Goal: Information Seeking & Learning: Find specific fact

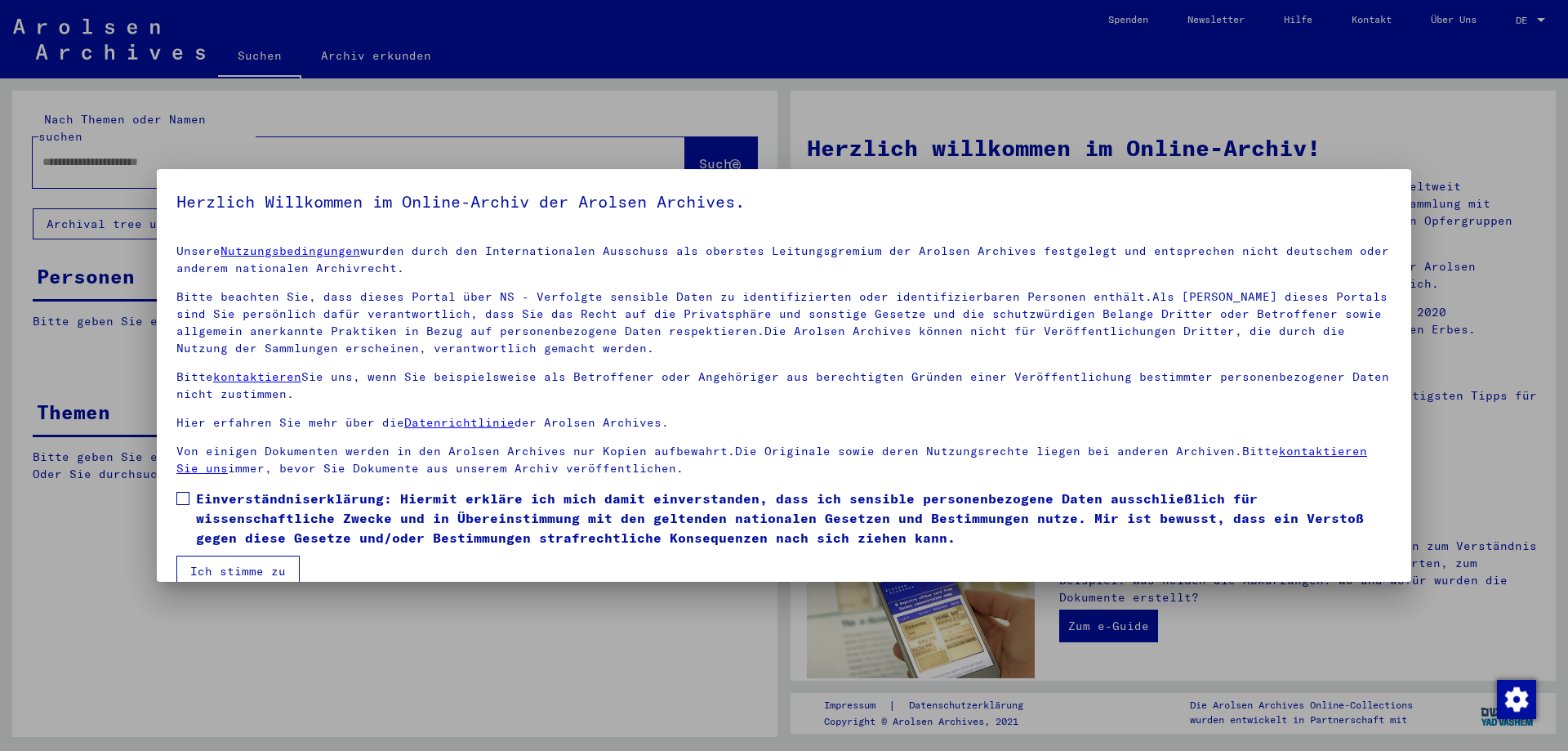
click at [163, 147] on div at bounding box center [784, 375] width 1568 height 751
drag, startPoint x: 178, startPoint y: 493, endPoint x: 191, endPoint y: 528, distance: 37.3
click at [178, 495] on span at bounding box center [183, 498] width 13 height 13
click at [238, 572] on button "Ich stimme zu" at bounding box center [238, 571] width 123 height 31
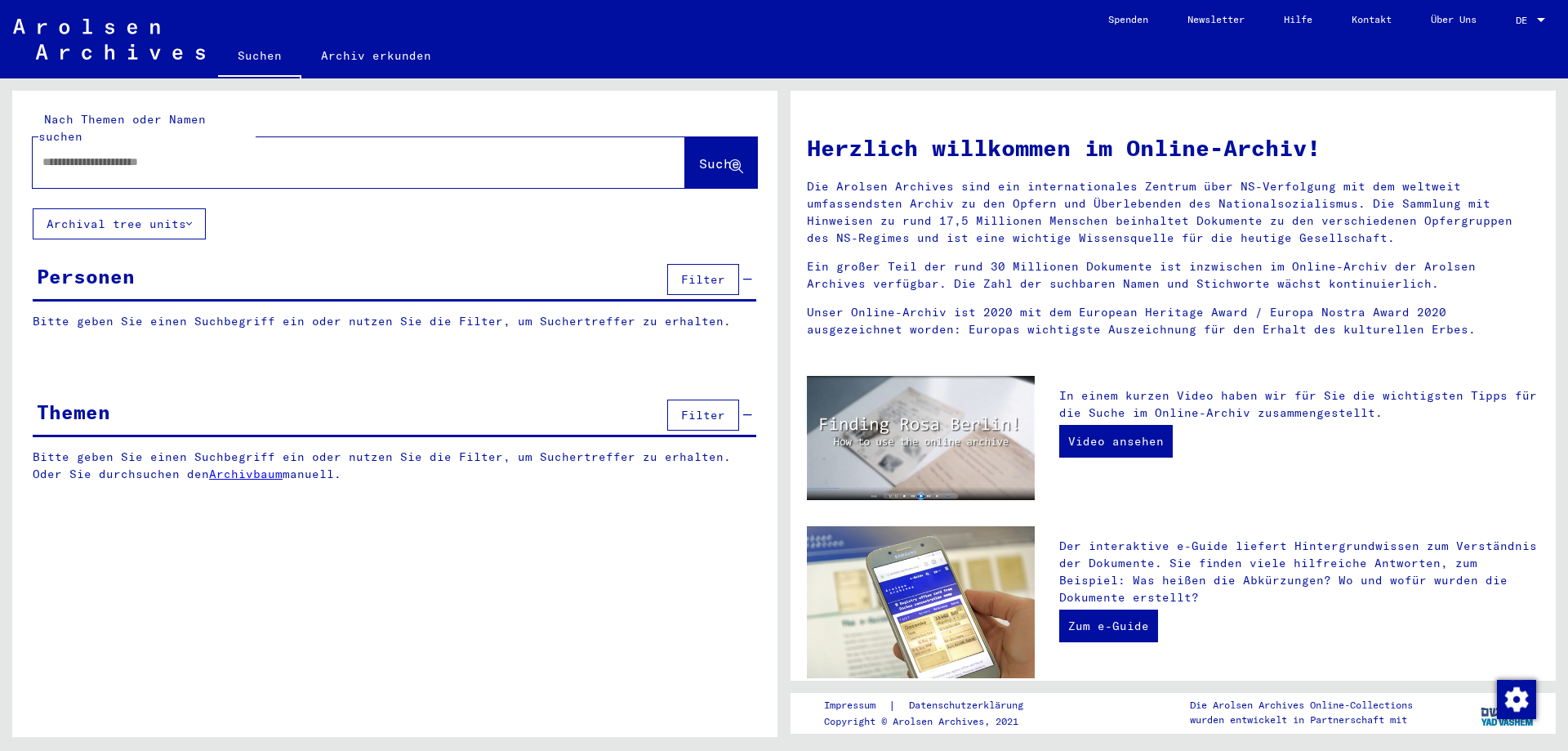
click at [136, 154] on input "text" at bounding box center [339, 162] width 593 height 18
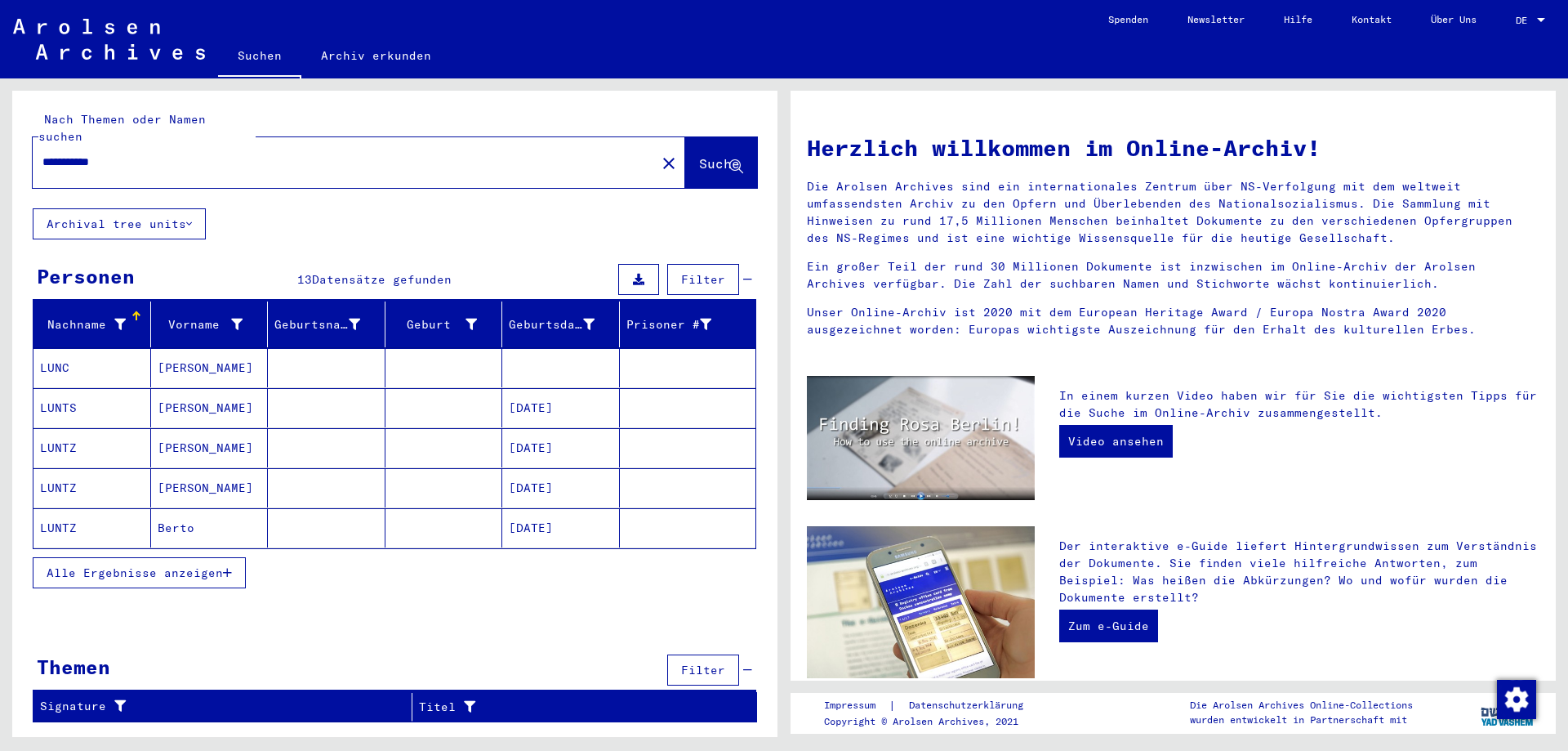
click at [120, 565] on span "Alle Ergebnisse anzeigen" at bounding box center [134, 572] width 177 height 15
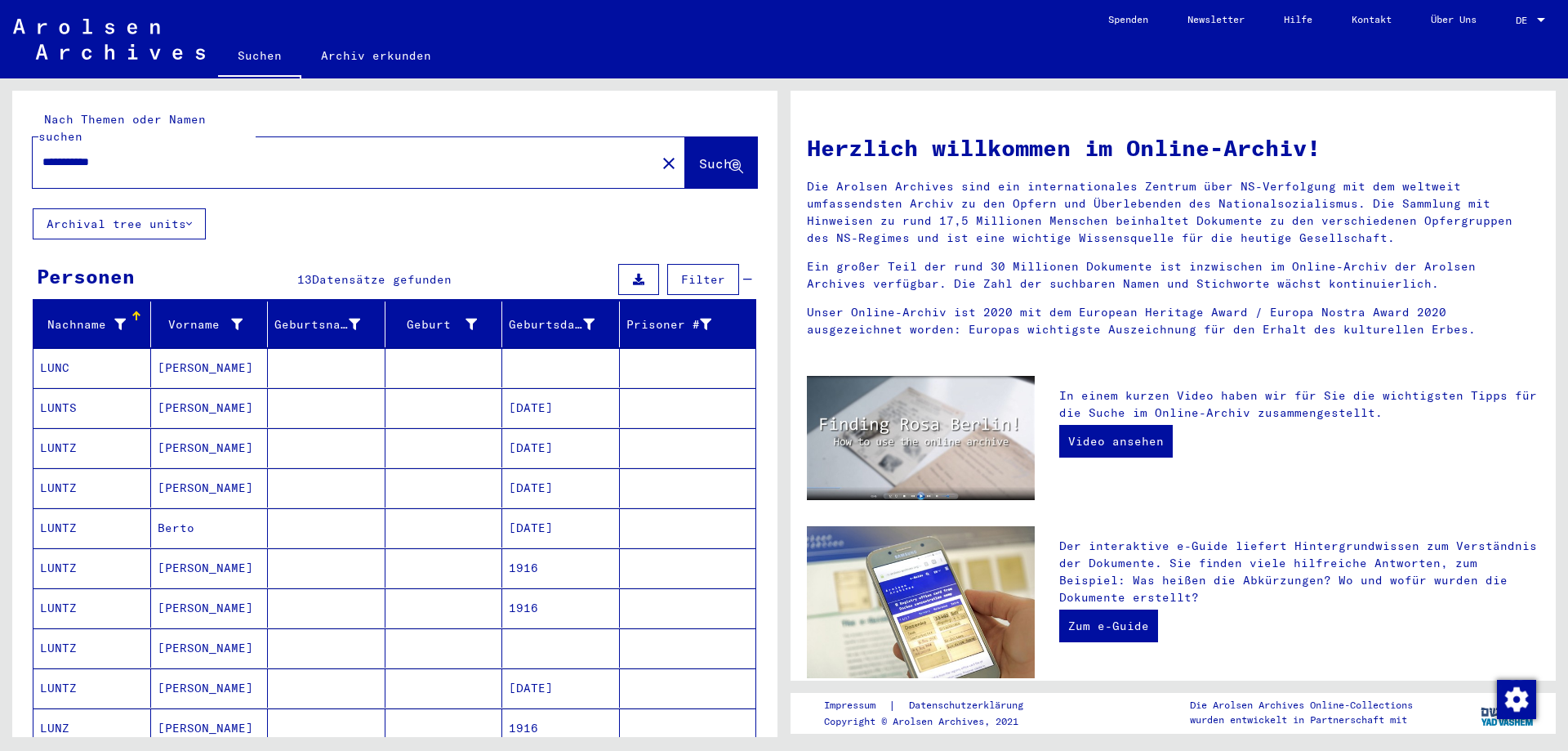
click at [65, 348] on mat-cell "LUNC" at bounding box center [92, 368] width 118 height 39
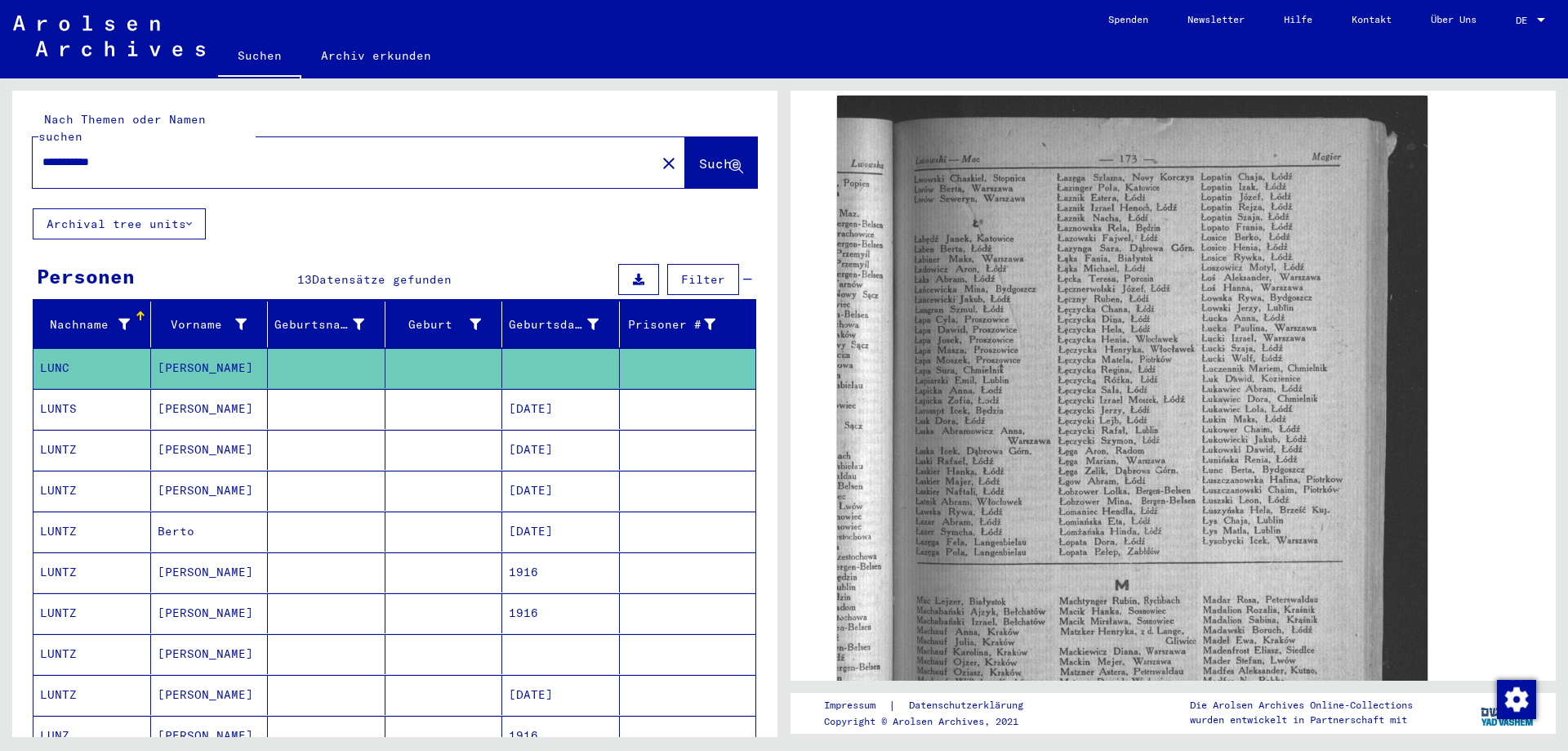
scroll to position [81, 0]
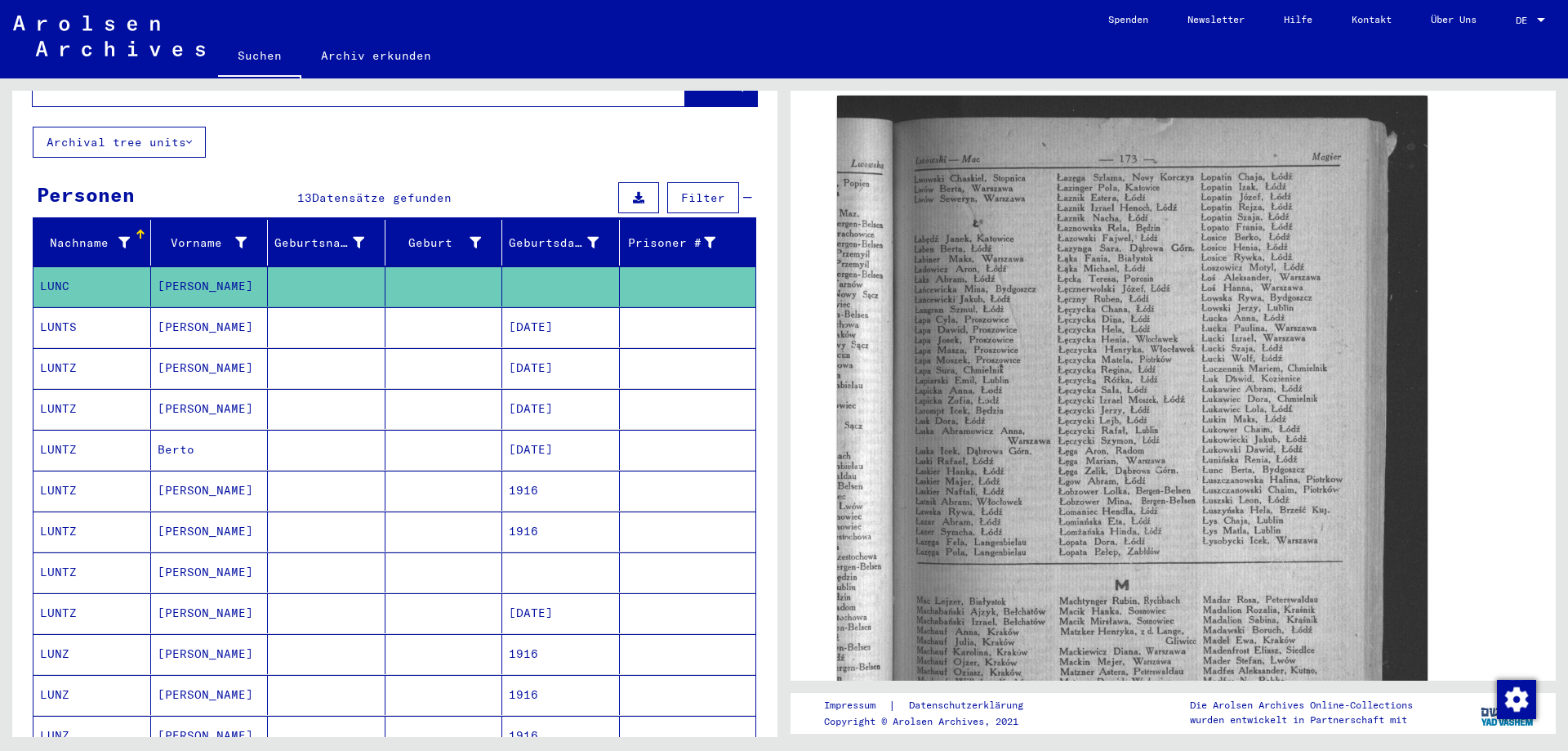
click at [554, 313] on mat-cell "[DATE]" at bounding box center [561, 327] width 118 height 40
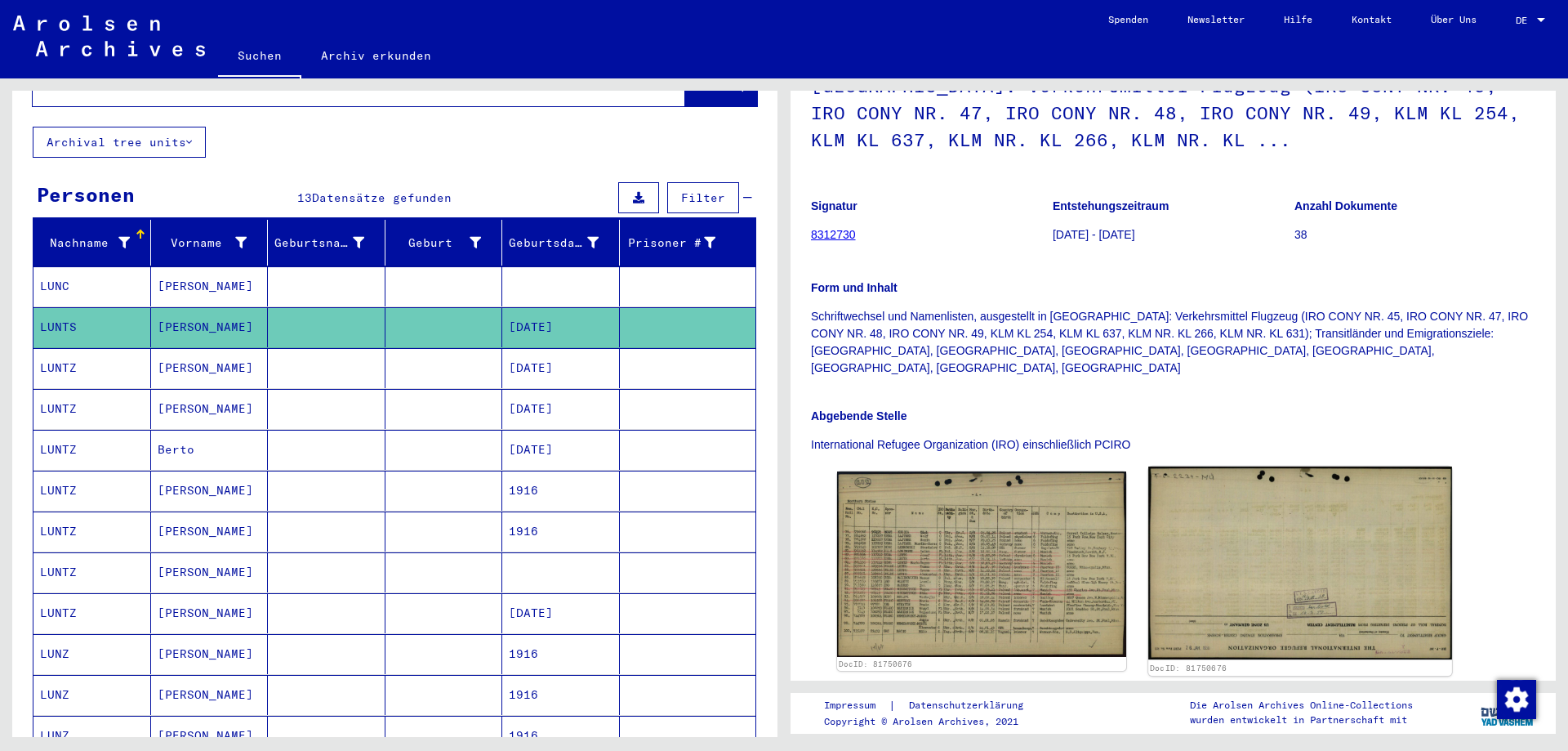
scroll to position [245, 0]
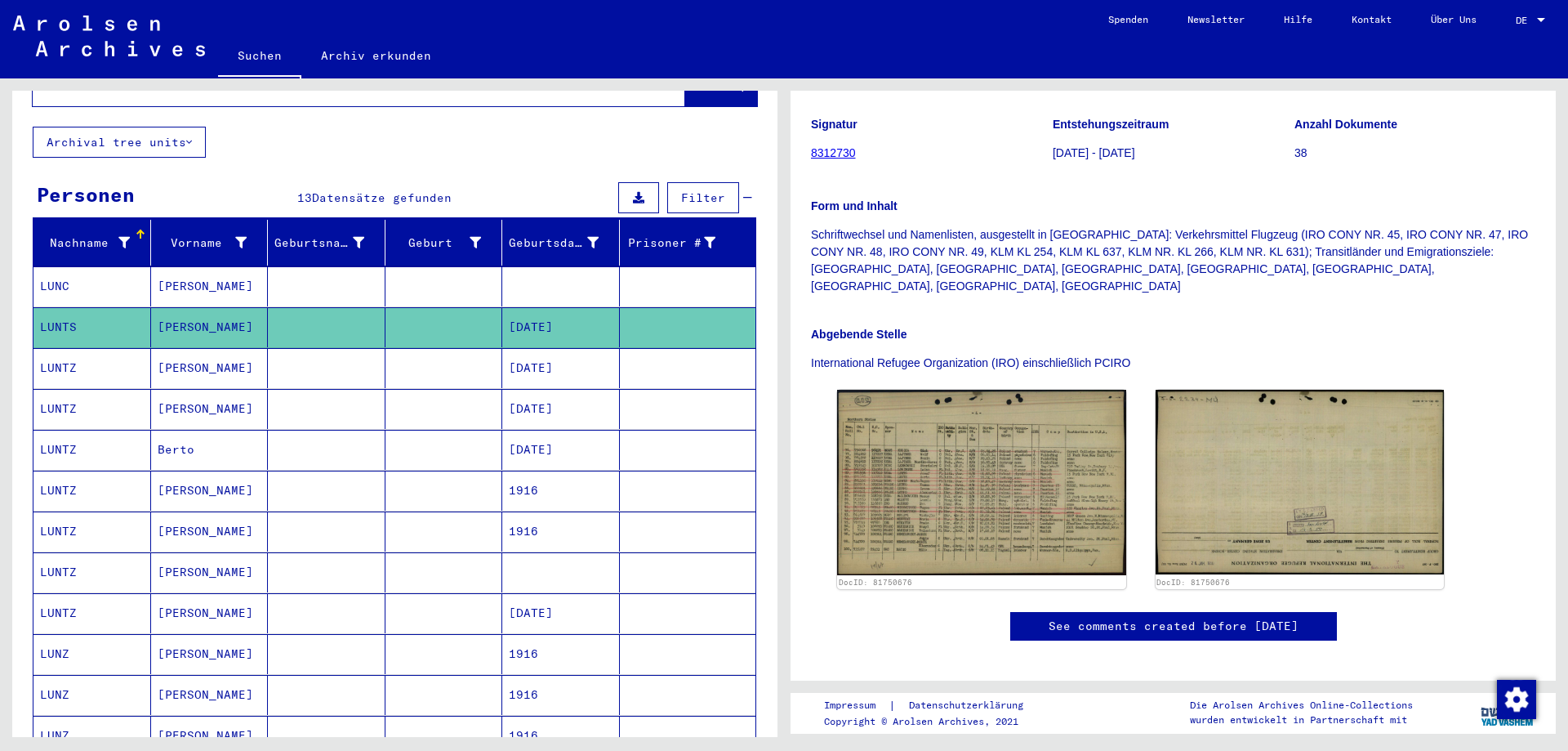
click at [355, 350] on mat-cell at bounding box center [326, 368] width 118 height 40
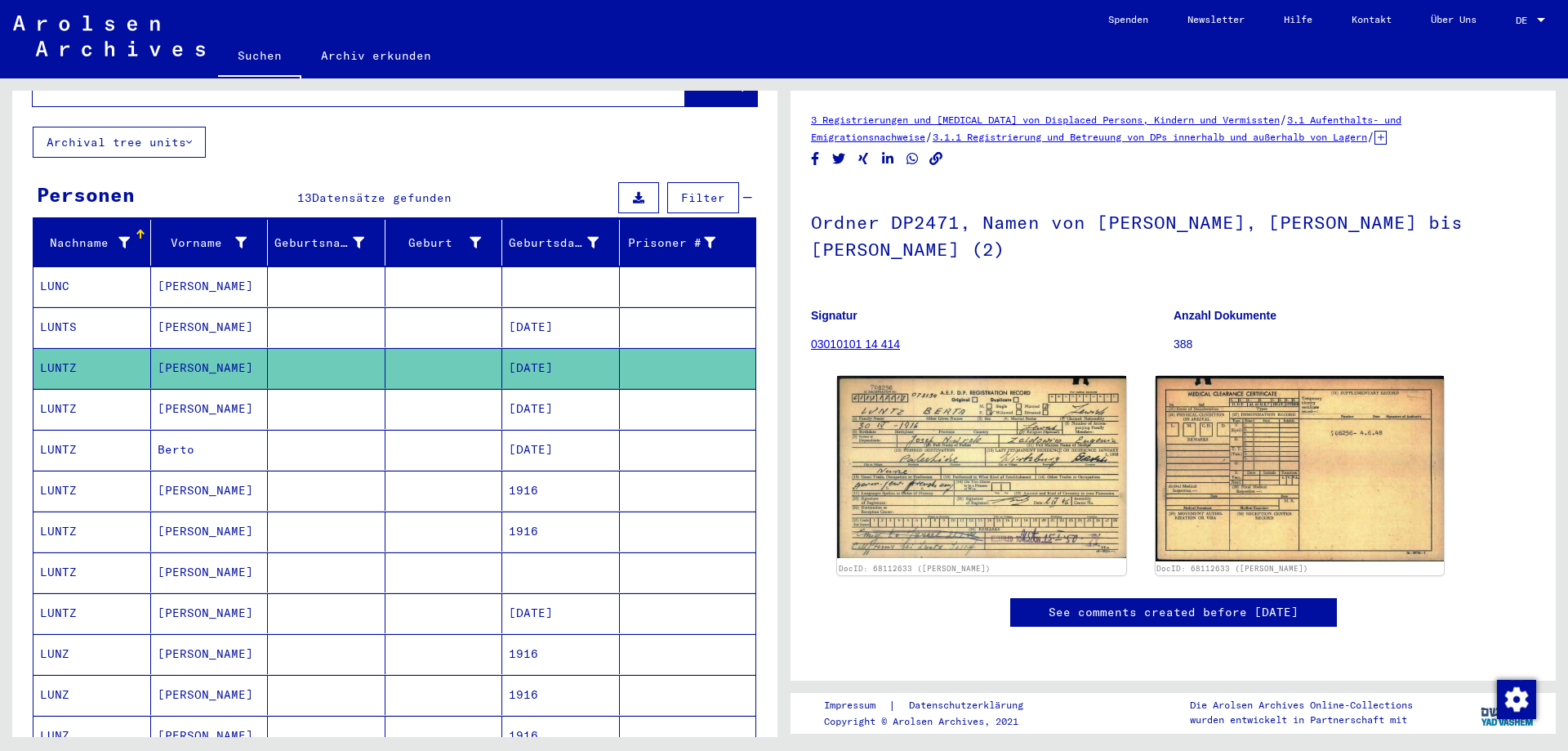
click at [321, 389] on mat-cell at bounding box center [326, 408] width 118 height 40
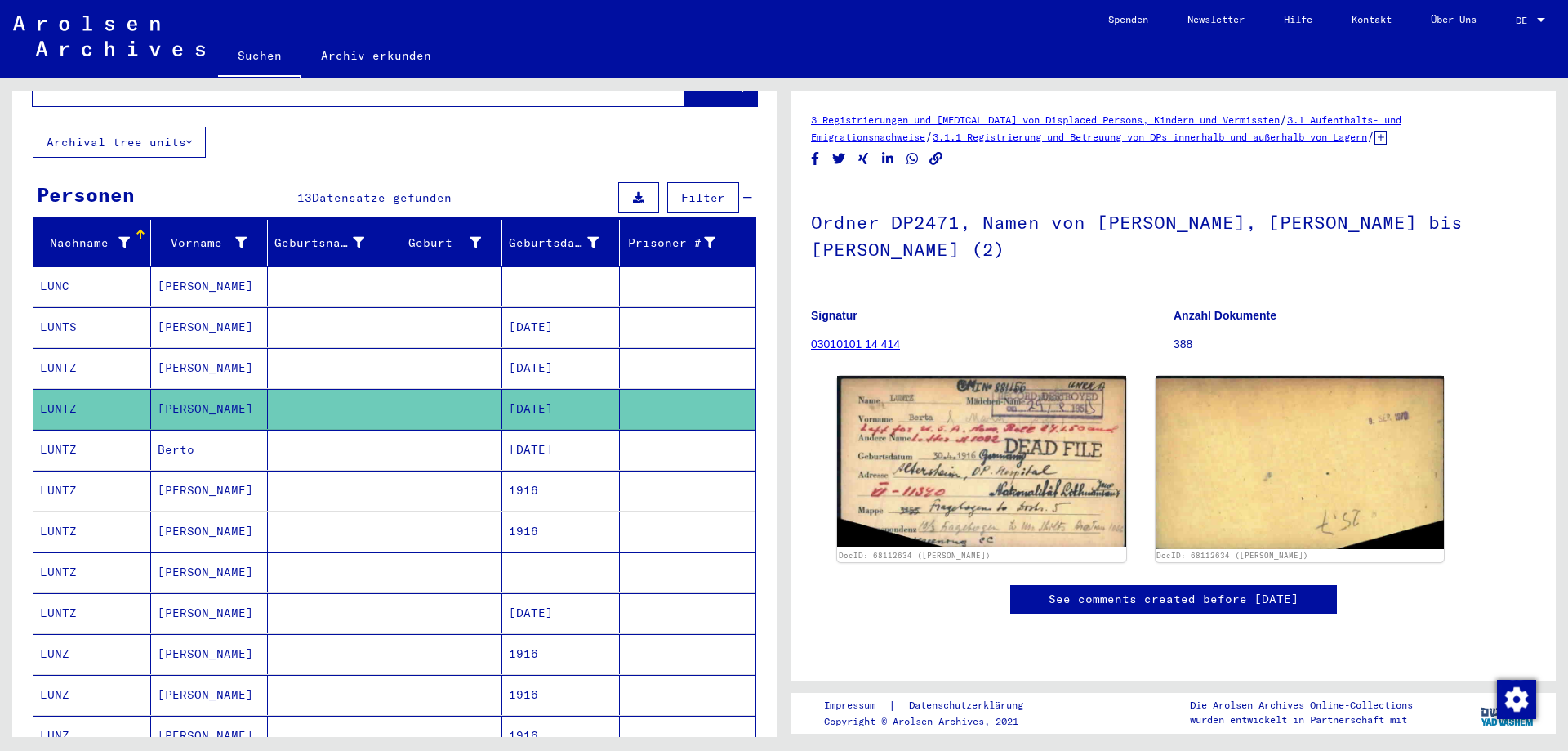
click at [516, 443] on mat-cell "[DATE]" at bounding box center [561, 449] width 118 height 40
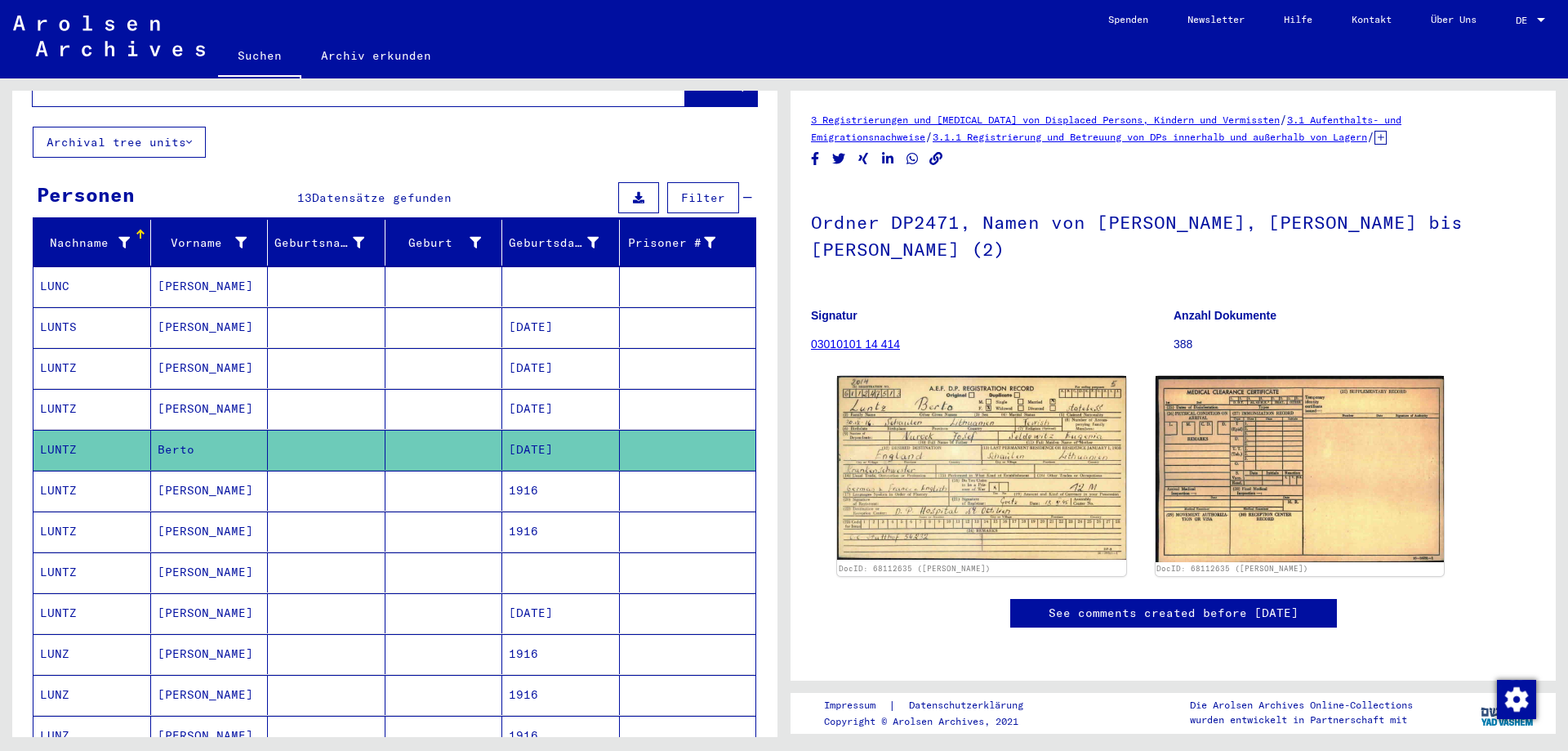
click at [493, 470] on mat-cell at bounding box center [443, 490] width 118 height 40
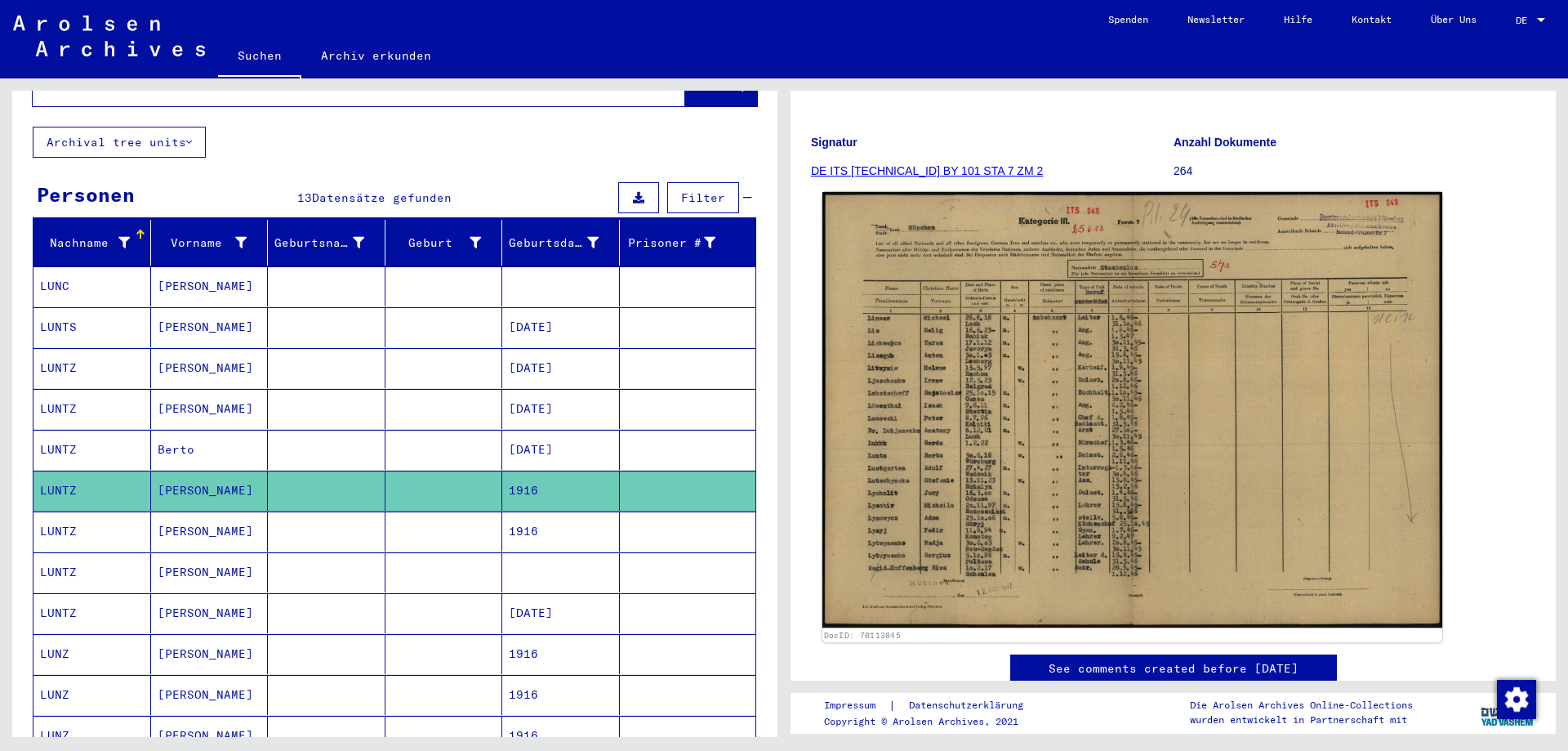
scroll to position [245, 0]
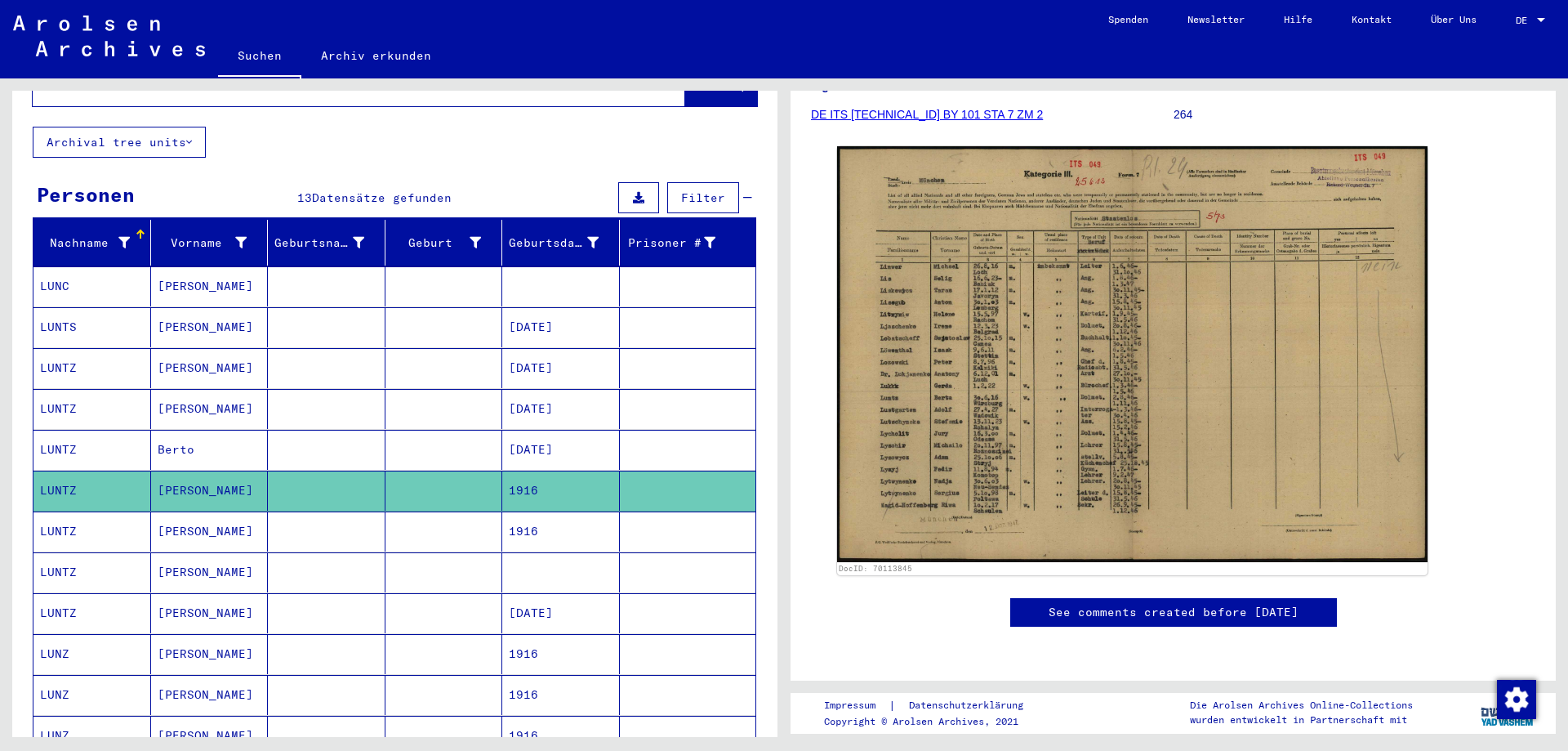
click at [540, 511] on mat-cell "1916" at bounding box center [561, 531] width 118 height 40
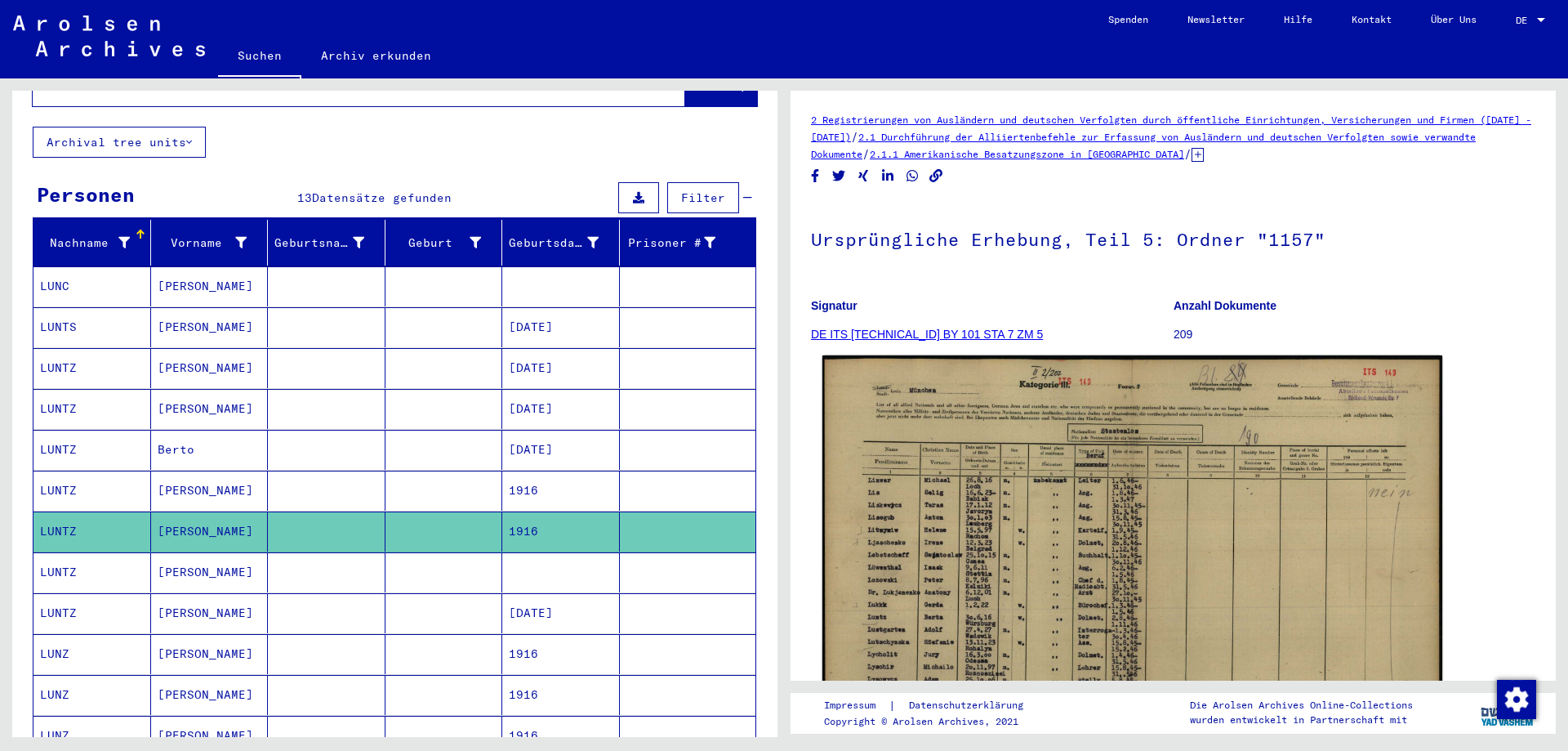
scroll to position [163, 0]
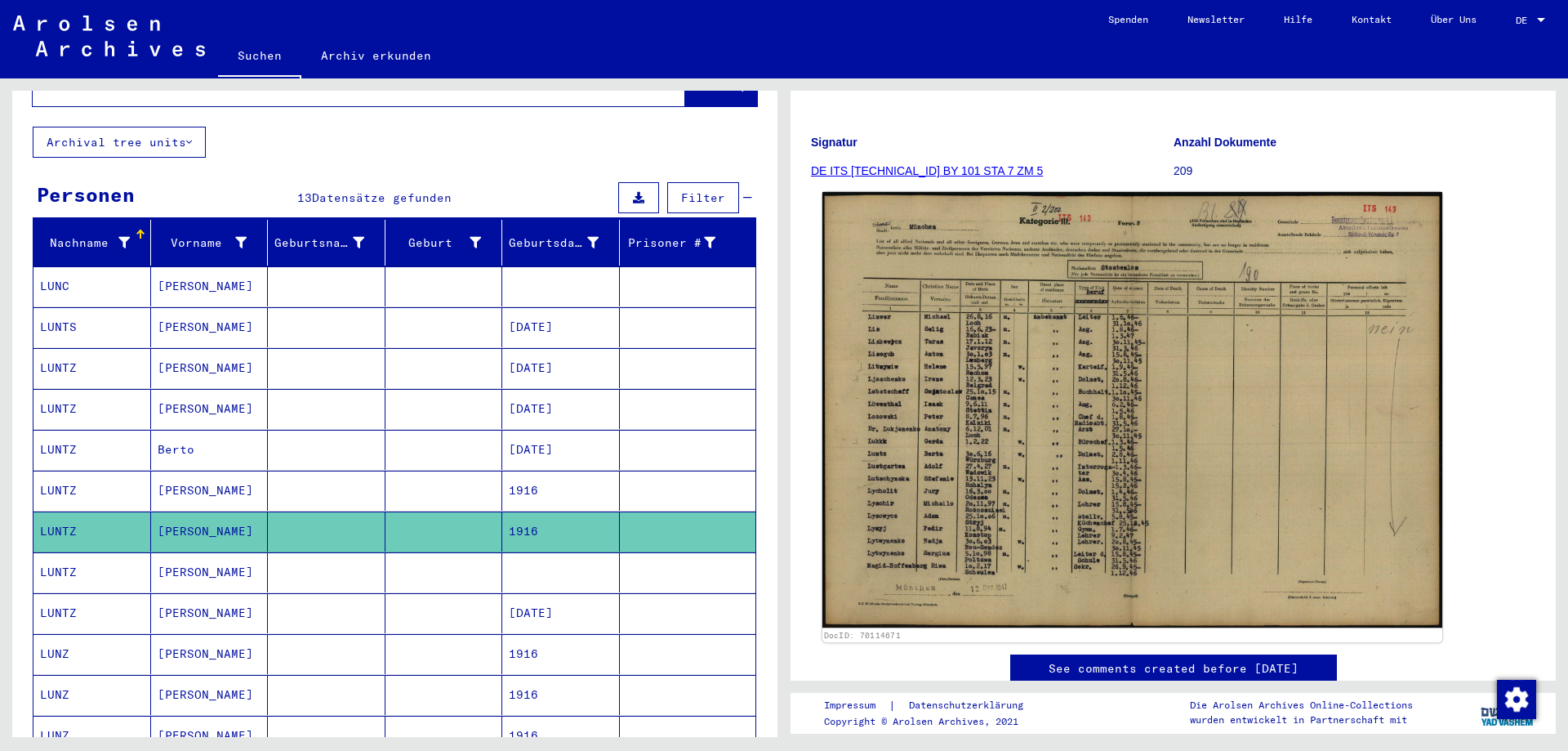
click at [1016, 395] on img at bounding box center [1132, 409] width 620 height 436
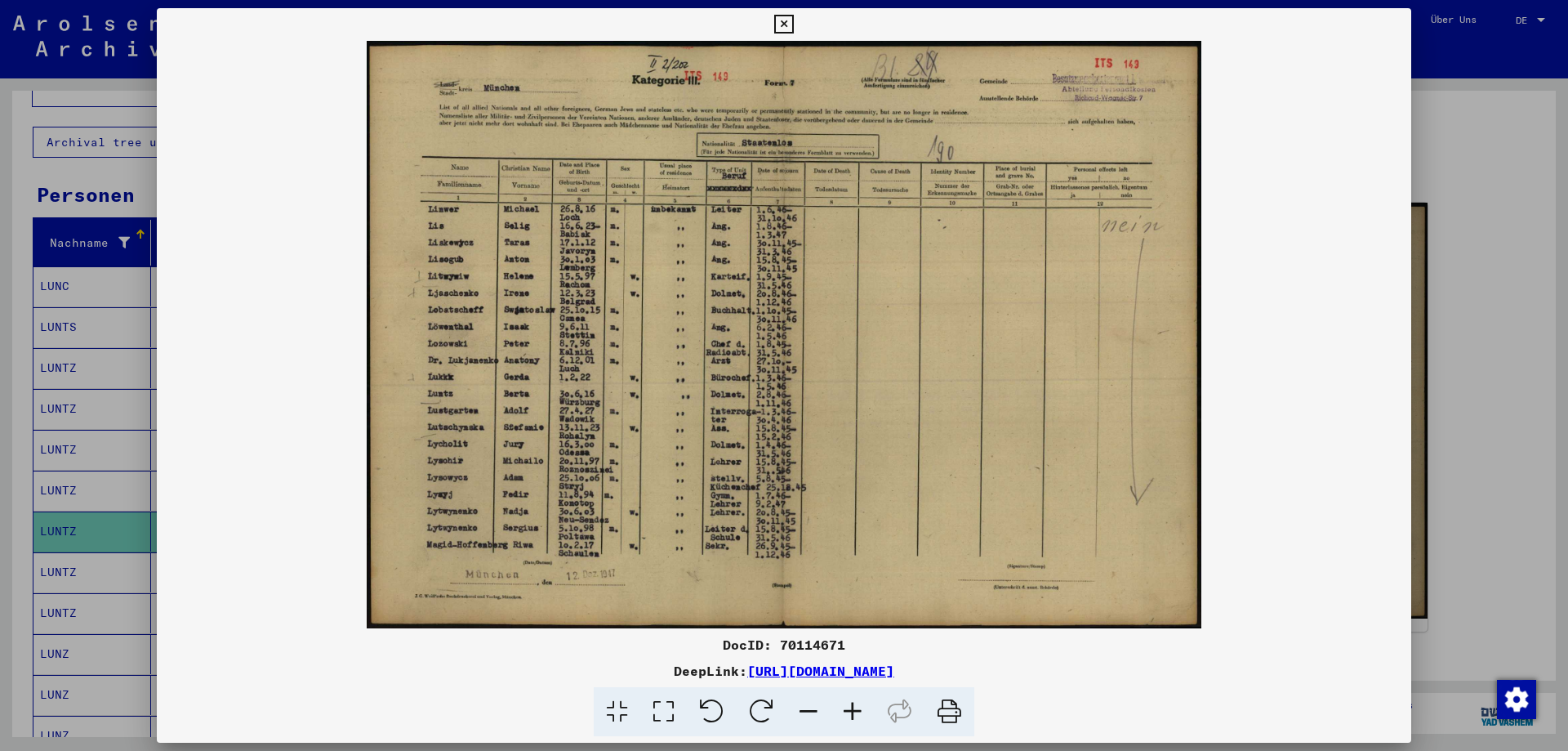
click at [826, 644] on div "DocID: 70114671" at bounding box center [783, 644] width 1254 height 19
copy div "70114671"
click at [776, 19] on icon at bounding box center [783, 24] width 19 height 19
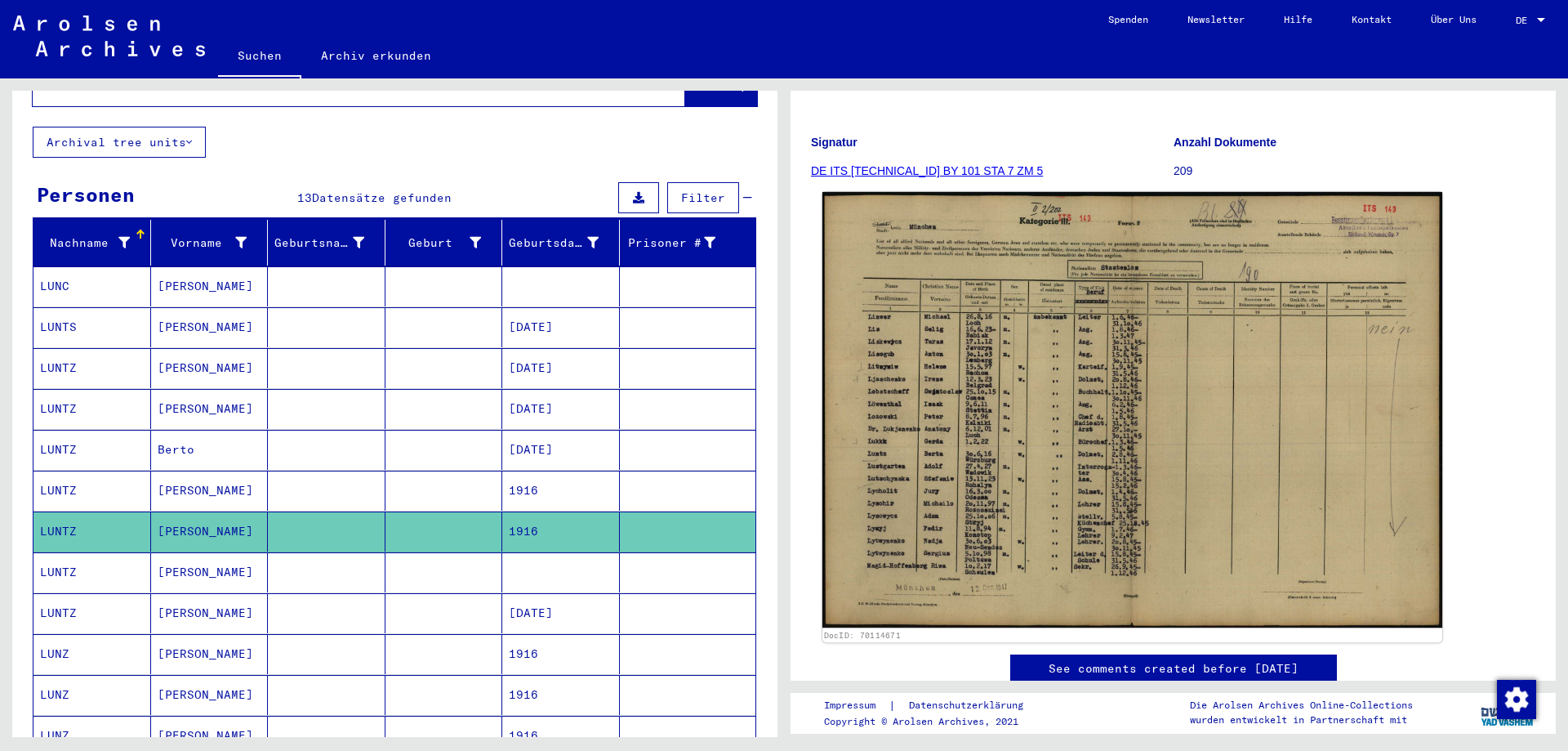
click at [950, 355] on img at bounding box center [1132, 409] width 620 height 436
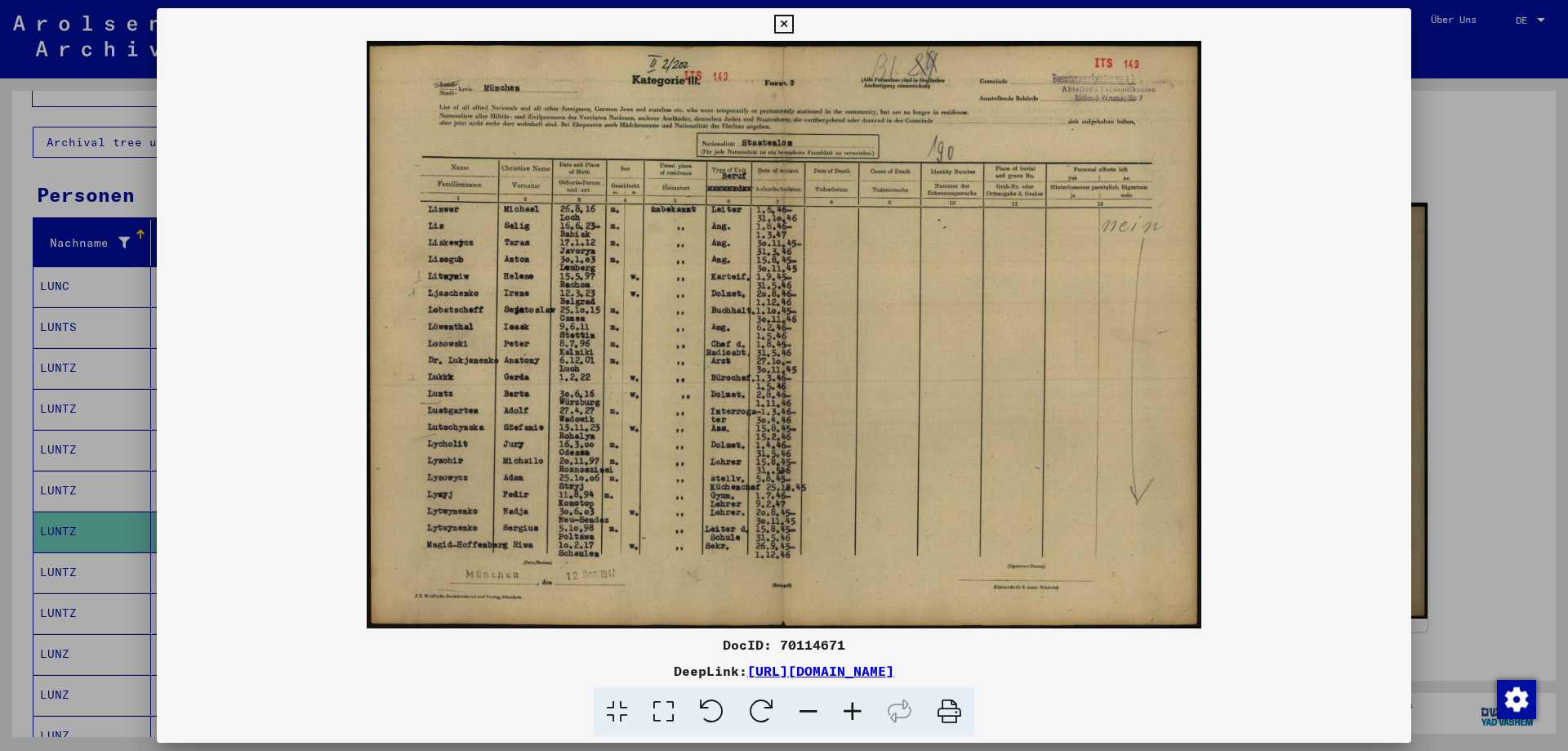
click at [785, 19] on icon at bounding box center [783, 24] width 19 height 19
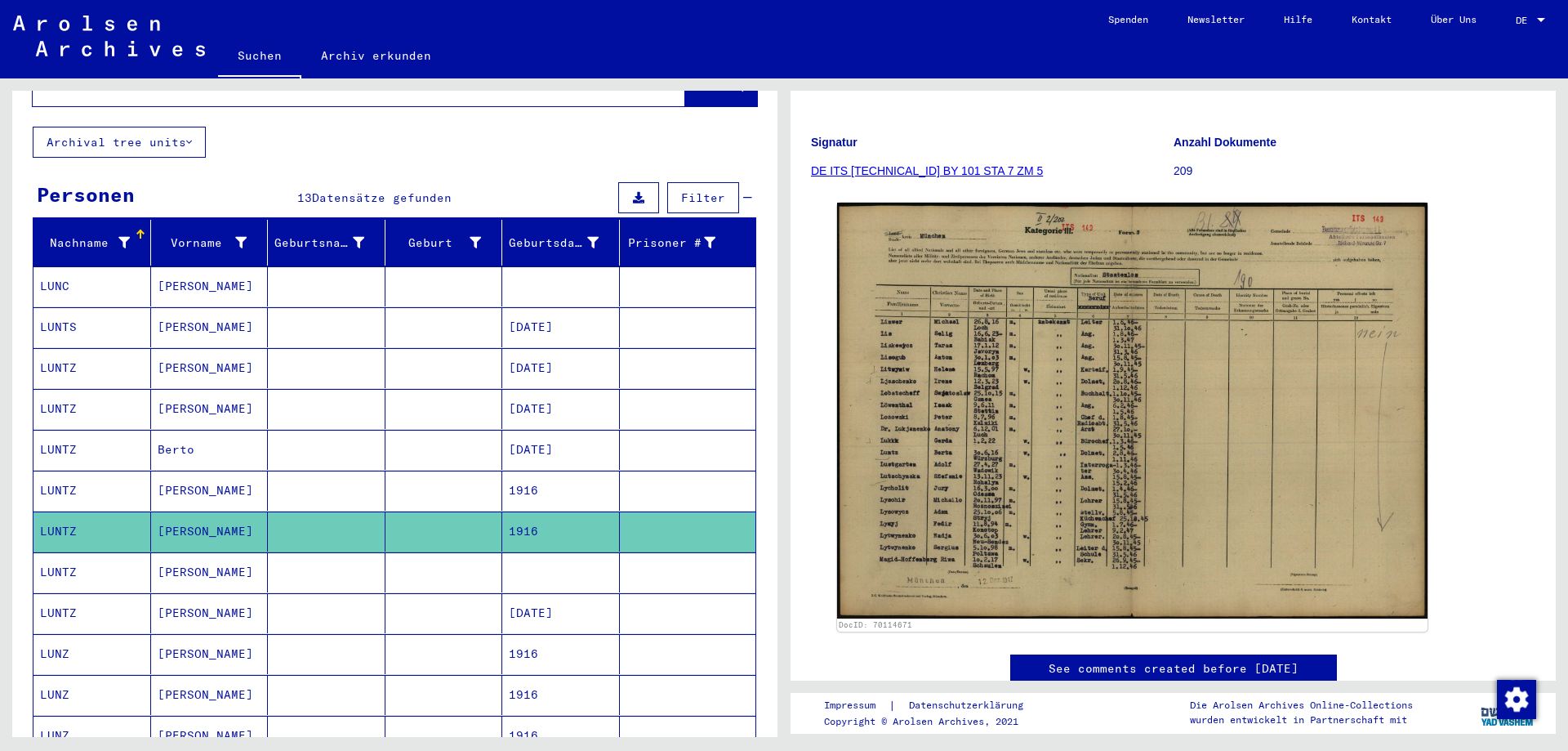
click at [221, 552] on mat-cell "[PERSON_NAME]" at bounding box center [209, 571] width 118 height 40
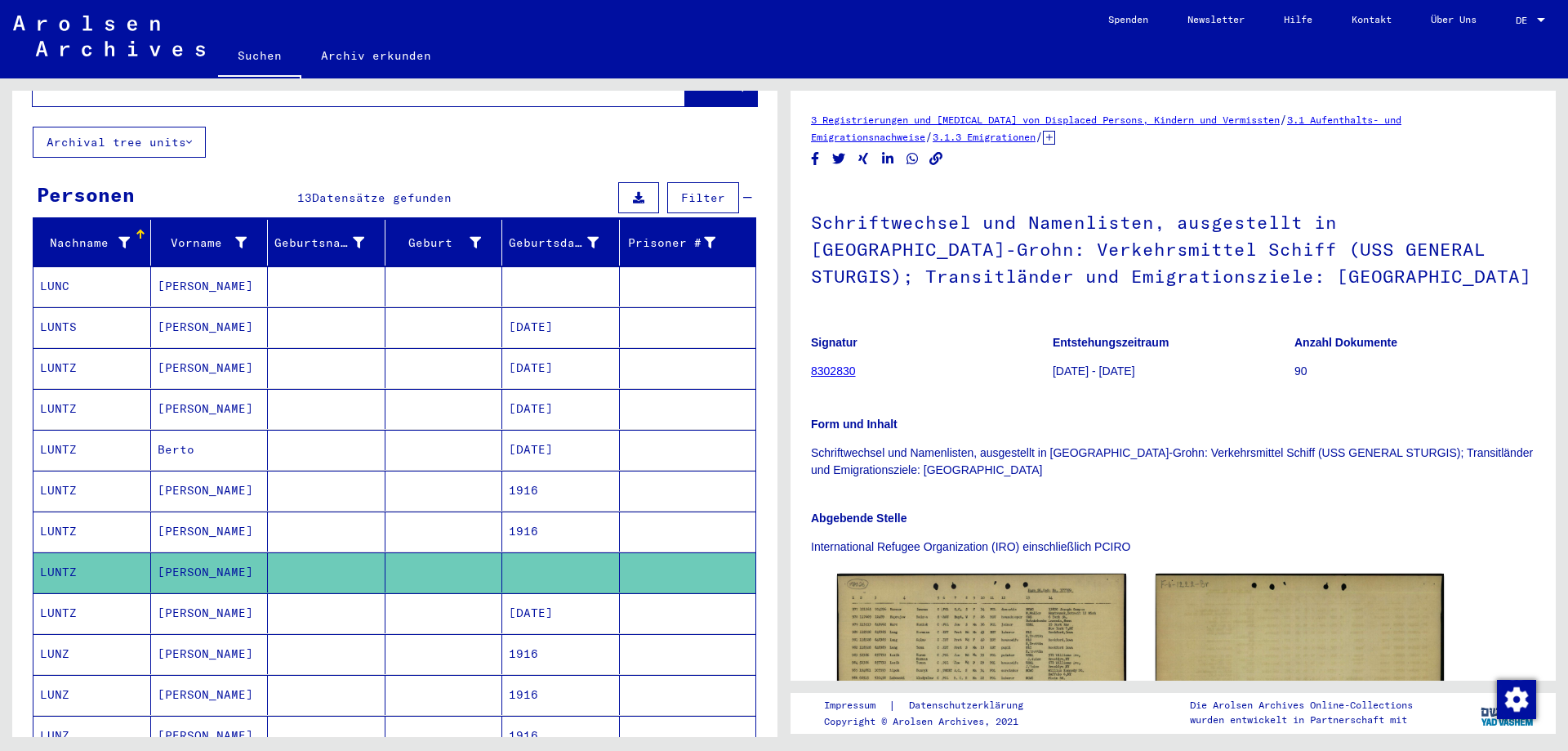
scroll to position [163, 0]
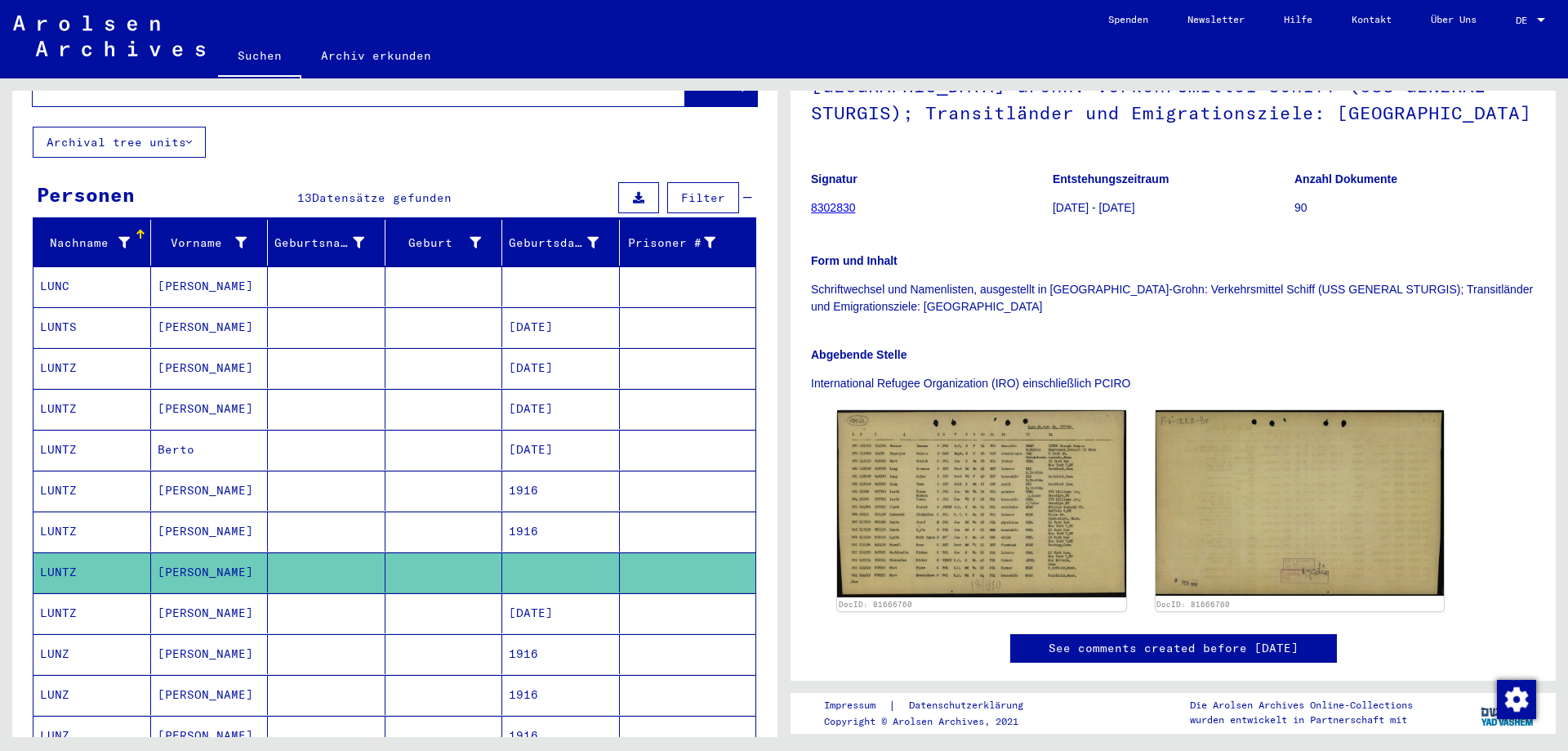
click at [454, 593] on mat-cell at bounding box center [443, 612] width 118 height 40
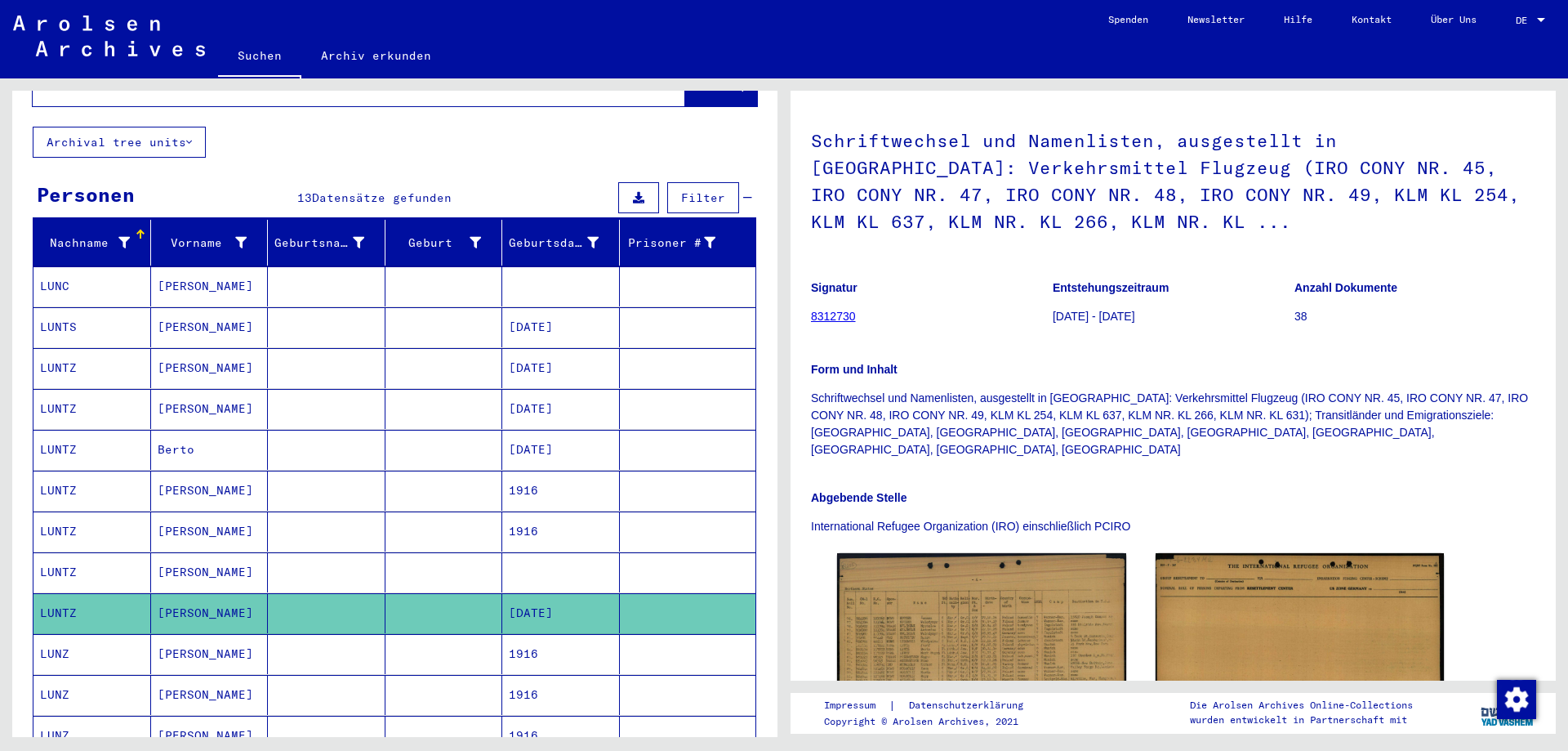
scroll to position [163, 0]
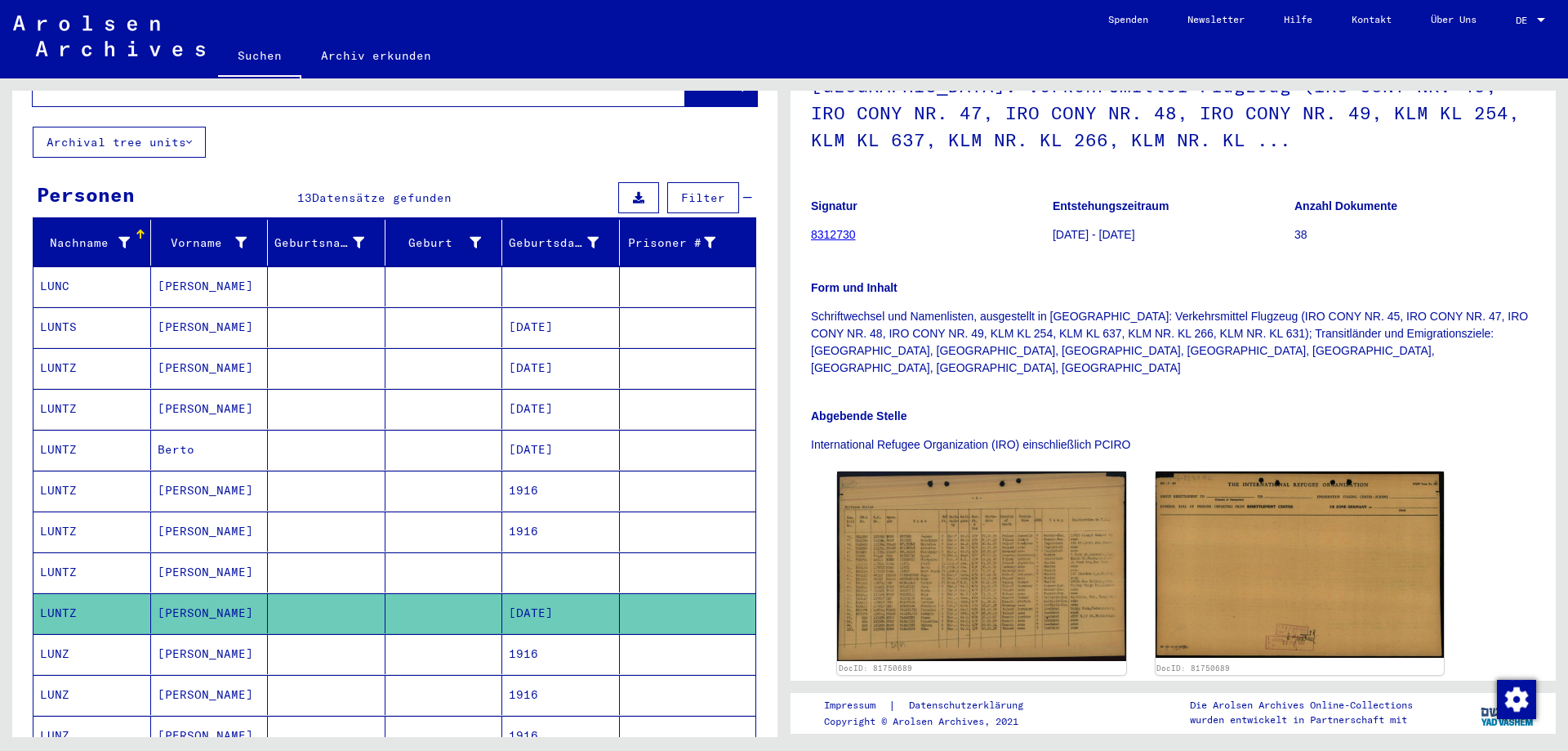
click at [350, 640] on mat-cell at bounding box center [326, 654] width 118 height 40
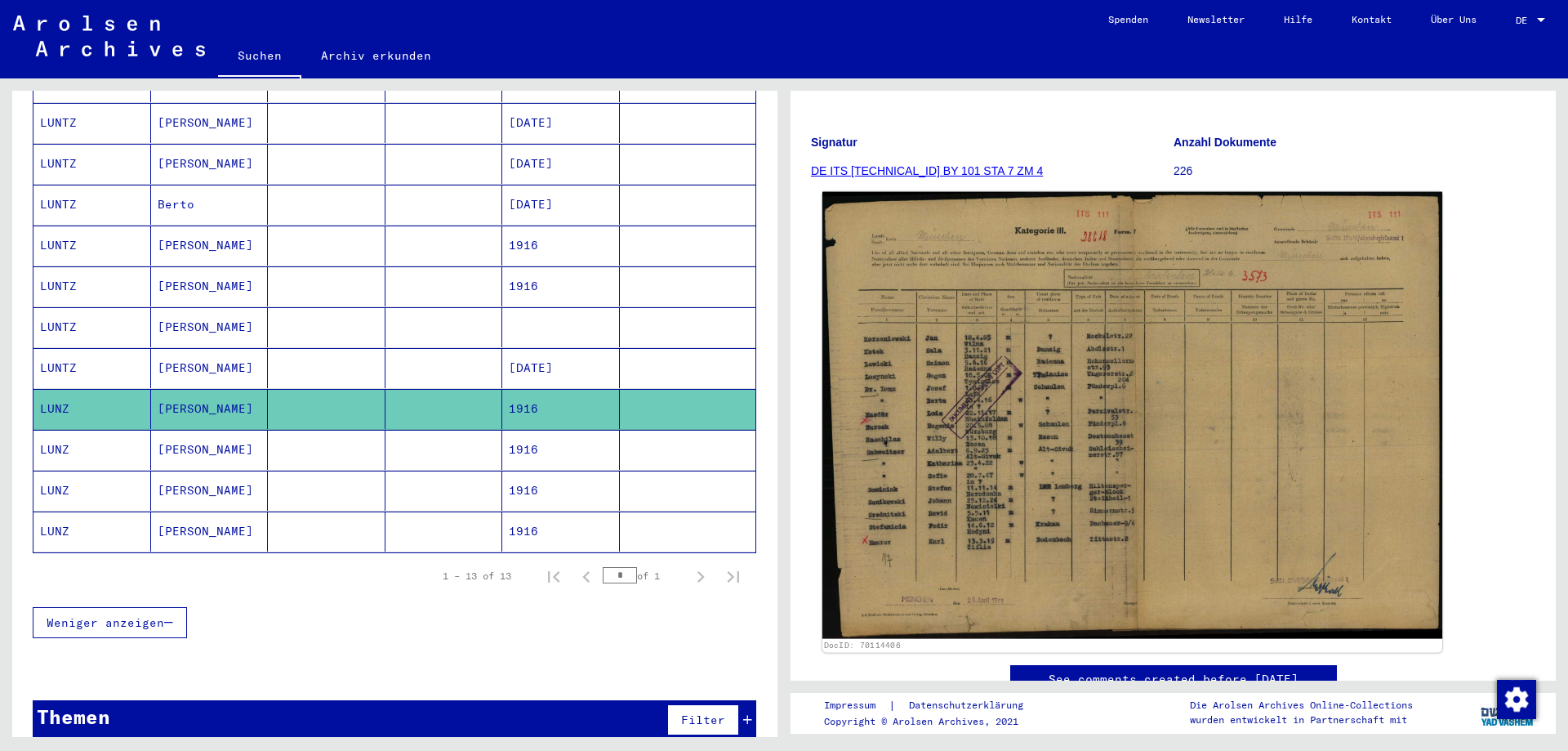
scroll to position [245, 0]
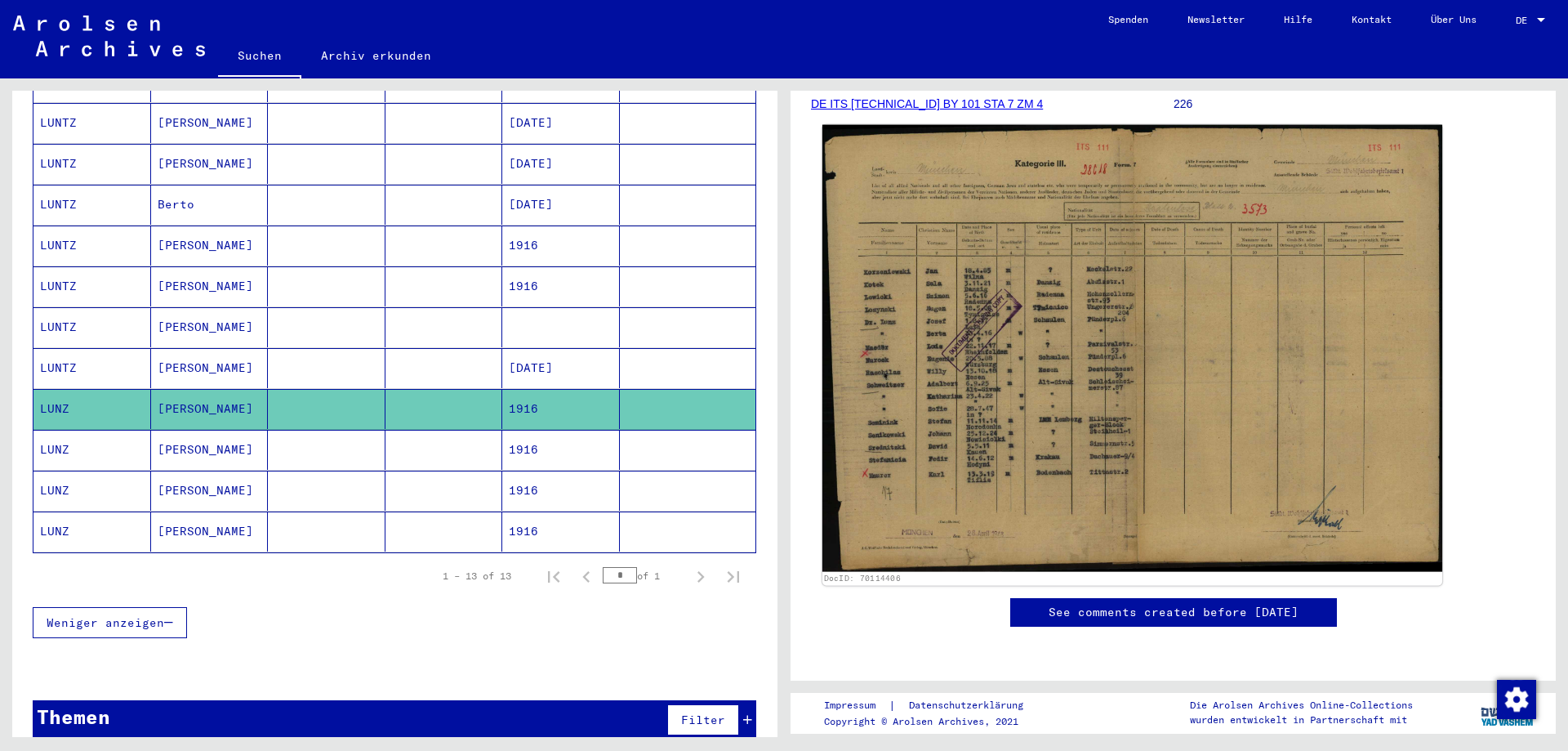
click at [1183, 445] on img at bounding box center [1132, 348] width 620 height 447
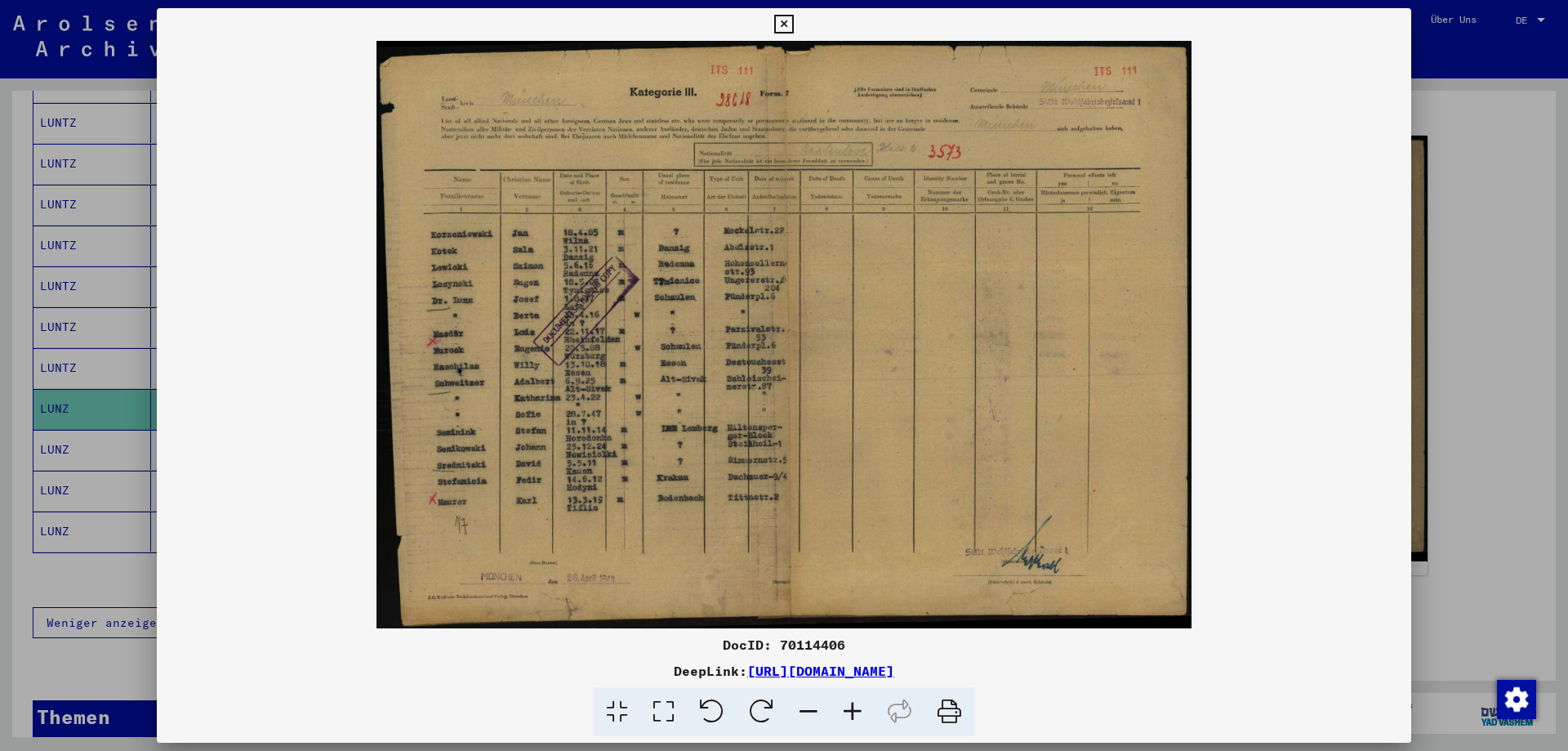
click at [820, 644] on div "DocID: 70114406" at bounding box center [783, 644] width 1254 height 19
copy div "70114406"
click at [789, 21] on icon at bounding box center [783, 24] width 19 height 19
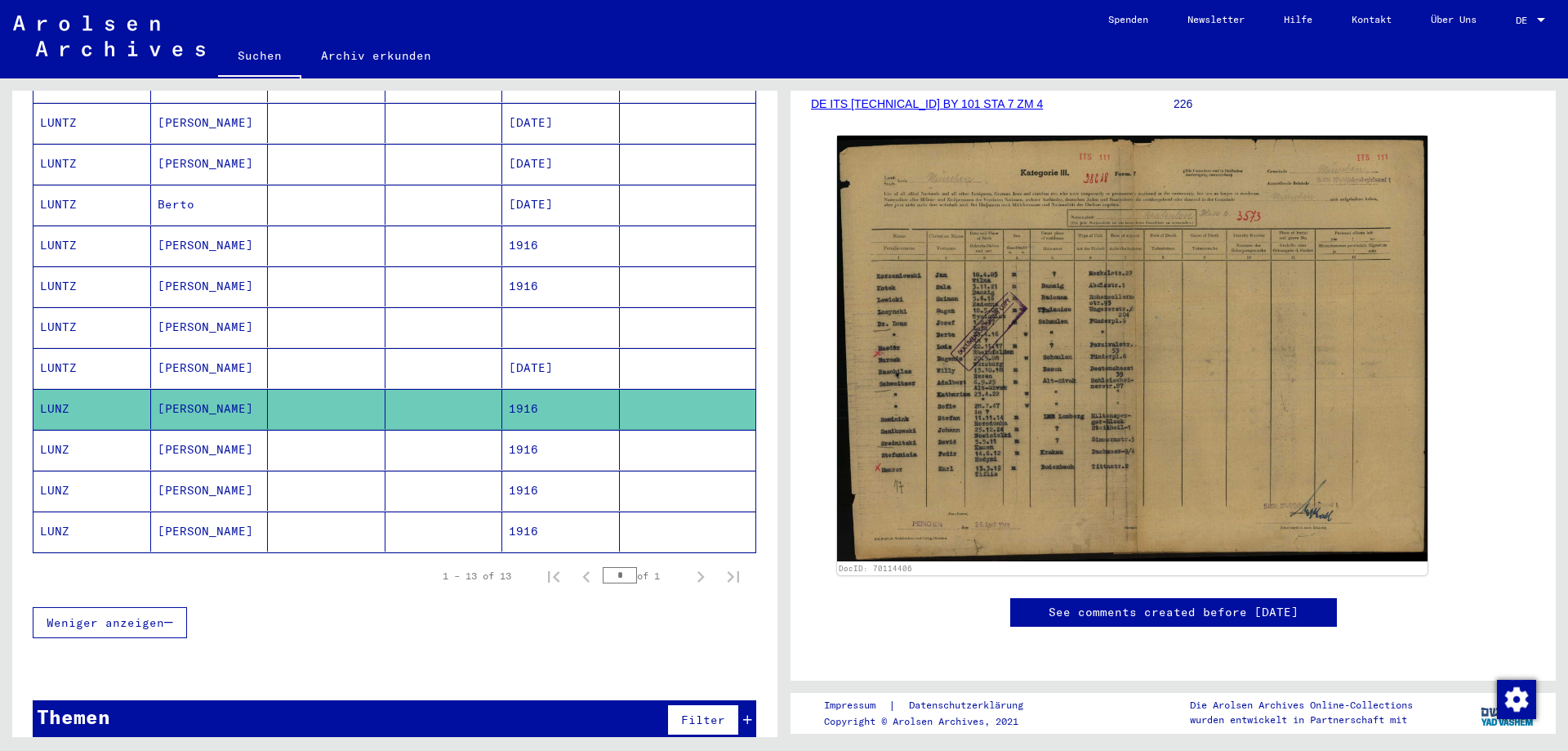
click at [467, 437] on mat-cell at bounding box center [443, 449] width 118 height 40
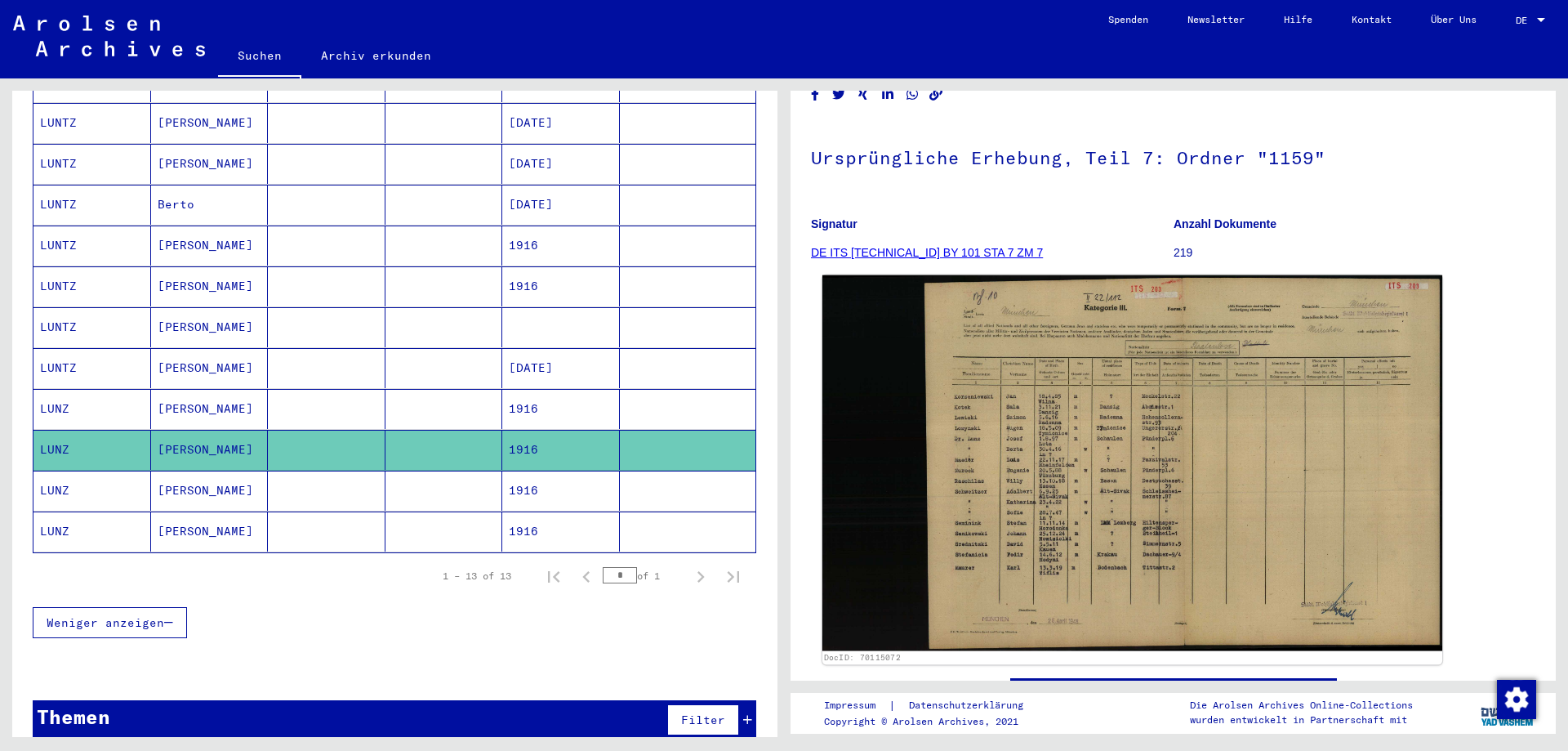
scroll to position [163, 0]
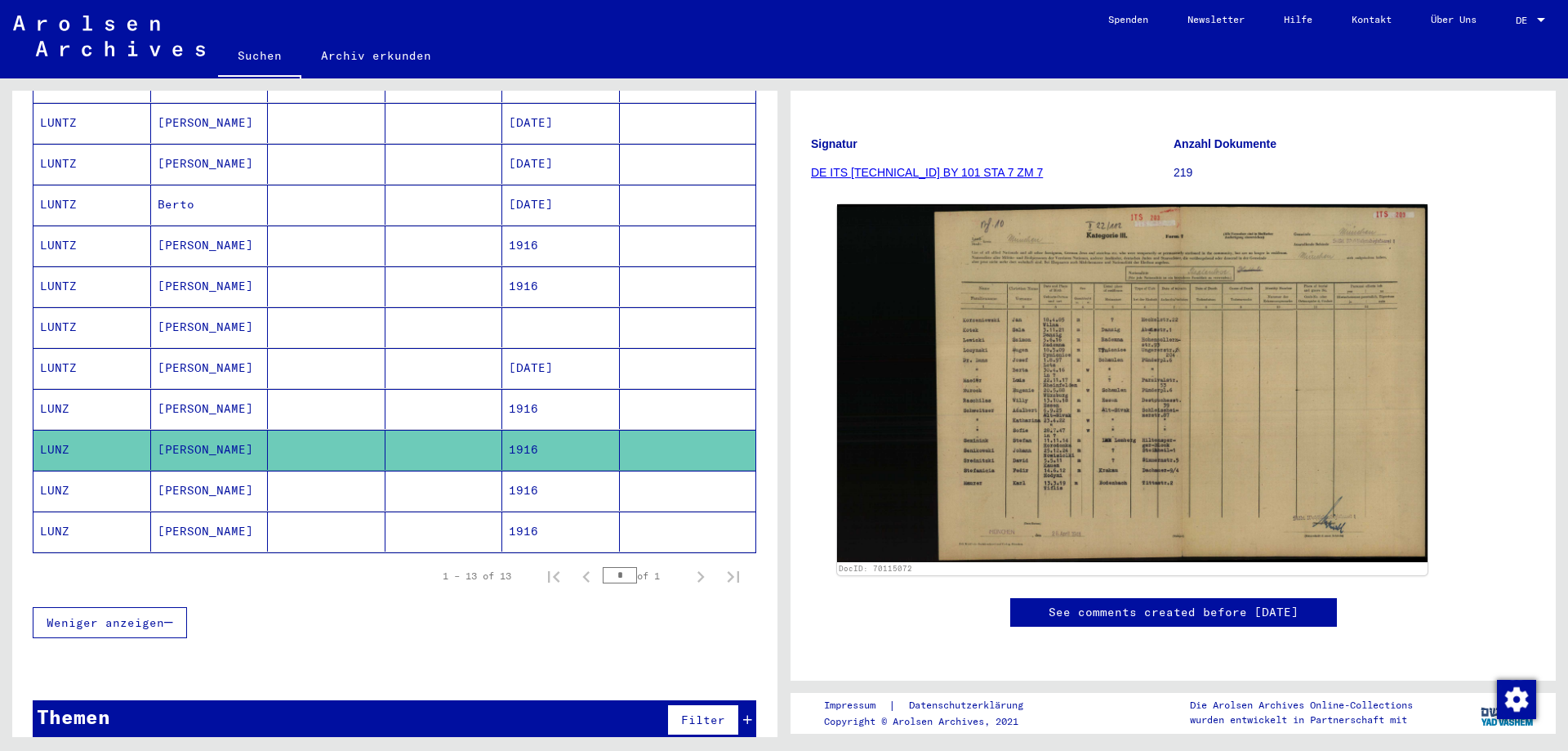
click at [432, 478] on mat-cell at bounding box center [443, 490] width 118 height 40
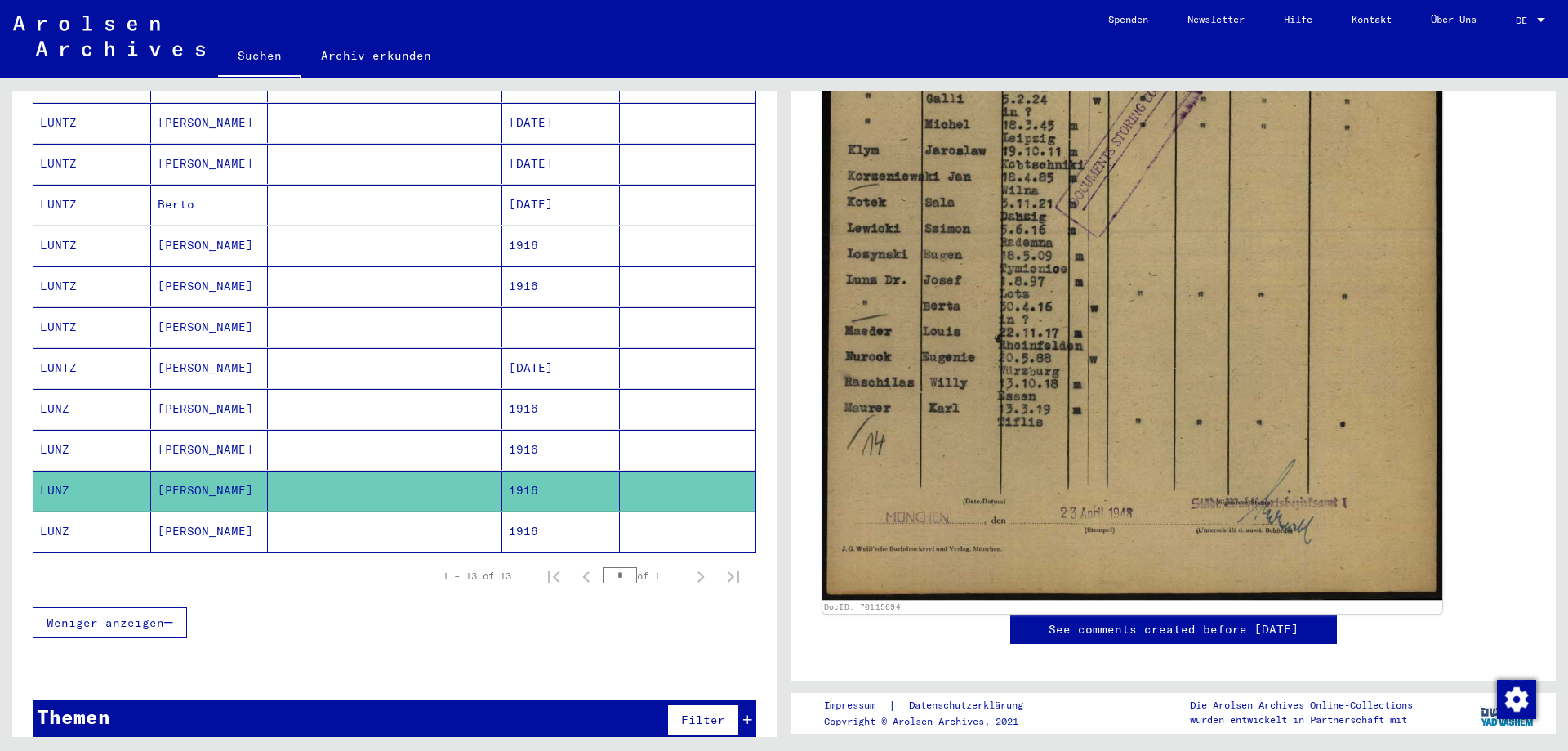
scroll to position [572, 0]
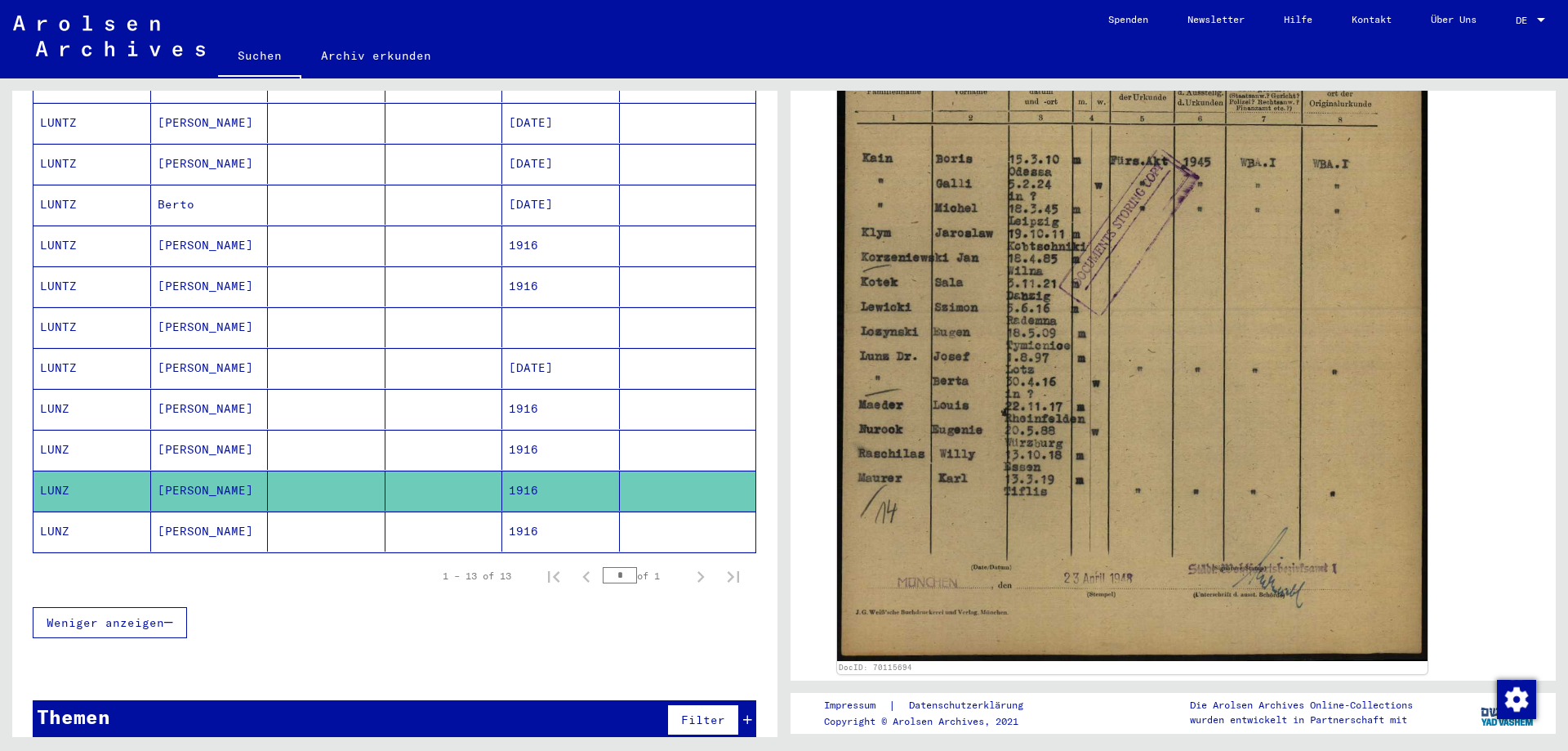
click at [344, 517] on mat-cell at bounding box center [326, 531] width 118 height 40
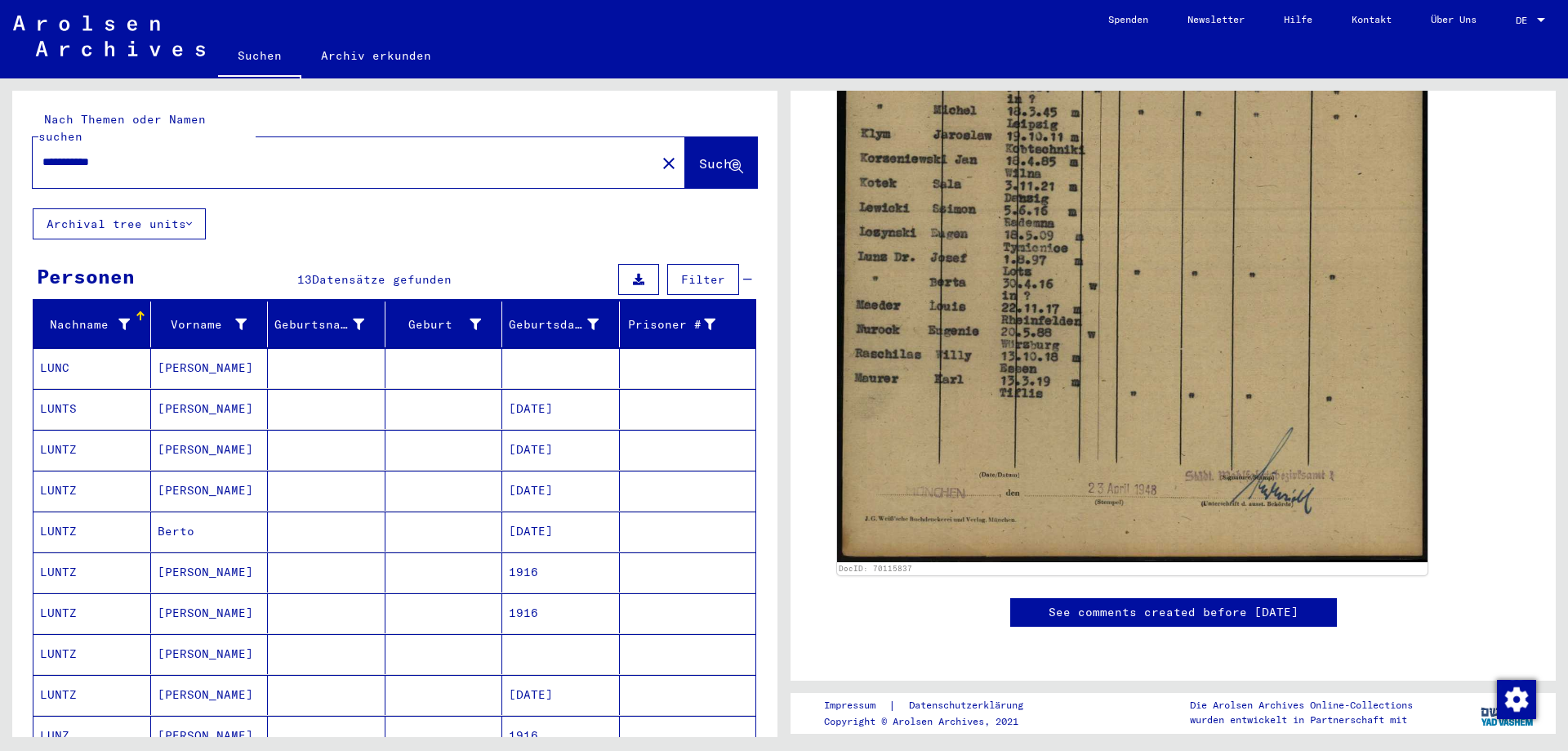
click at [70, 154] on input "**********" at bounding box center [344, 162] width 604 height 18
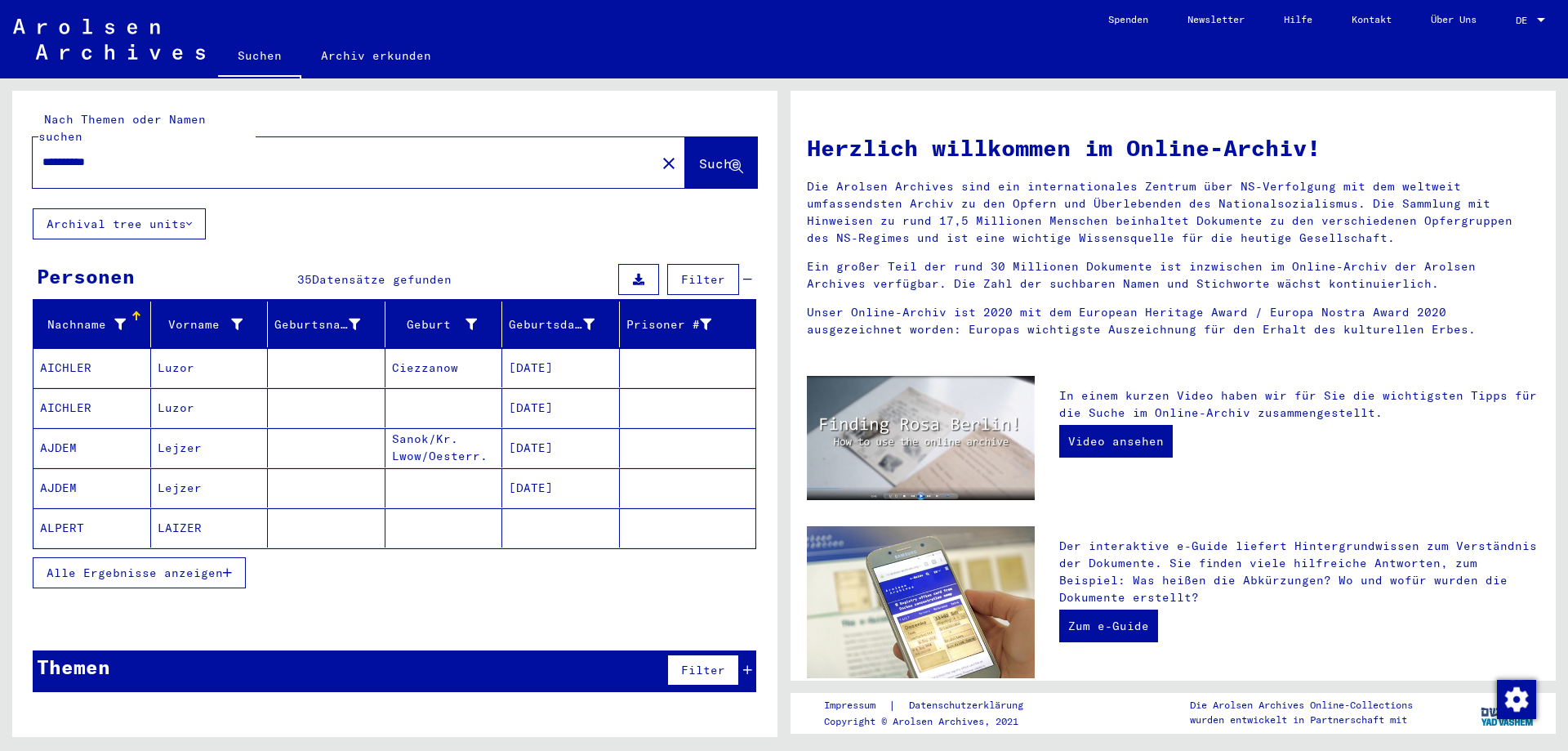
click at [132, 565] on span "Alle Ergebnisse anzeigen" at bounding box center [134, 572] width 177 height 15
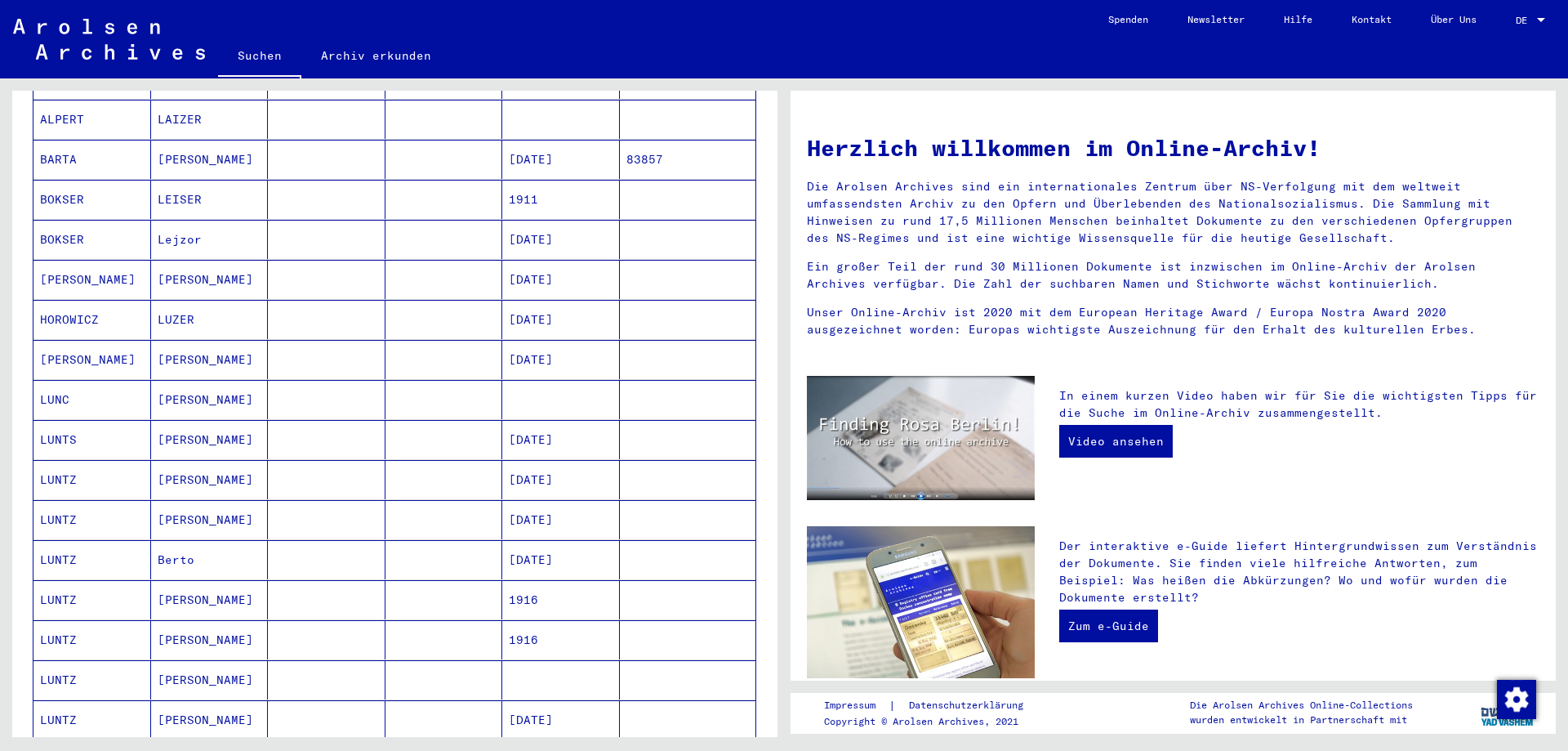
scroll to position [490, 0]
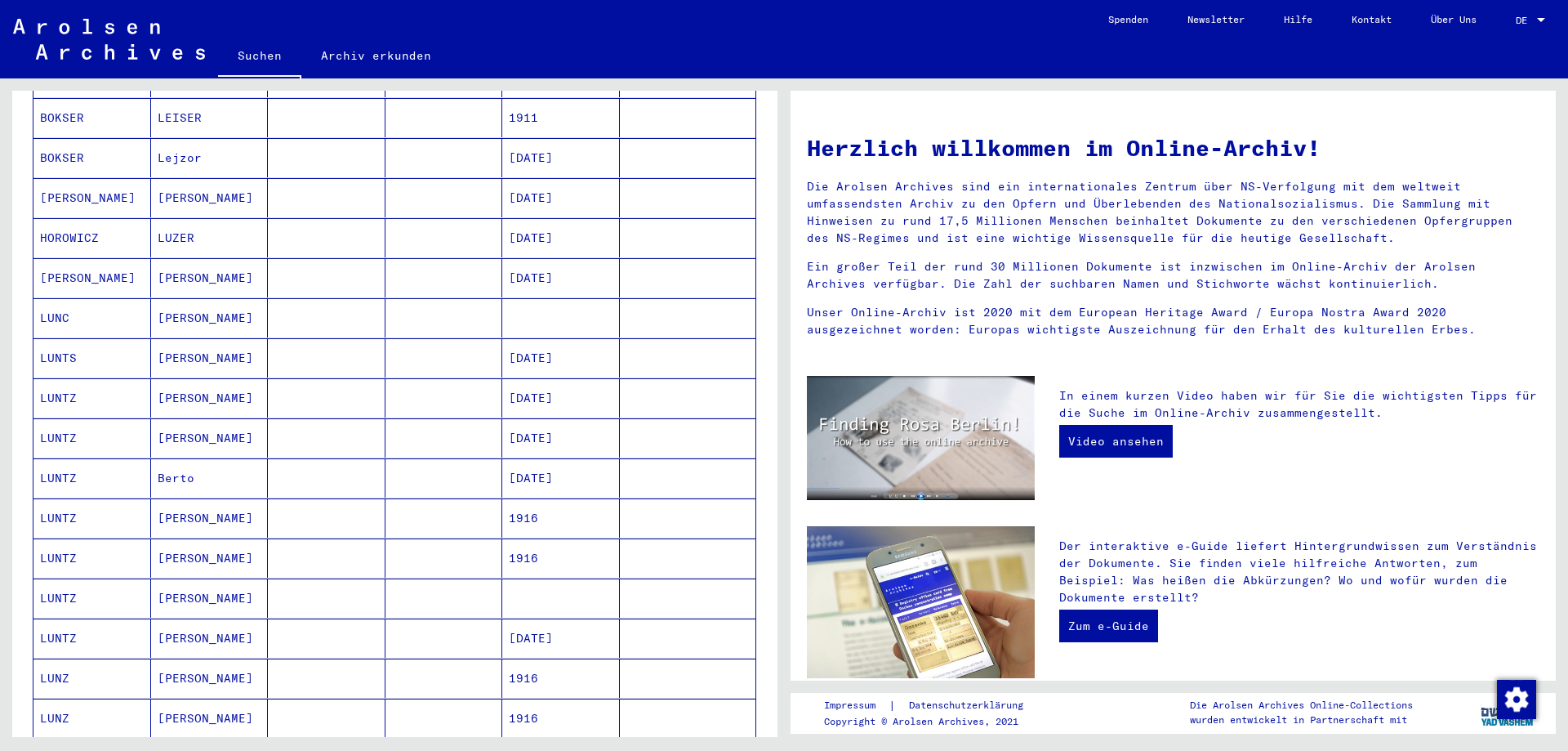
click at [203, 582] on mat-cell "[PERSON_NAME]" at bounding box center [209, 598] width 118 height 39
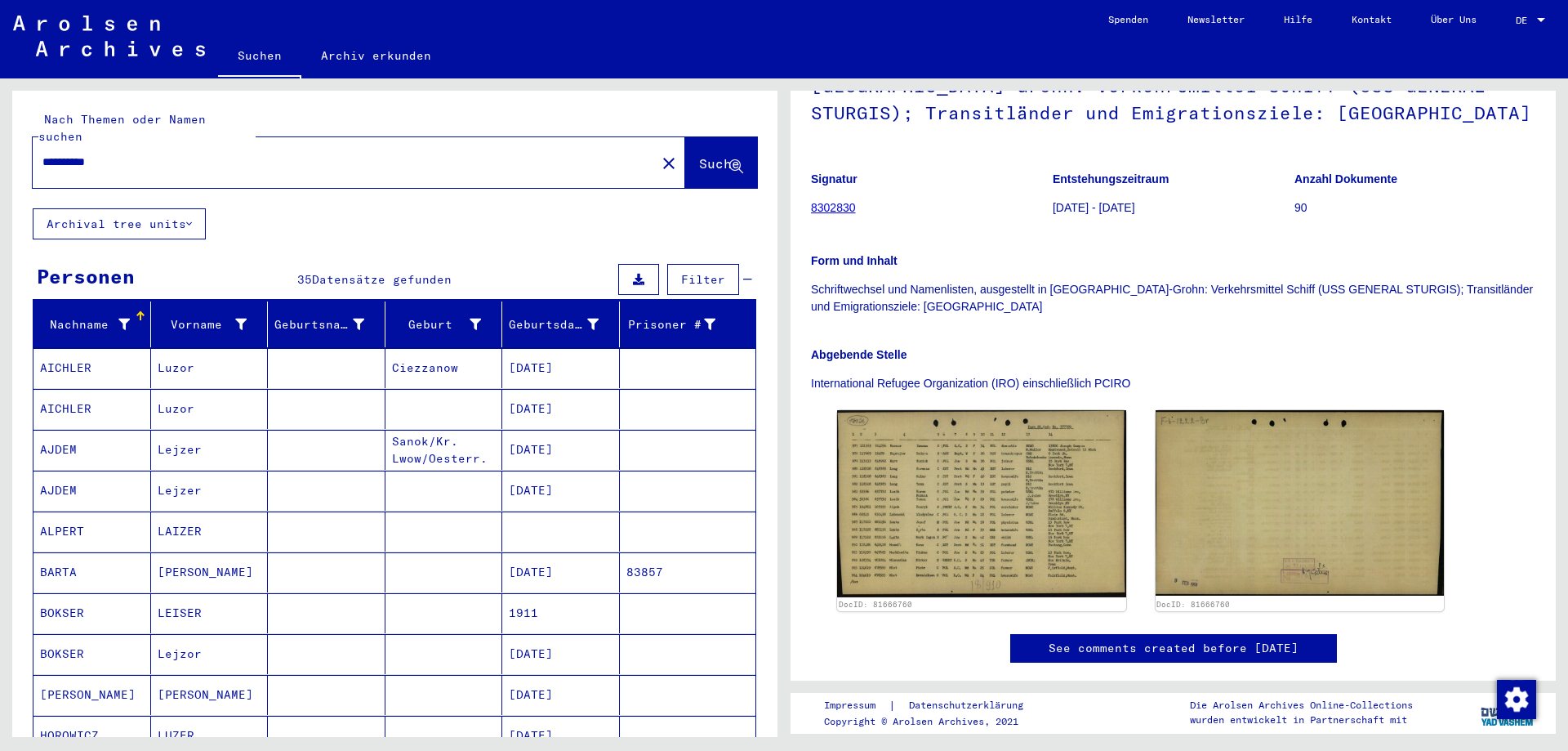
drag, startPoint x: 130, startPoint y: 148, endPoint x: 21, endPoint y: 144, distance: 109.1
click at [21, 144] on div "**********" at bounding box center [394, 149] width 765 height 118
click at [170, 144] on div "**********" at bounding box center [339, 162] width 614 height 37
drag, startPoint x: 139, startPoint y: 145, endPoint x: 3, endPoint y: 143, distance: 136.0
click at [3, 143] on div "**********" at bounding box center [392, 407] width 784 height 658
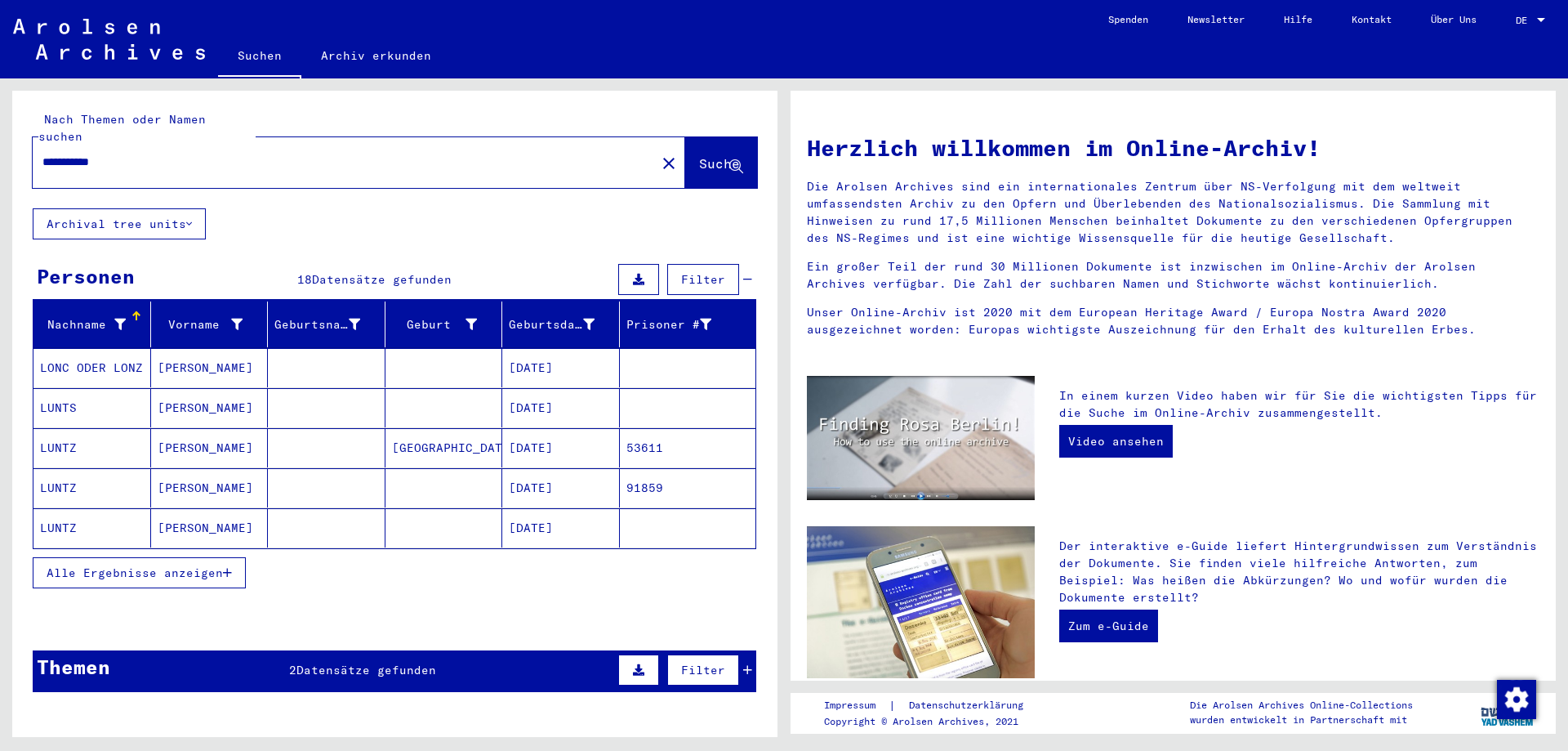
click at [373, 662] on span "Datensätze gefunden" at bounding box center [366, 670] width 140 height 15
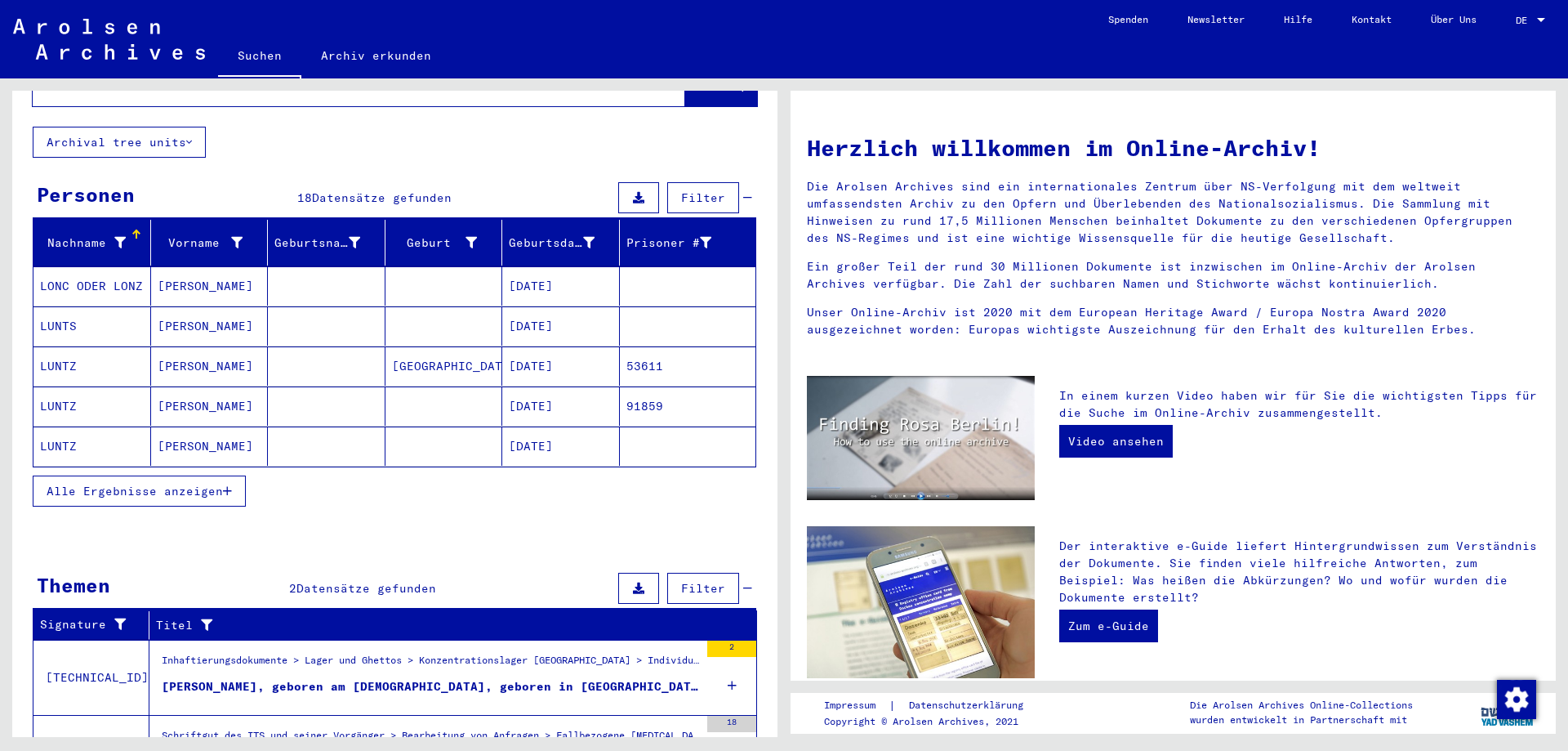
scroll to position [163, 0]
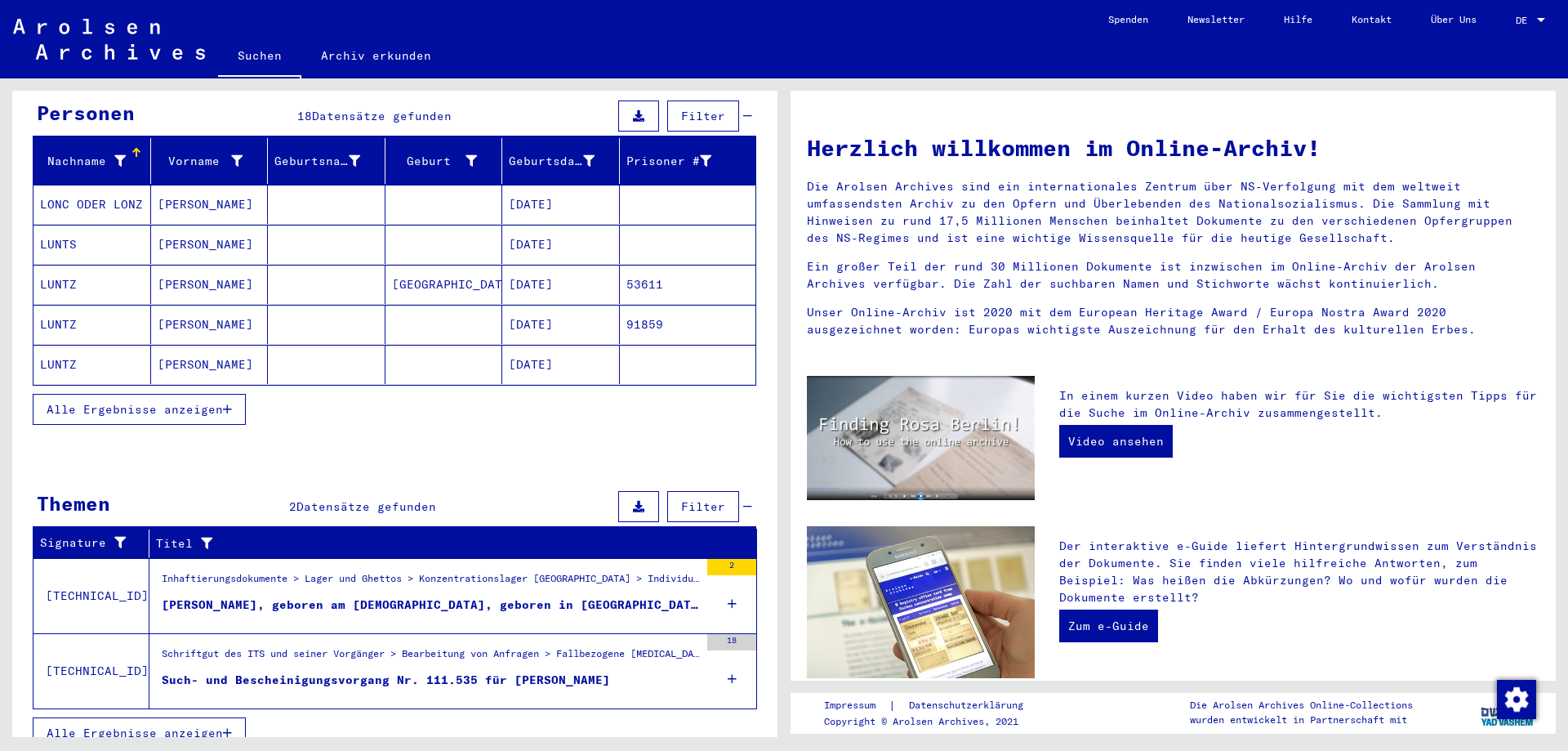
click at [301, 671] on div "Such- und Bescheinigungsvorgang Nr. 111.535 für [PERSON_NAME]" at bounding box center [386, 680] width 448 height 18
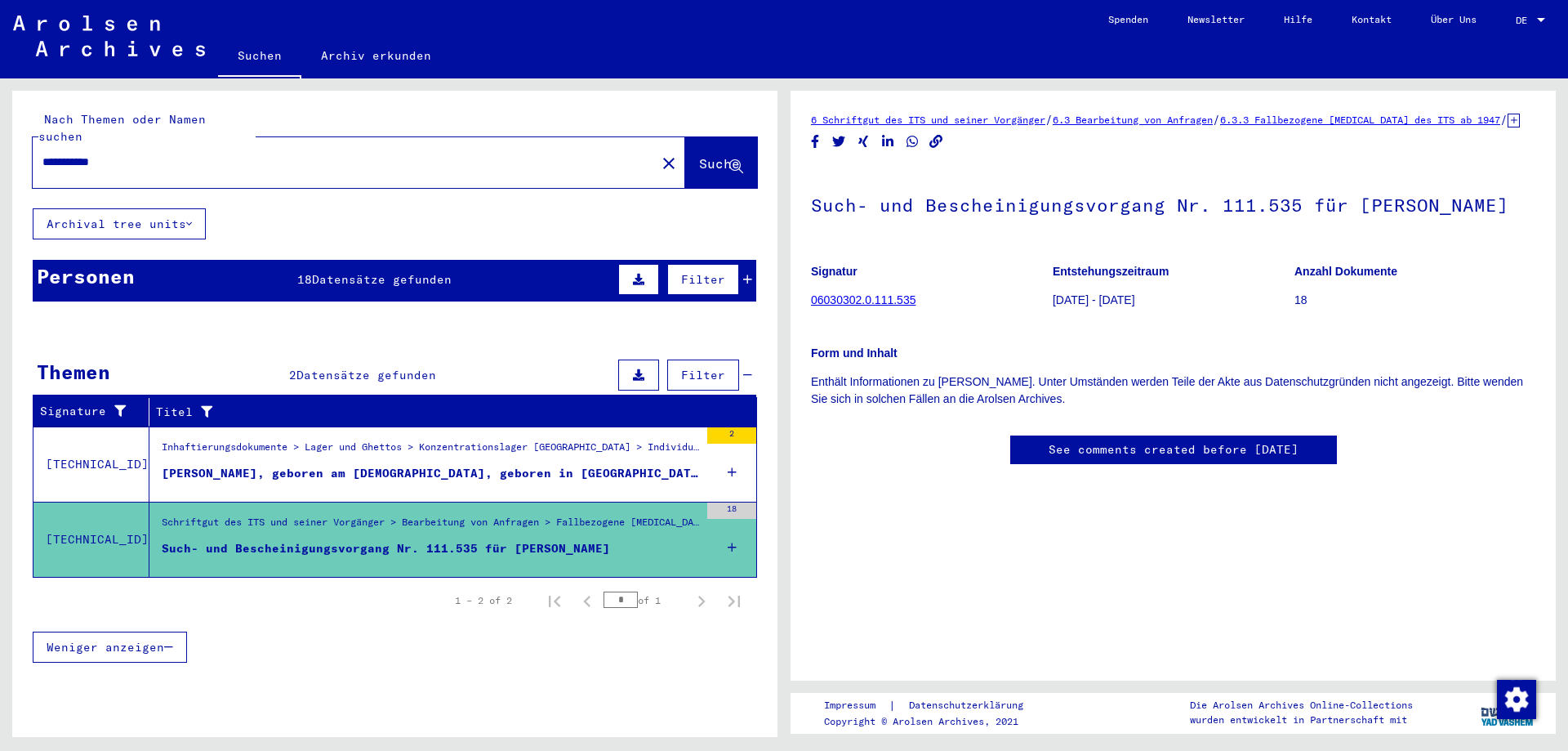
click at [451, 465] on div "[PERSON_NAME], geboren am [DEMOGRAPHIC_DATA], geboren in [GEOGRAPHIC_DATA]" at bounding box center [430, 473] width 537 height 18
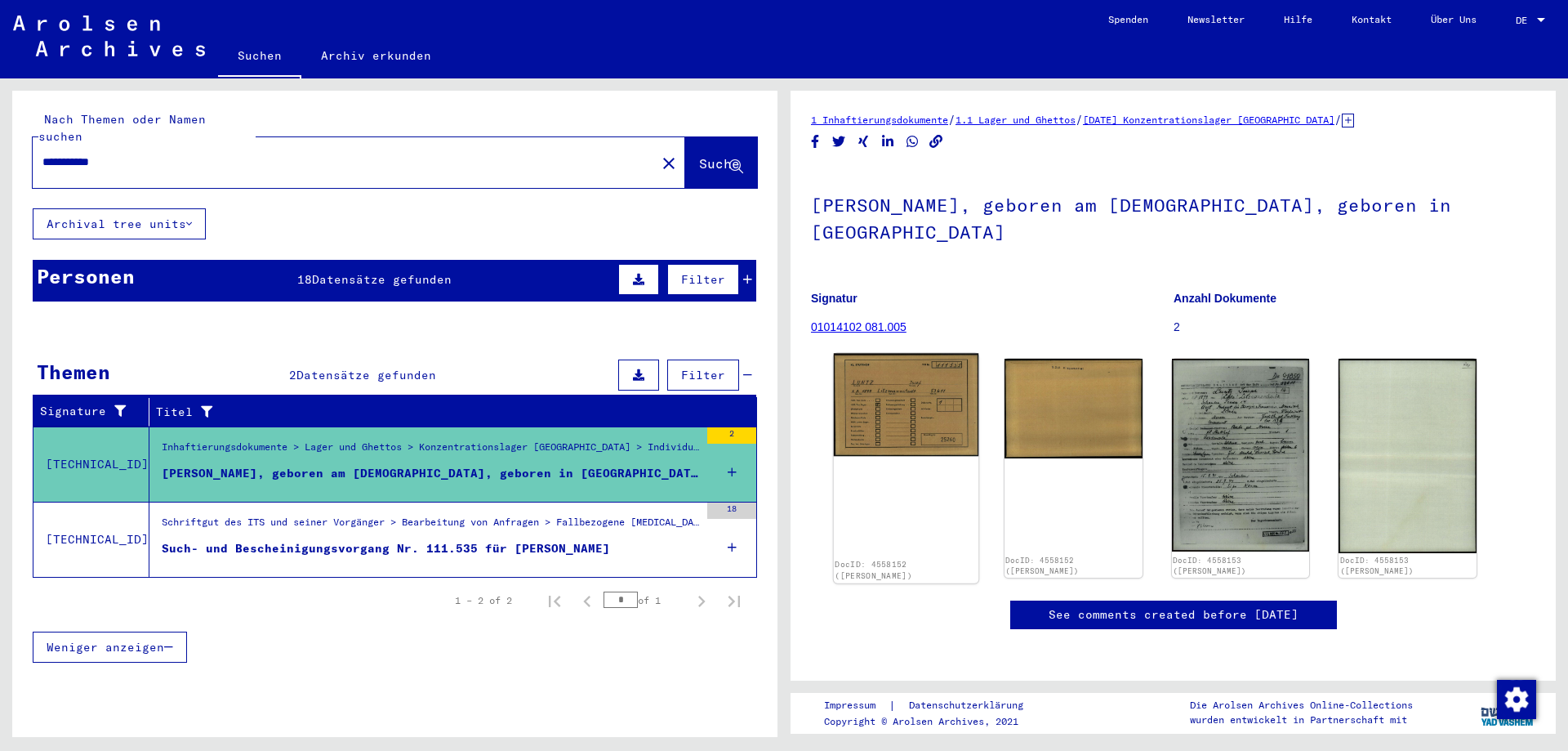
click at [877, 423] on img at bounding box center [906, 405] width 144 height 103
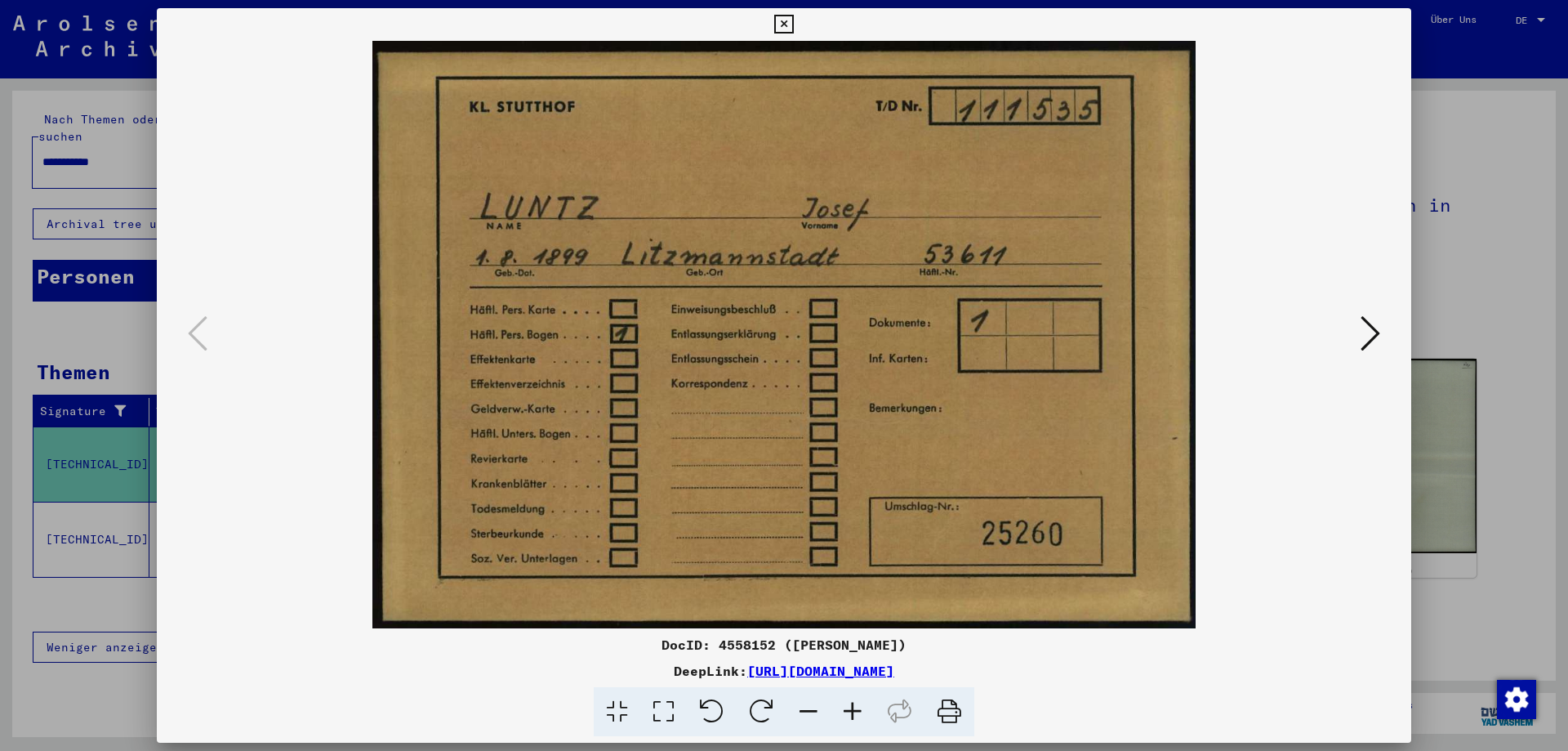
click at [782, 23] on icon at bounding box center [783, 24] width 19 height 19
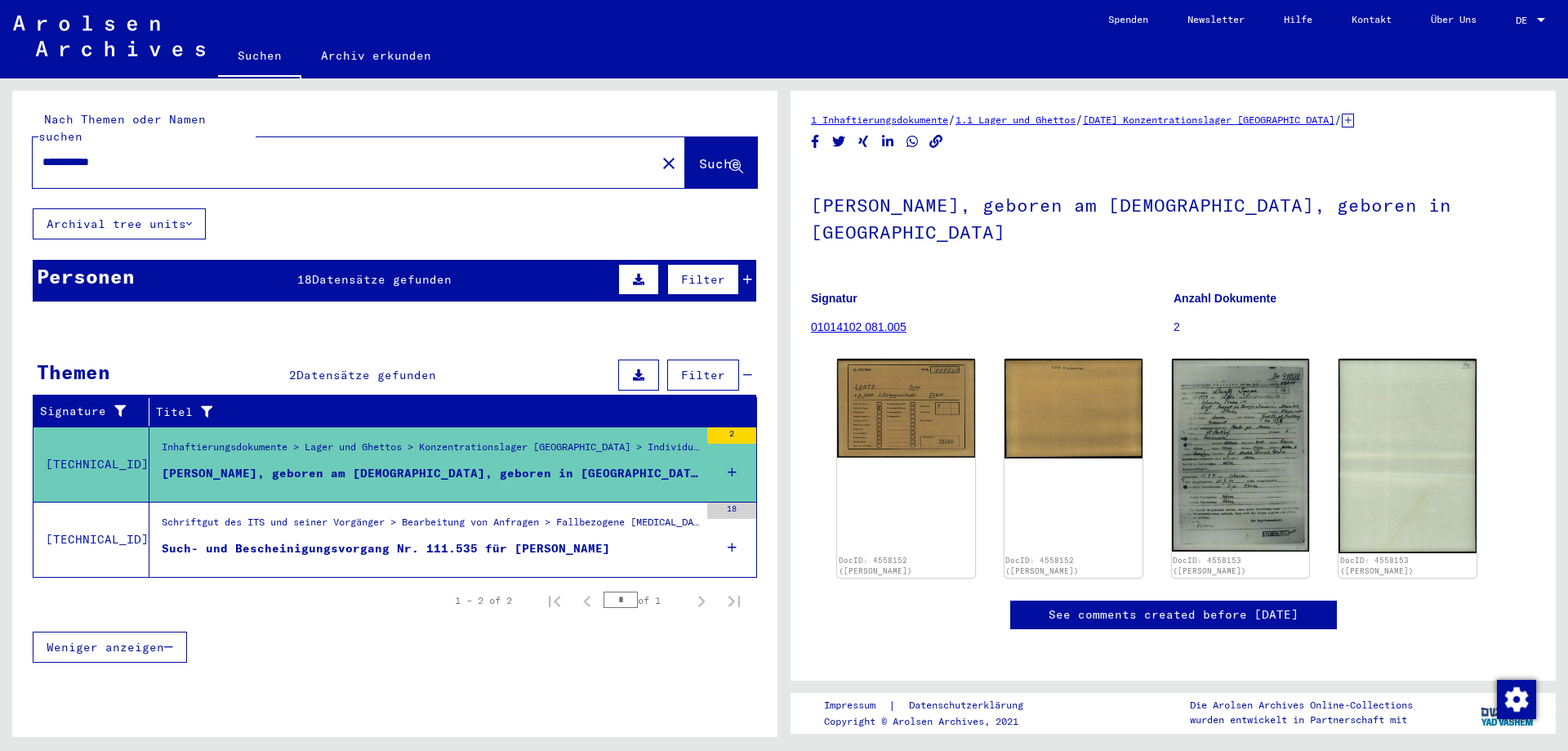
click at [397, 272] on span "Datensätze gefunden" at bounding box center [381, 280] width 140 height 15
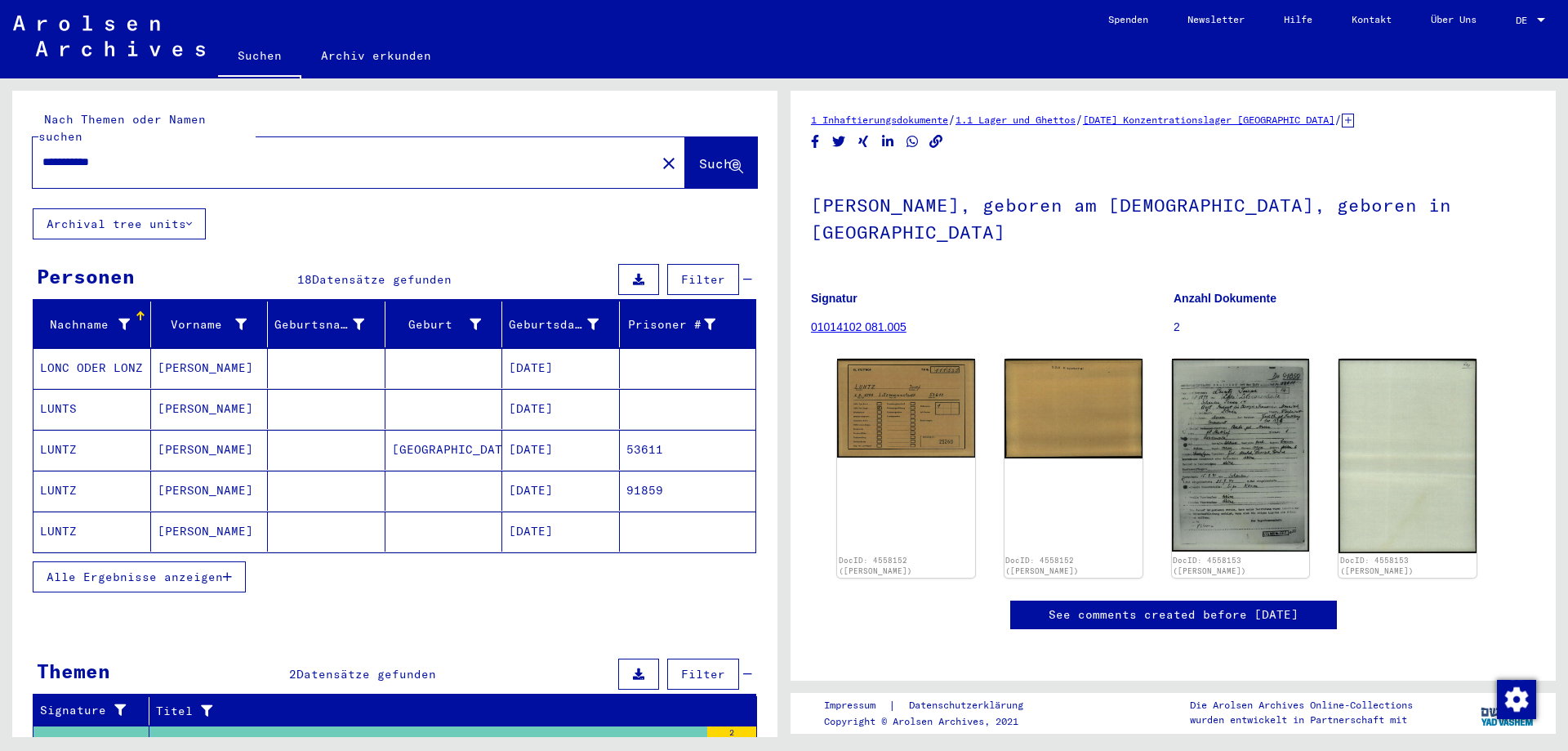
click at [148, 570] on span "Alle Ergebnisse anzeigen" at bounding box center [134, 577] width 177 height 15
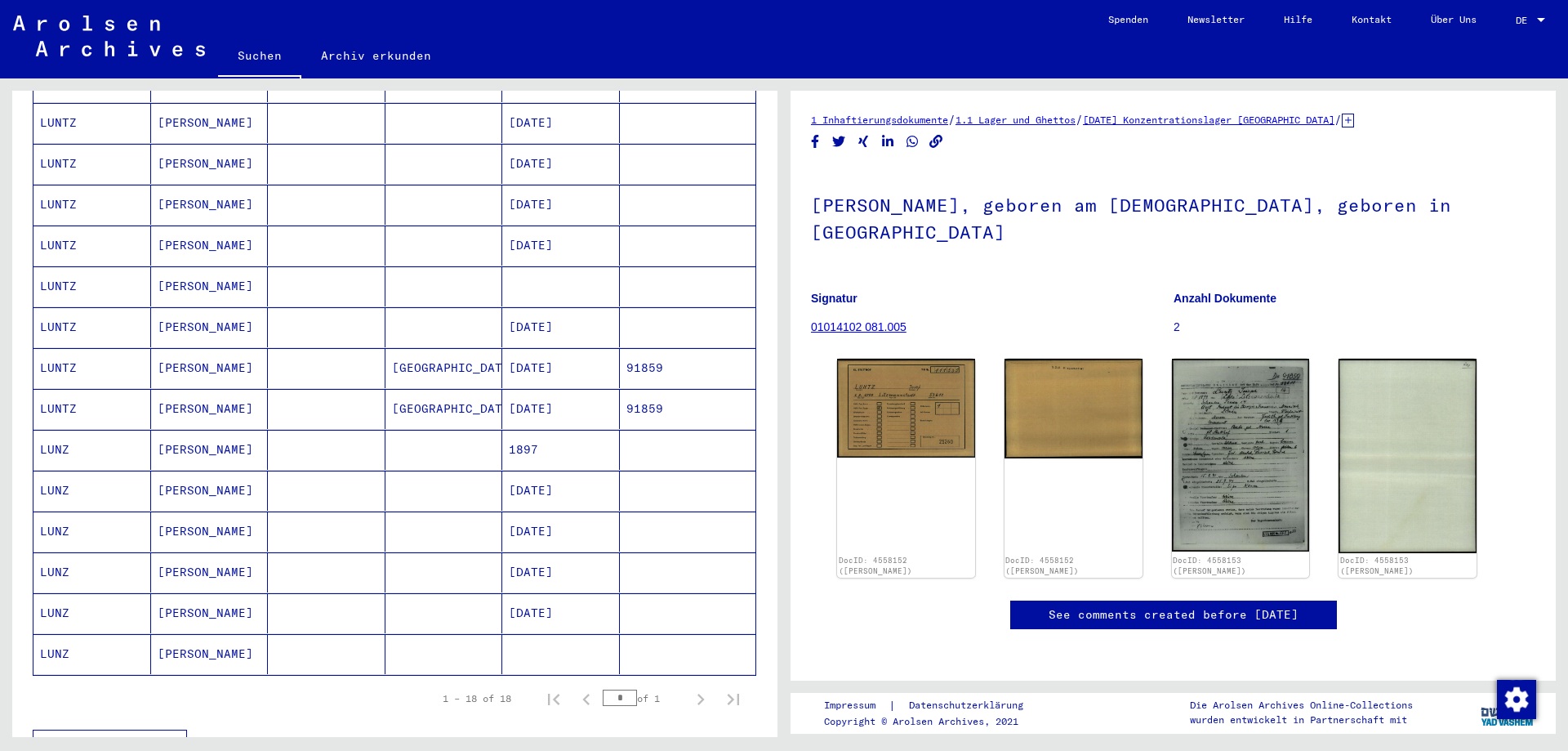
scroll to position [490, 0]
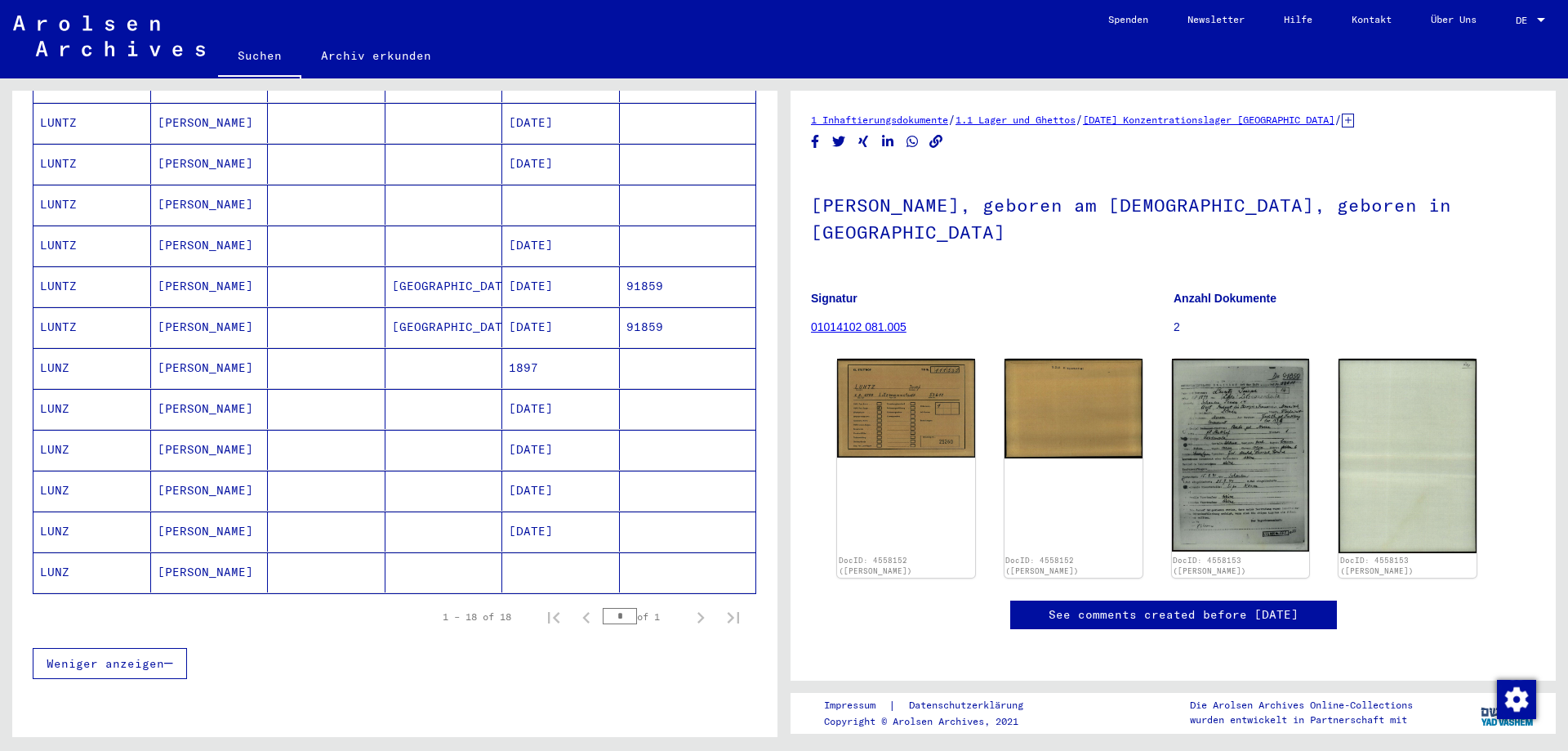
click at [307, 552] on mat-cell at bounding box center [326, 571] width 118 height 40
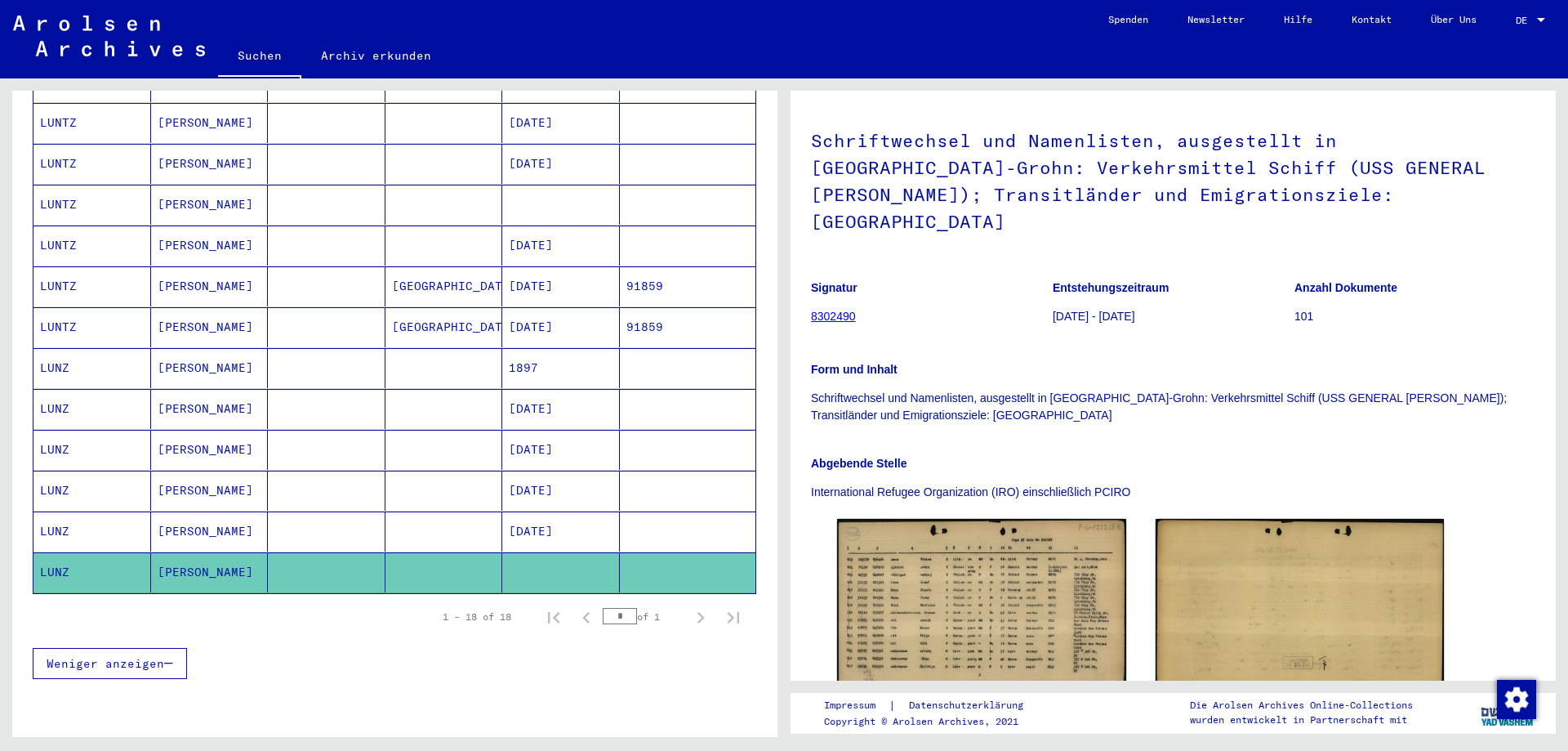
scroll to position [163, 0]
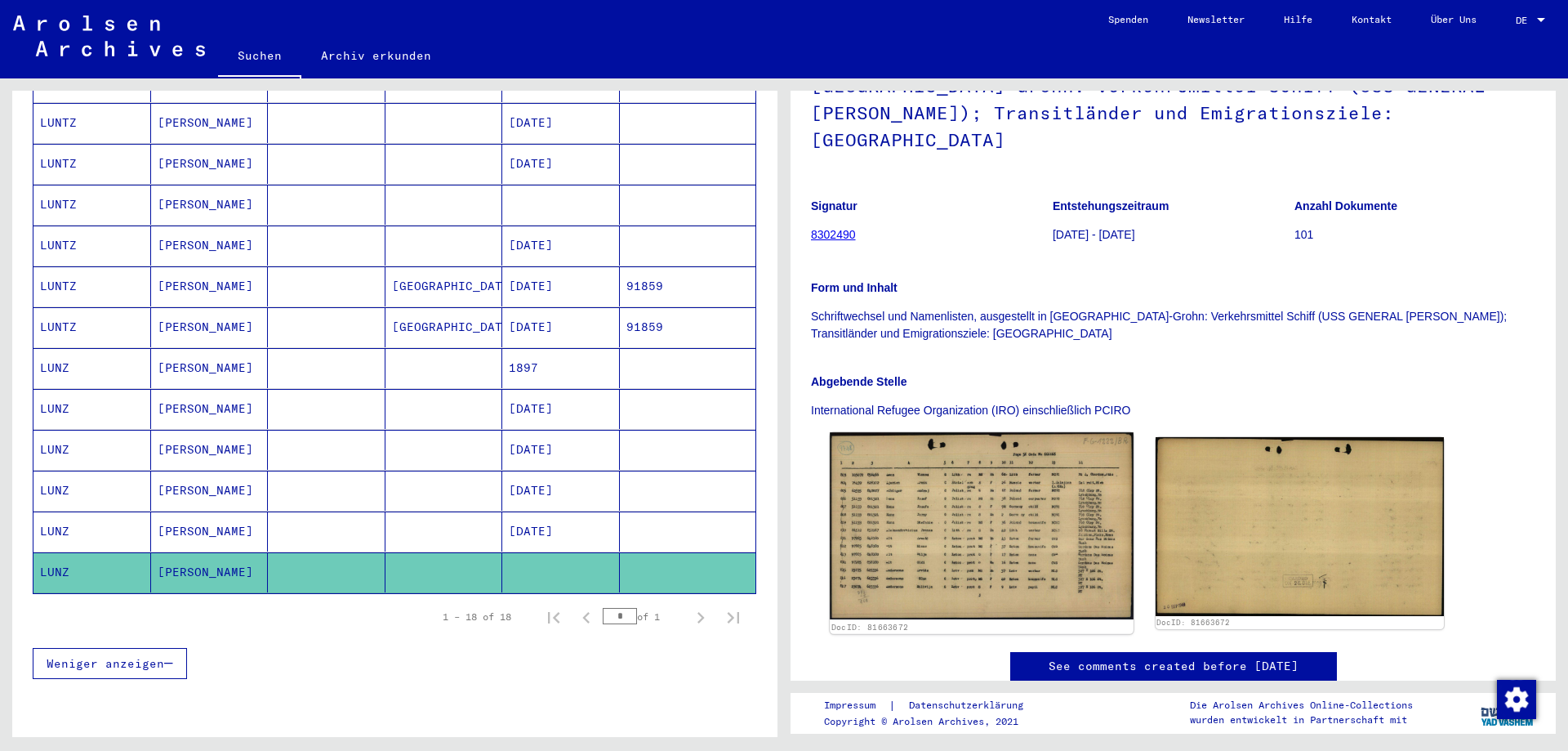
click at [967, 468] on img at bounding box center [980, 526] width 303 height 187
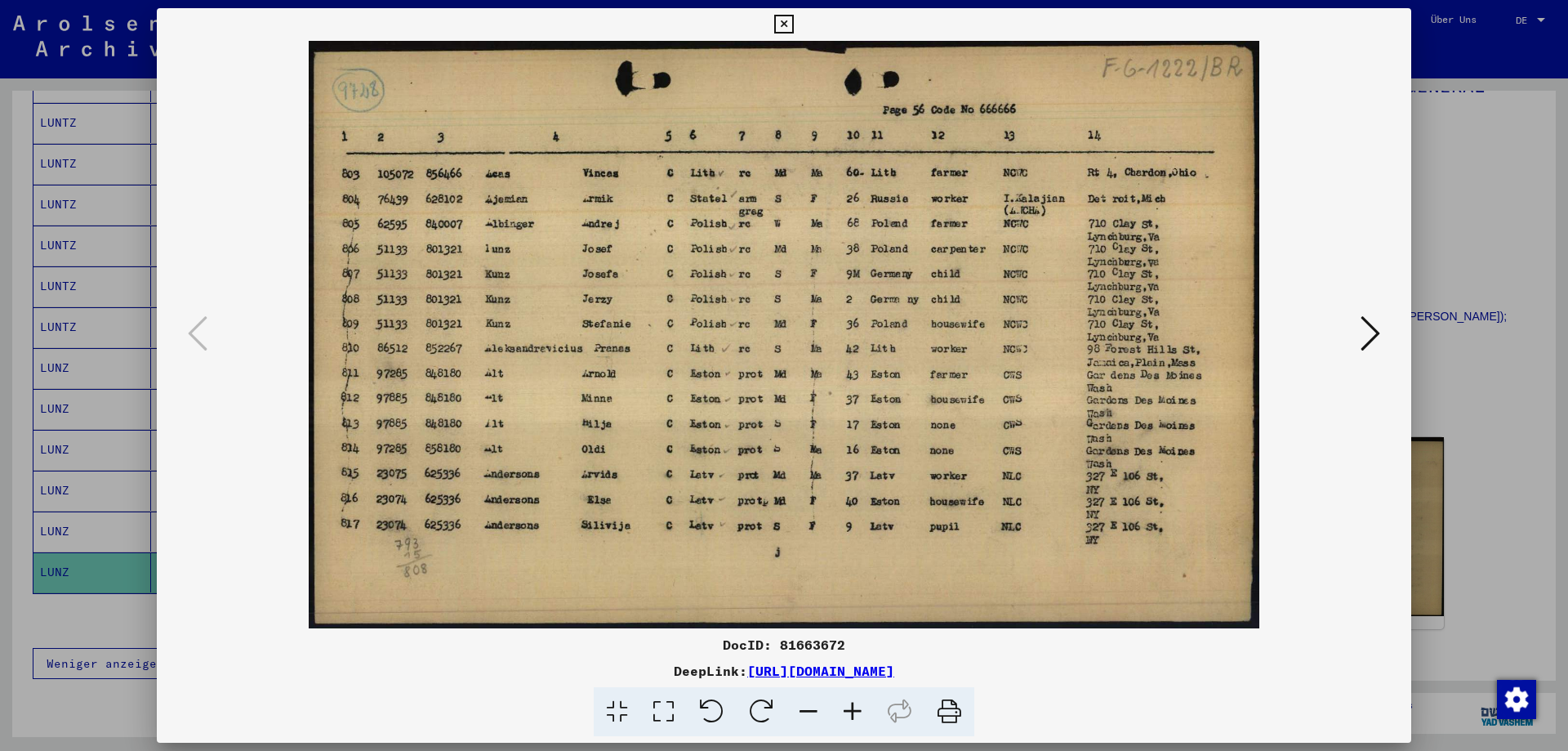
click at [853, 707] on icon at bounding box center [852, 712] width 44 height 50
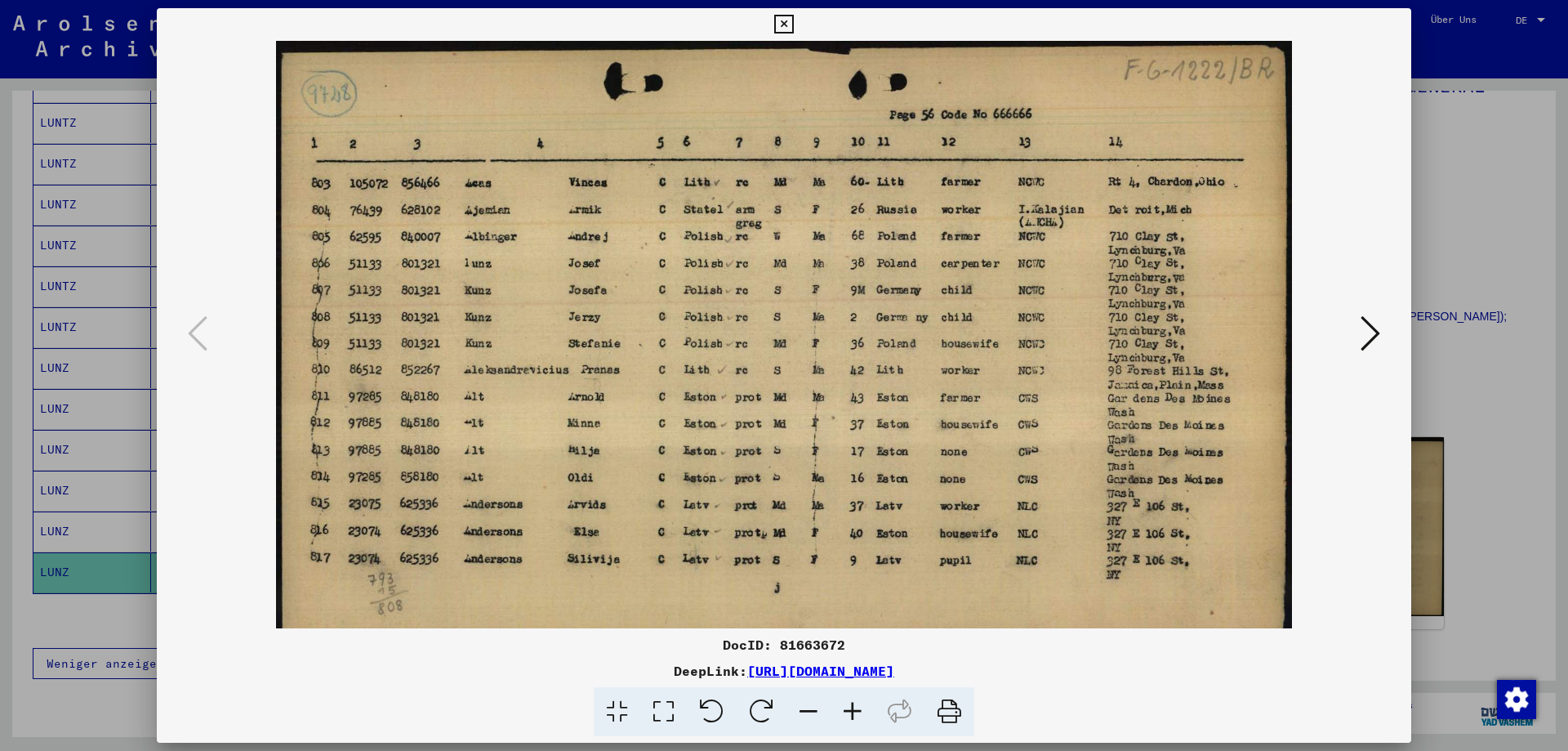
click at [853, 707] on icon at bounding box center [852, 712] width 44 height 50
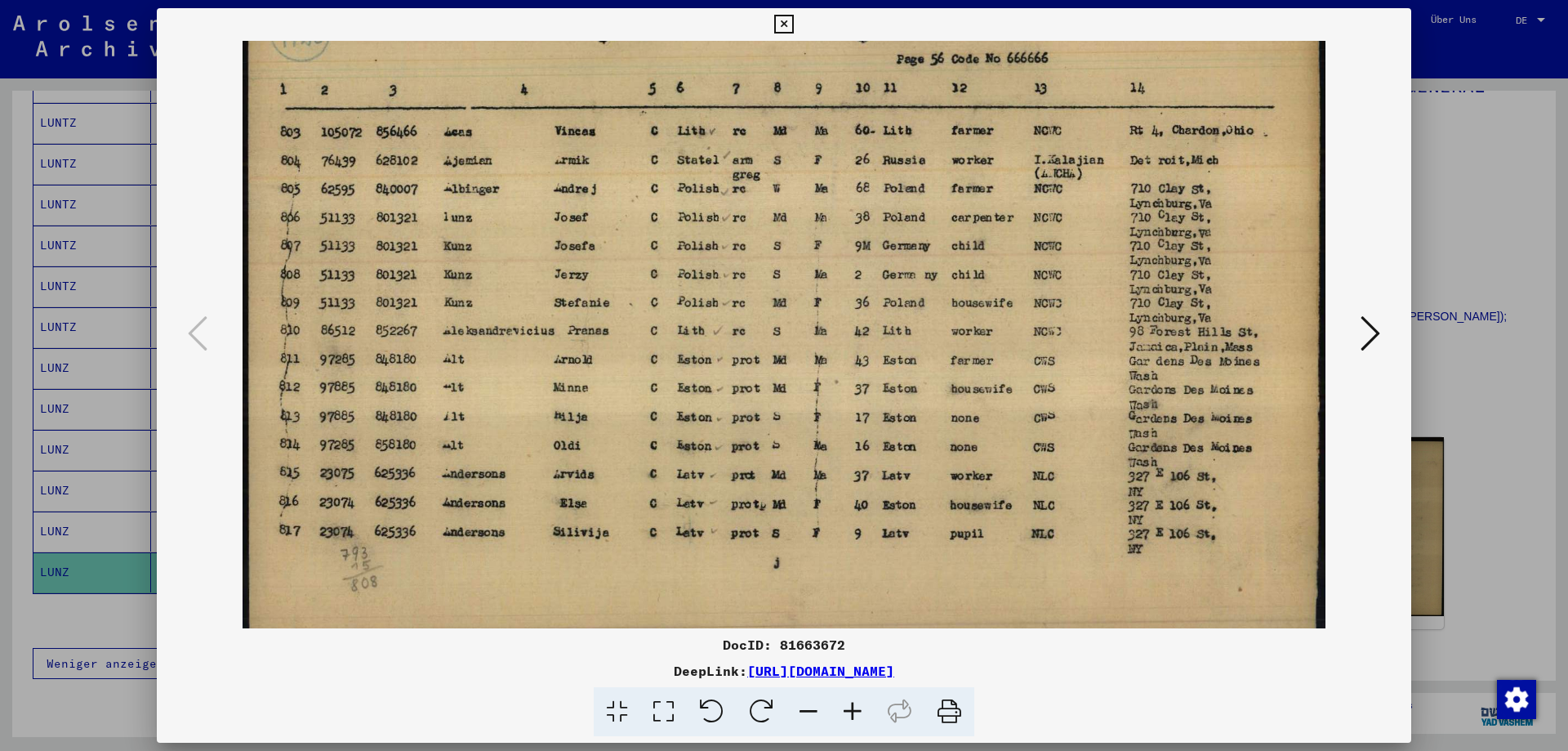
scroll to position [66, 0]
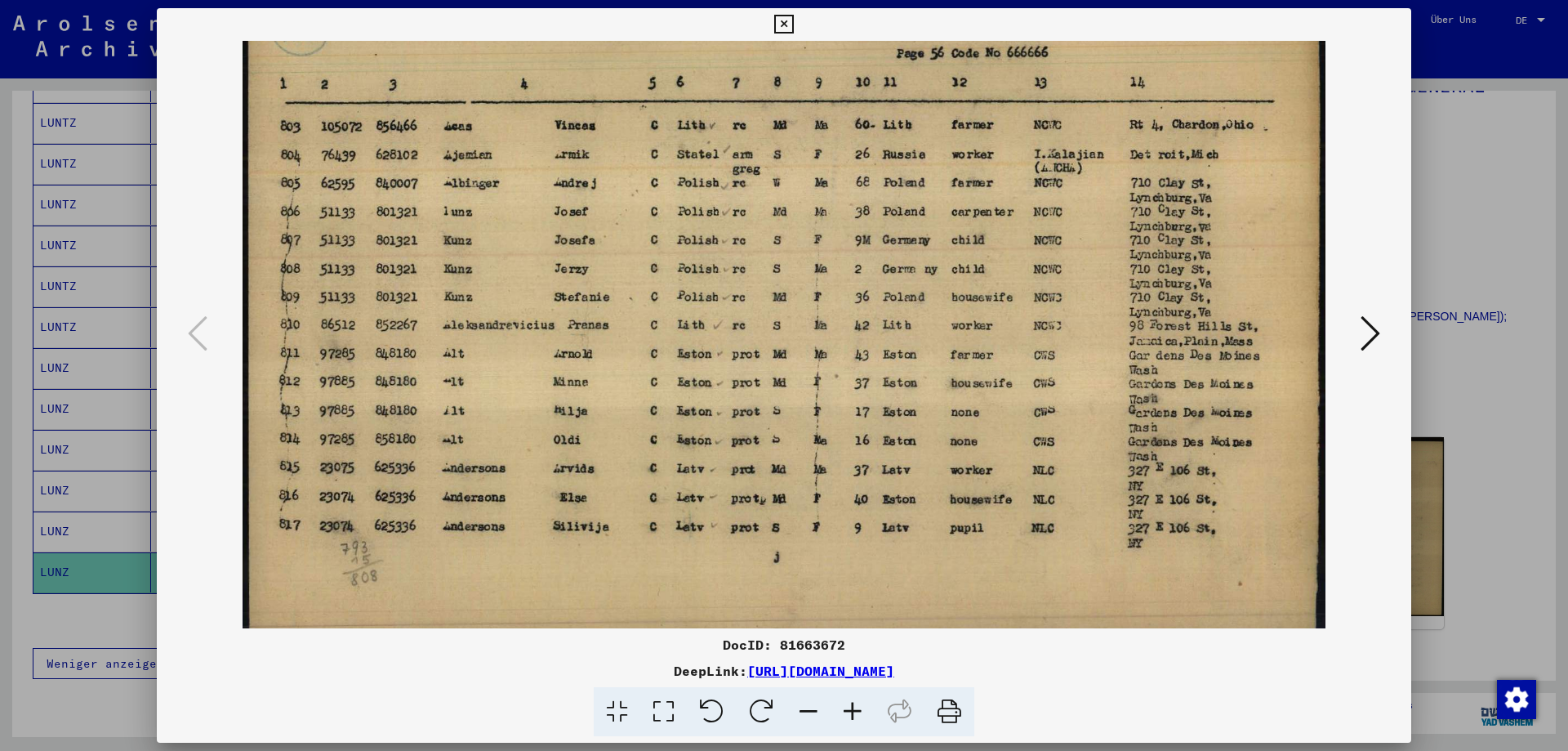
drag, startPoint x: 497, startPoint y: 436, endPoint x: 503, endPoint y: 370, distance: 66.3
click at [503, 370] on img at bounding box center [783, 309] width 1082 height 669
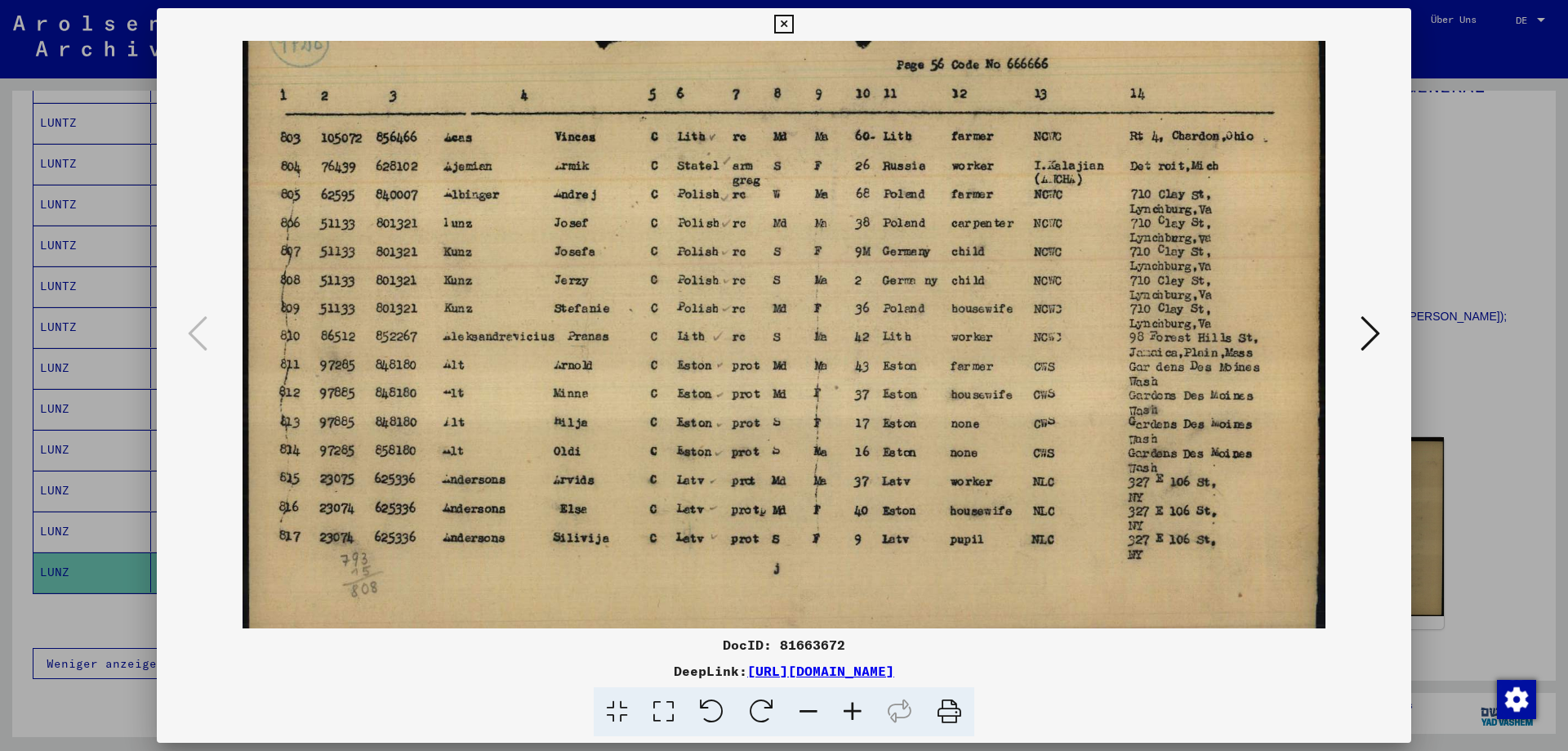
scroll to position [0, 0]
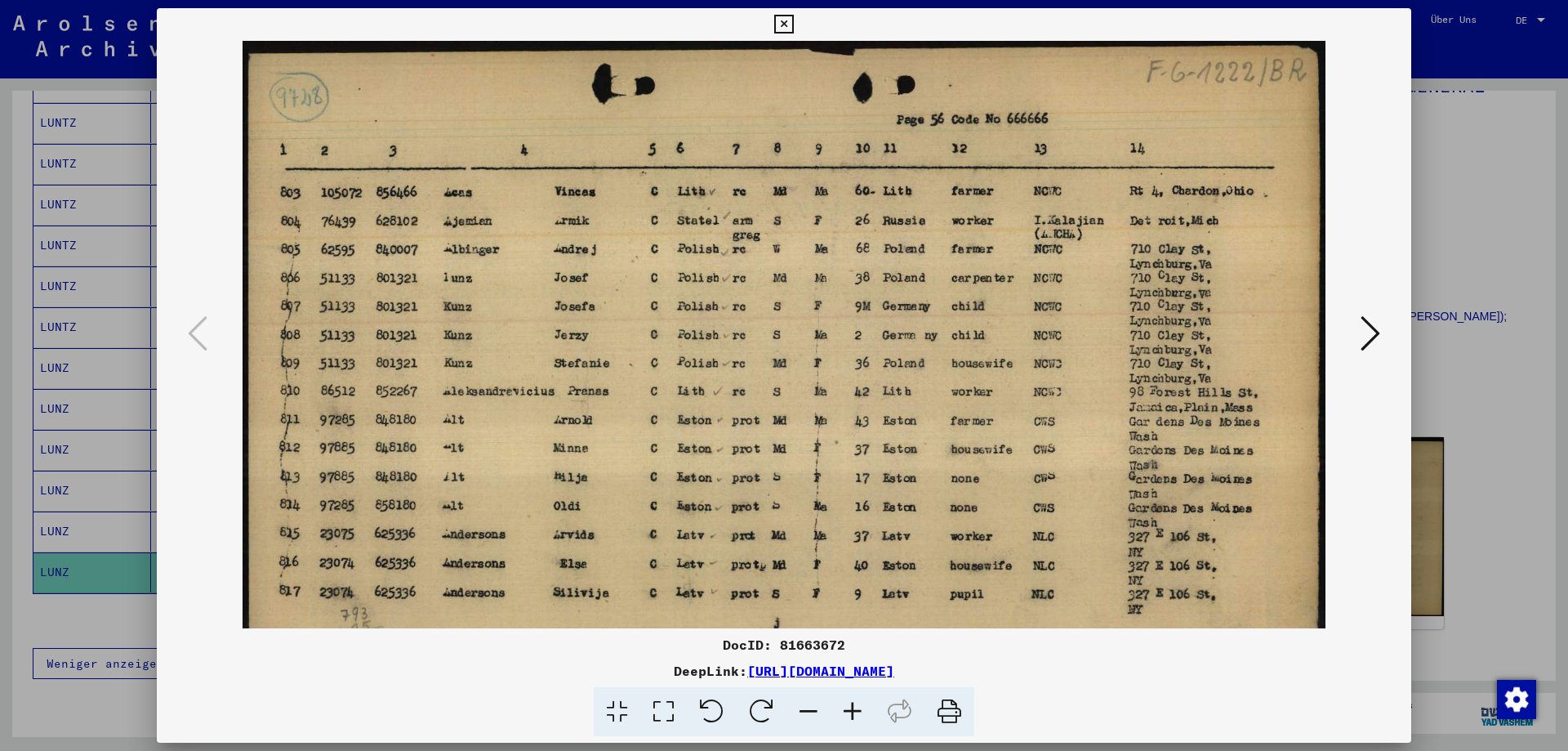
drag, startPoint x: 927, startPoint y: 229, endPoint x: 926, endPoint y: 341, distance: 112.0
click at [926, 341] on img at bounding box center [783, 375] width 1082 height 669
click at [785, 24] on icon at bounding box center [783, 24] width 19 height 19
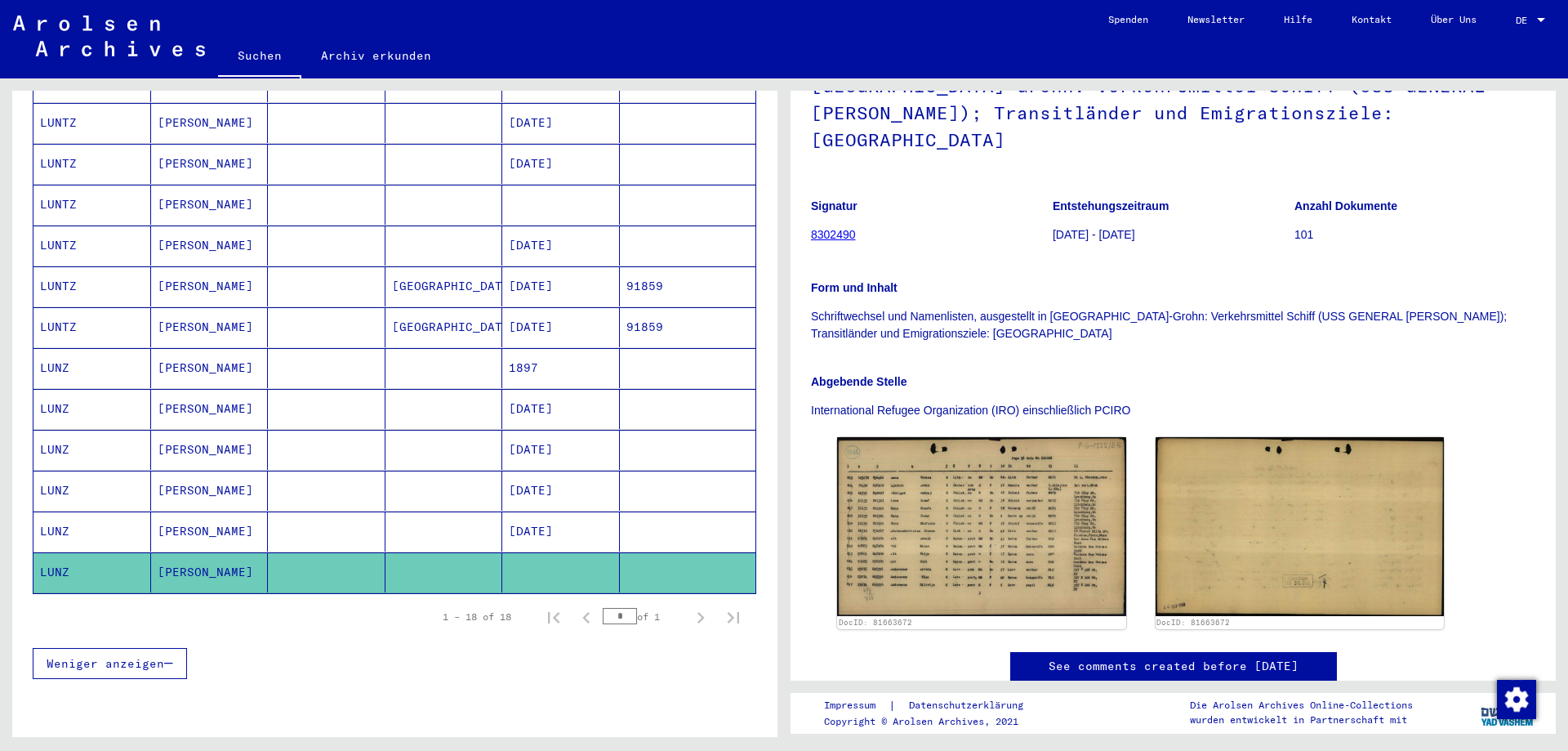
scroll to position [81, 0]
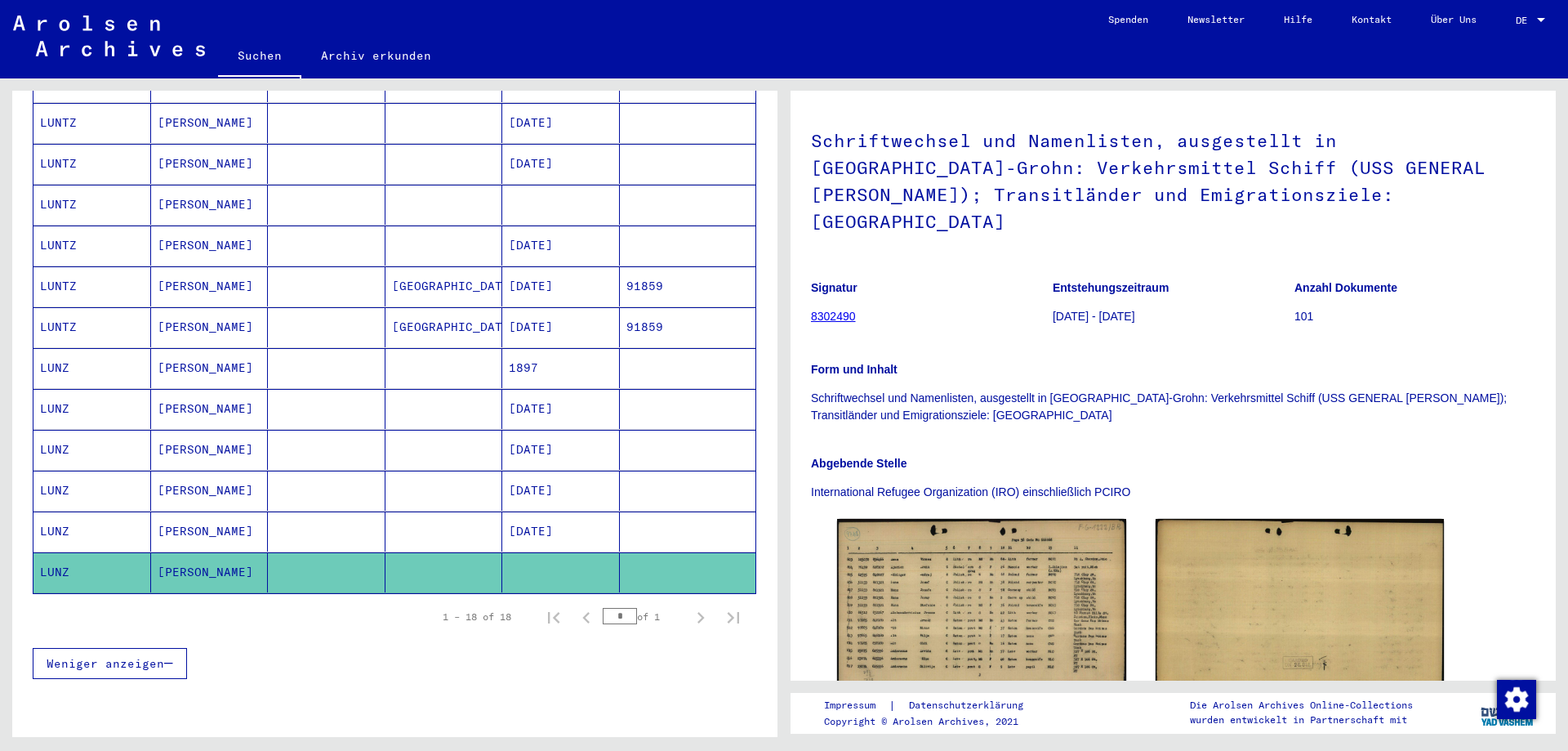
click at [467, 517] on mat-cell at bounding box center [443, 531] width 118 height 40
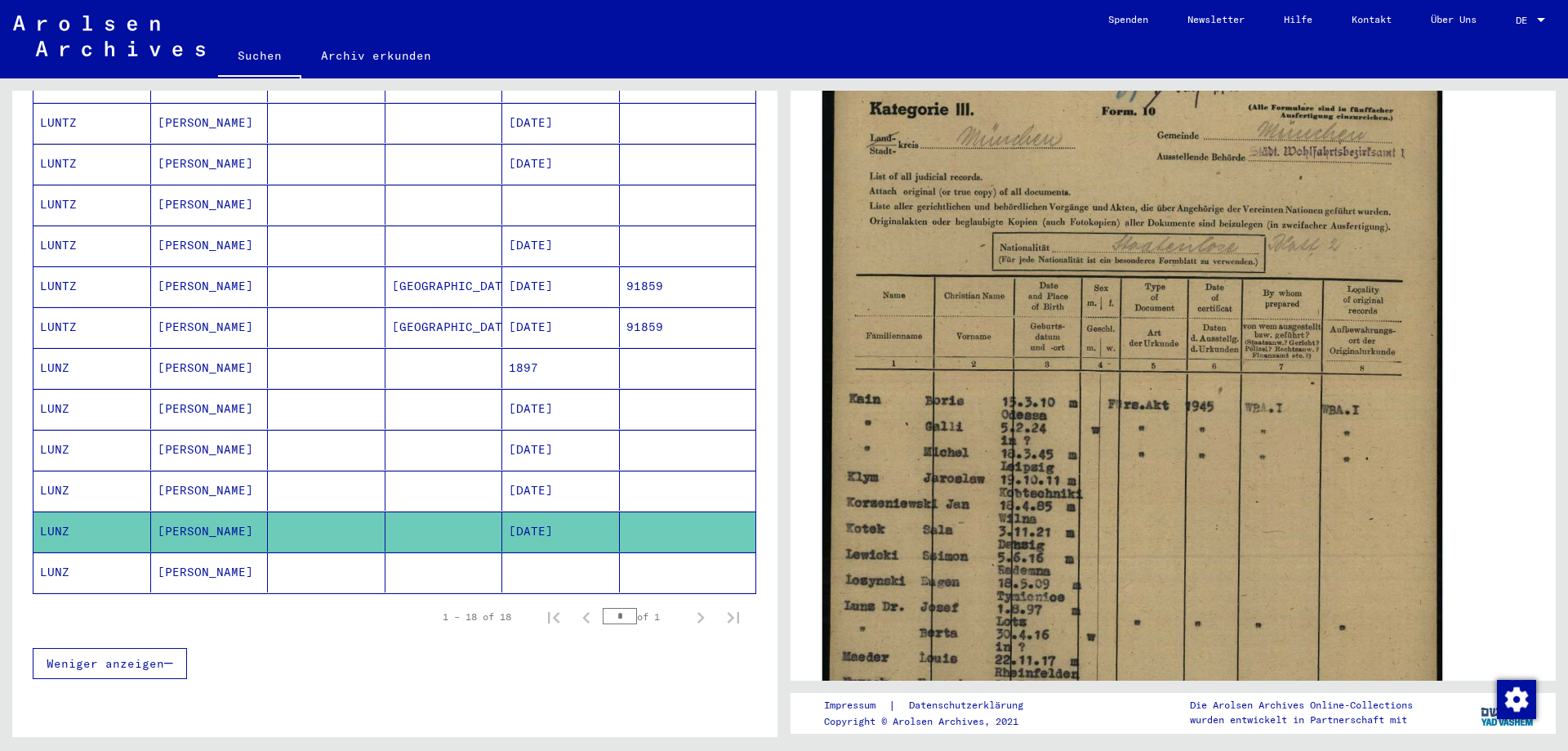
scroll to position [654, 0]
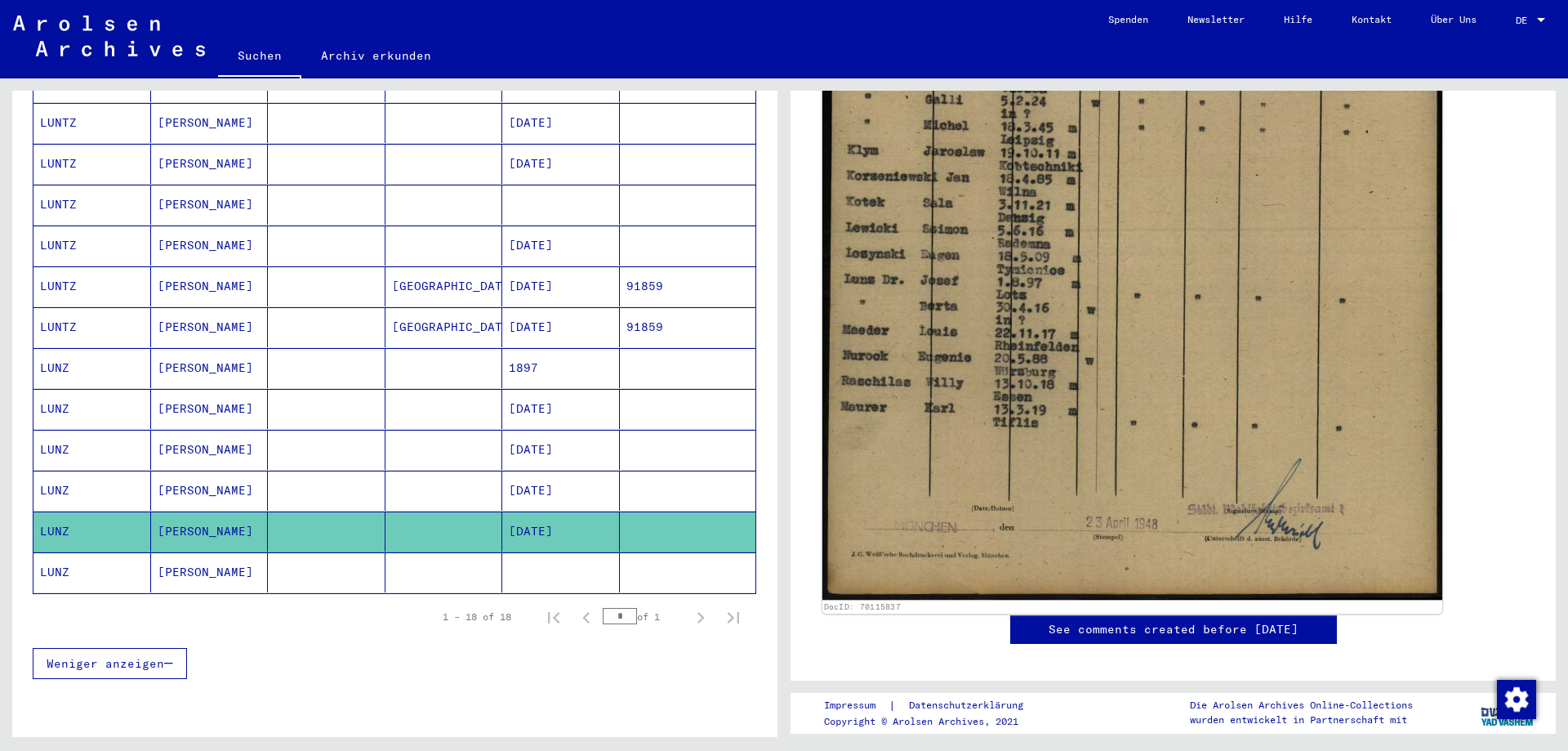
click at [954, 537] on img at bounding box center [1132, 159] width 620 height 882
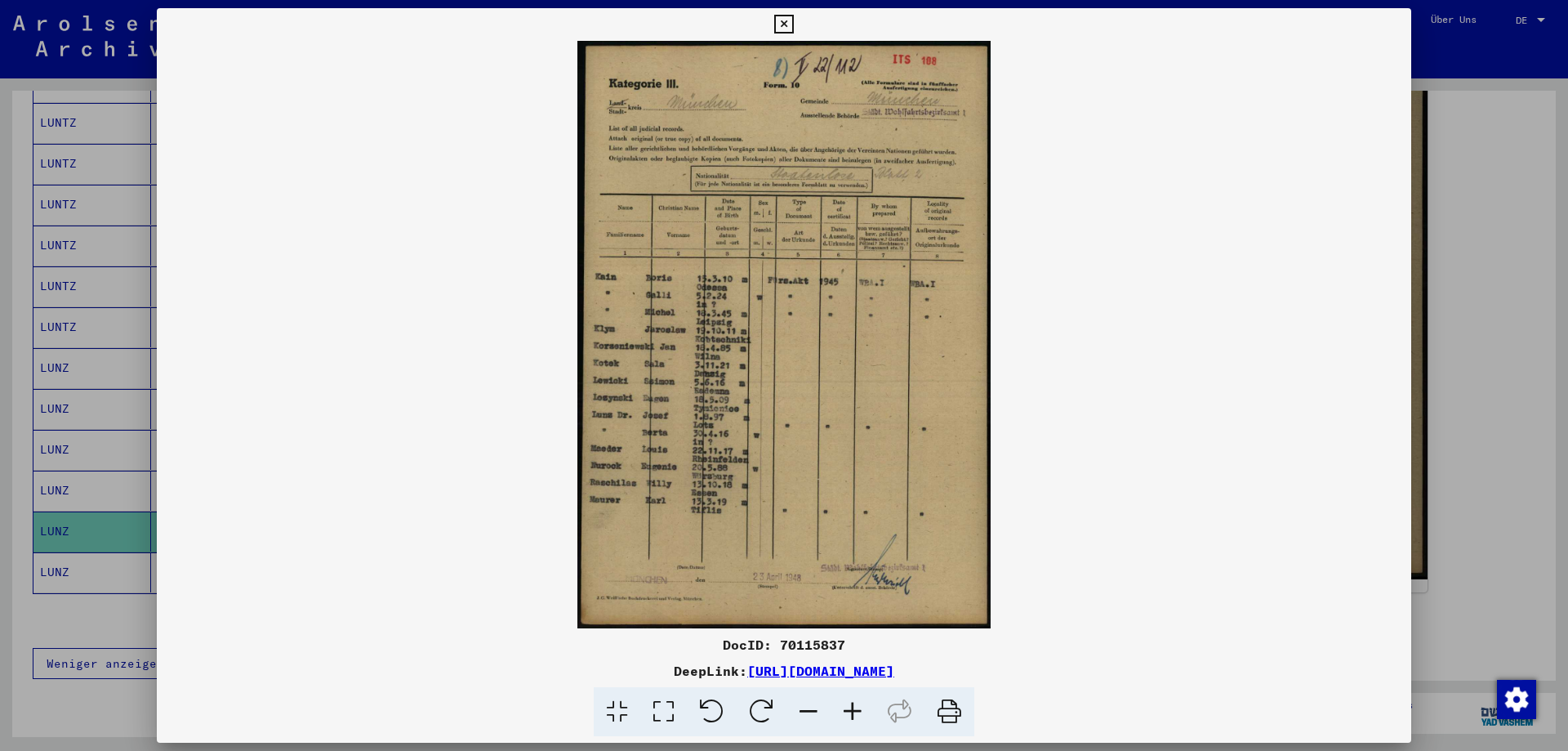
click at [825, 645] on div "DocID: 70115837" at bounding box center [783, 644] width 1254 height 19
copy div "70115837"
click at [785, 27] on icon at bounding box center [783, 24] width 19 height 19
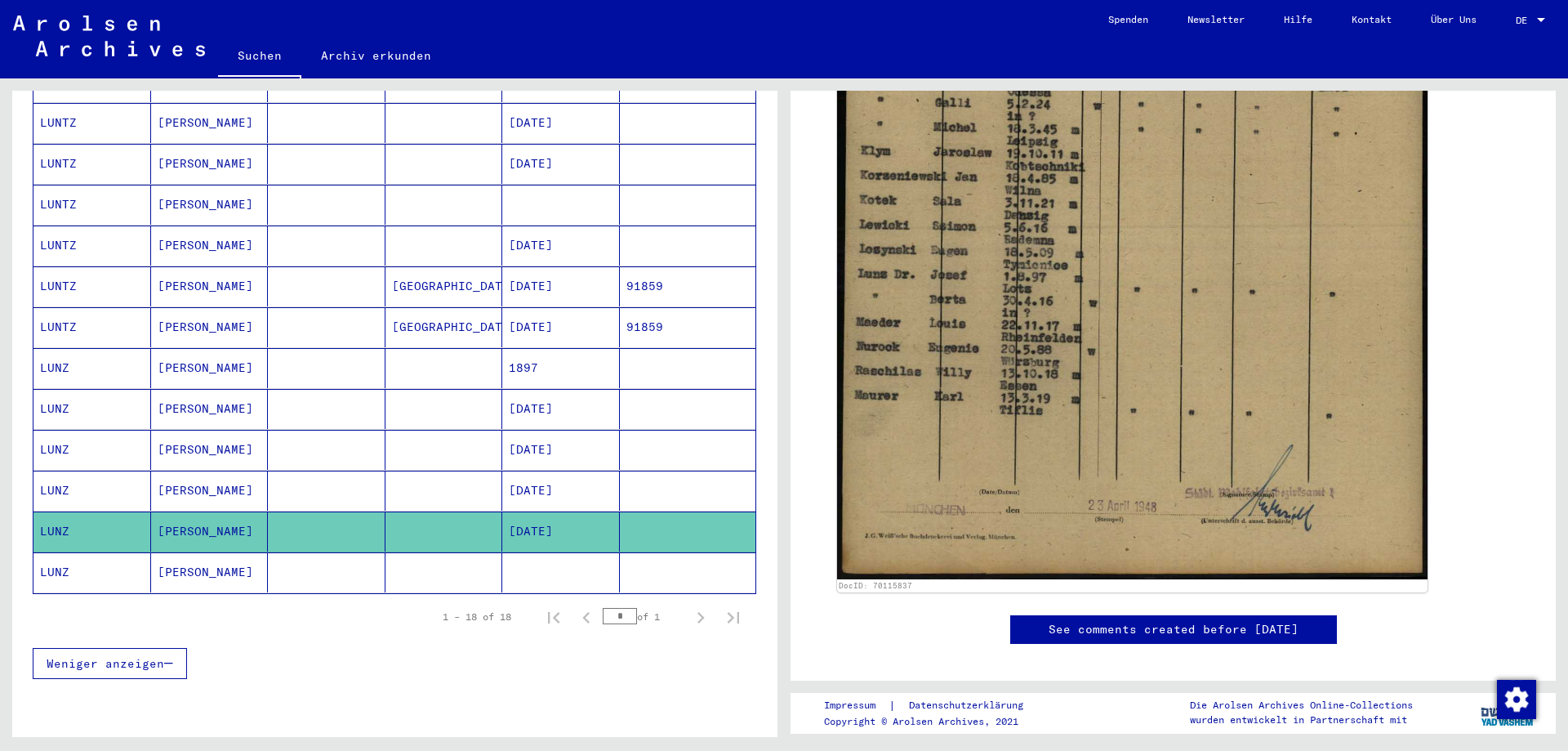
click at [393, 473] on mat-cell at bounding box center [443, 490] width 118 height 40
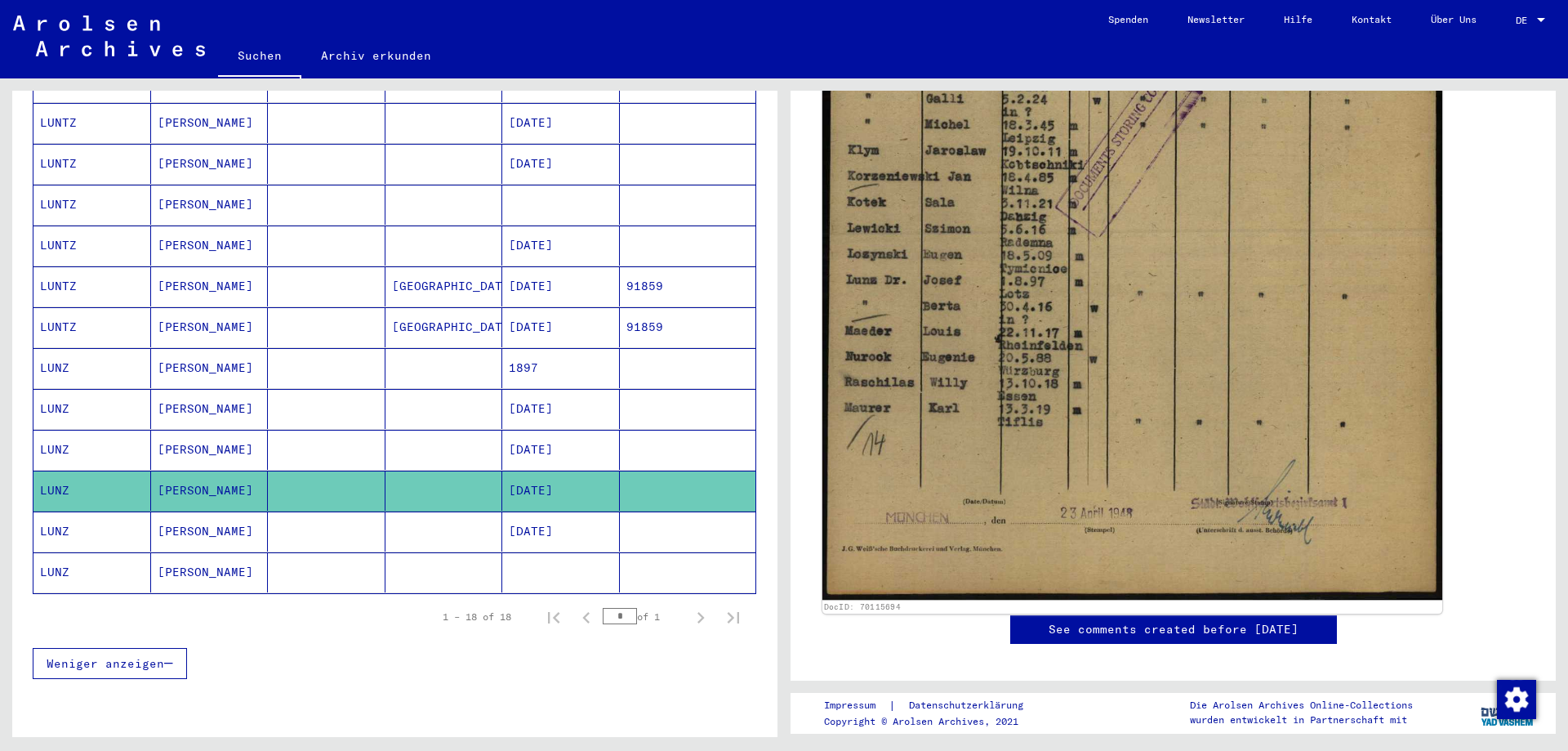
scroll to position [327, 0]
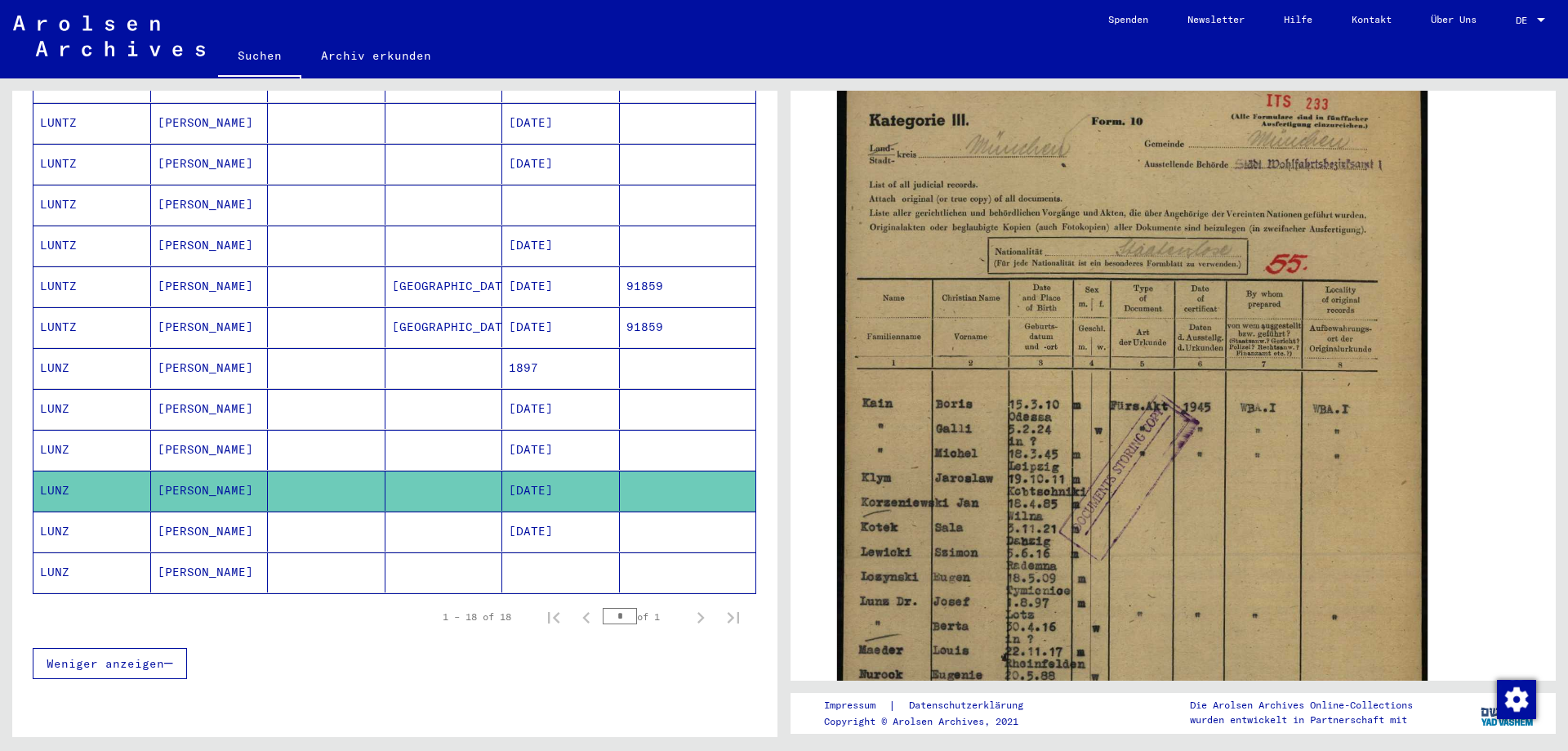
click at [461, 430] on mat-cell at bounding box center [443, 449] width 118 height 40
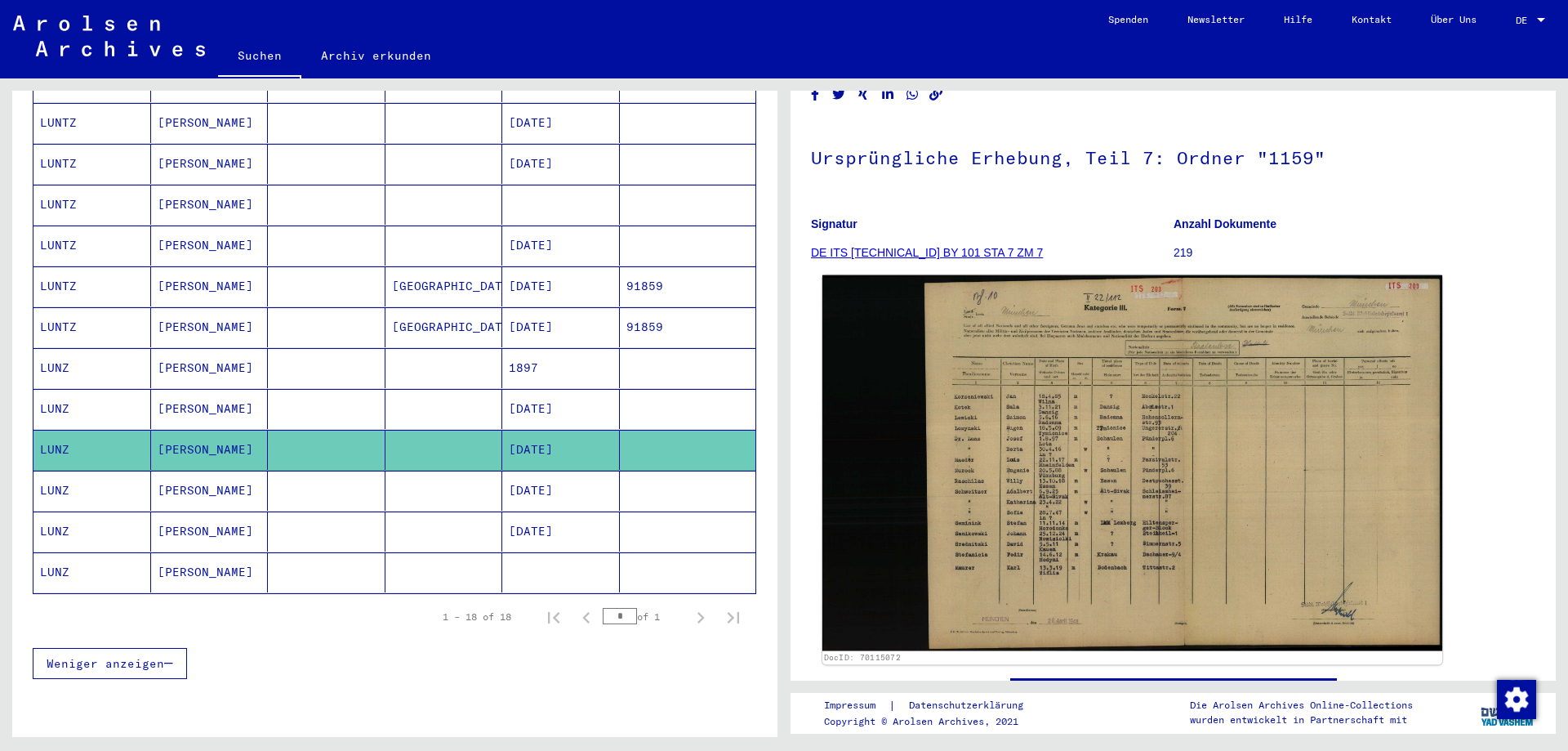
scroll to position [163, 0]
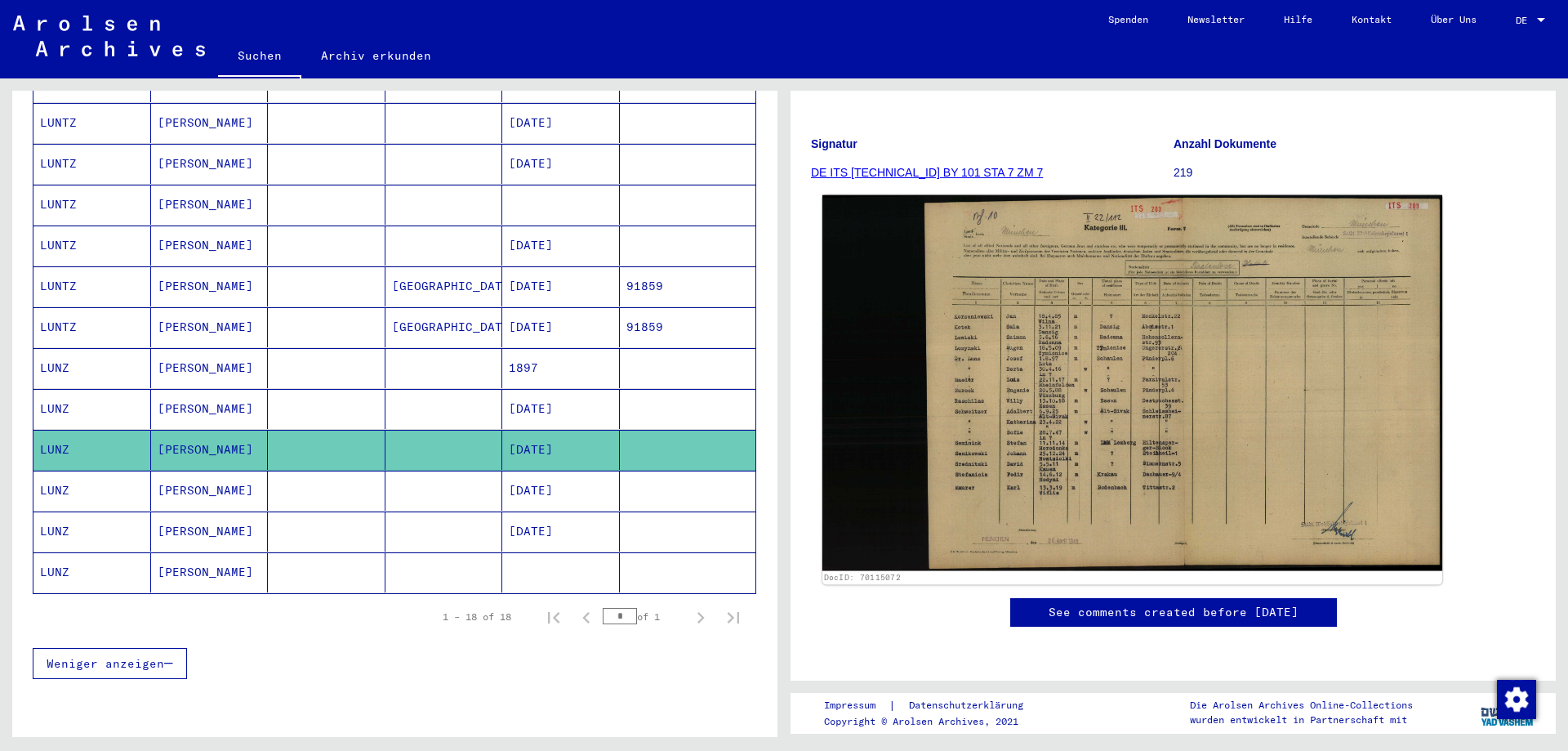
click at [1196, 388] on img at bounding box center [1132, 382] width 620 height 375
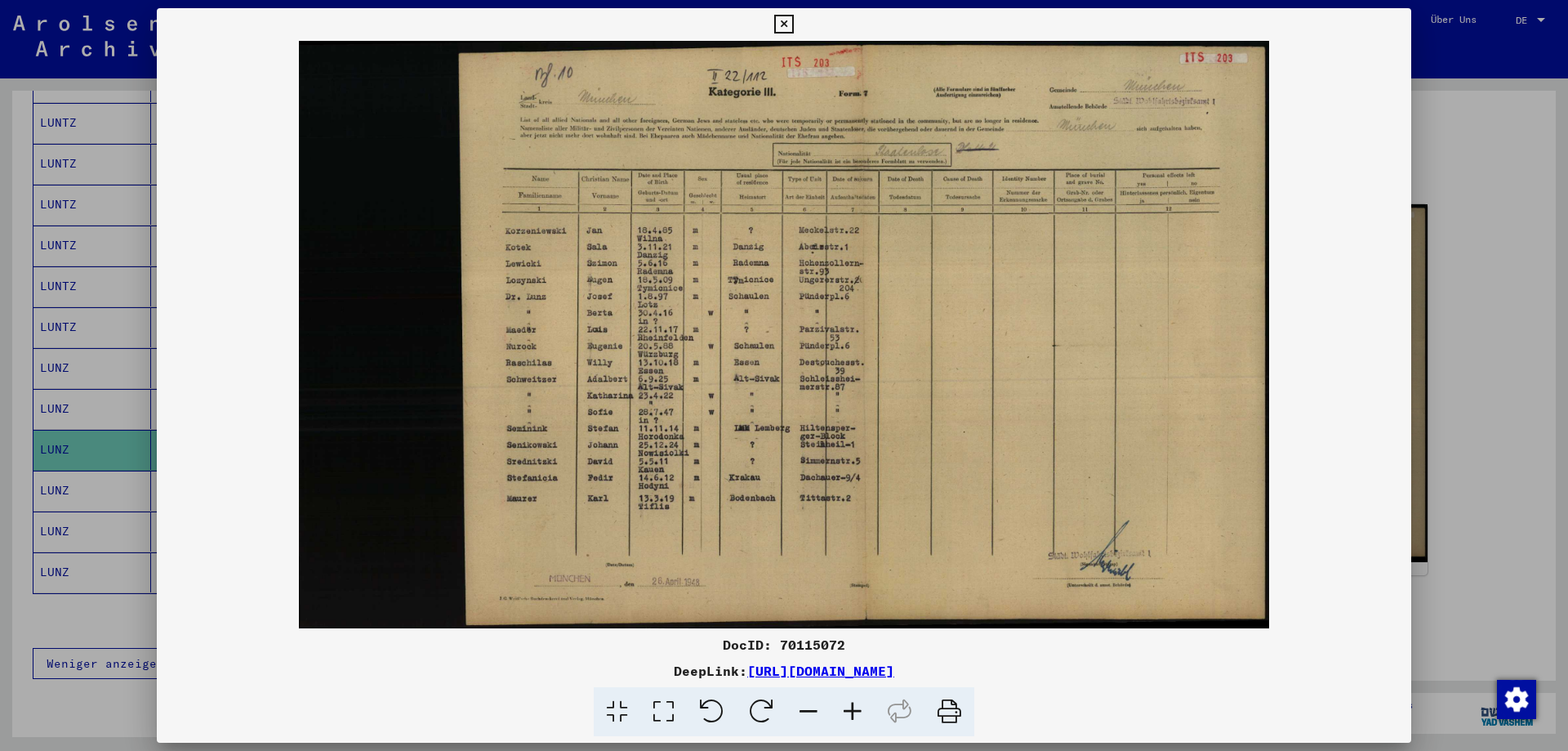
click at [778, 21] on icon at bounding box center [783, 24] width 19 height 19
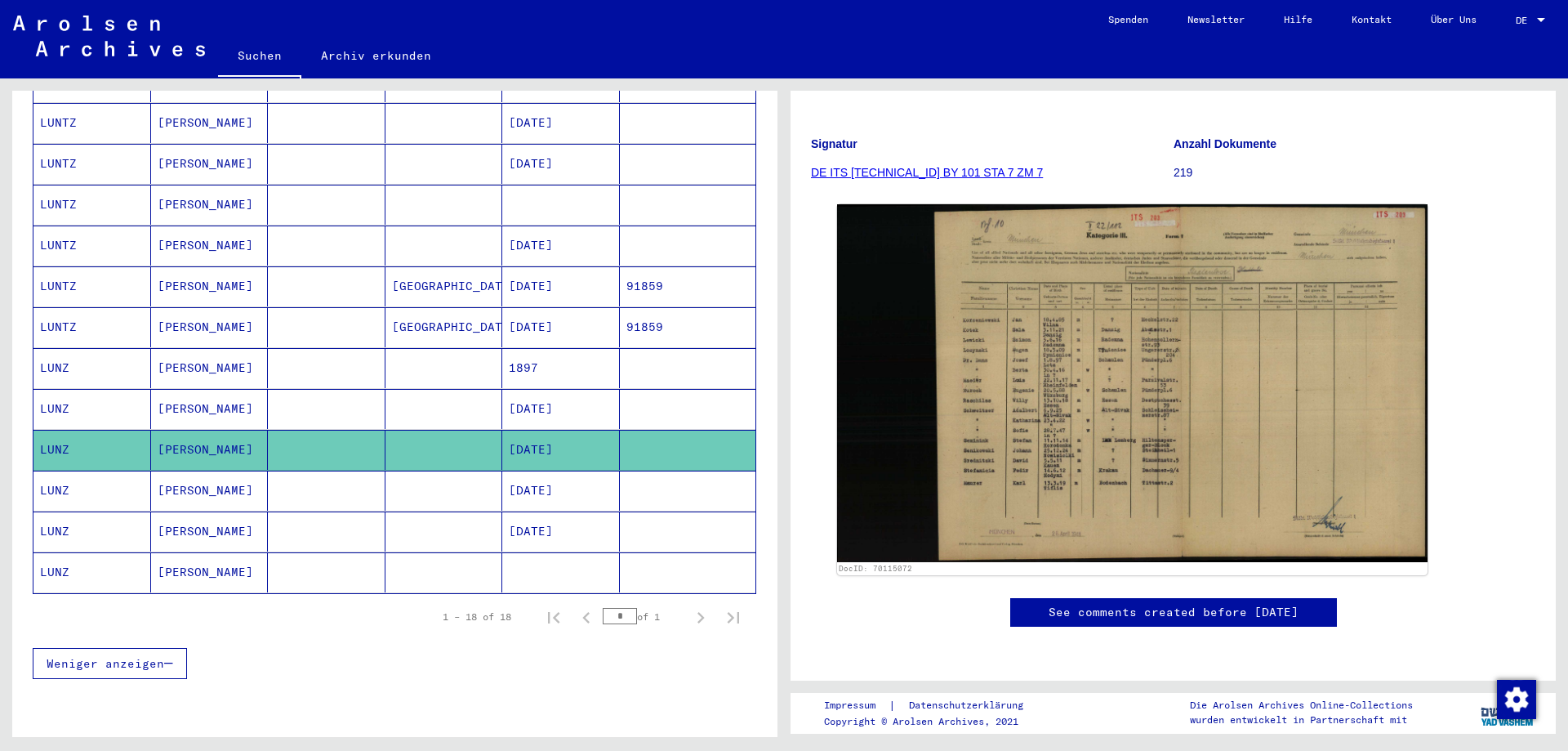
click at [385, 389] on mat-cell at bounding box center [443, 408] width 118 height 40
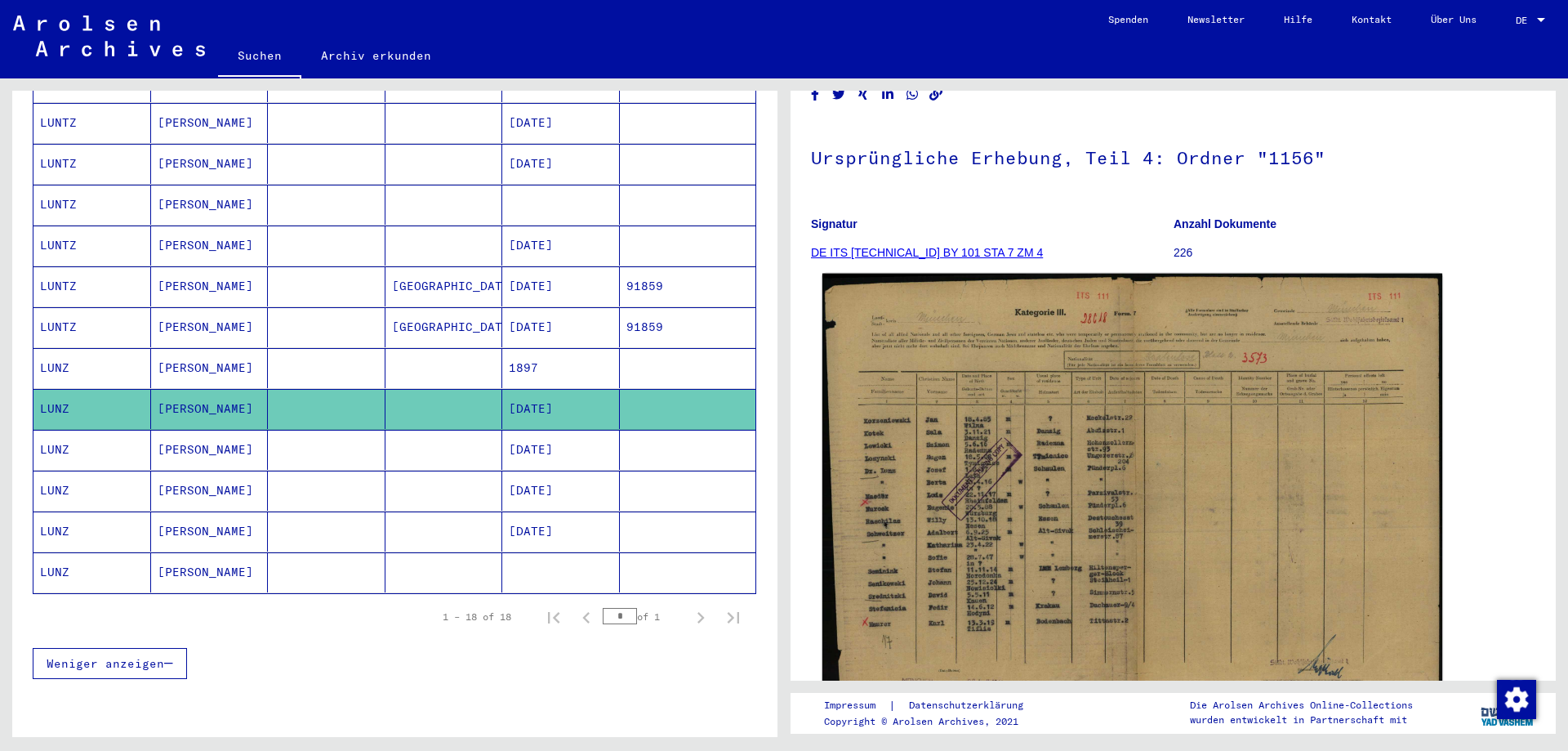
scroll to position [163, 0]
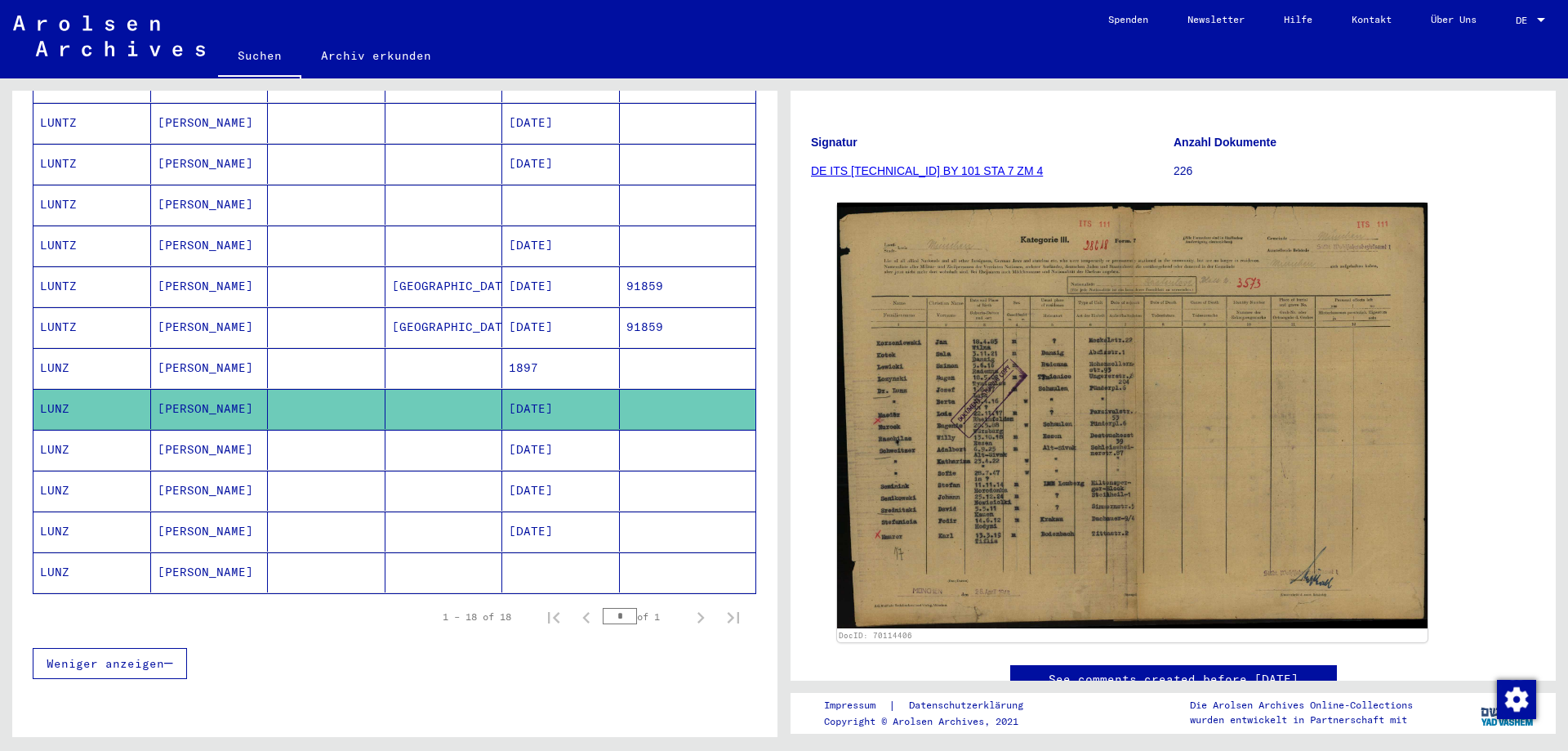
click at [532, 350] on mat-cell "1897" at bounding box center [561, 368] width 118 height 40
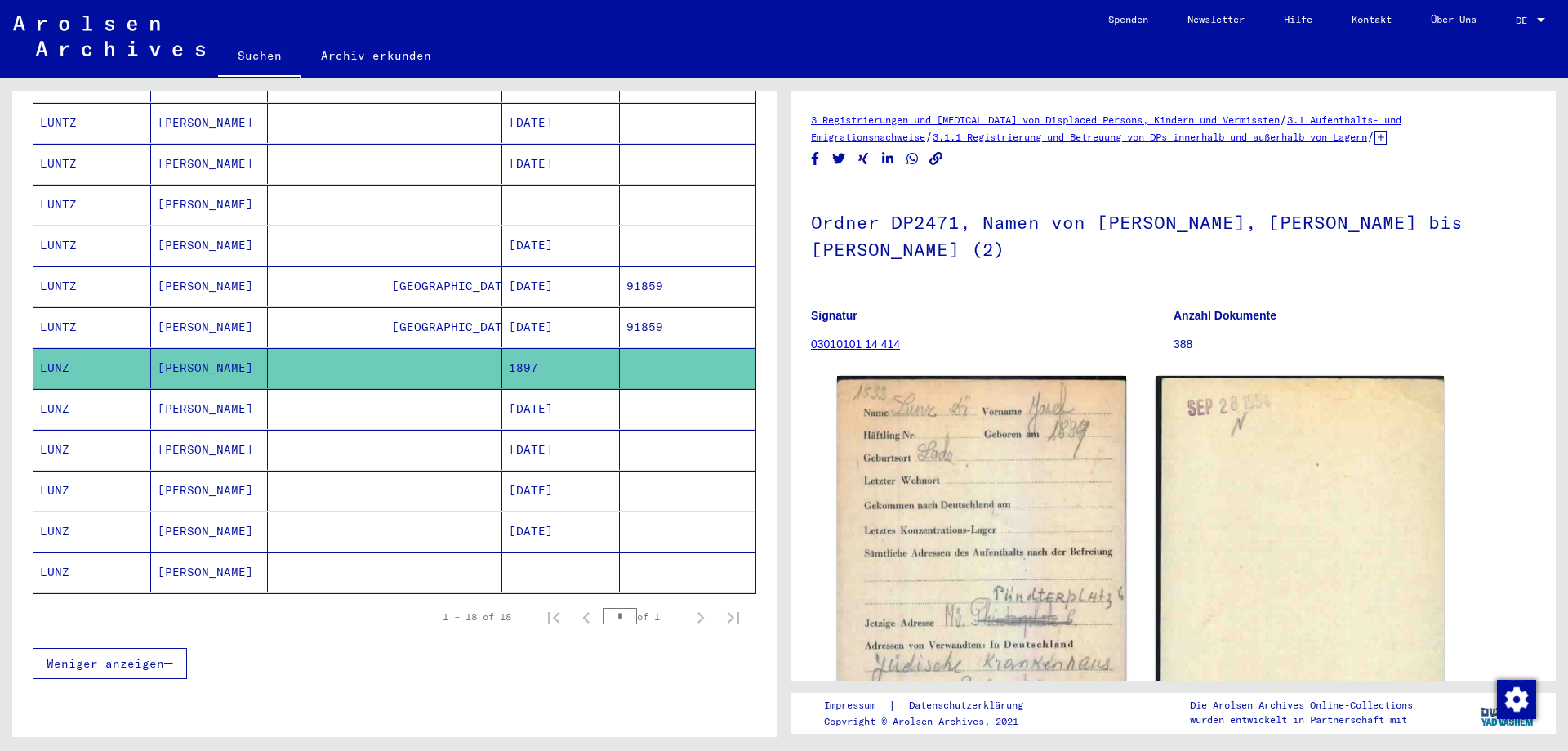
click at [435, 307] on mat-cell "[GEOGRAPHIC_DATA]" at bounding box center [443, 327] width 118 height 40
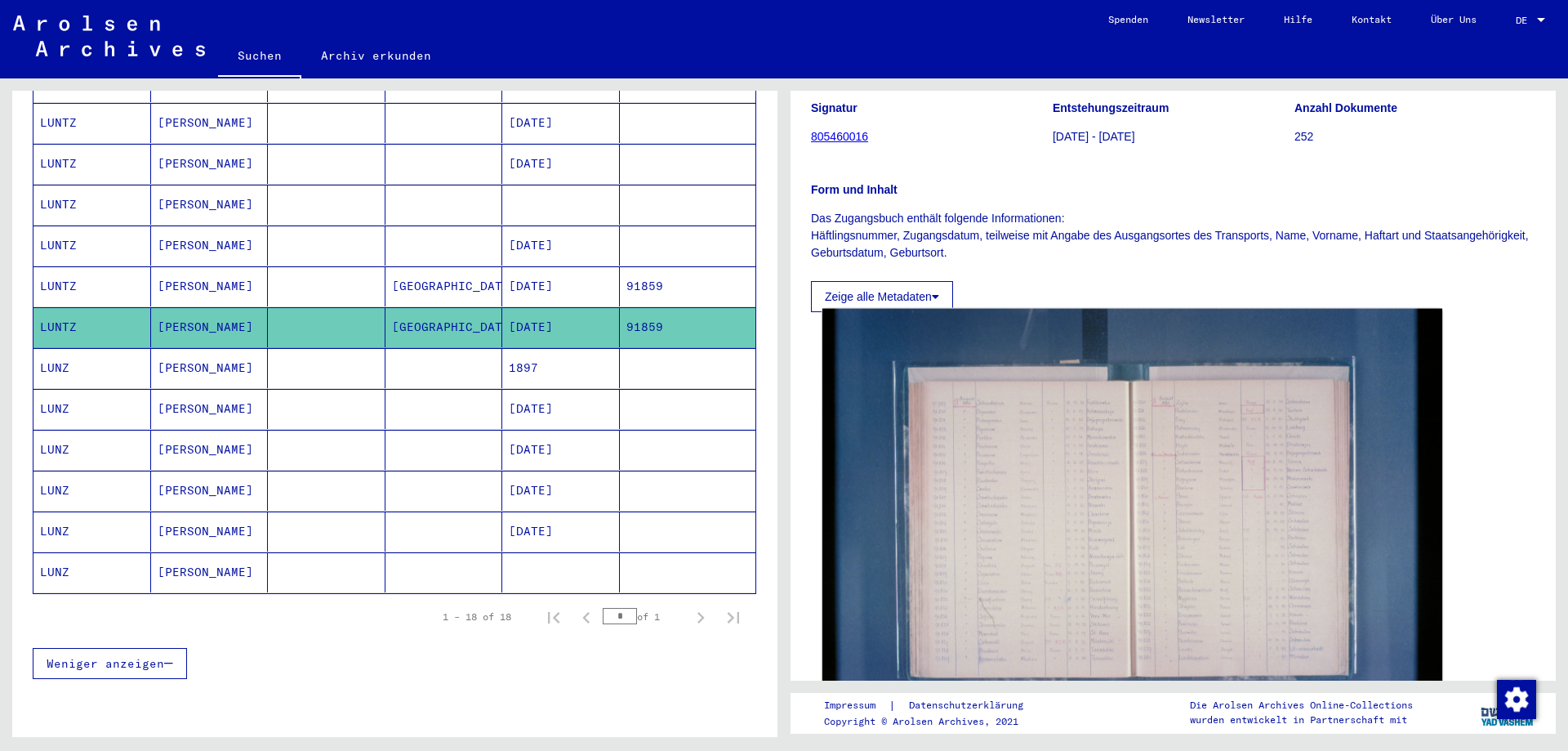
scroll to position [398, 0]
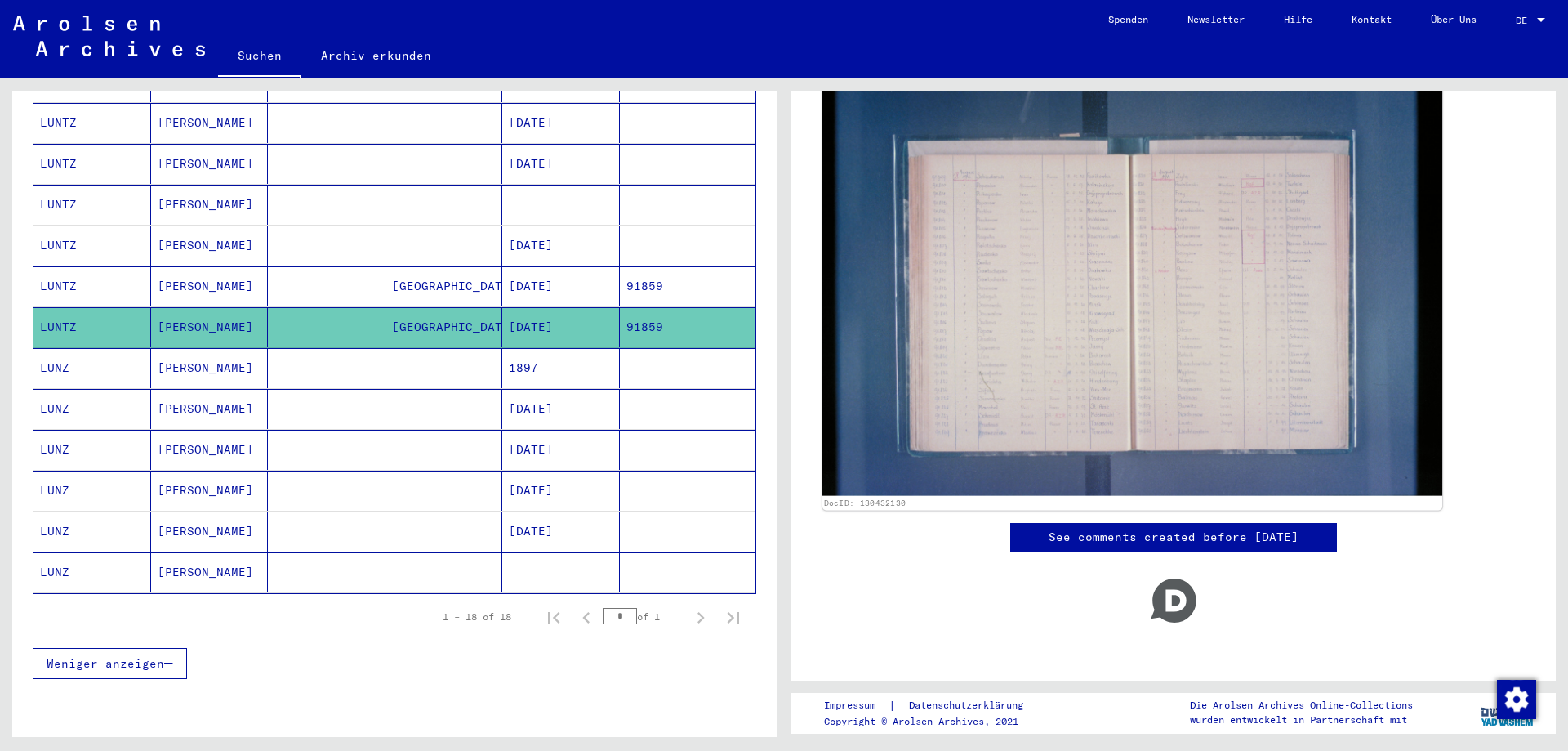
click at [1077, 349] on img at bounding box center [1132, 289] width 620 height 413
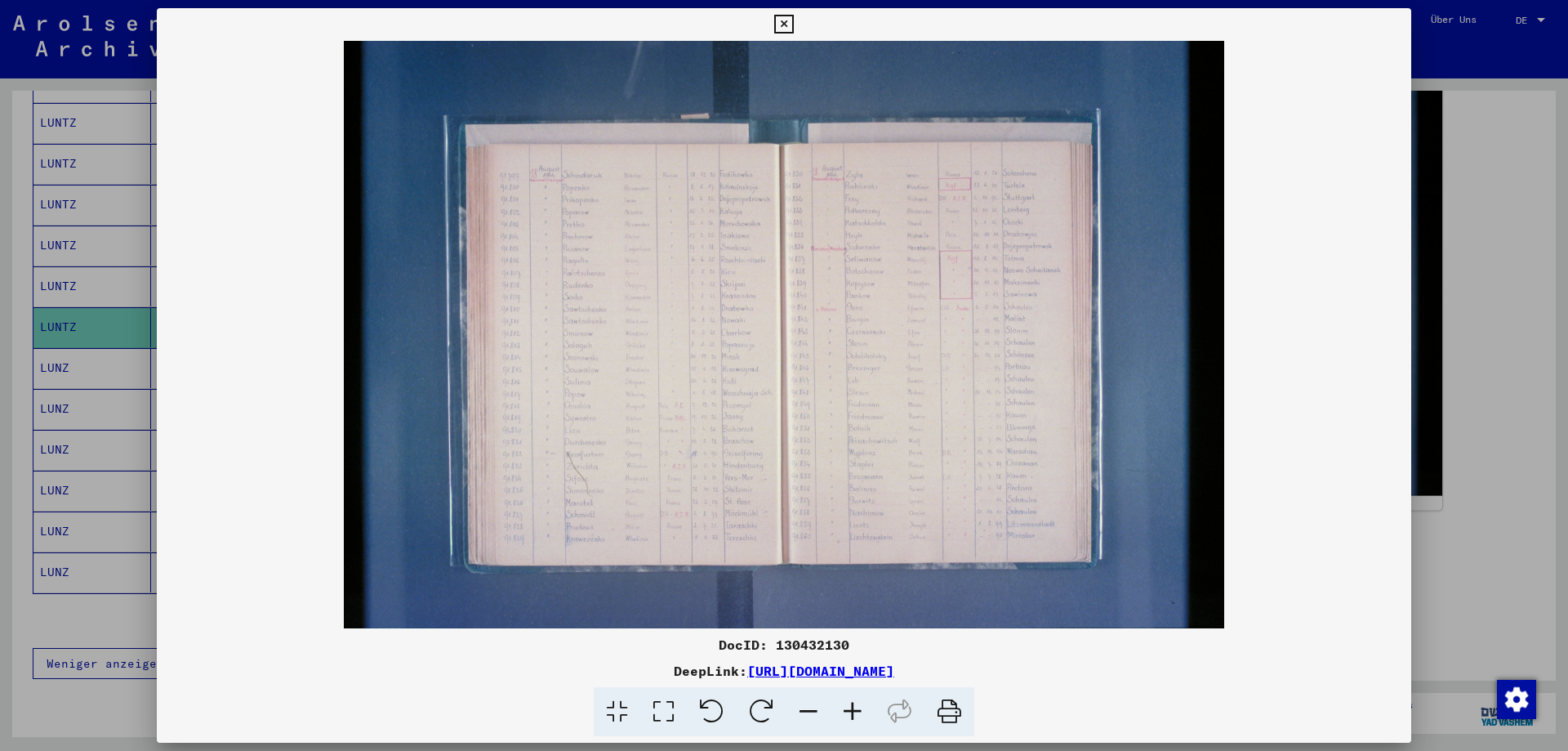
scroll to position [394, 0]
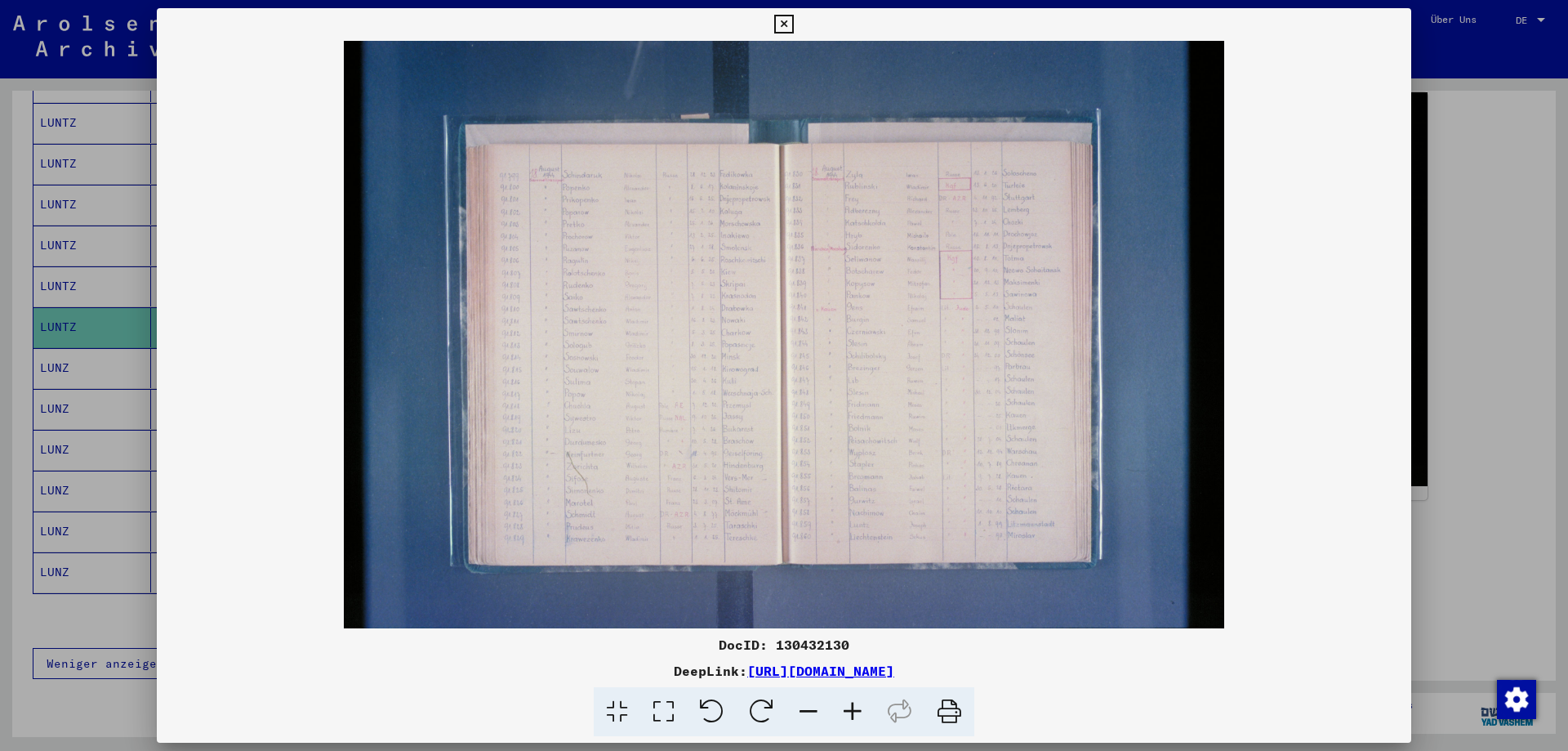
click at [803, 645] on div "DocID: 130432130" at bounding box center [783, 644] width 1254 height 19
copy div "130432130"
click at [787, 30] on icon at bounding box center [783, 24] width 19 height 19
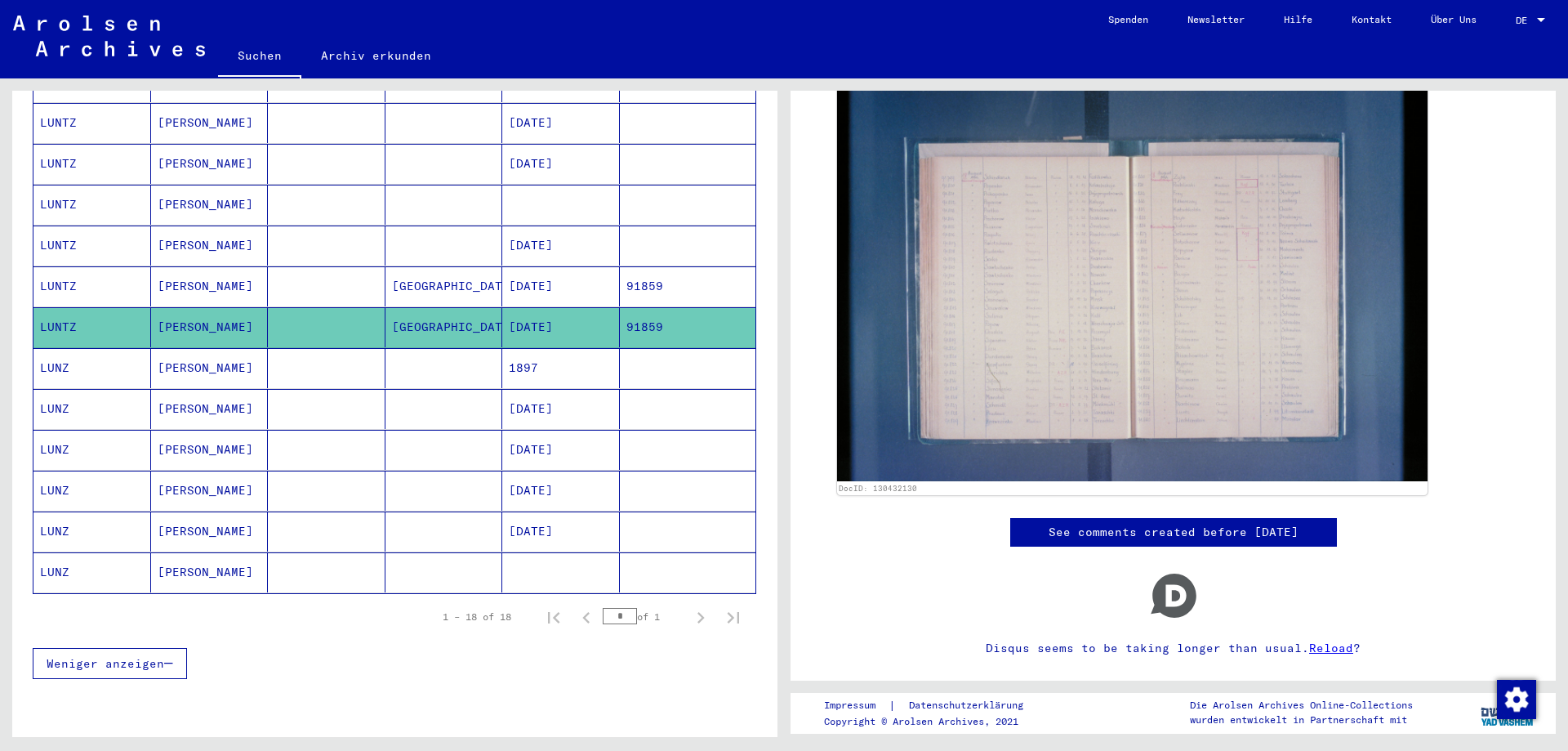
click at [435, 267] on mat-cell "[GEOGRAPHIC_DATA]" at bounding box center [443, 286] width 118 height 40
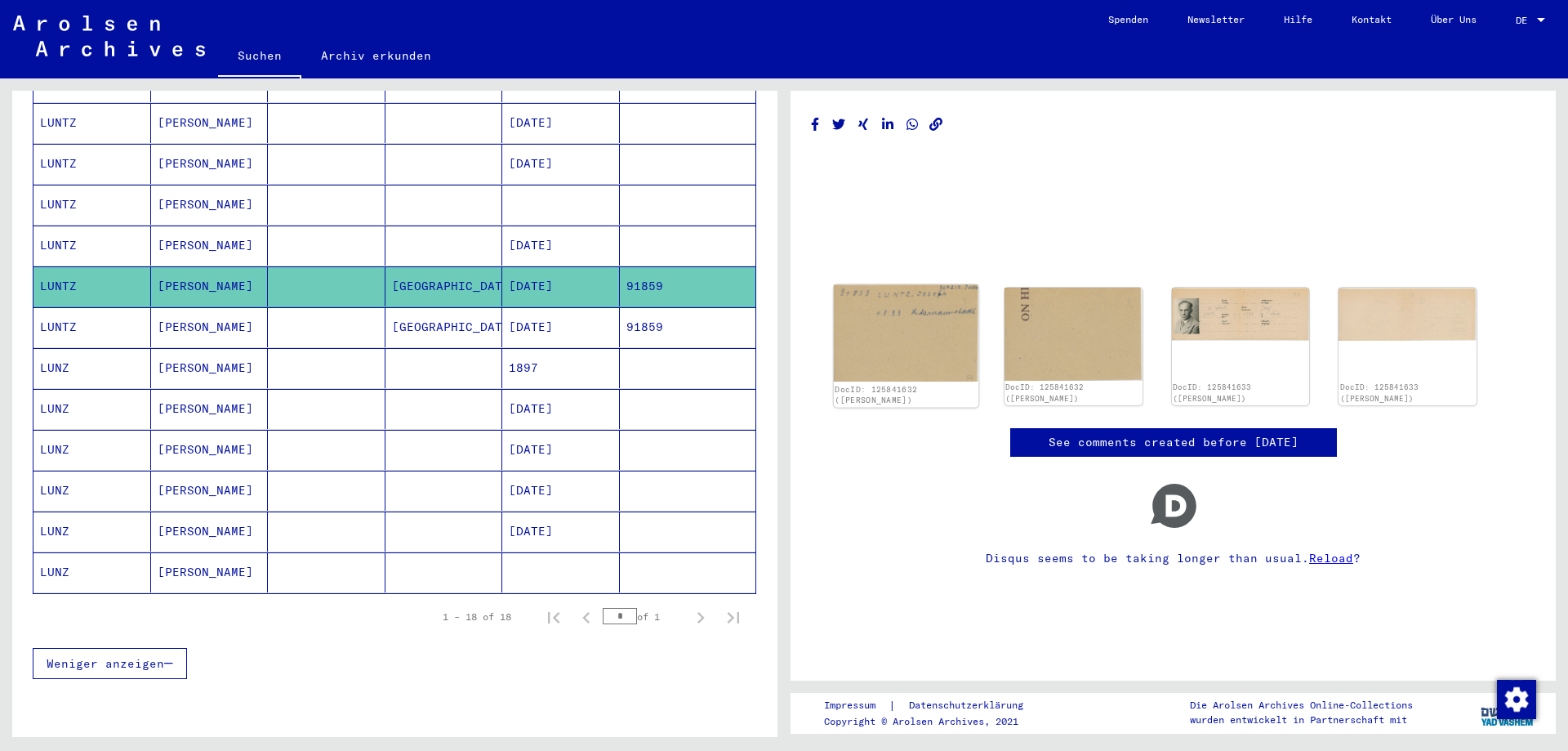
click at [882, 335] on img at bounding box center [906, 333] width 144 height 97
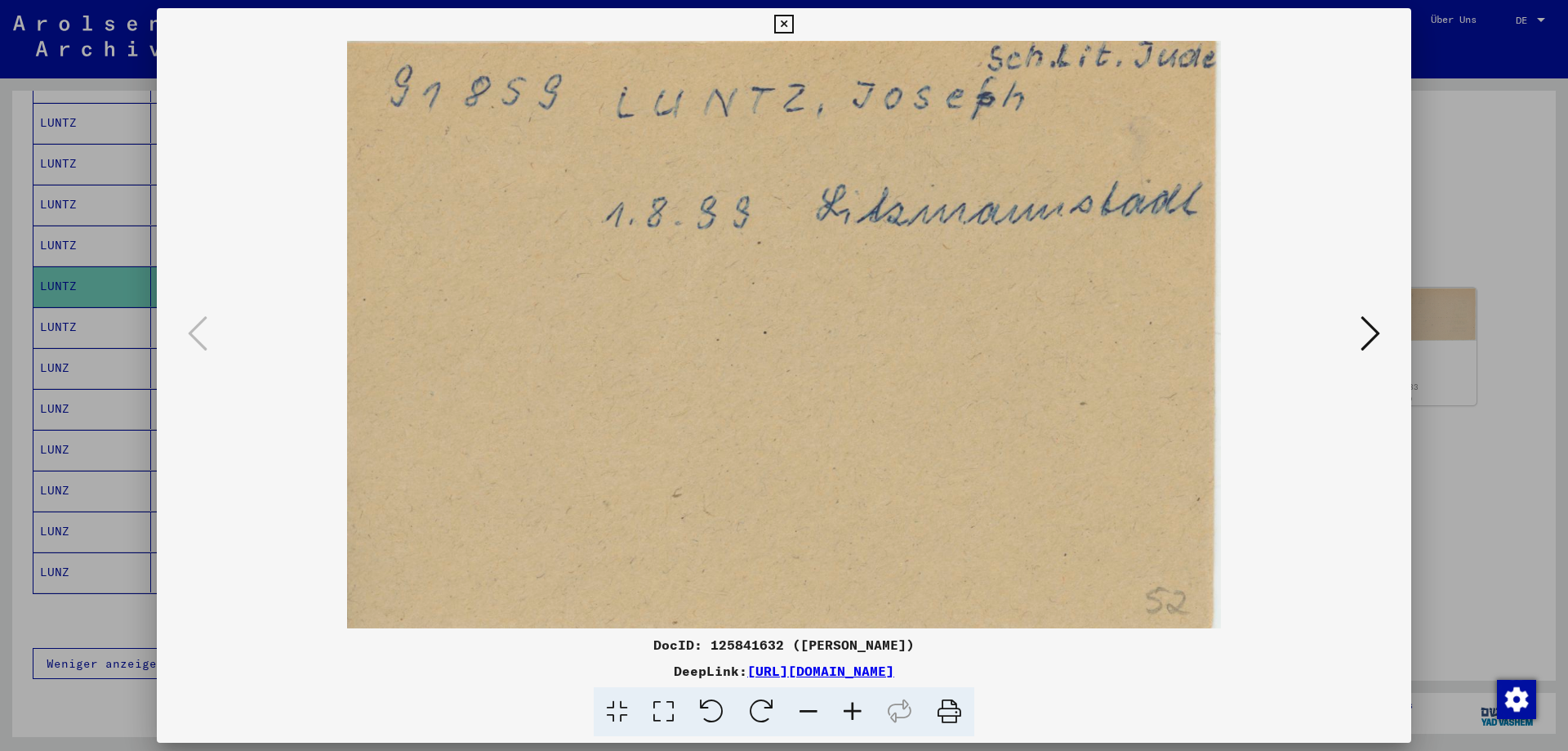
click at [1367, 332] on icon at bounding box center [1370, 333] width 19 height 39
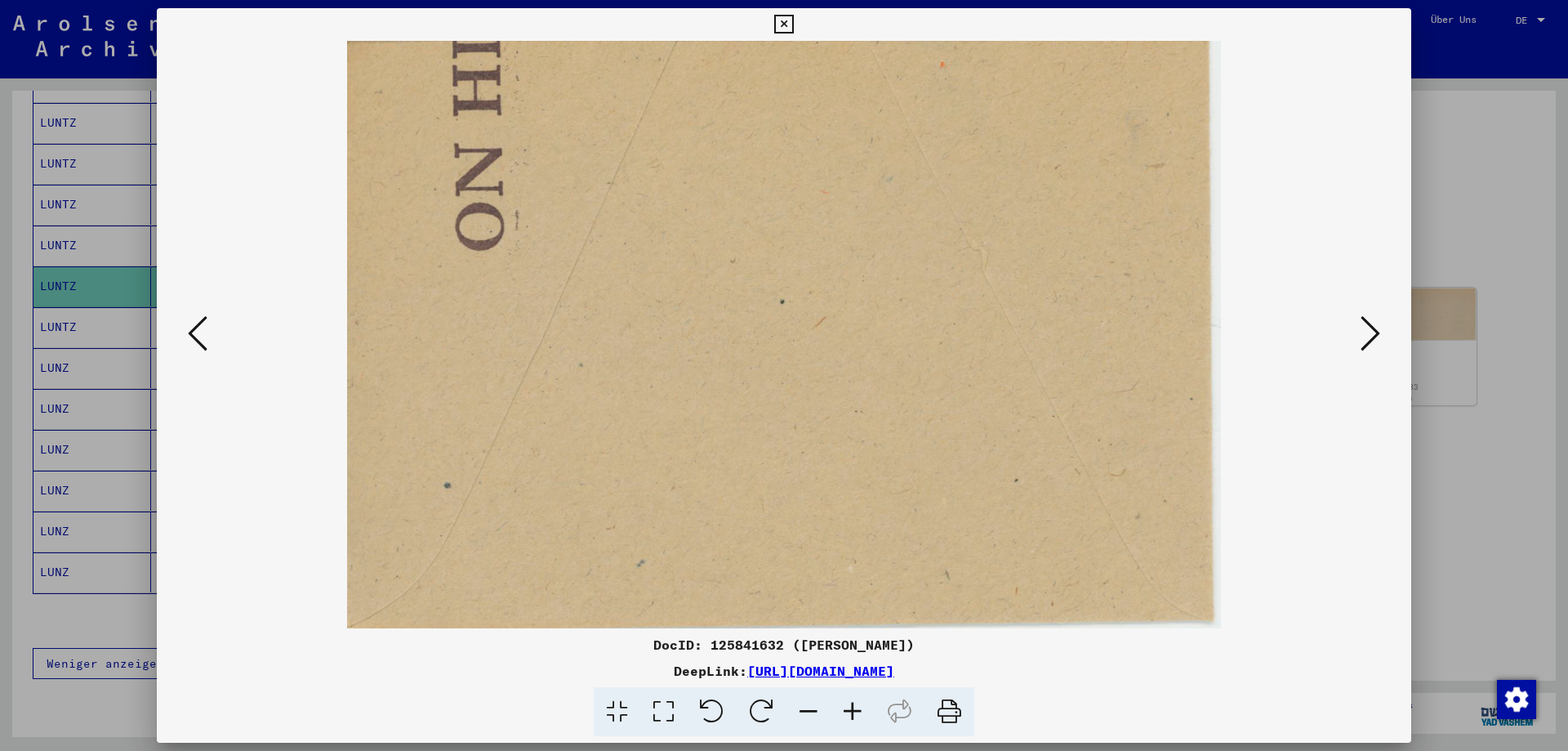
click at [1367, 332] on icon at bounding box center [1370, 333] width 19 height 39
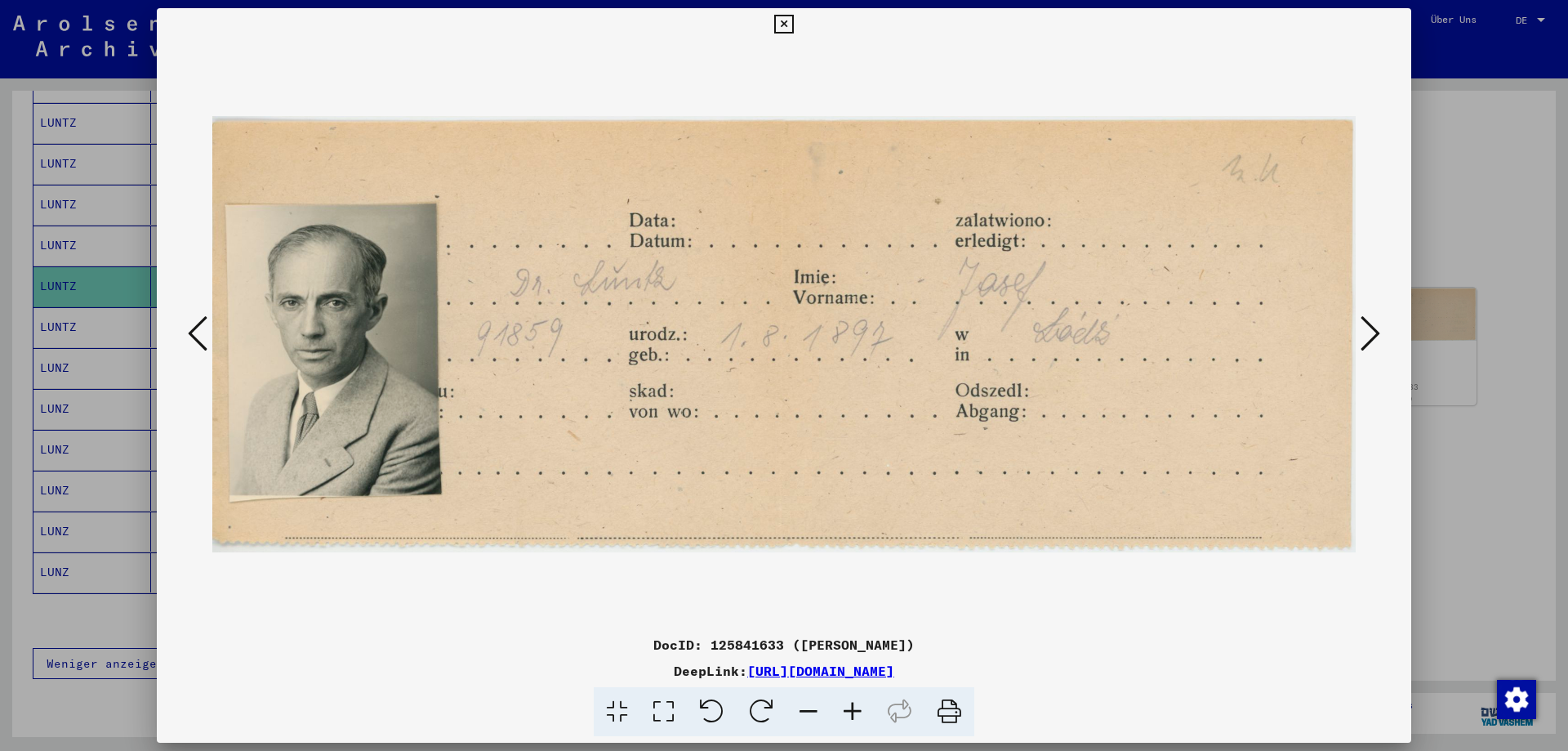
click at [787, 20] on icon at bounding box center [783, 24] width 19 height 19
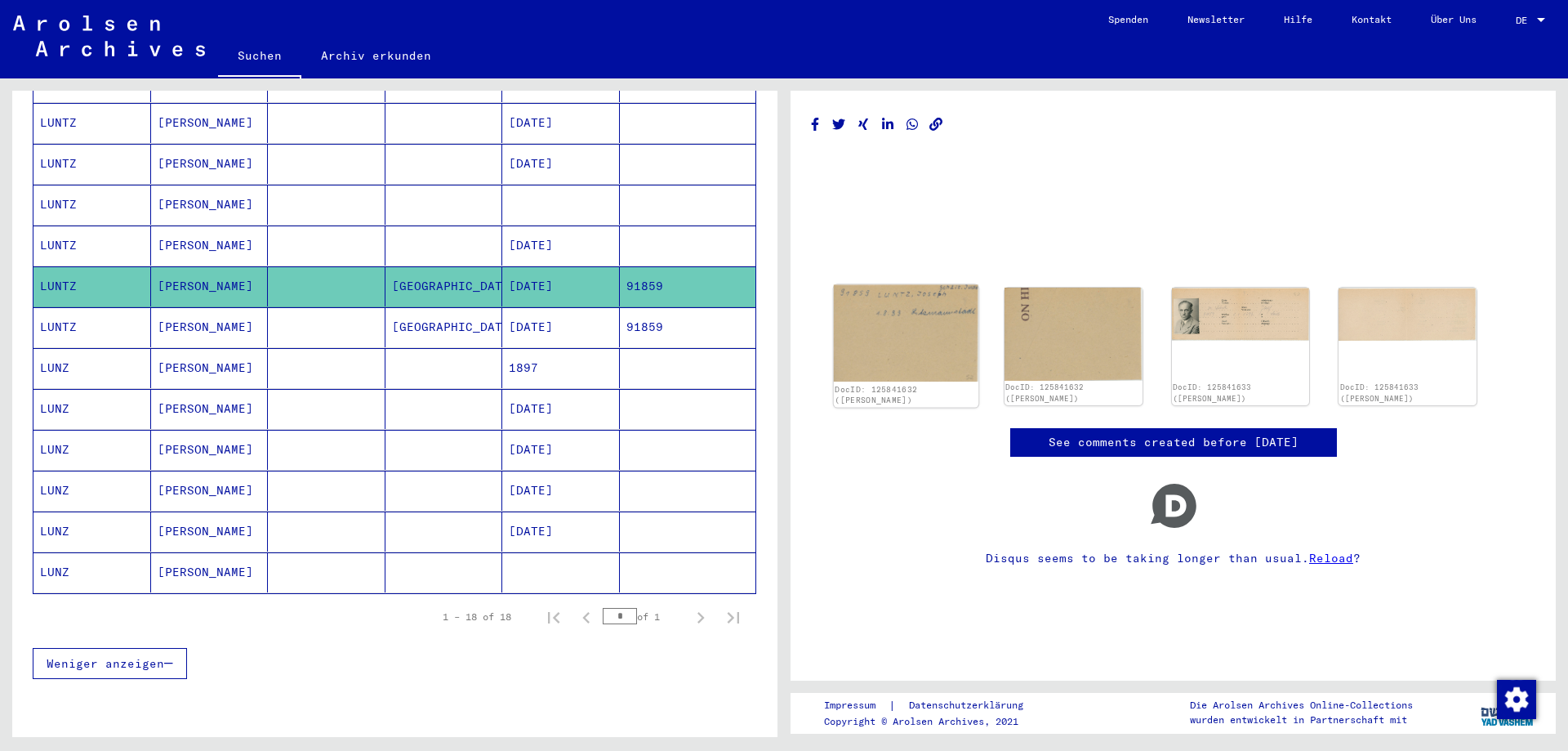
click at [890, 350] on img at bounding box center [906, 333] width 144 height 97
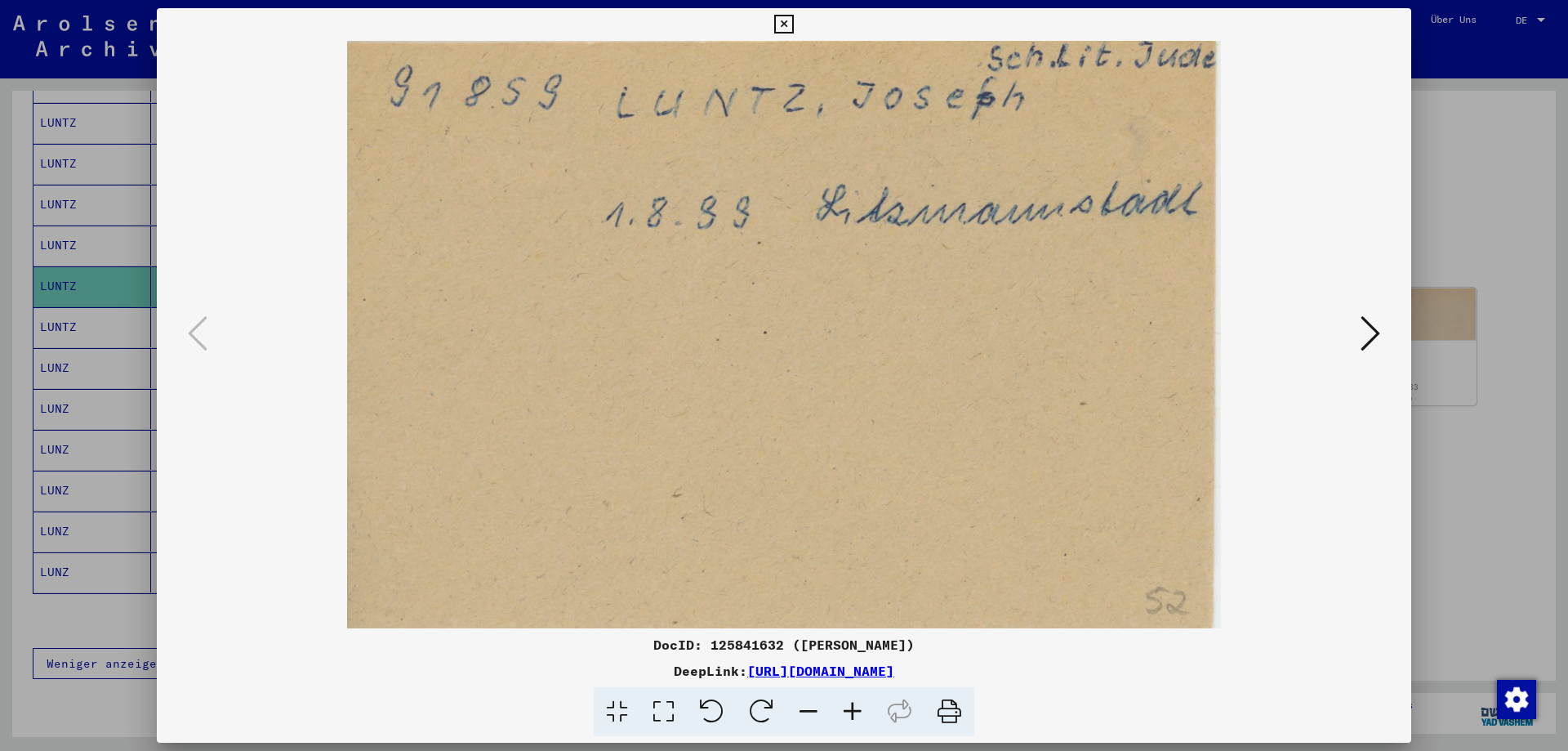
click at [736, 641] on div "DocID: 125841632 ([PERSON_NAME])" at bounding box center [783, 644] width 1254 height 19
copy div "125841632"
click at [785, 21] on icon at bounding box center [783, 24] width 19 height 19
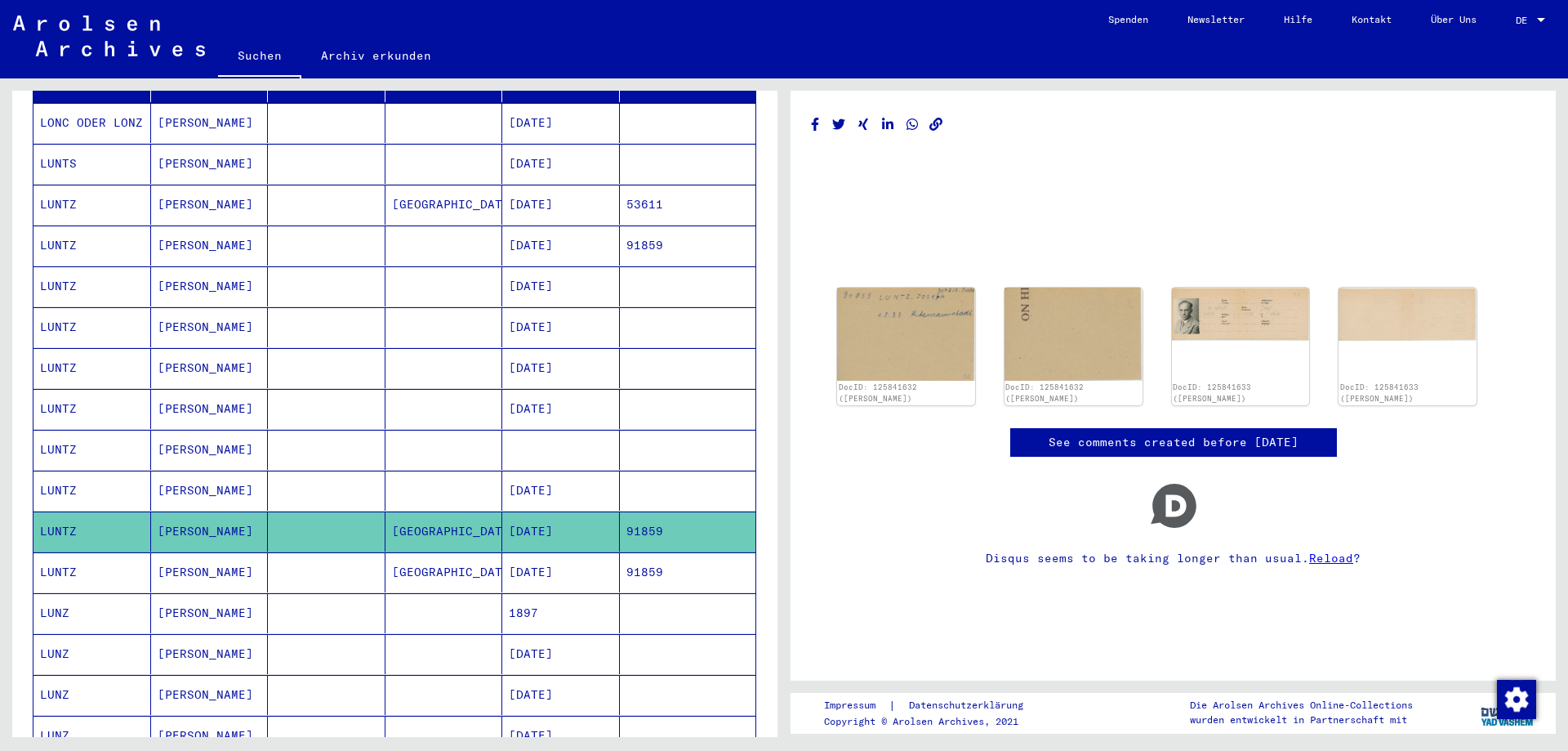
scroll to position [163, 0]
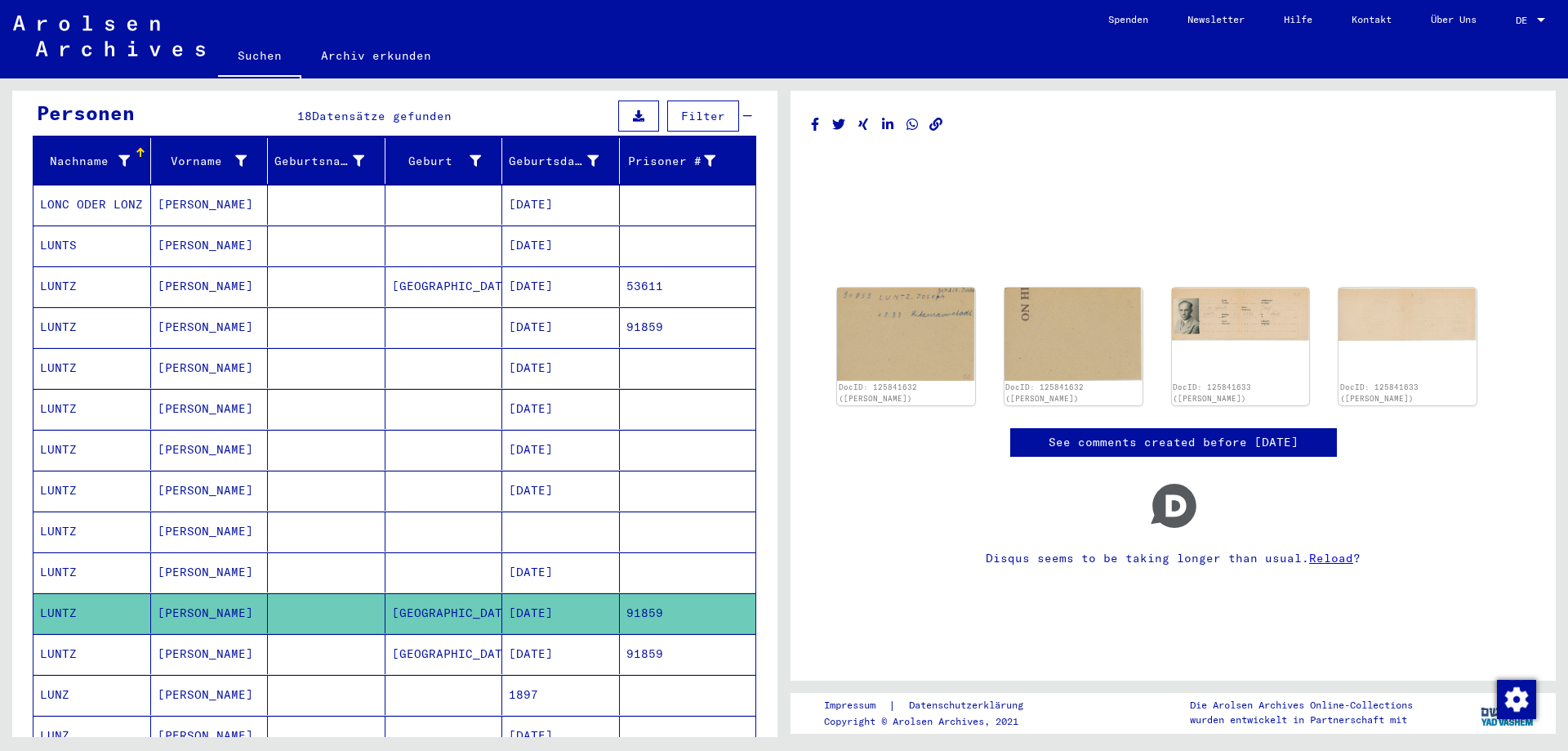
click at [438, 557] on mat-cell at bounding box center [443, 571] width 118 height 40
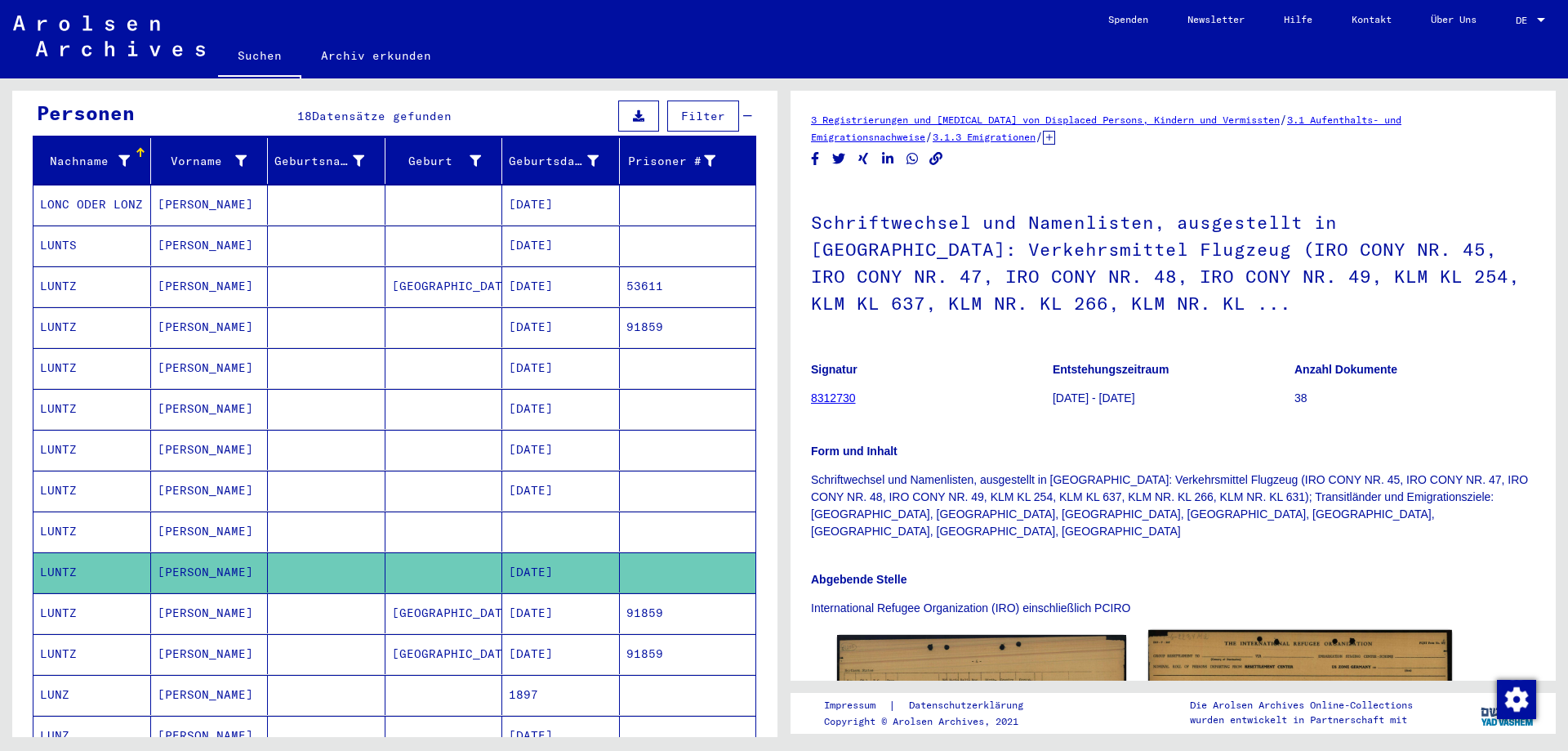
scroll to position [163, 0]
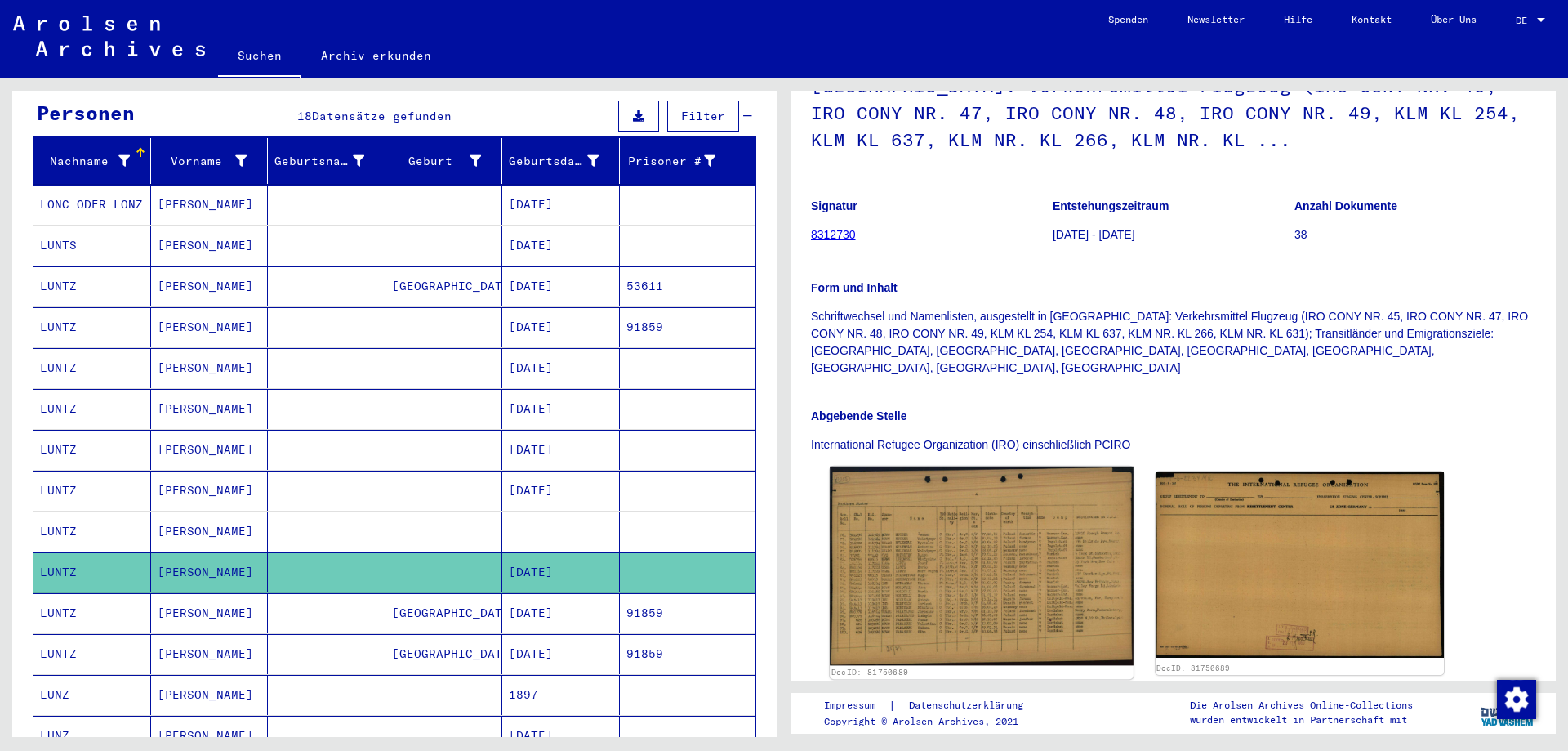
click at [1035, 511] on img at bounding box center [980, 566] width 303 height 198
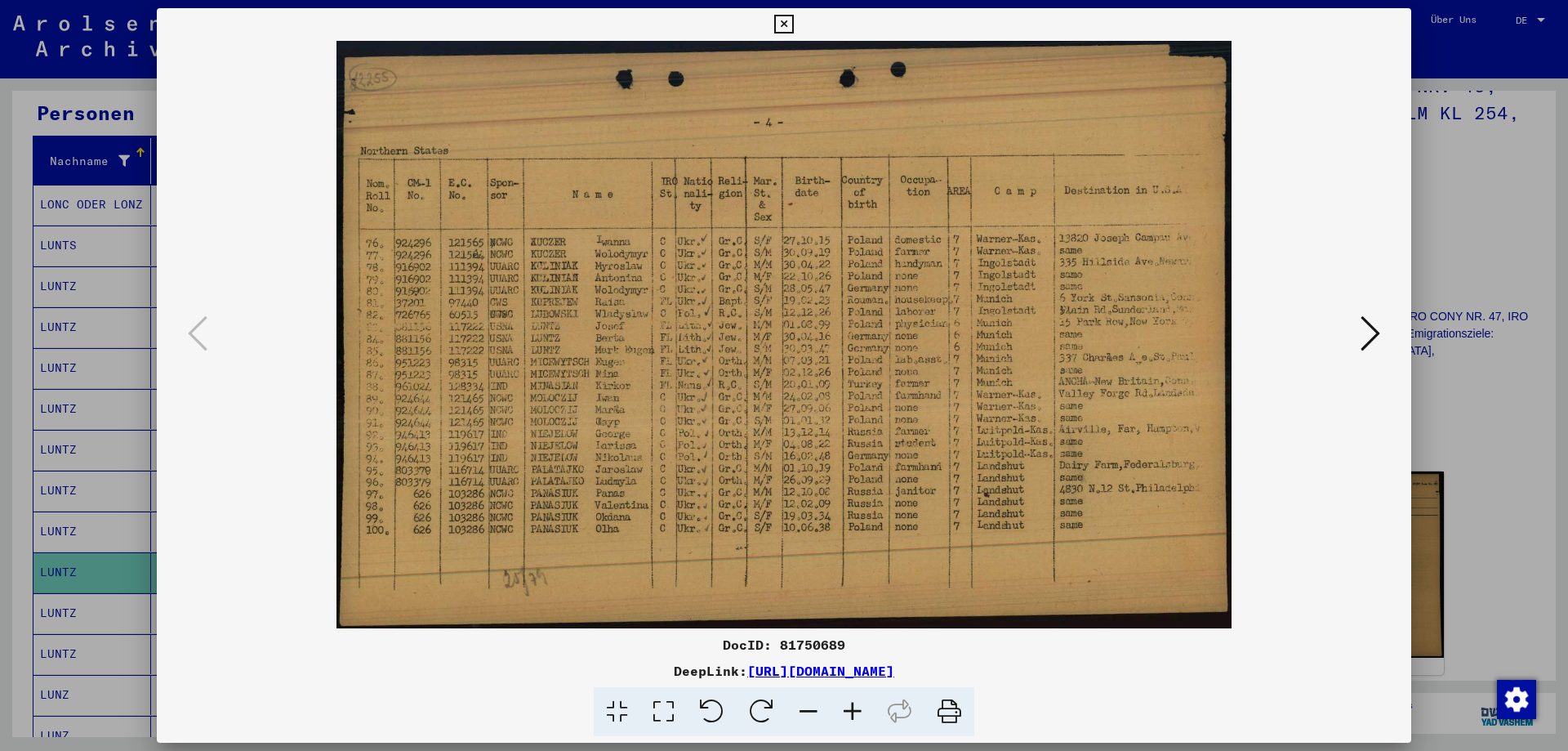
click at [790, 24] on icon at bounding box center [783, 24] width 19 height 19
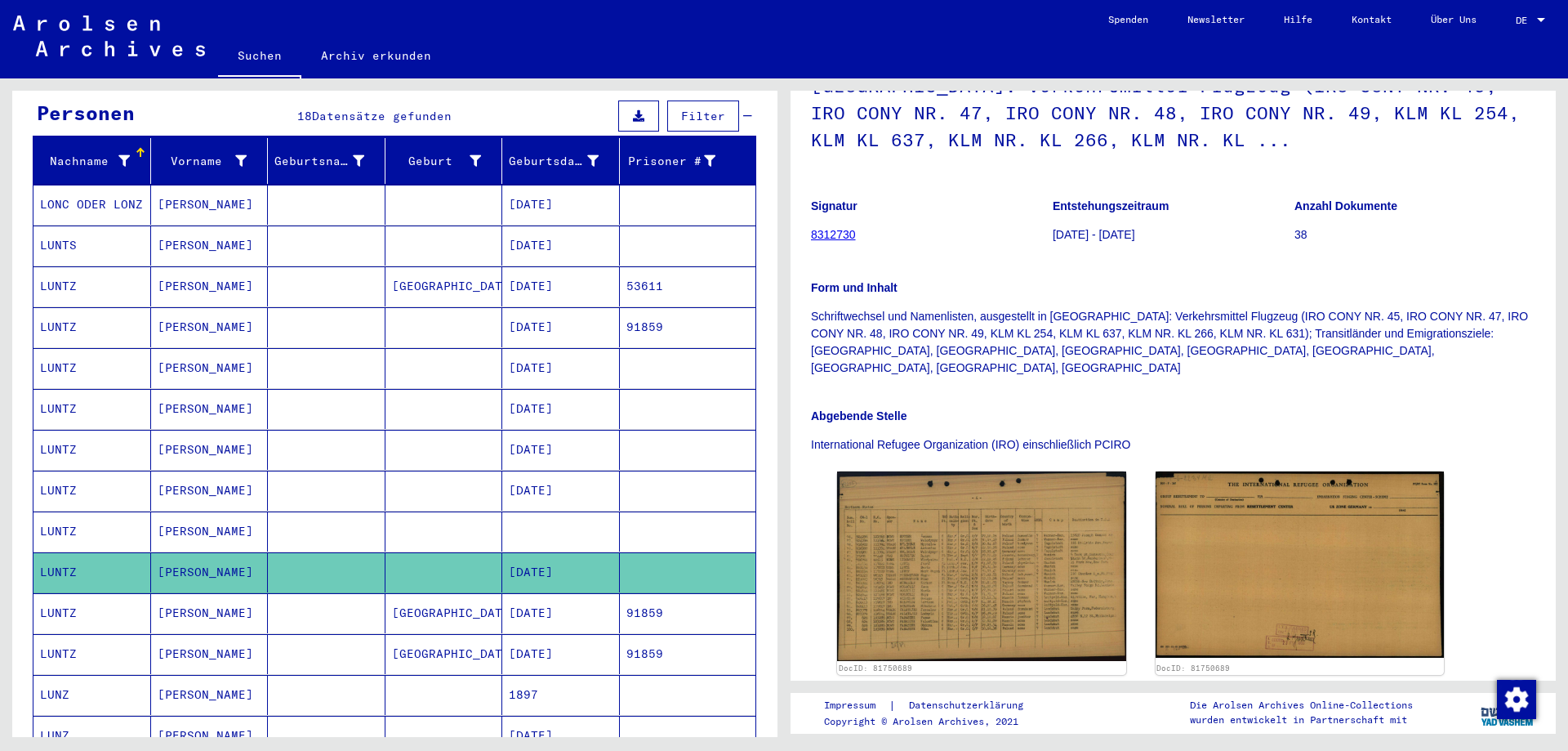
click at [403, 515] on mat-cell at bounding box center [443, 531] width 118 height 40
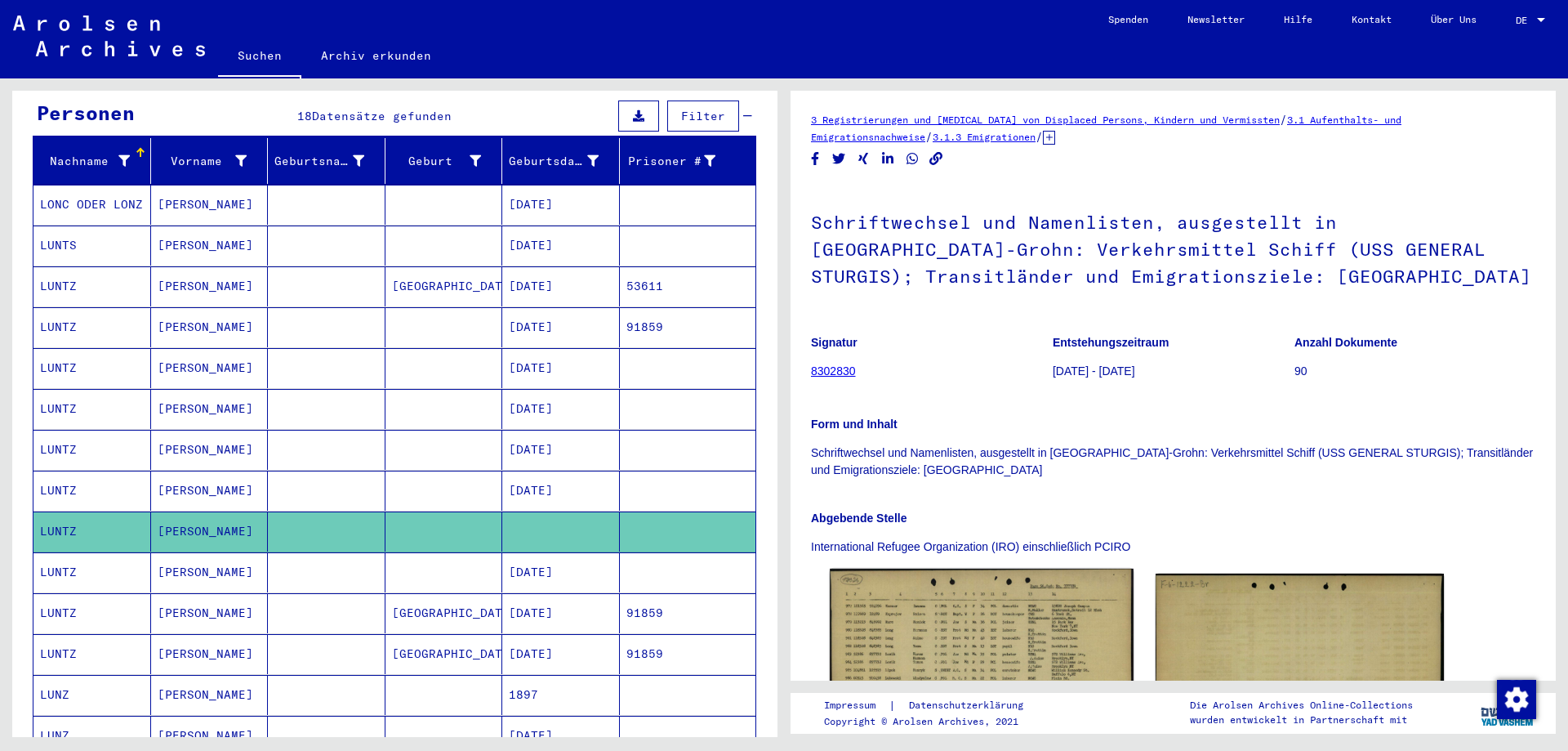
click at [986, 647] on img at bounding box center [980, 667] width 303 height 197
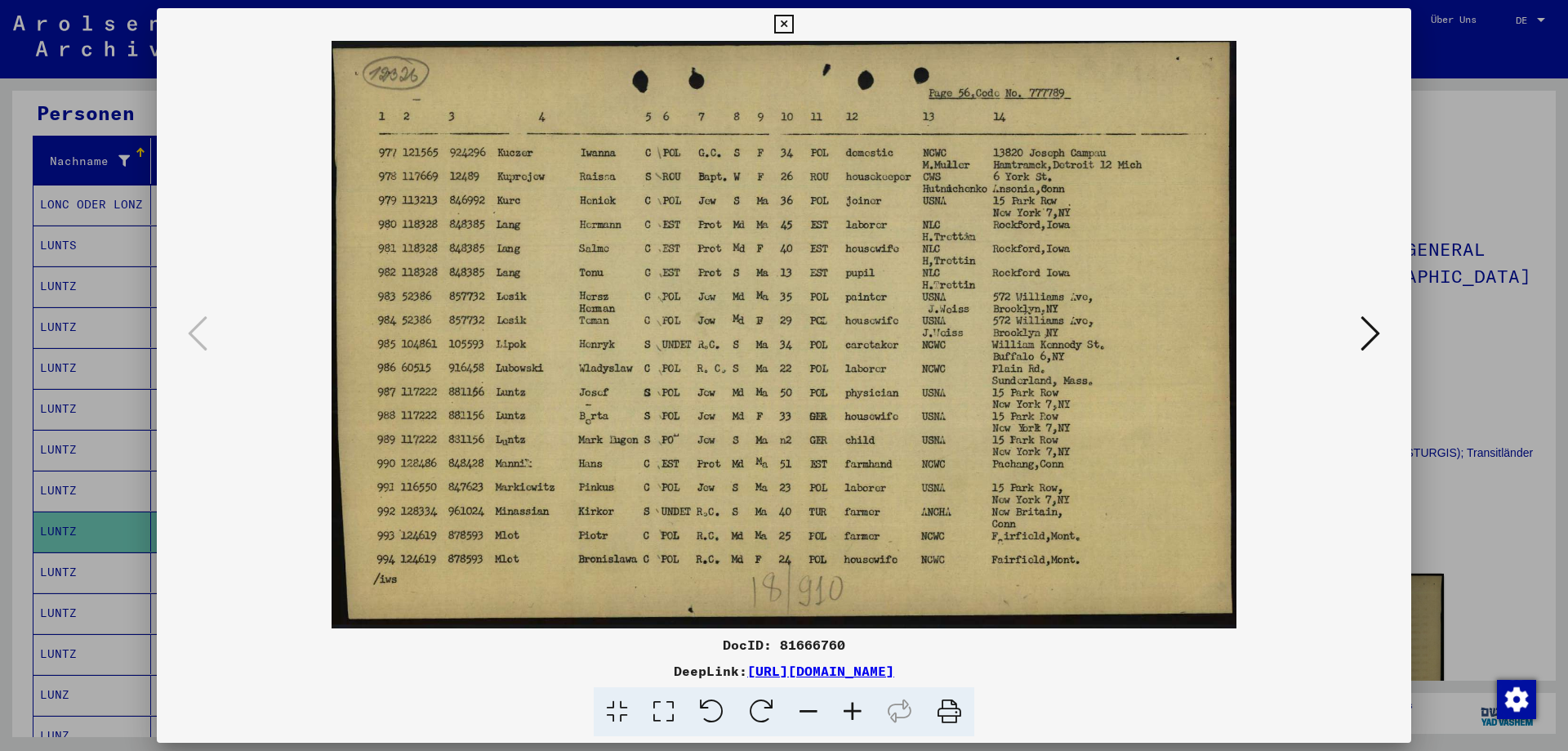
click at [784, 24] on icon at bounding box center [783, 24] width 19 height 19
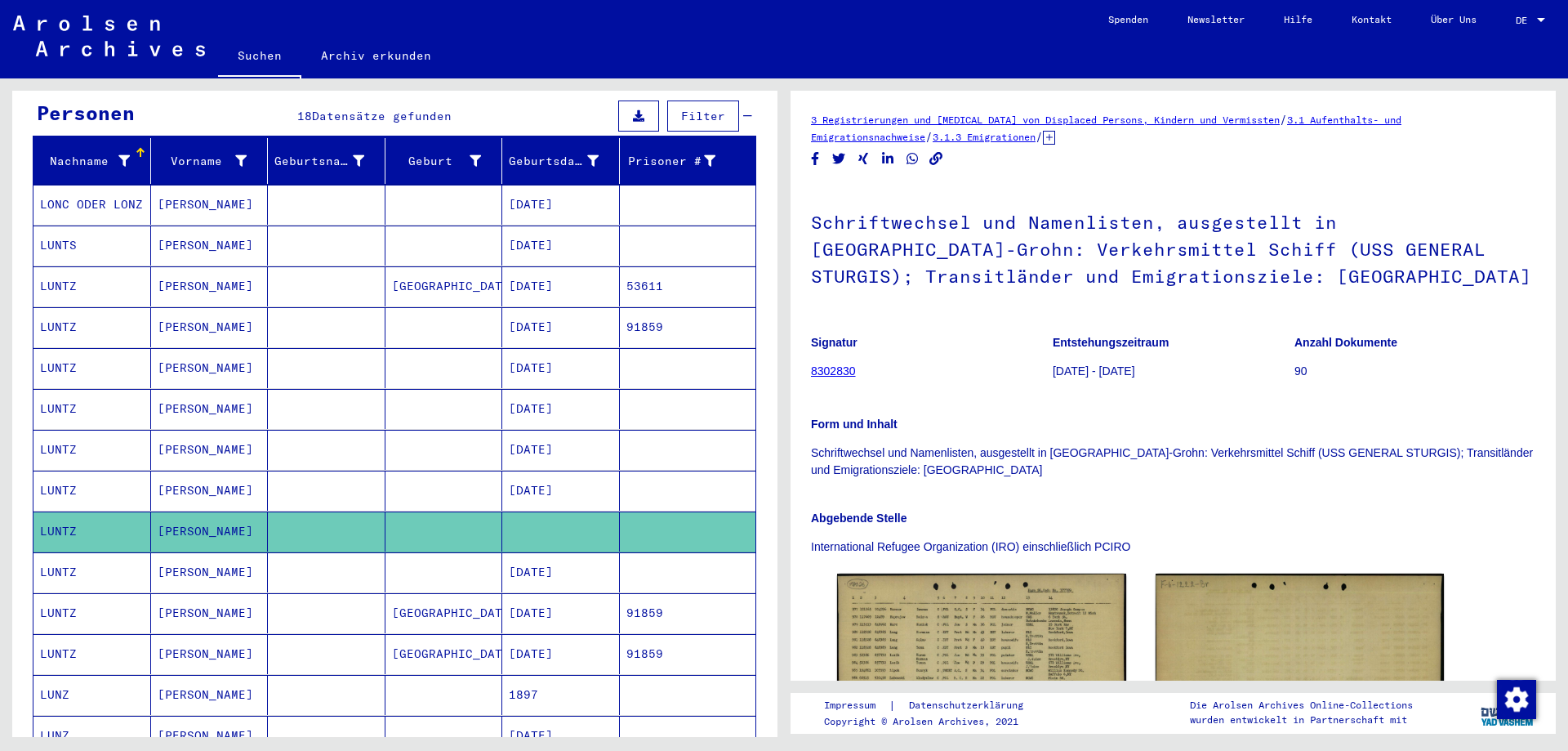
click at [364, 482] on mat-cell at bounding box center [326, 490] width 118 height 40
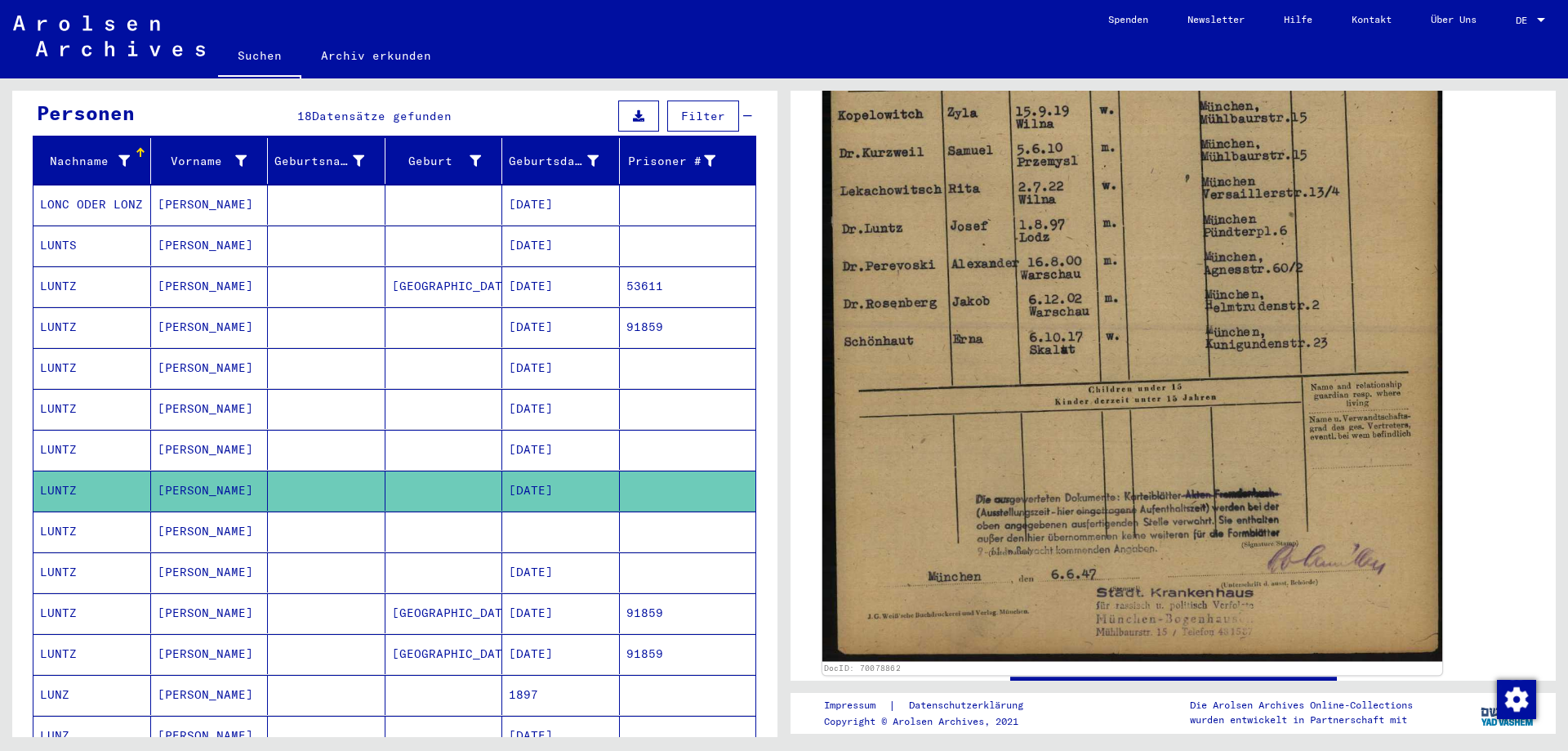
scroll to position [654, 0]
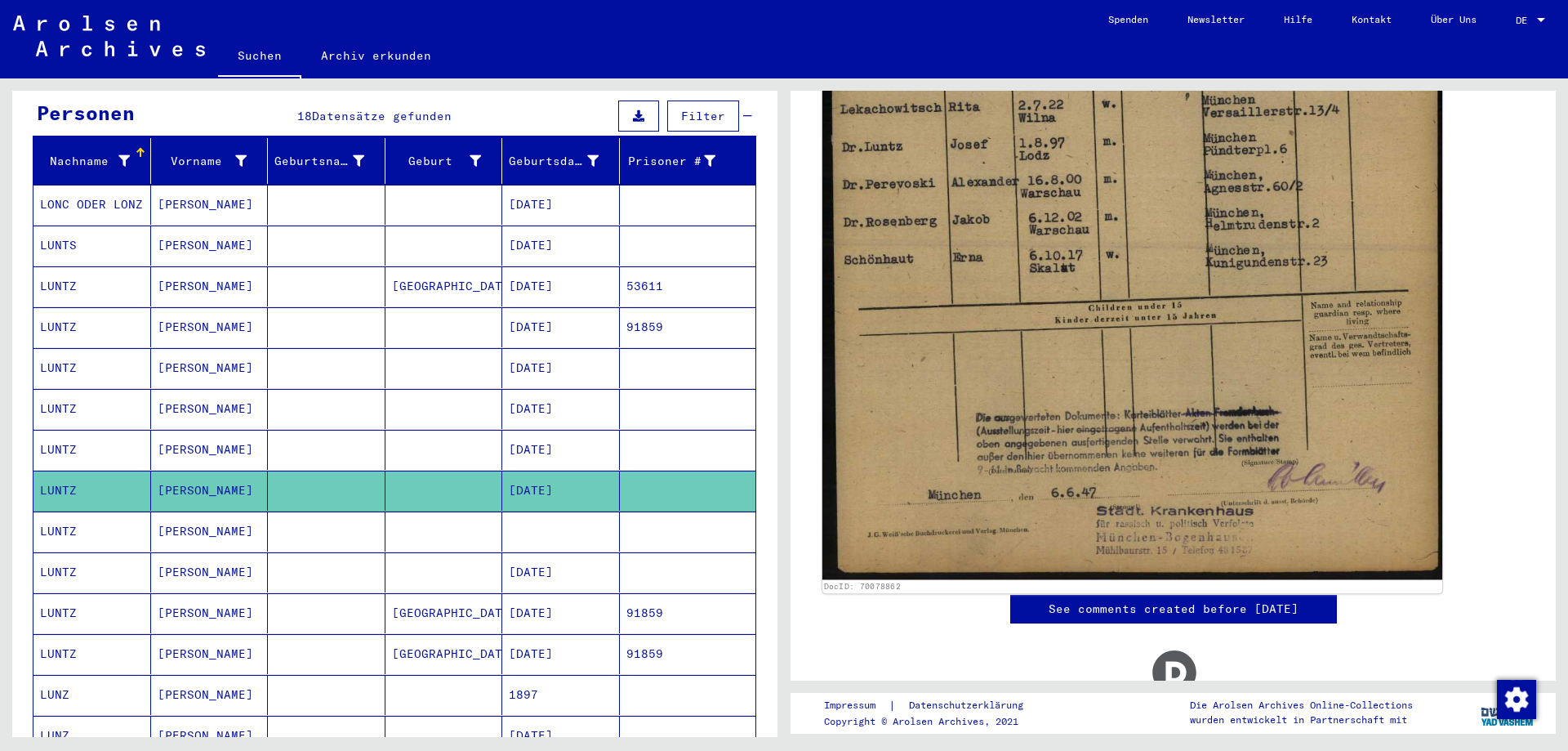
click at [1049, 365] on img at bounding box center [1132, 135] width 620 height 888
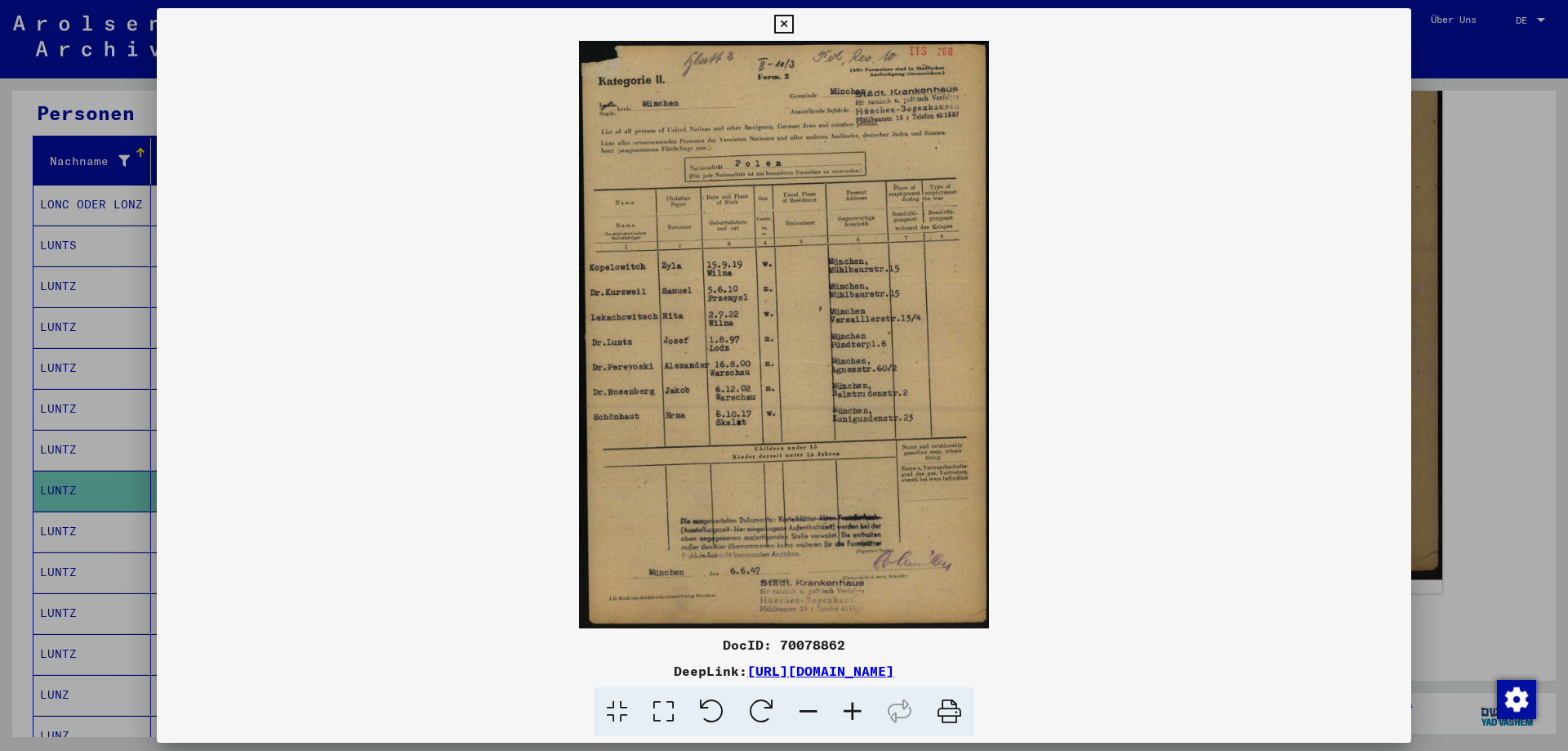
scroll to position [653, 0]
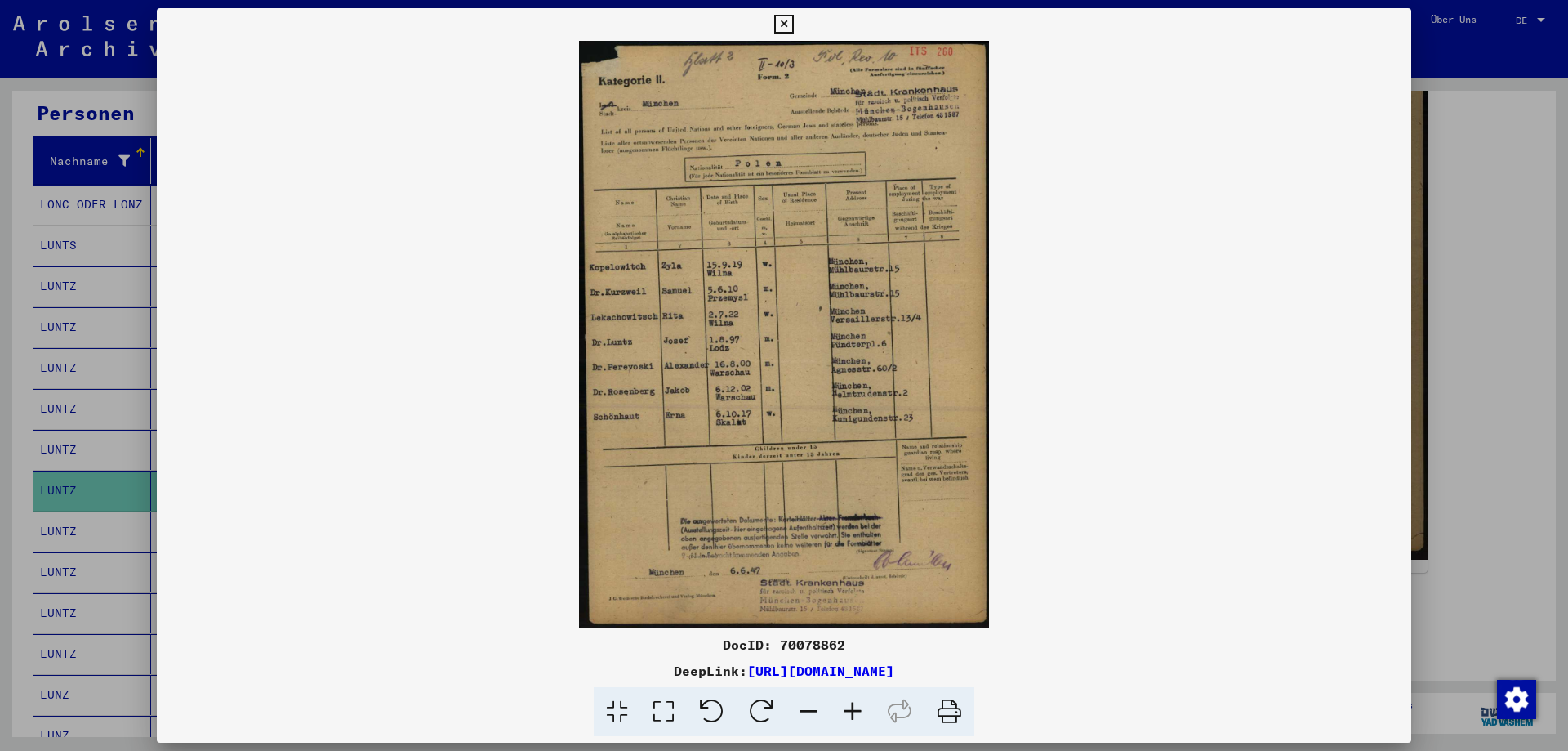
click at [821, 643] on div "DocID: 70078862" at bounding box center [783, 644] width 1254 height 19
copy div "70078862"
click at [786, 22] on icon at bounding box center [783, 24] width 19 height 19
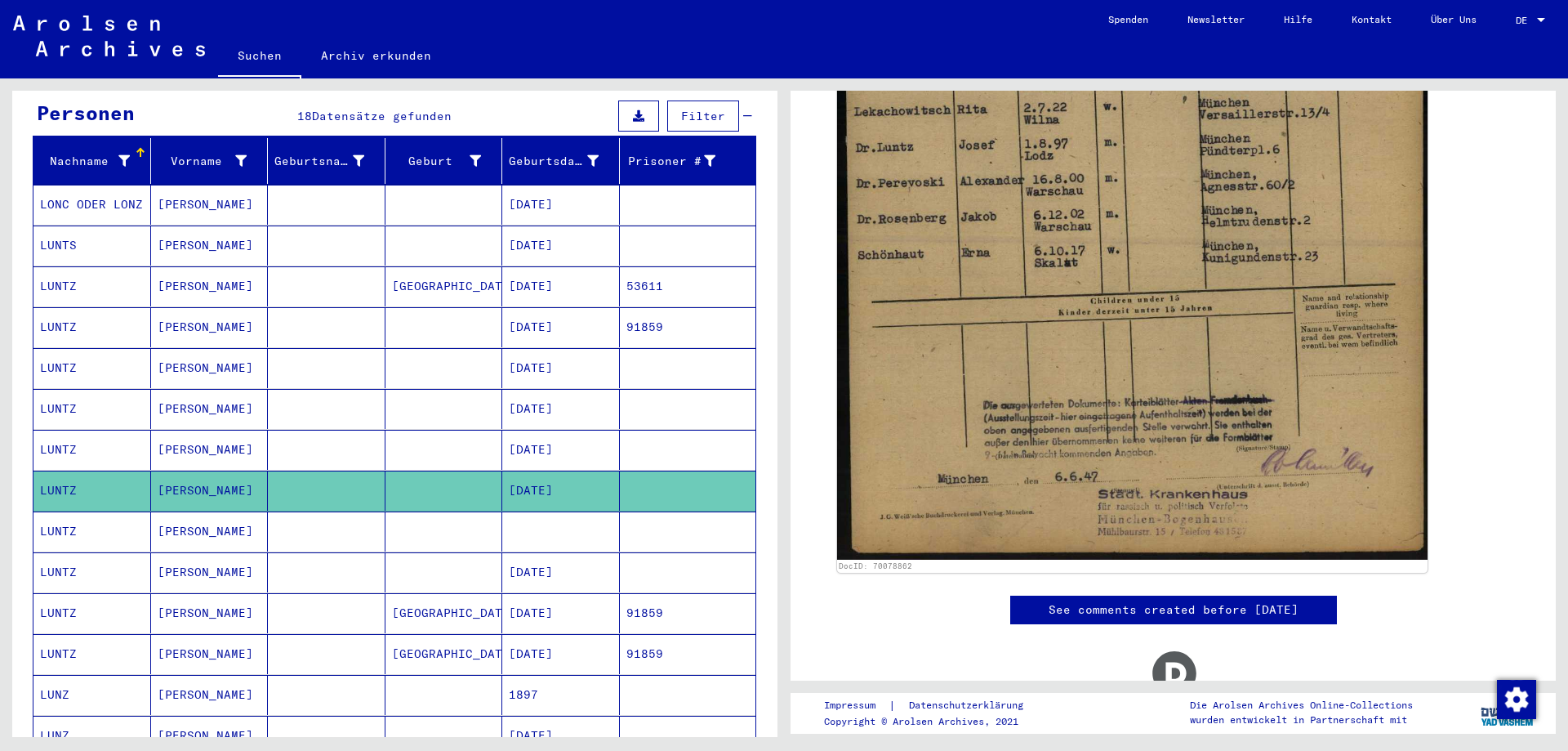
click at [392, 430] on mat-cell at bounding box center [443, 449] width 118 height 40
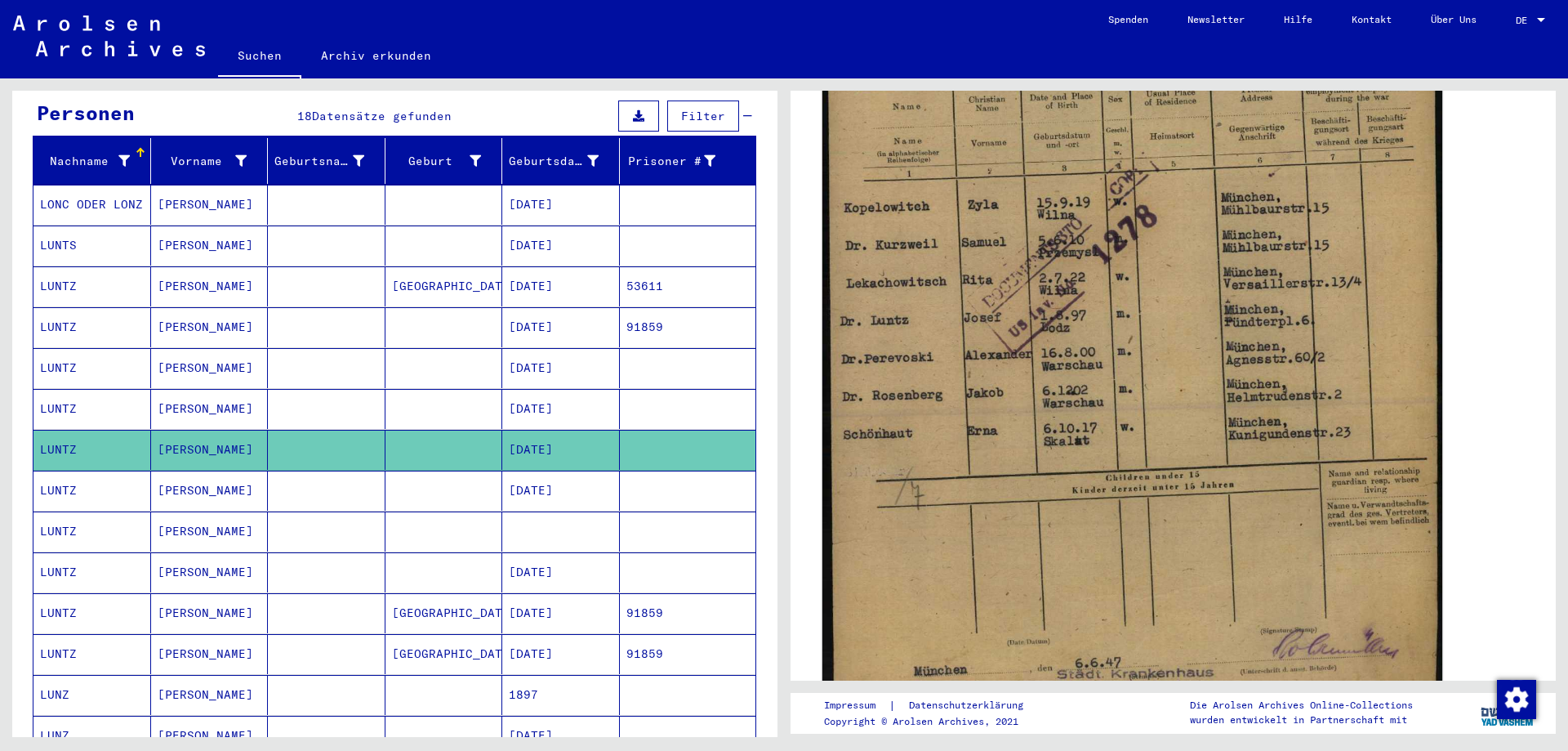
scroll to position [724, 0]
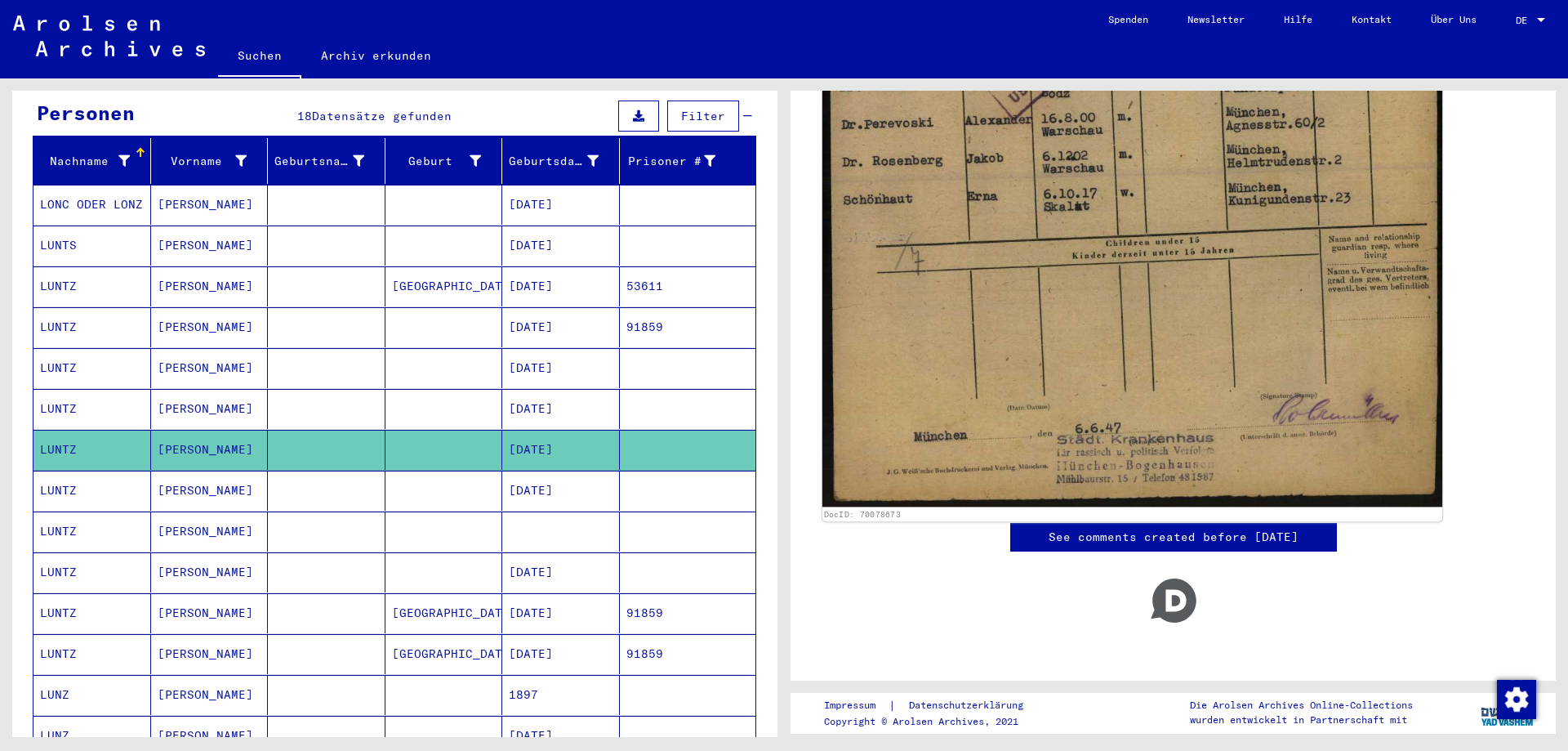
click at [1144, 323] on img at bounding box center [1132, 64] width 620 height 887
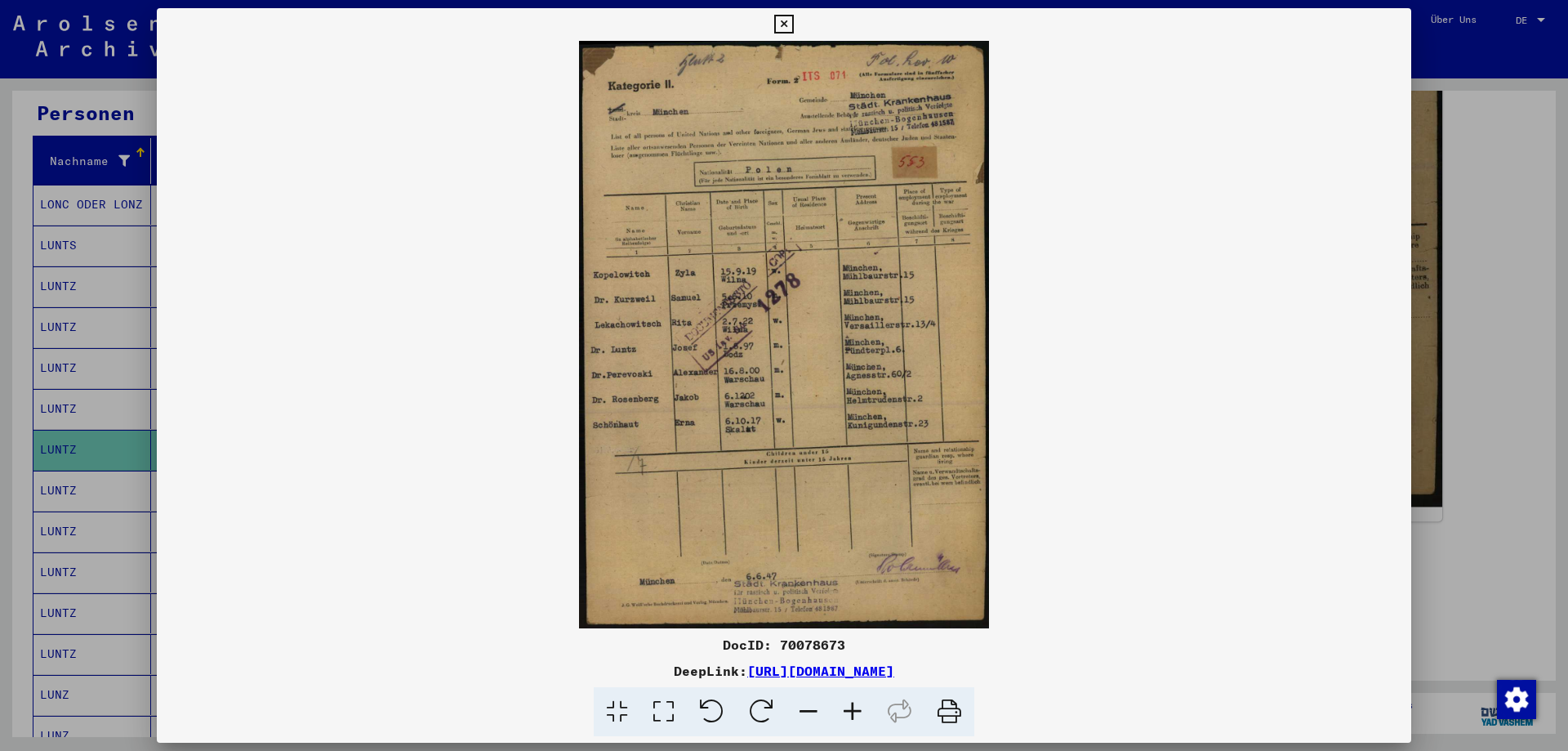
scroll to position [715, 0]
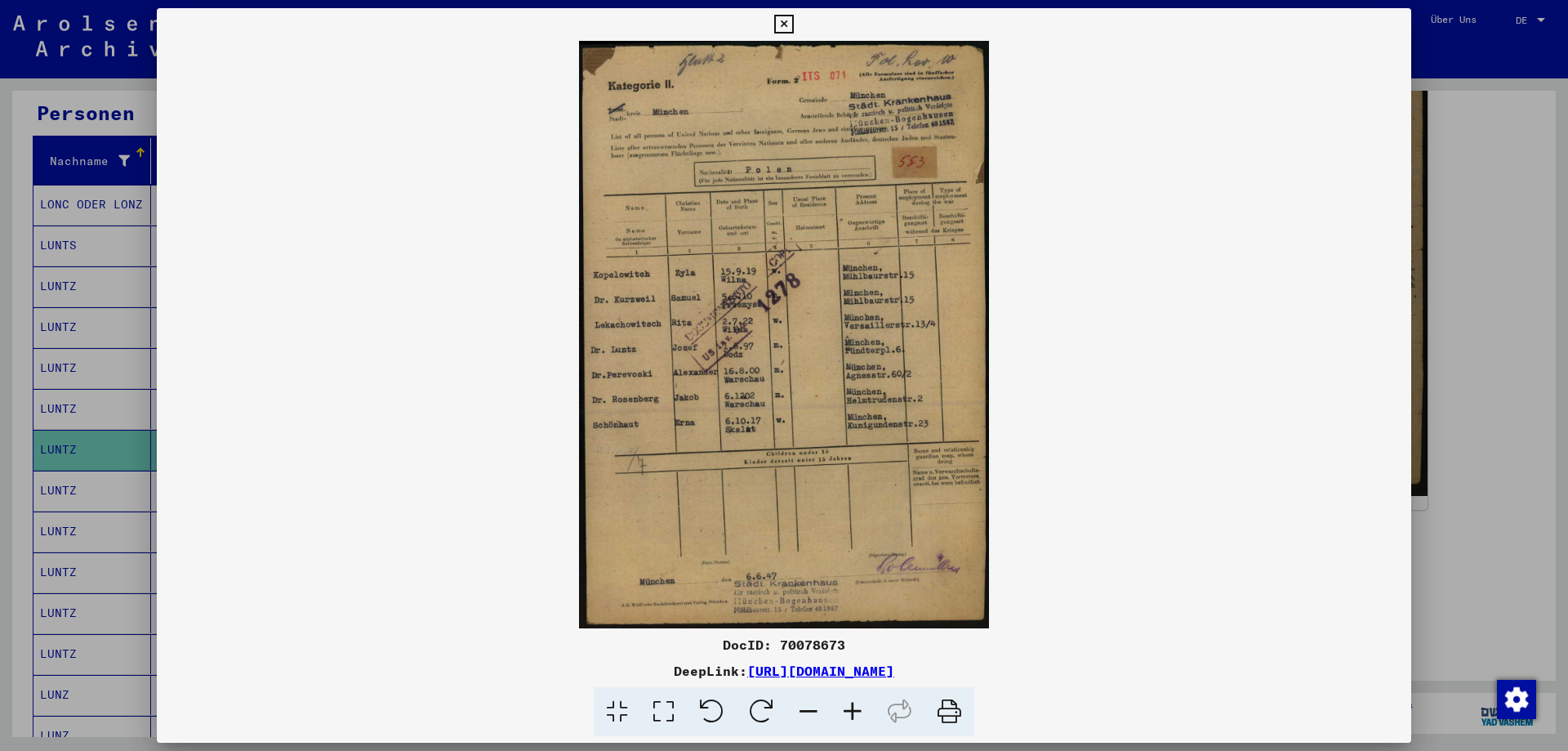
click at [836, 641] on div "DocID: 70078673" at bounding box center [783, 644] width 1254 height 19
copy div "70078673"
click at [779, 18] on icon at bounding box center [783, 24] width 19 height 19
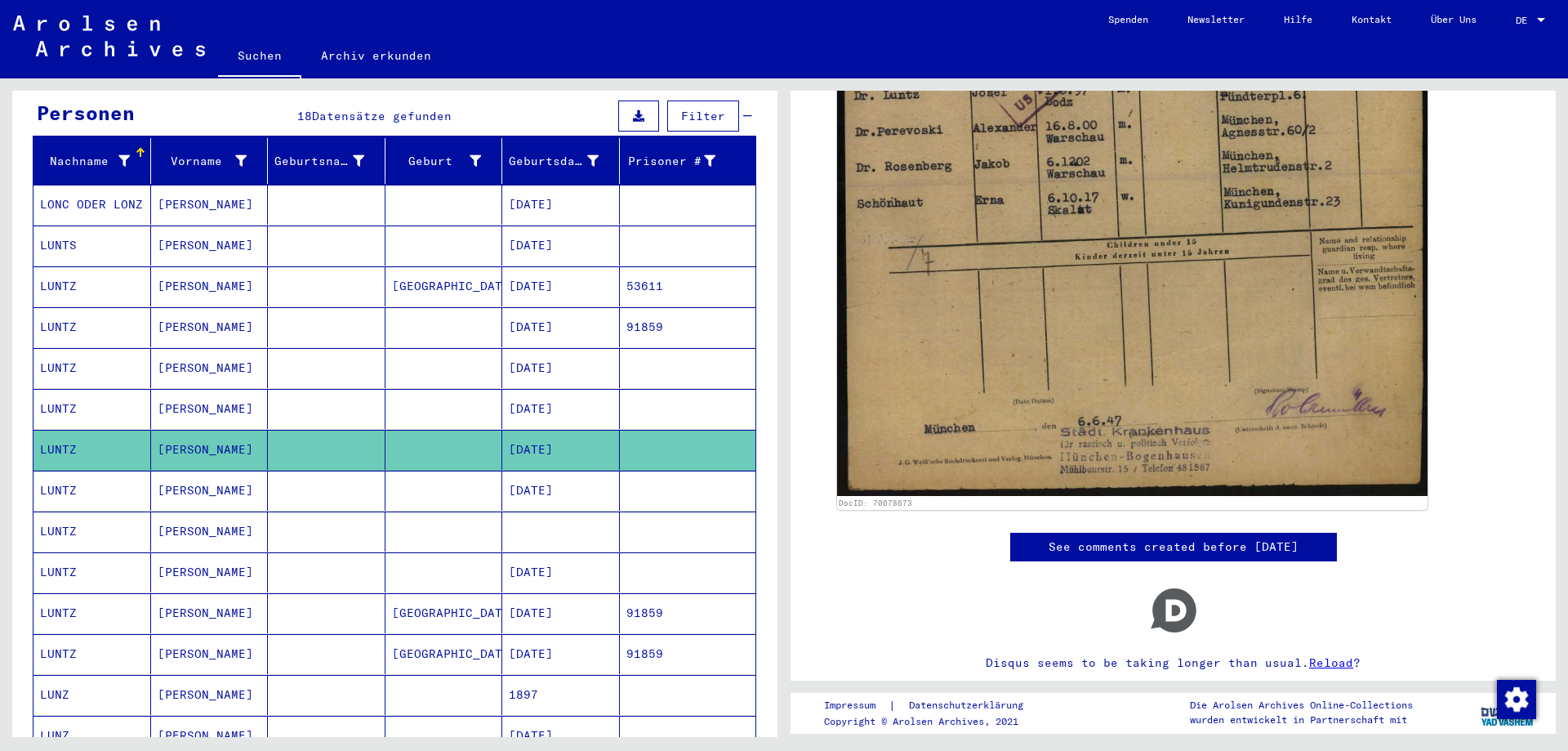
click at [429, 389] on mat-cell at bounding box center [443, 408] width 118 height 40
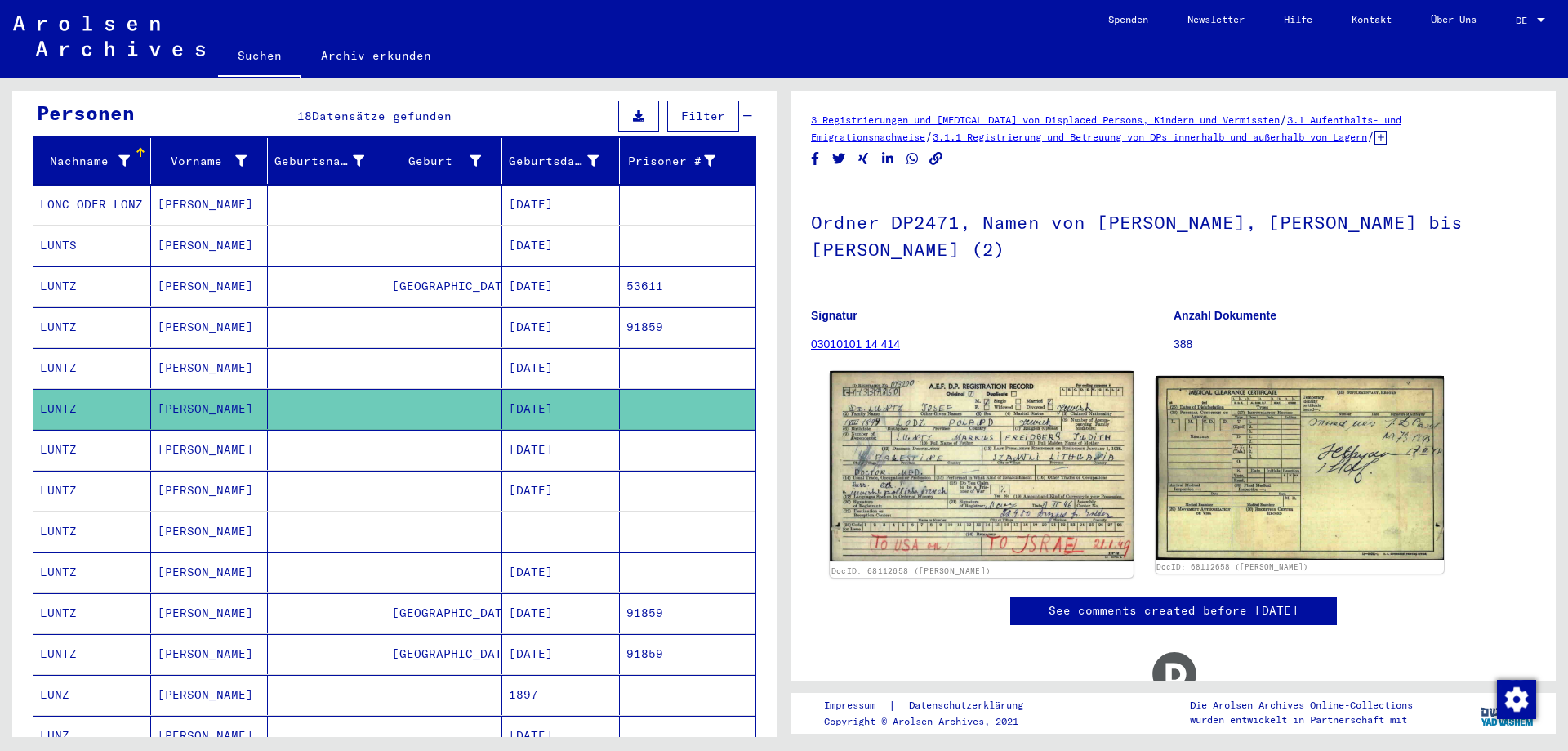
click at [987, 425] on img at bounding box center [980, 467] width 303 height 191
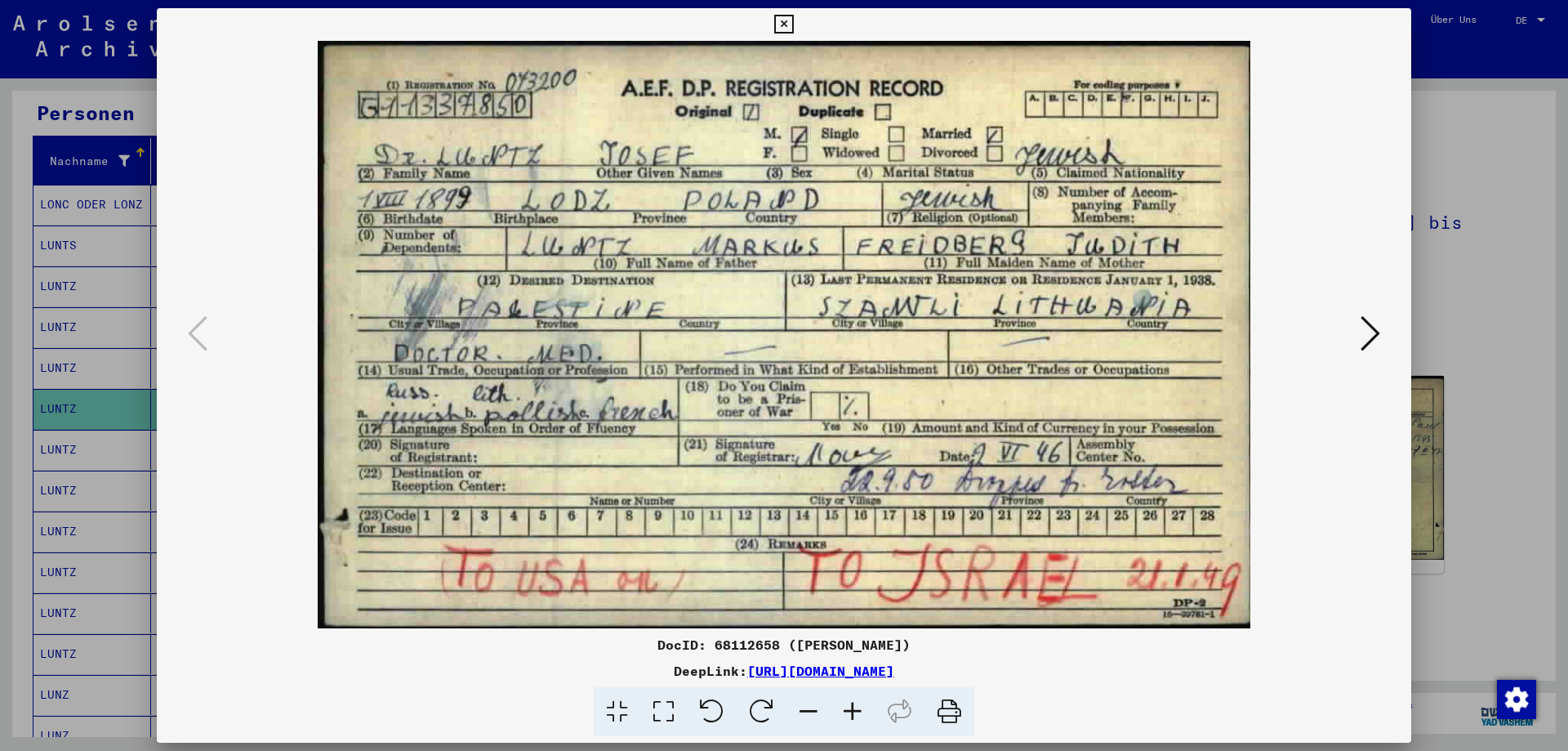
click at [779, 24] on icon at bounding box center [783, 24] width 19 height 19
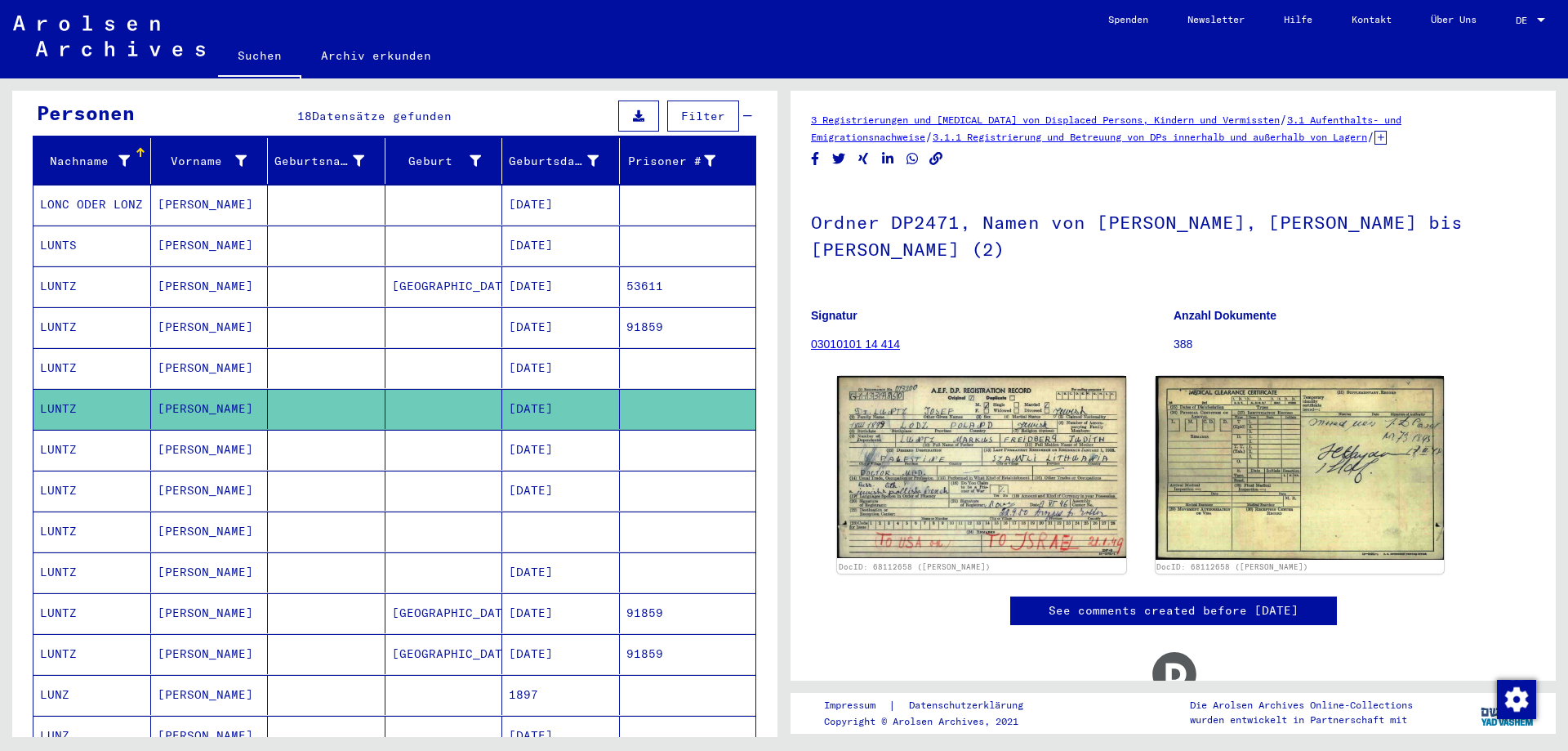
click at [332, 351] on mat-cell at bounding box center [326, 368] width 118 height 40
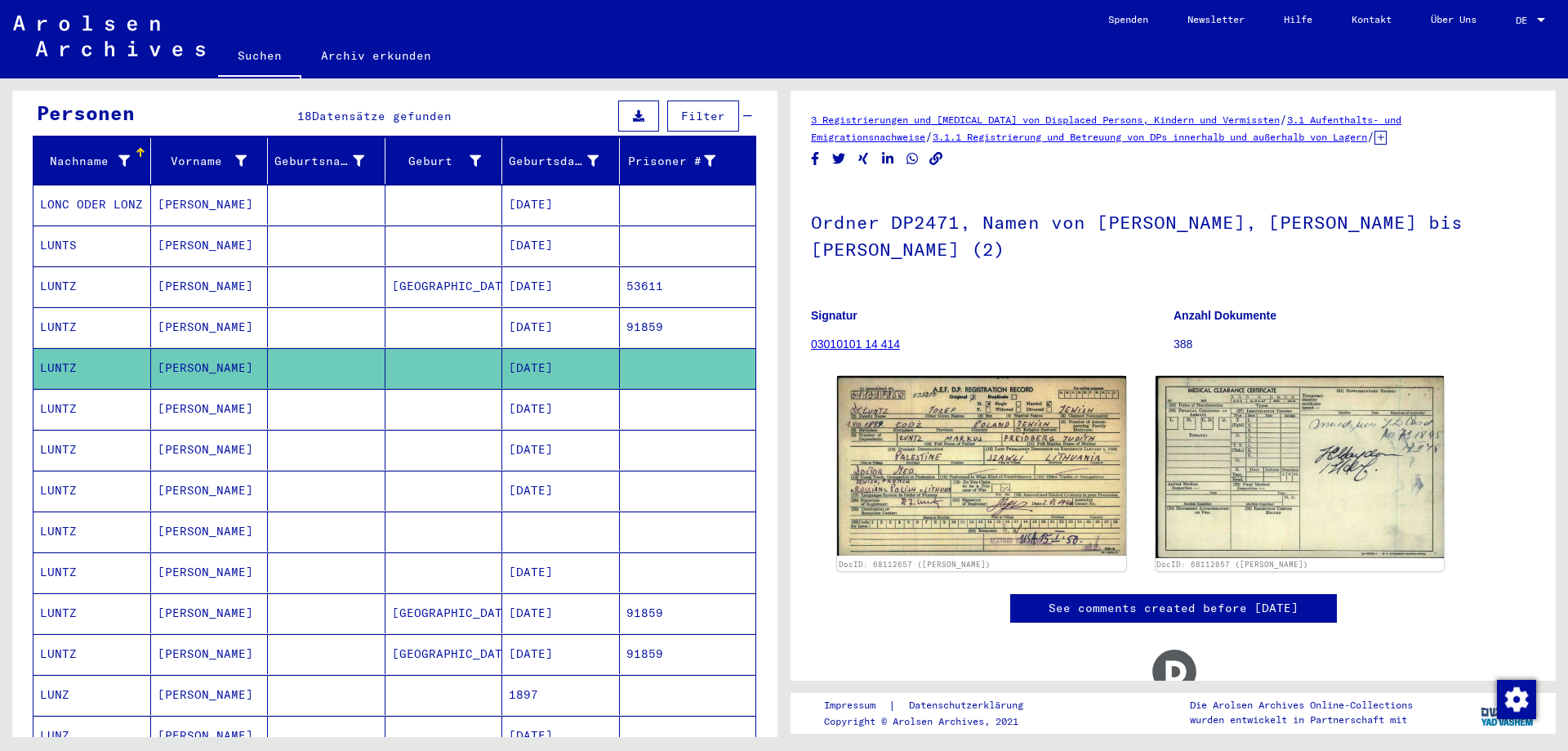
click at [218, 308] on mat-cell "[PERSON_NAME]" at bounding box center [209, 327] width 118 height 40
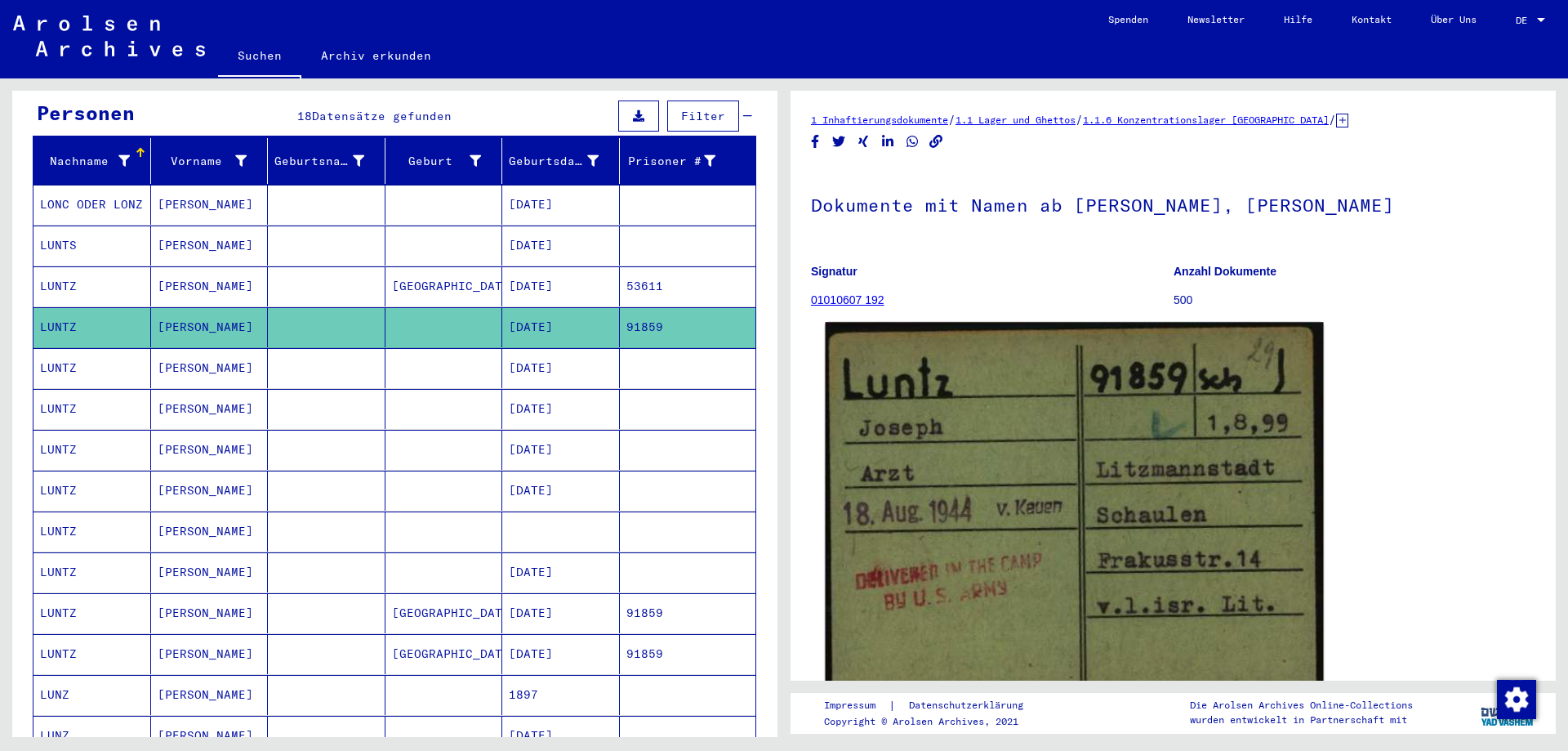
click at [1111, 443] on img at bounding box center [1074, 517] width 498 height 390
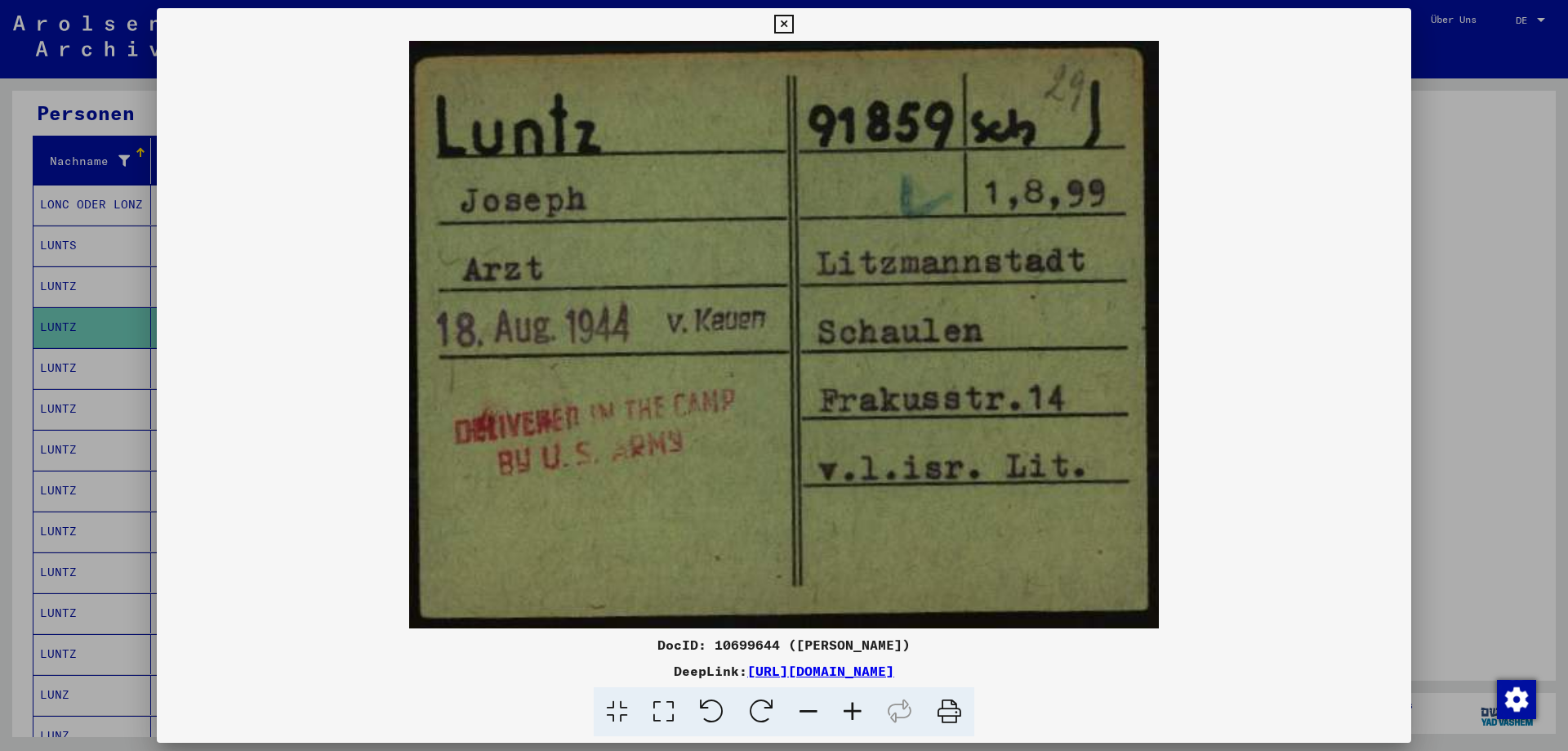
click at [758, 643] on div "DocID: 10699644 ([PERSON_NAME])" at bounding box center [783, 644] width 1254 height 19
copy div "10699644"
click at [782, 19] on icon at bounding box center [783, 24] width 19 height 19
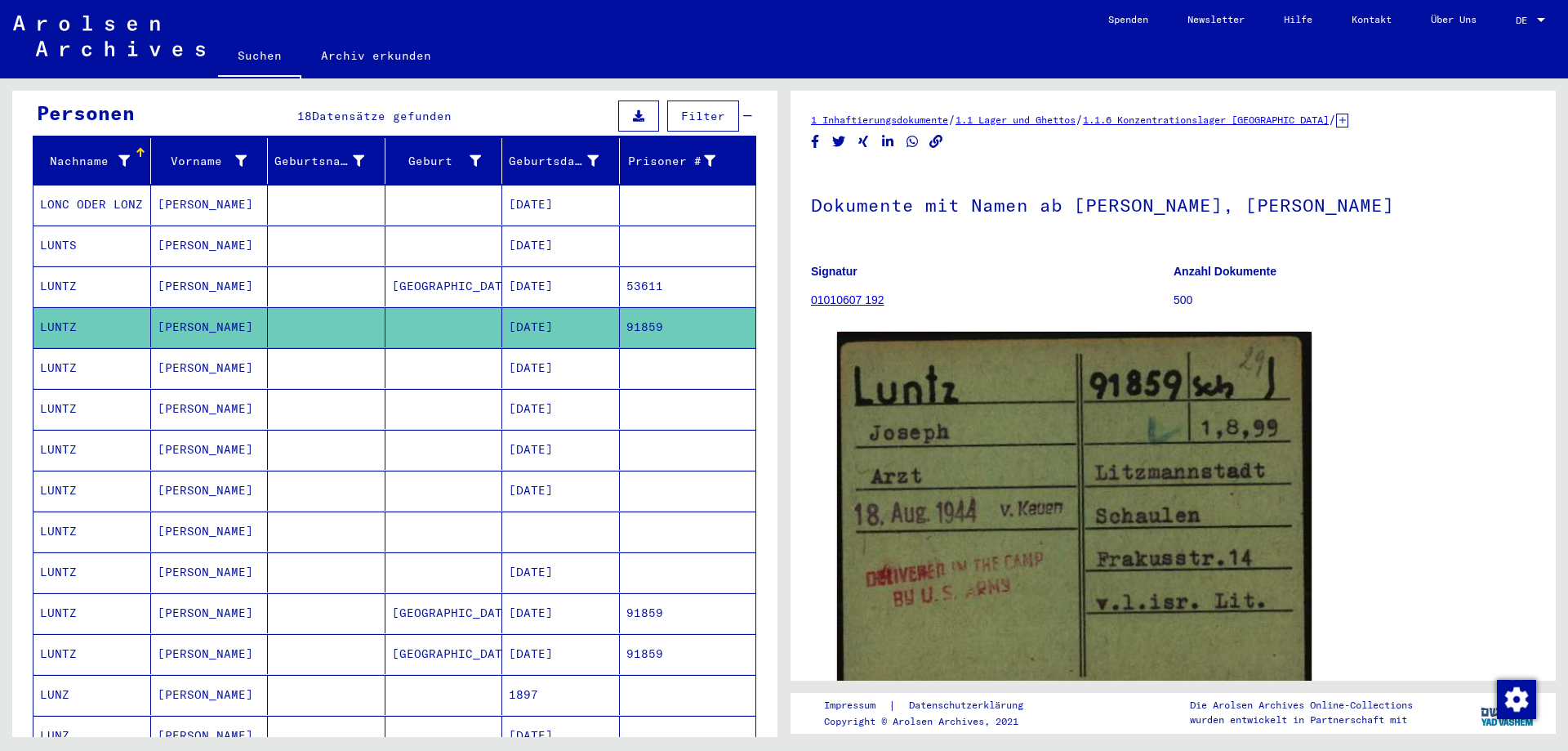
click at [342, 267] on mat-cell at bounding box center [326, 286] width 118 height 40
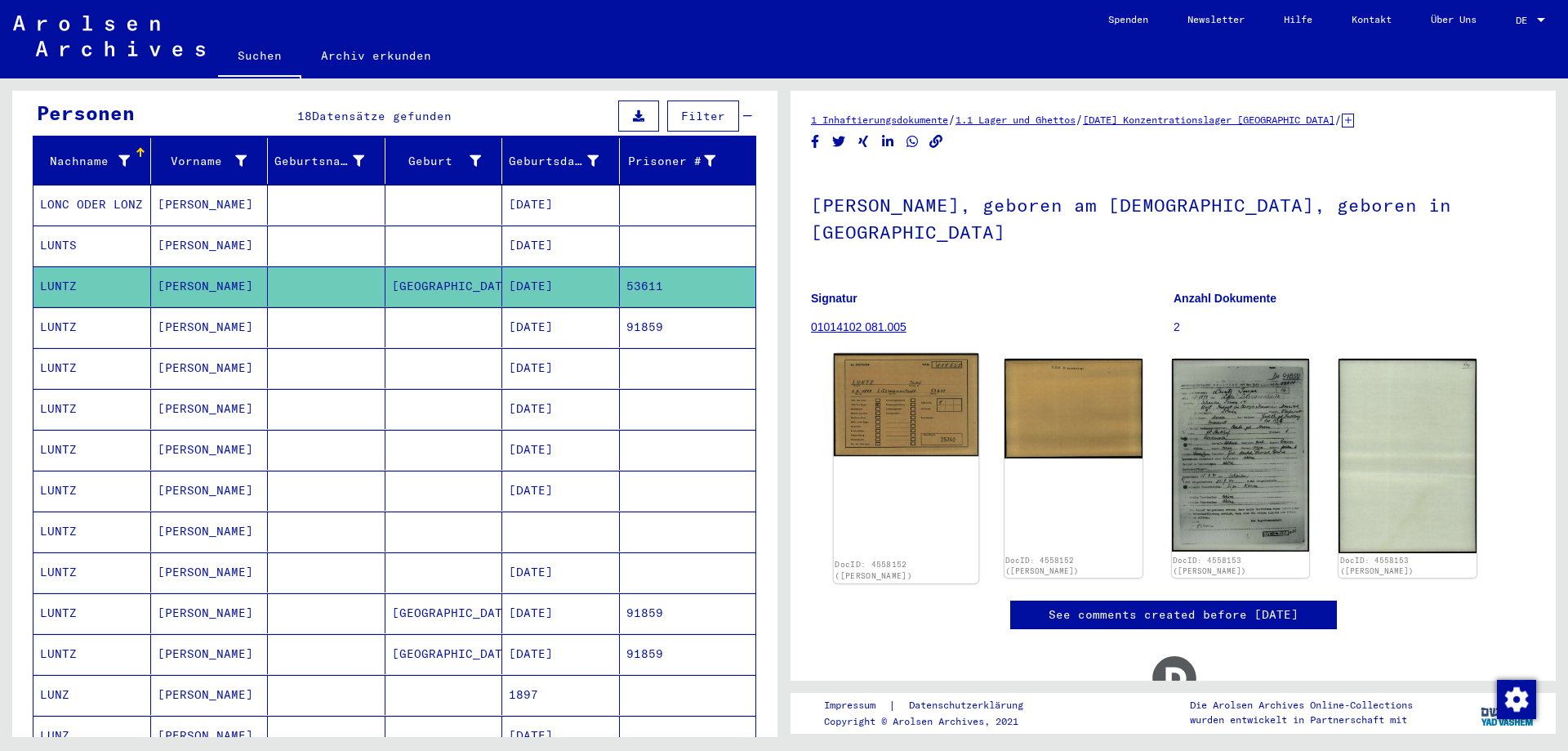
click at [927, 418] on img at bounding box center [906, 405] width 144 height 103
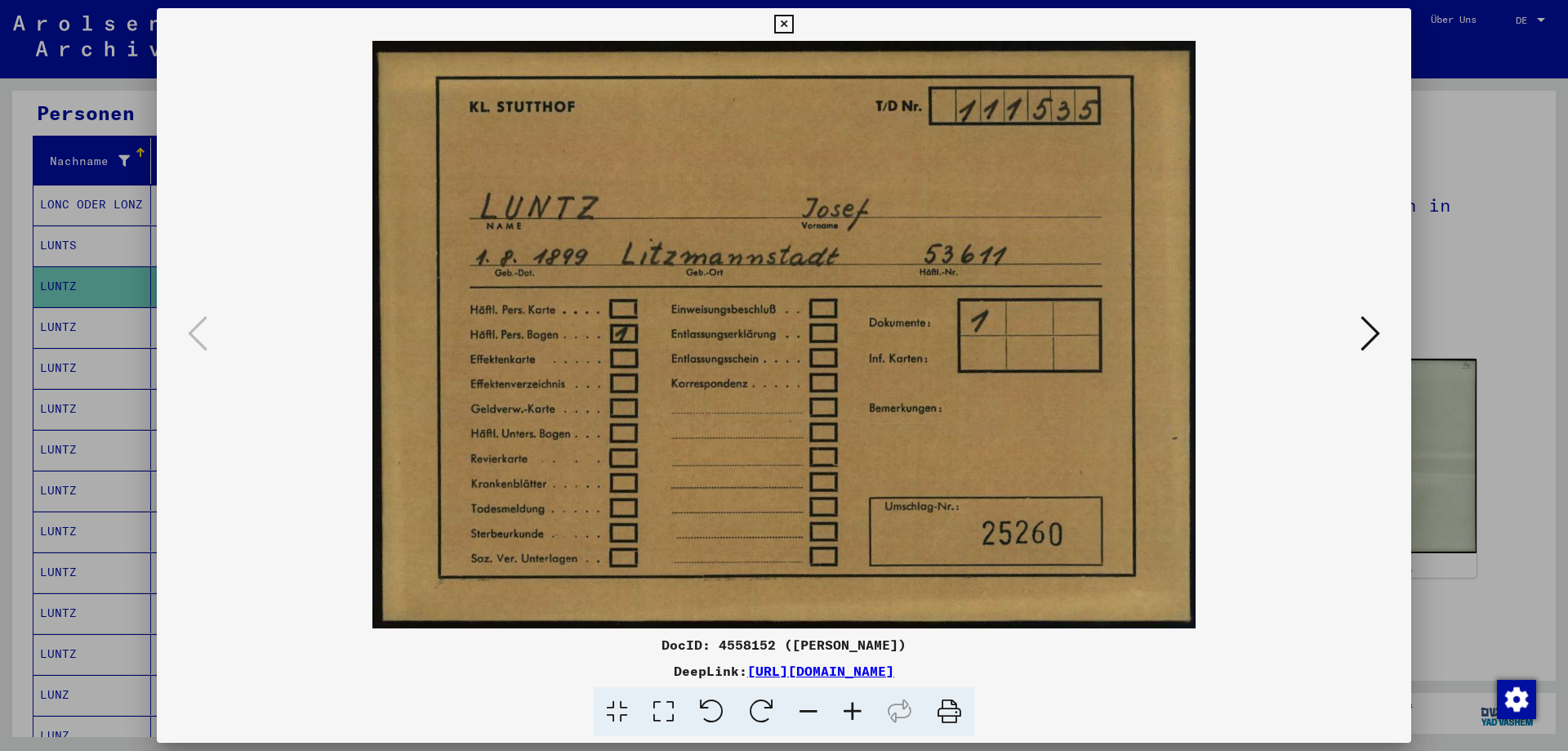
click at [780, 19] on icon at bounding box center [783, 24] width 19 height 19
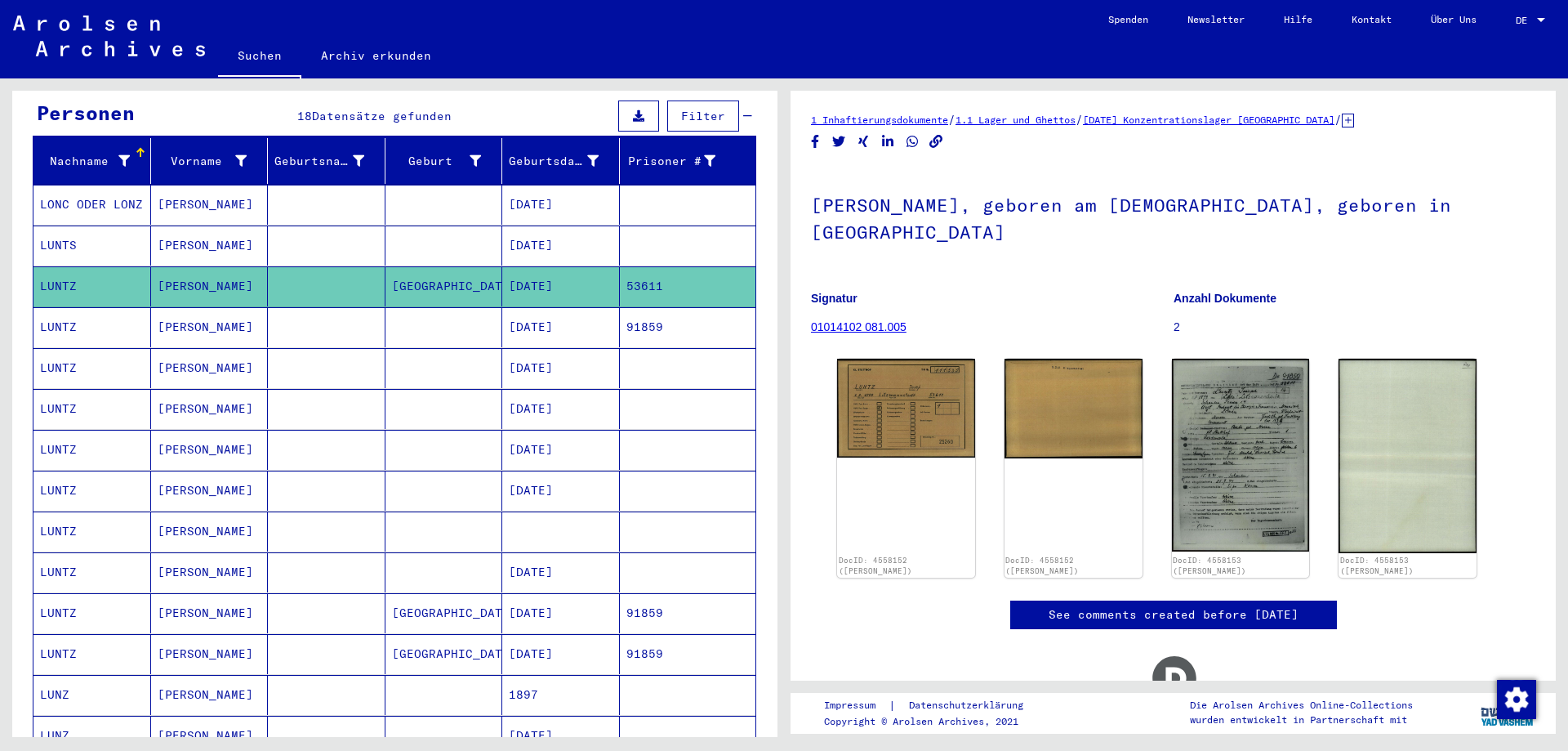
click at [336, 225] on mat-cell at bounding box center [326, 244] width 118 height 40
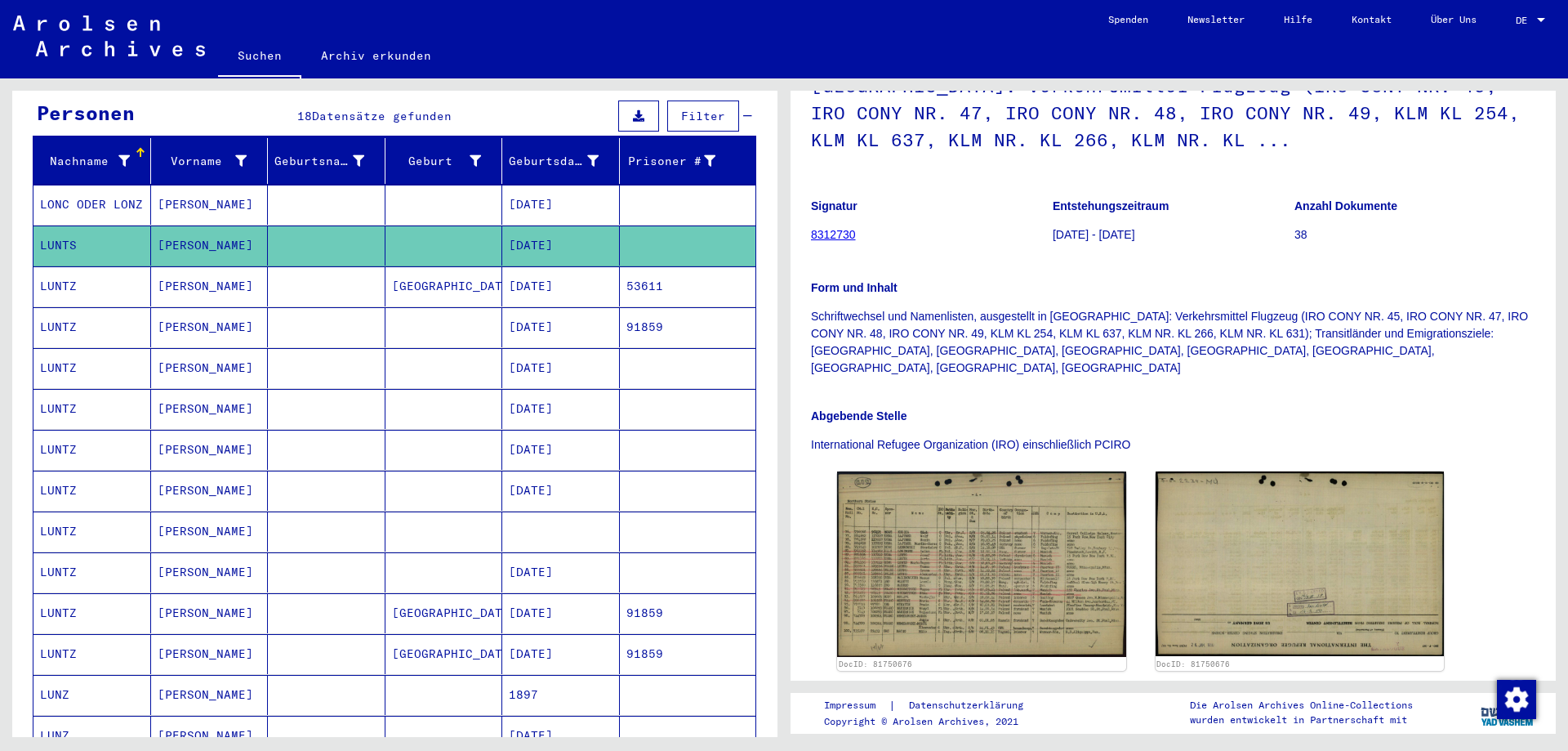
scroll to position [245, 0]
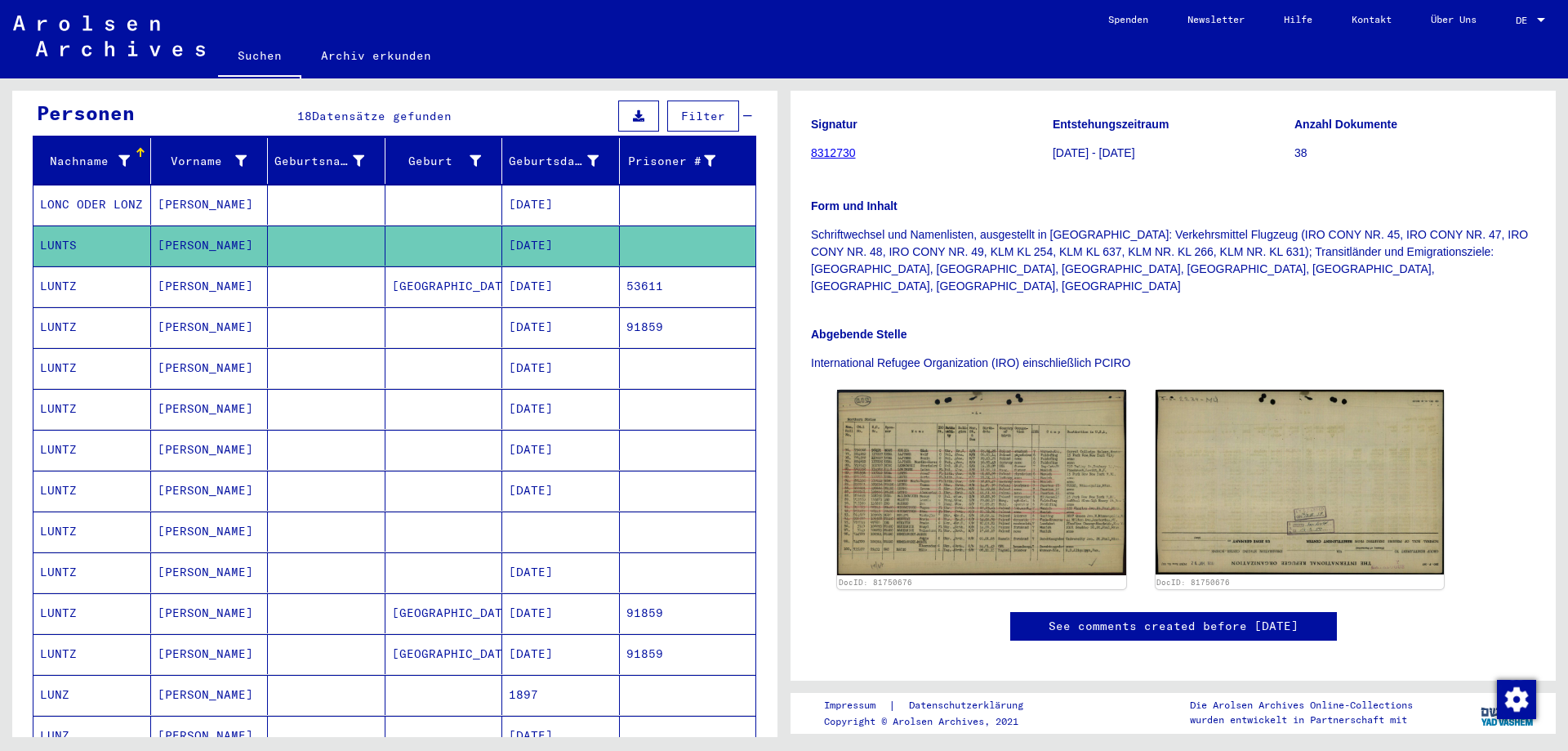
click at [312, 184] on mat-cell at bounding box center [326, 204] width 118 height 40
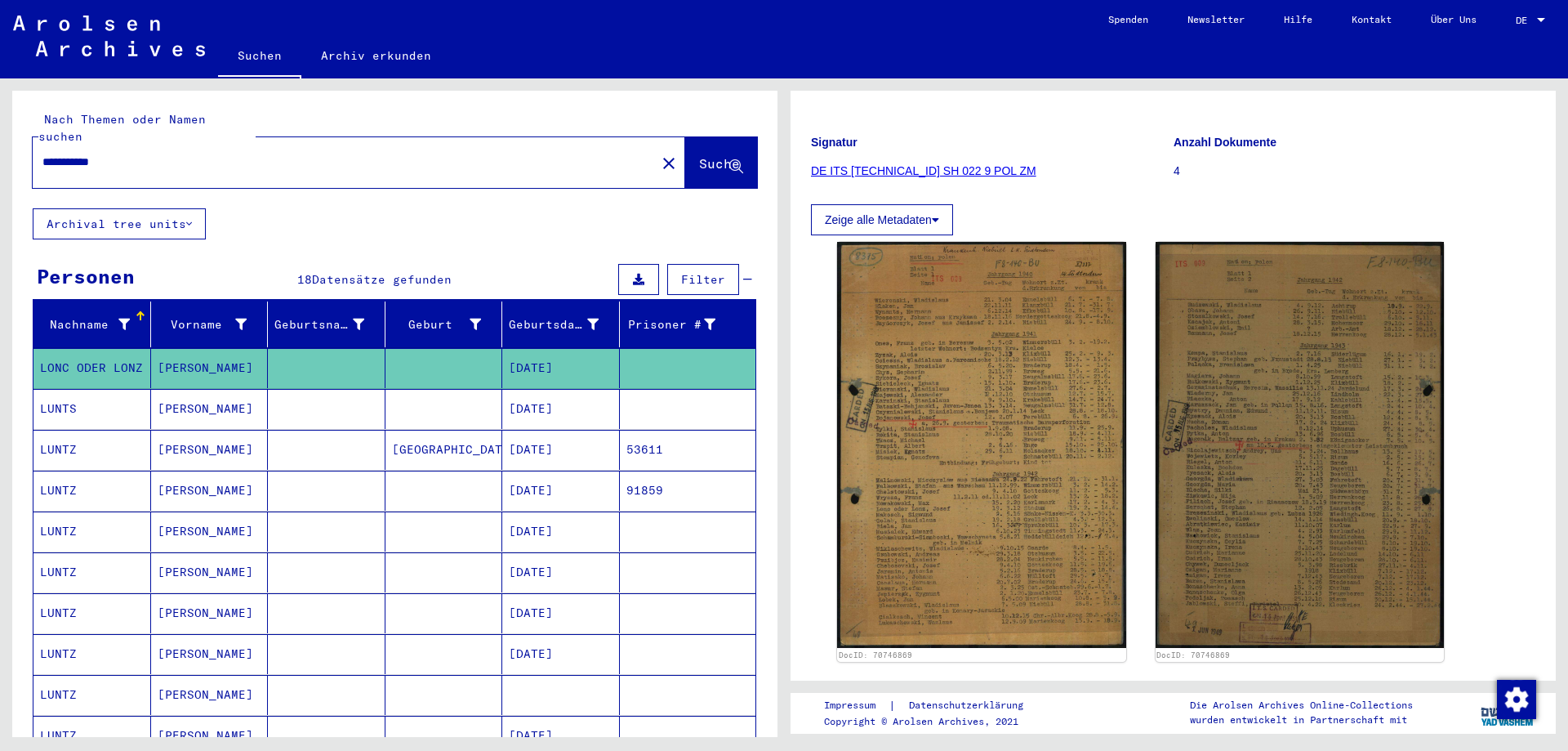
click at [99, 154] on input "**********" at bounding box center [344, 162] width 604 height 18
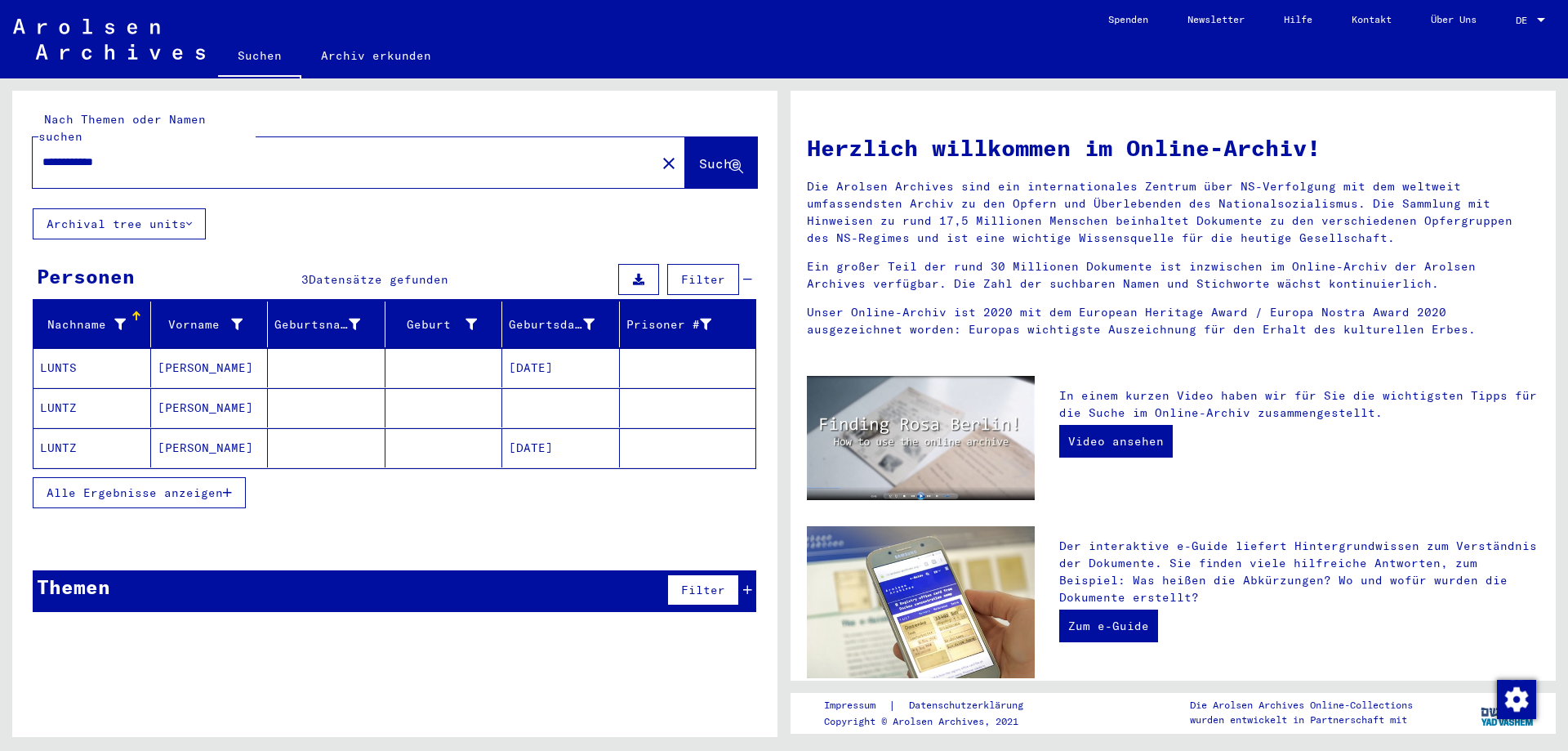
click at [143, 485] on span "Alle Ergebnisse anzeigen" at bounding box center [134, 493] width 177 height 15
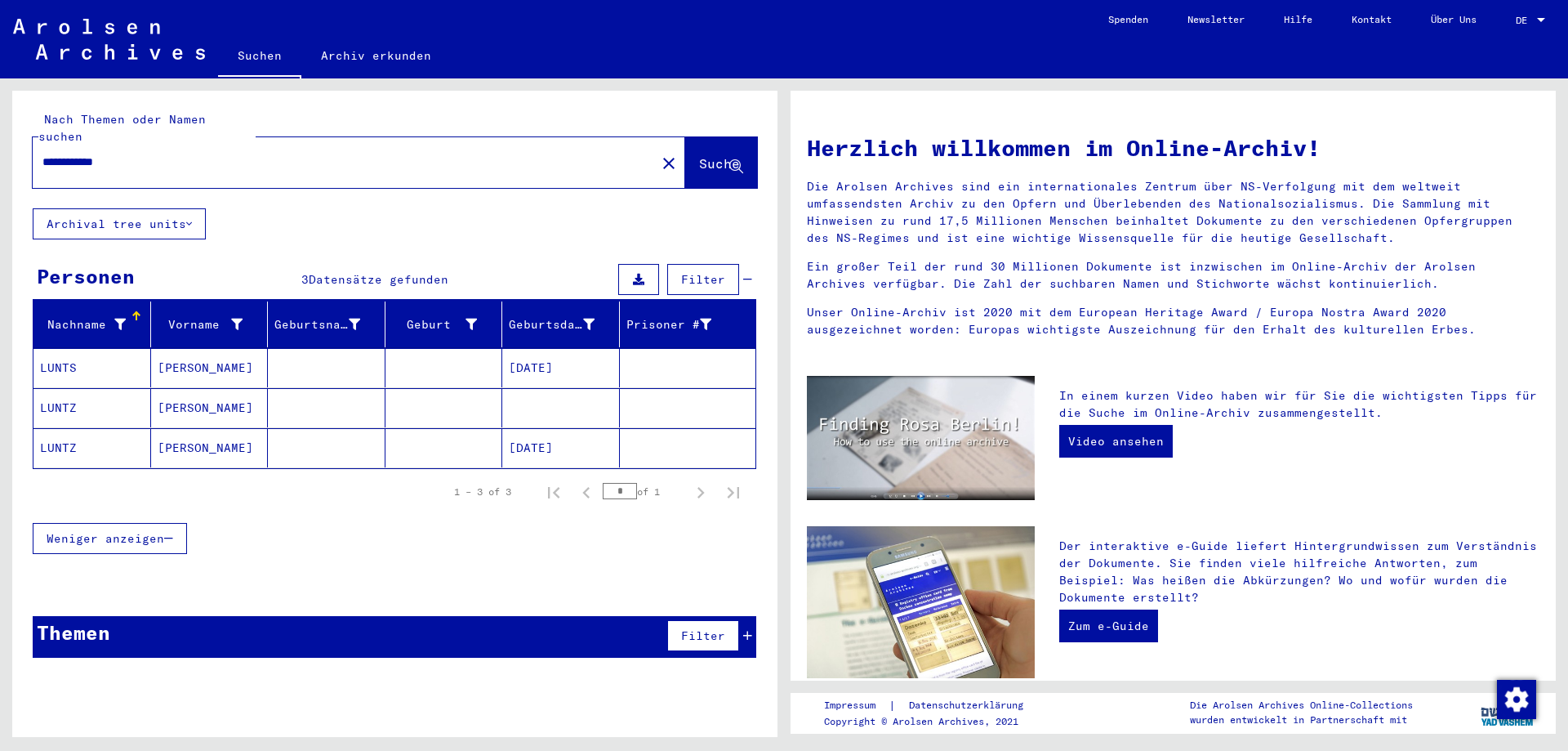
click at [62, 348] on mat-cell "LUNTS" at bounding box center [92, 368] width 118 height 39
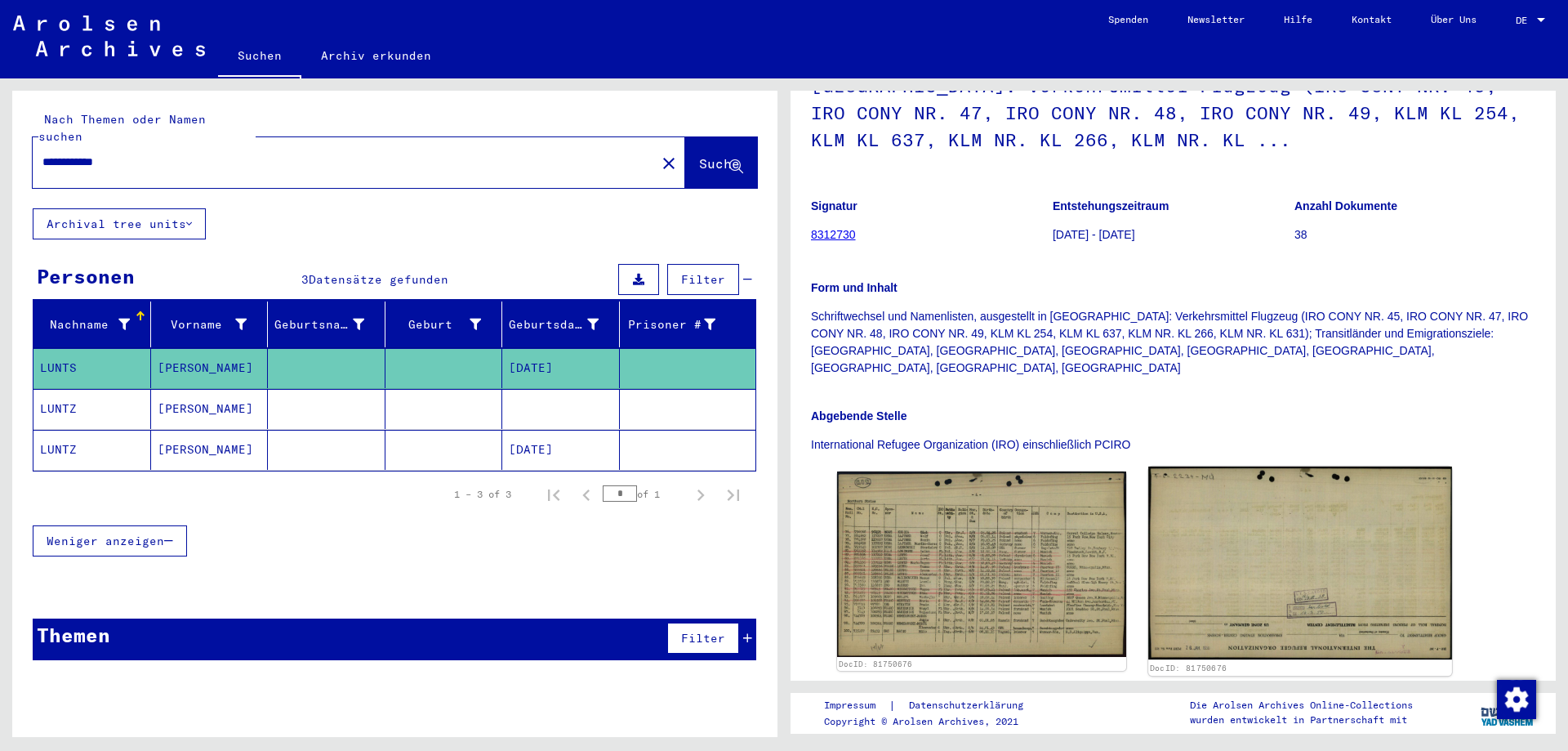
scroll to position [245, 0]
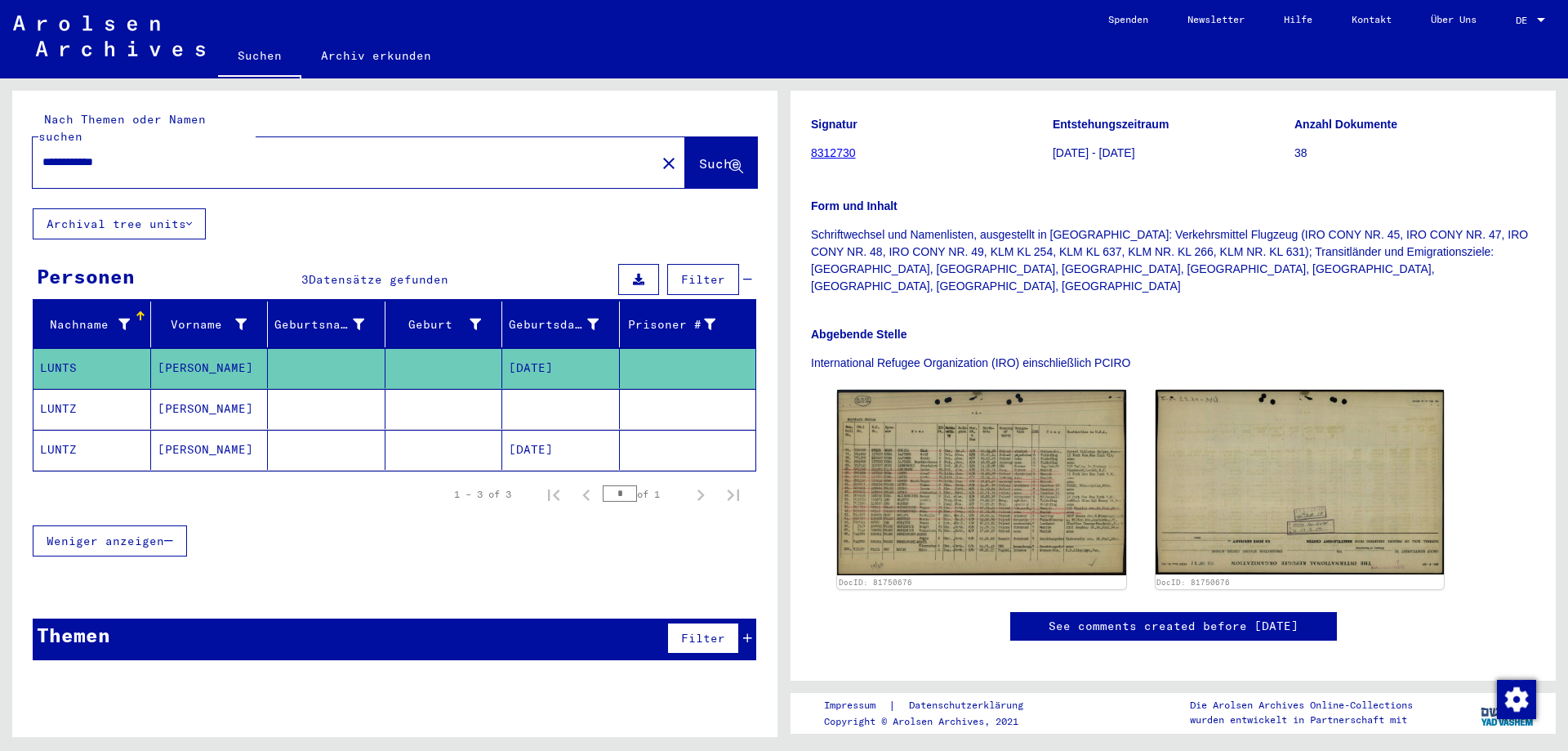
click at [334, 430] on mat-cell at bounding box center [326, 449] width 118 height 40
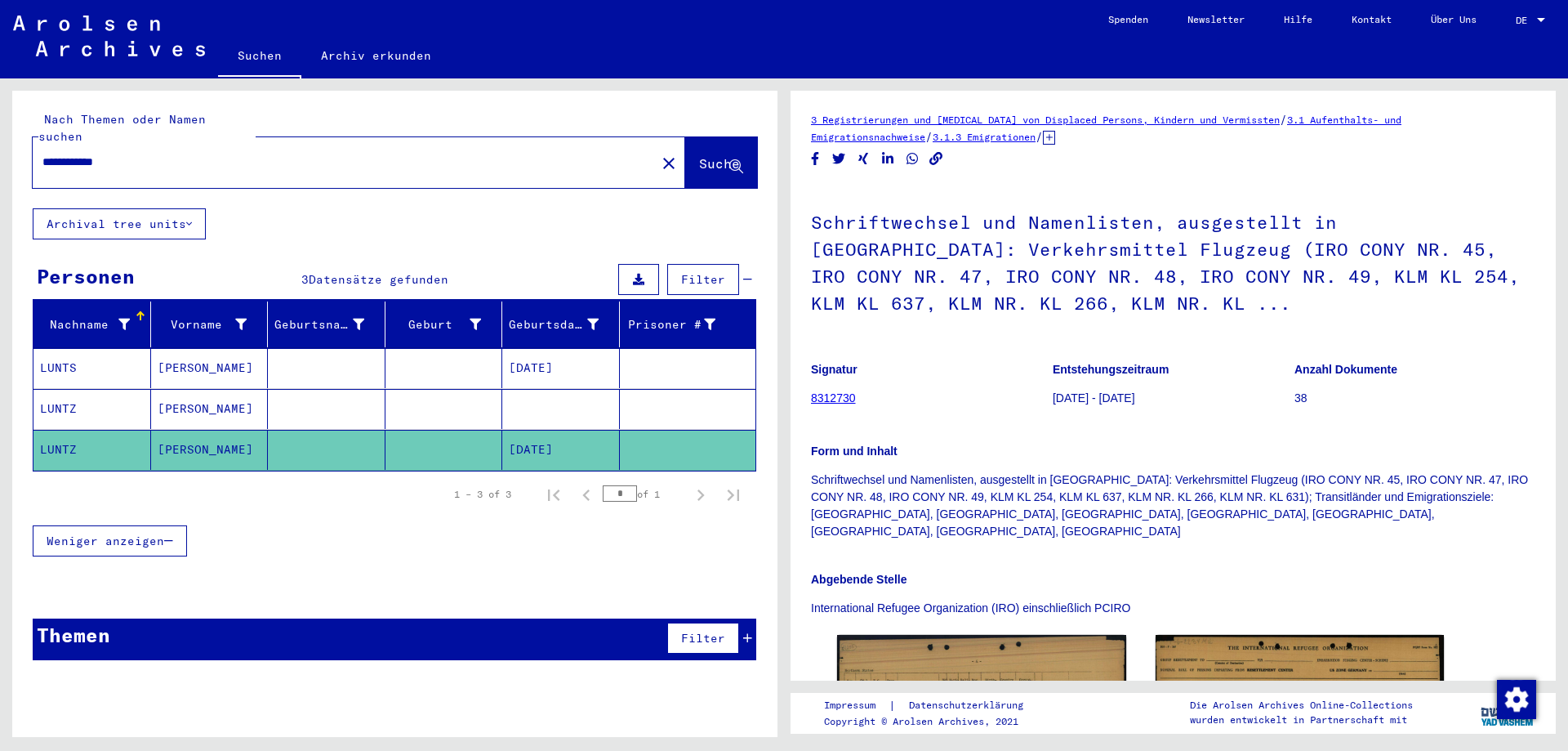
scroll to position [245, 0]
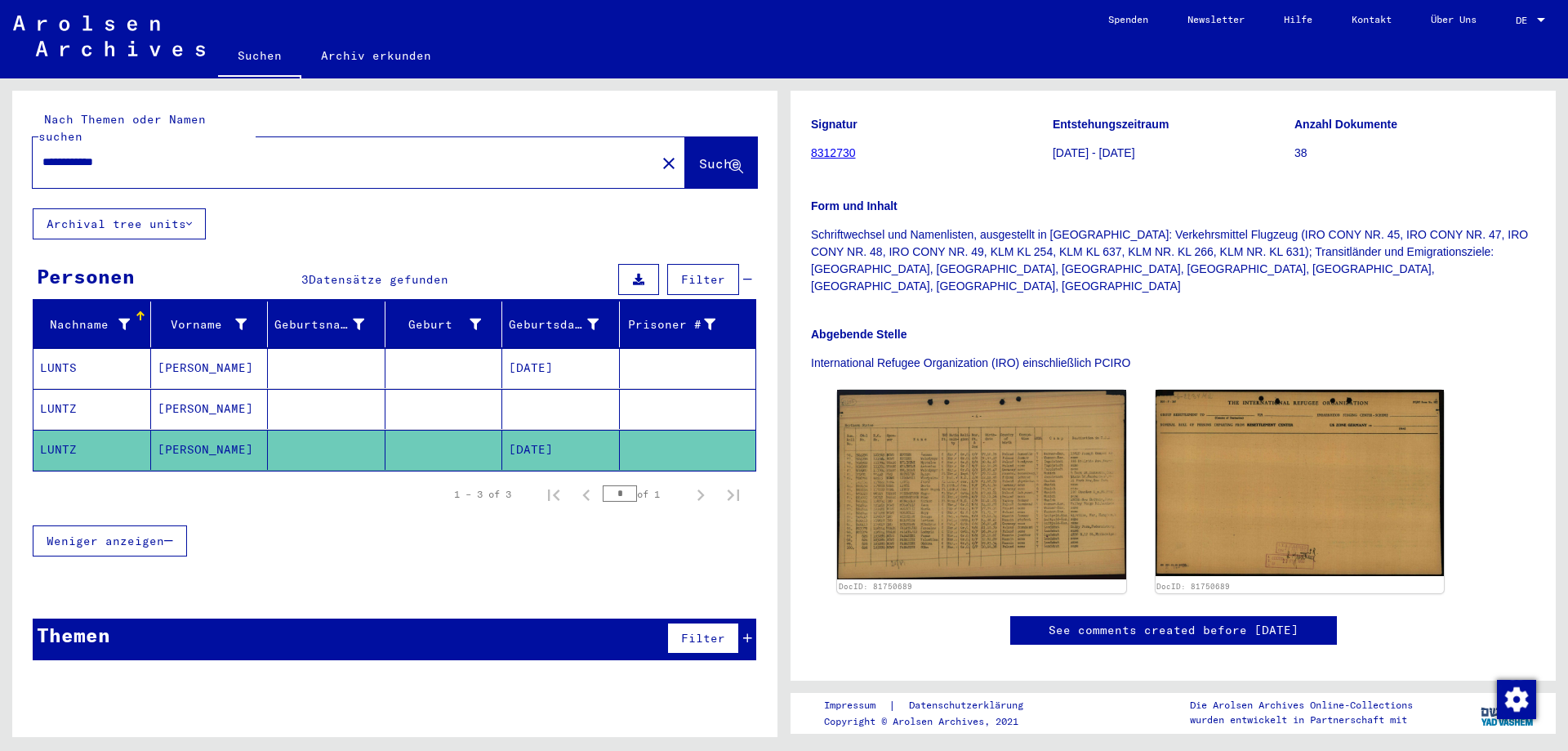
drag, startPoint x: 144, startPoint y: 143, endPoint x: 83, endPoint y: 145, distance: 61.0
click at [83, 154] on input "**********" at bounding box center [344, 162] width 604 height 18
type input "**********"
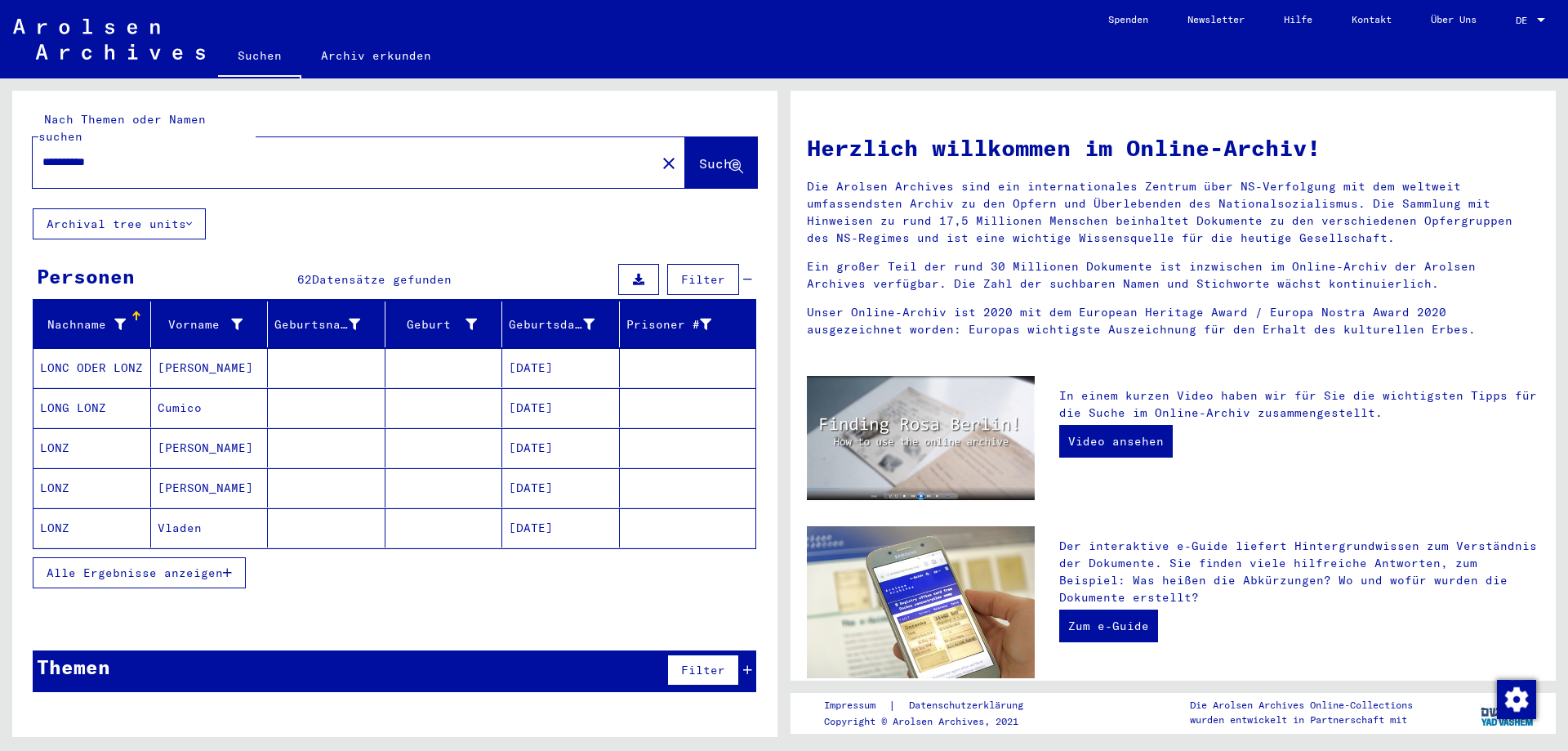
click at [151, 565] on span "Alle Ergebnisse anzeigen" at bounding box center [134, 572] width 177 height 15
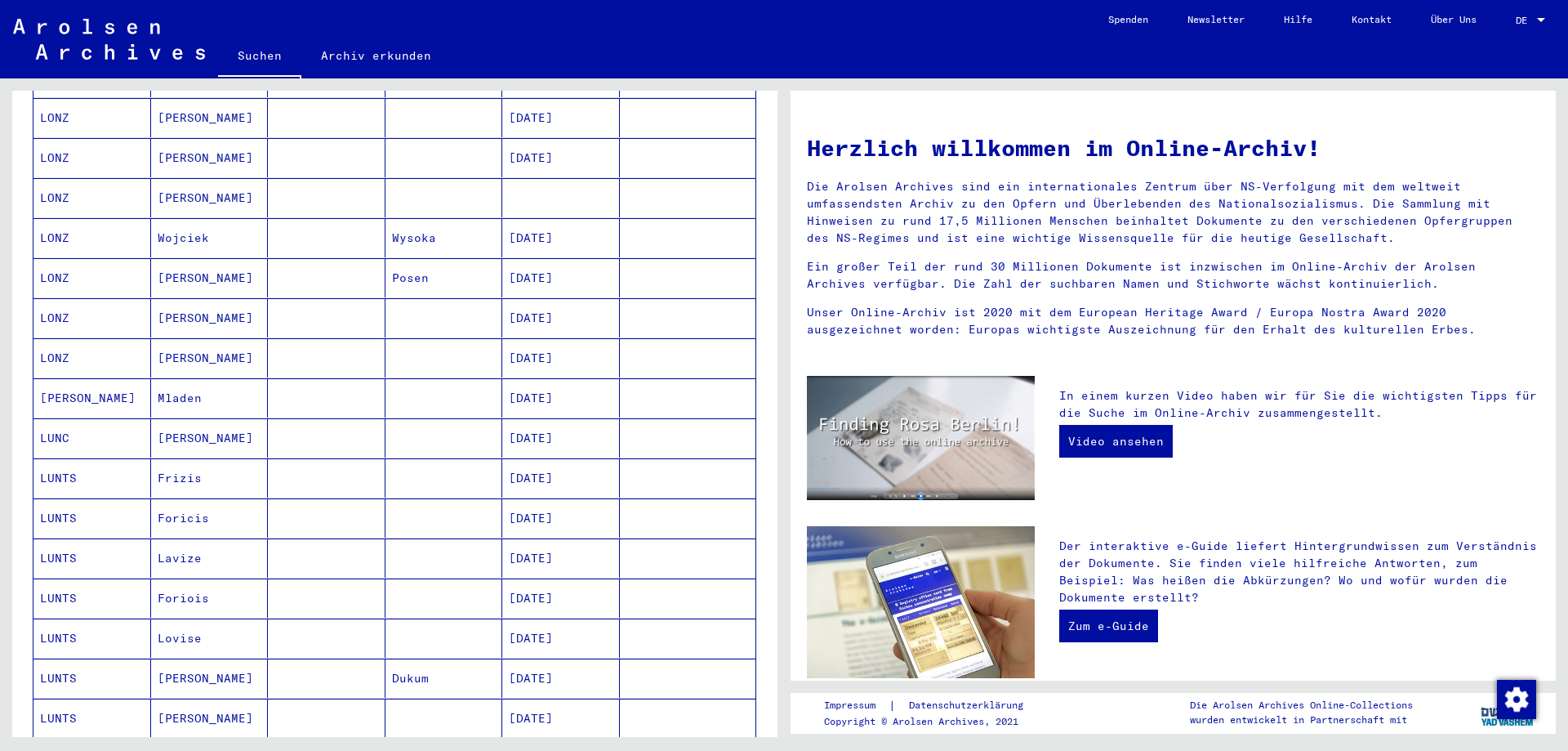
scroll to position [572, 0]
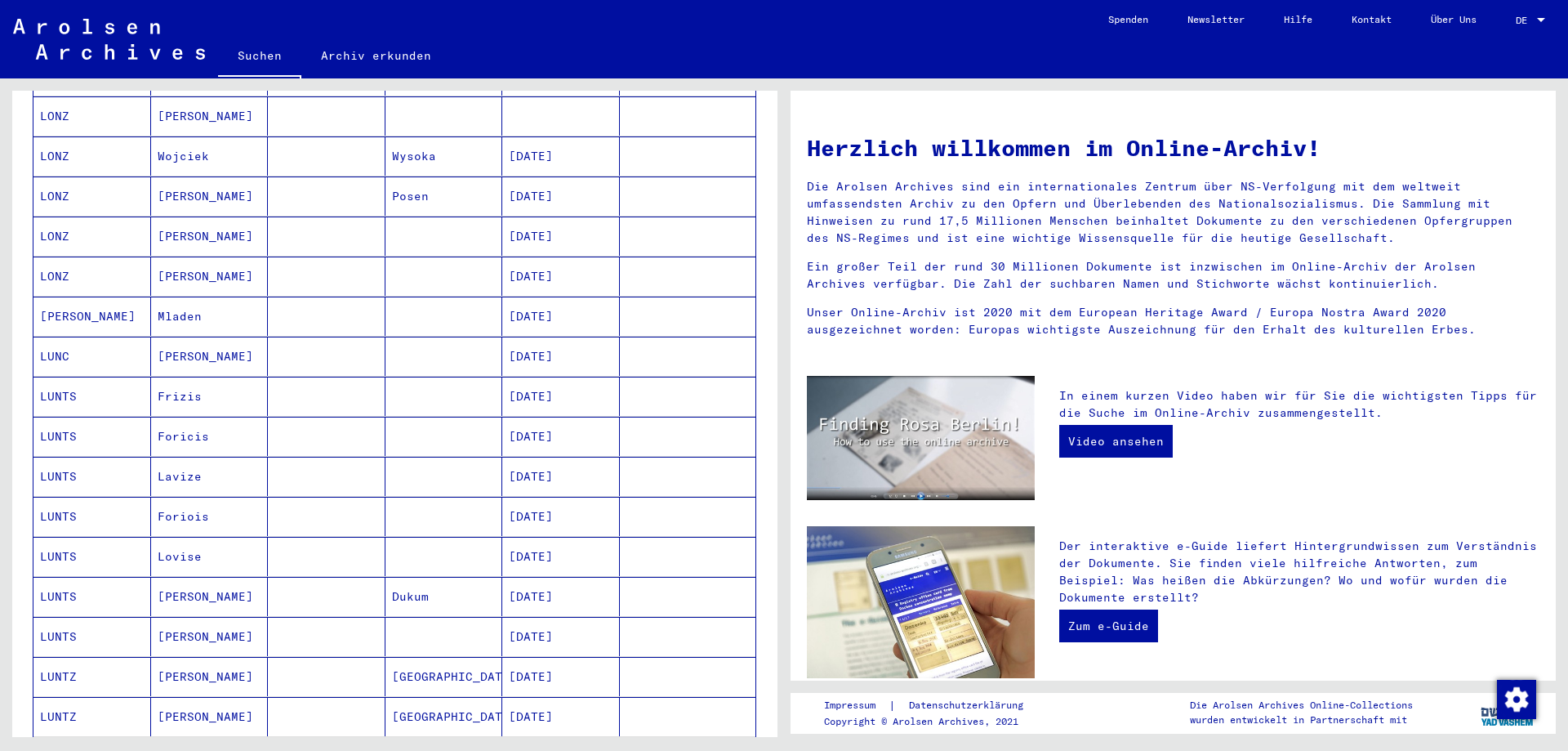
click at [507, 617] on mat-cell "[DATE]" at bounding box center [561, 636] width 118 height 39
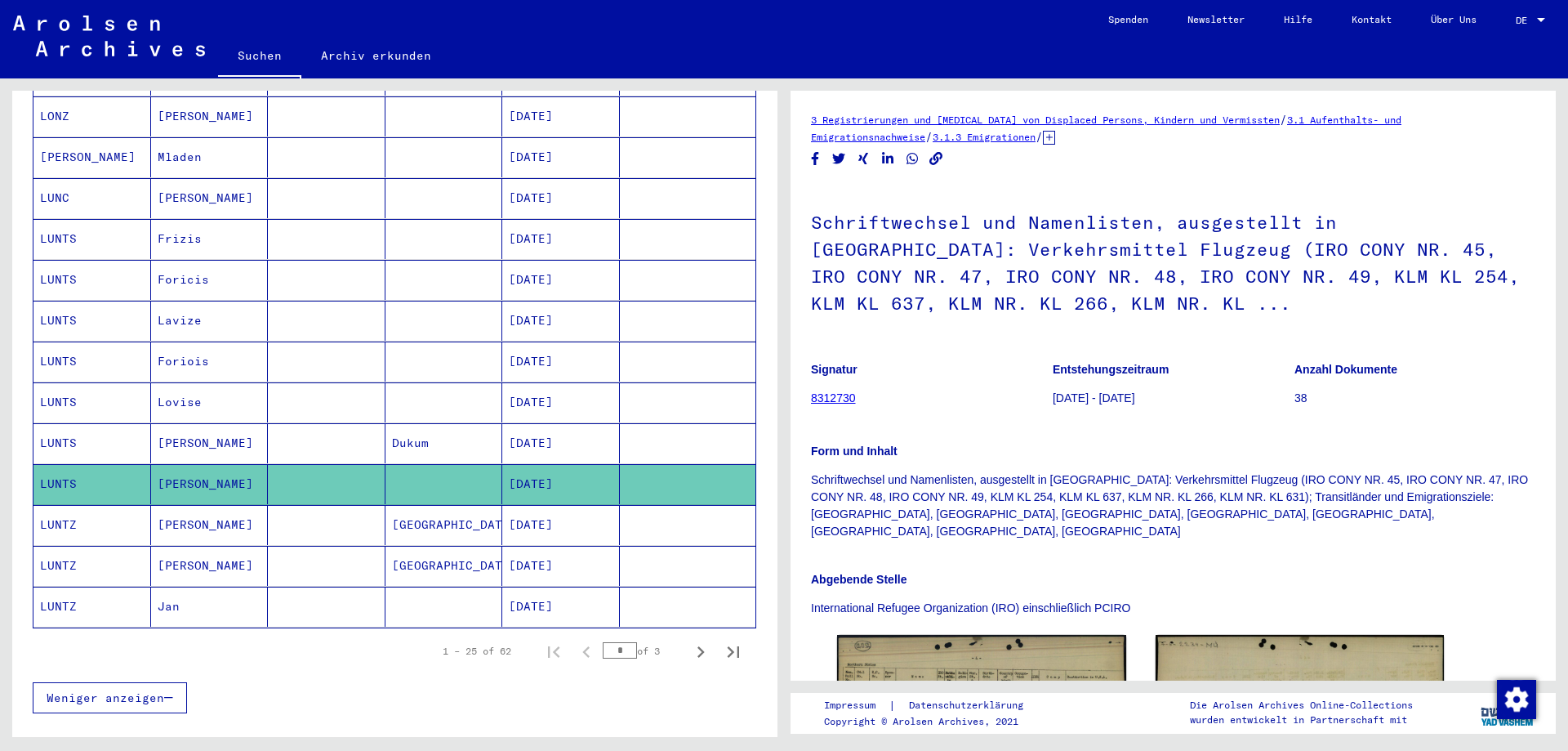
scroll to position [822, 0]
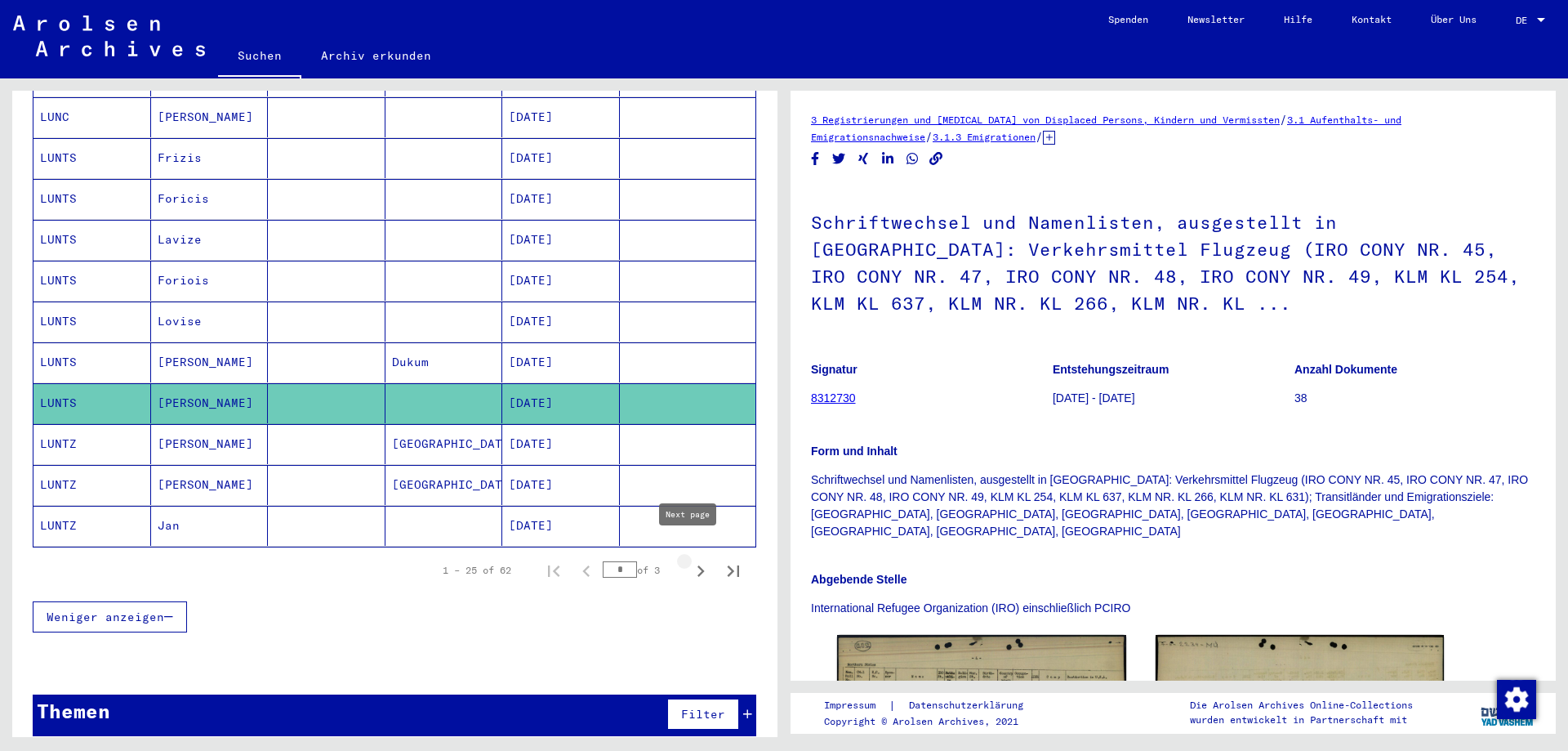
click at [690, 559] on icon "Next page" at bounding box center [701, 570] width 23 height 23
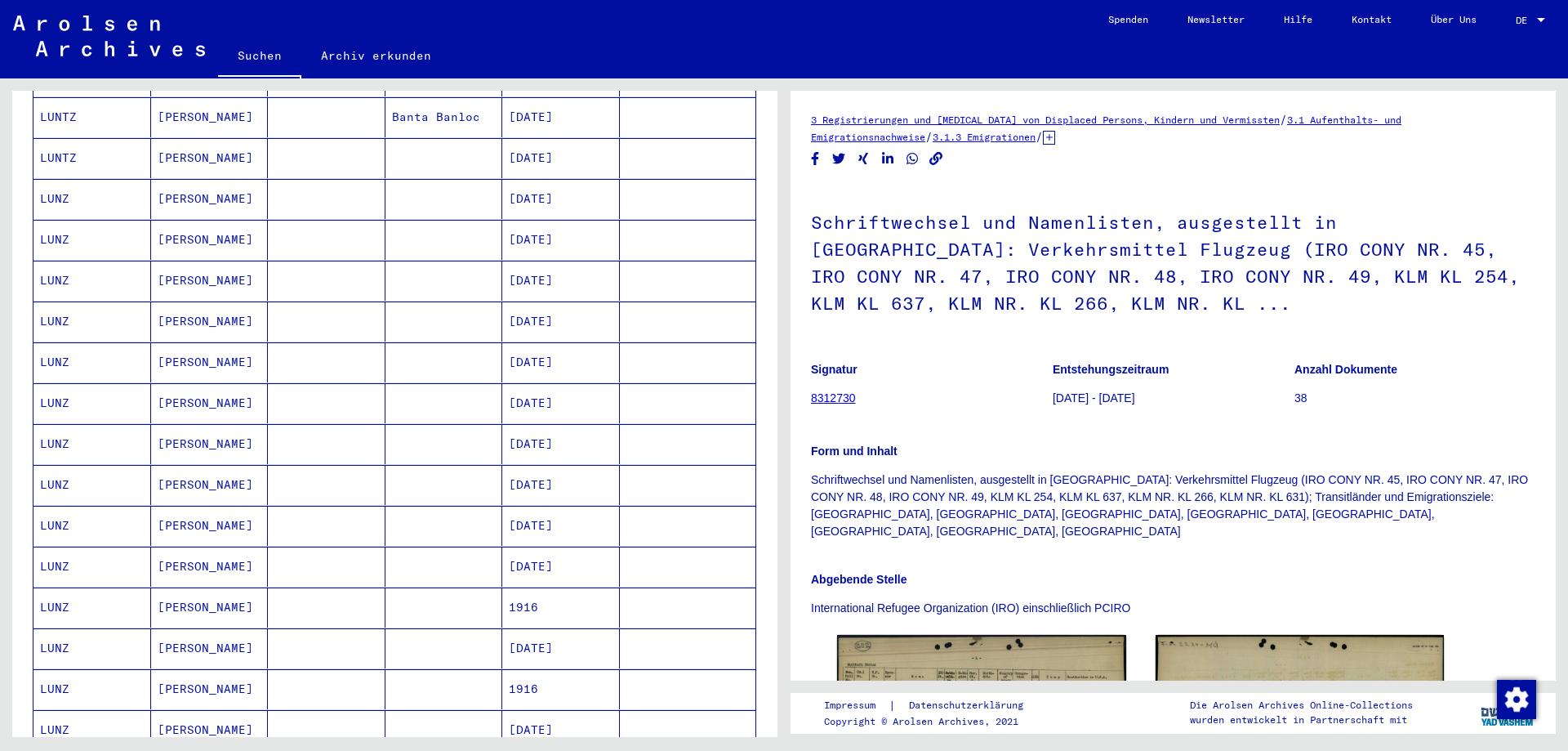
scroll to position [169, 0]
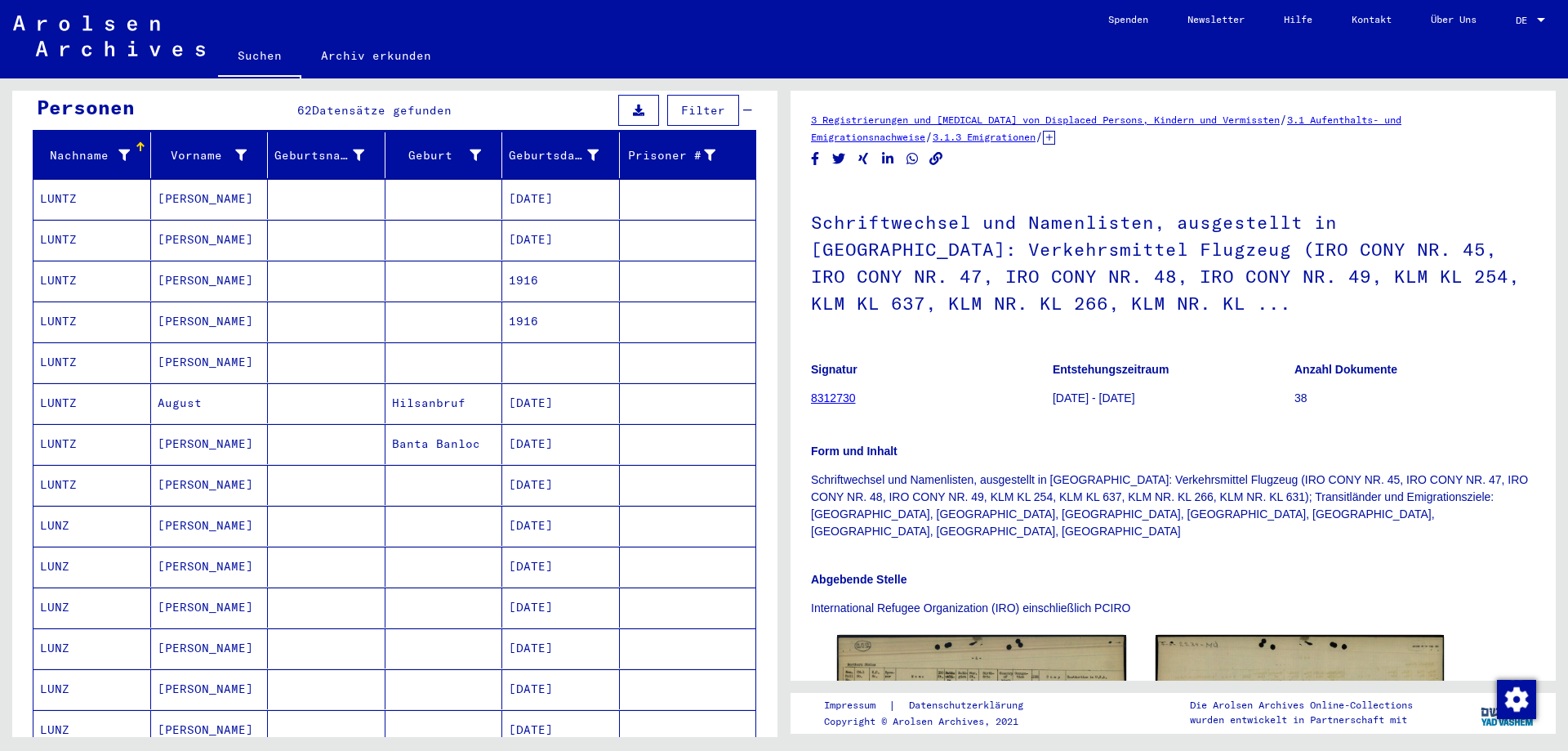
click at [440, 469] on mat-cell at bounding box center [443, 484] width 118 height 40
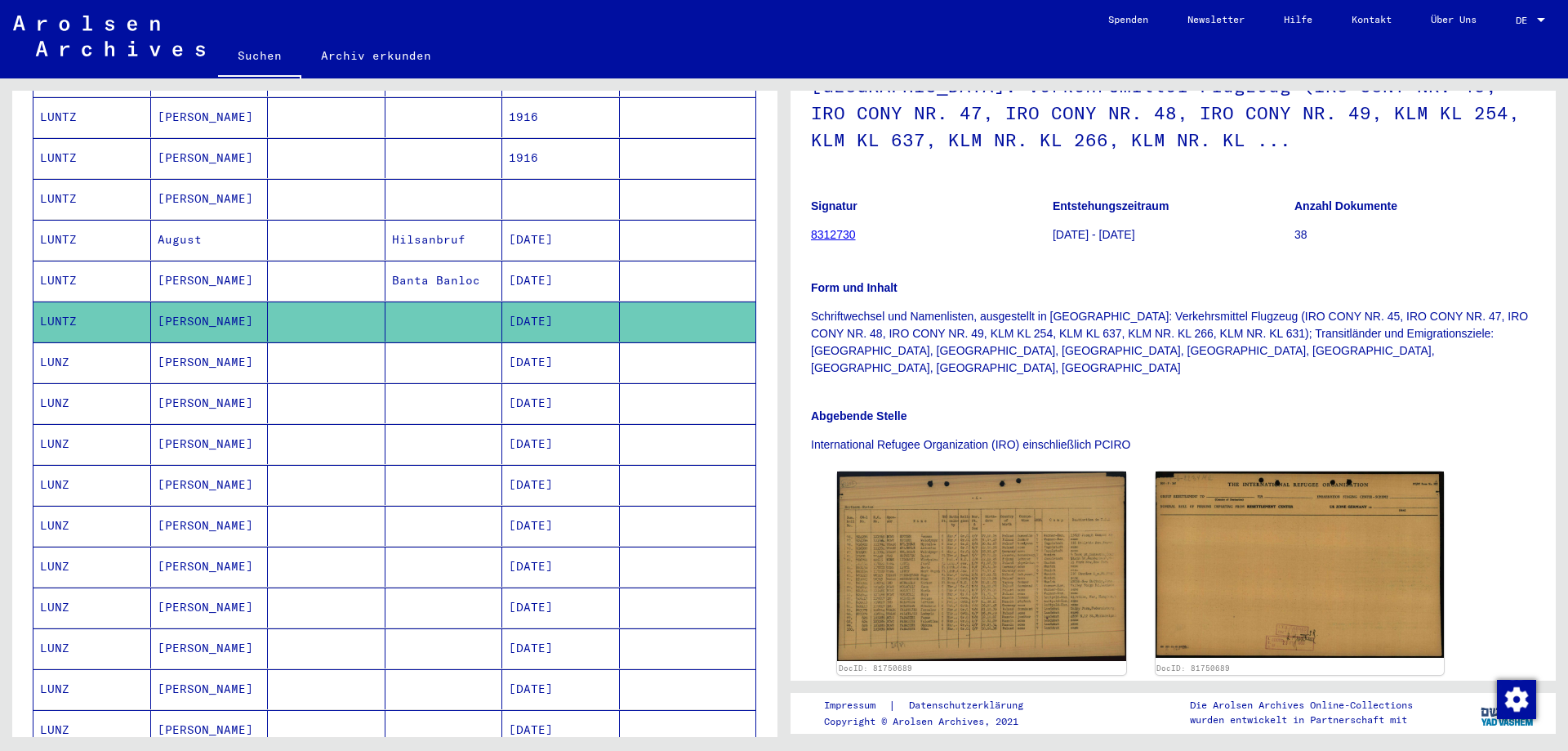
scroll to position [414, 0]
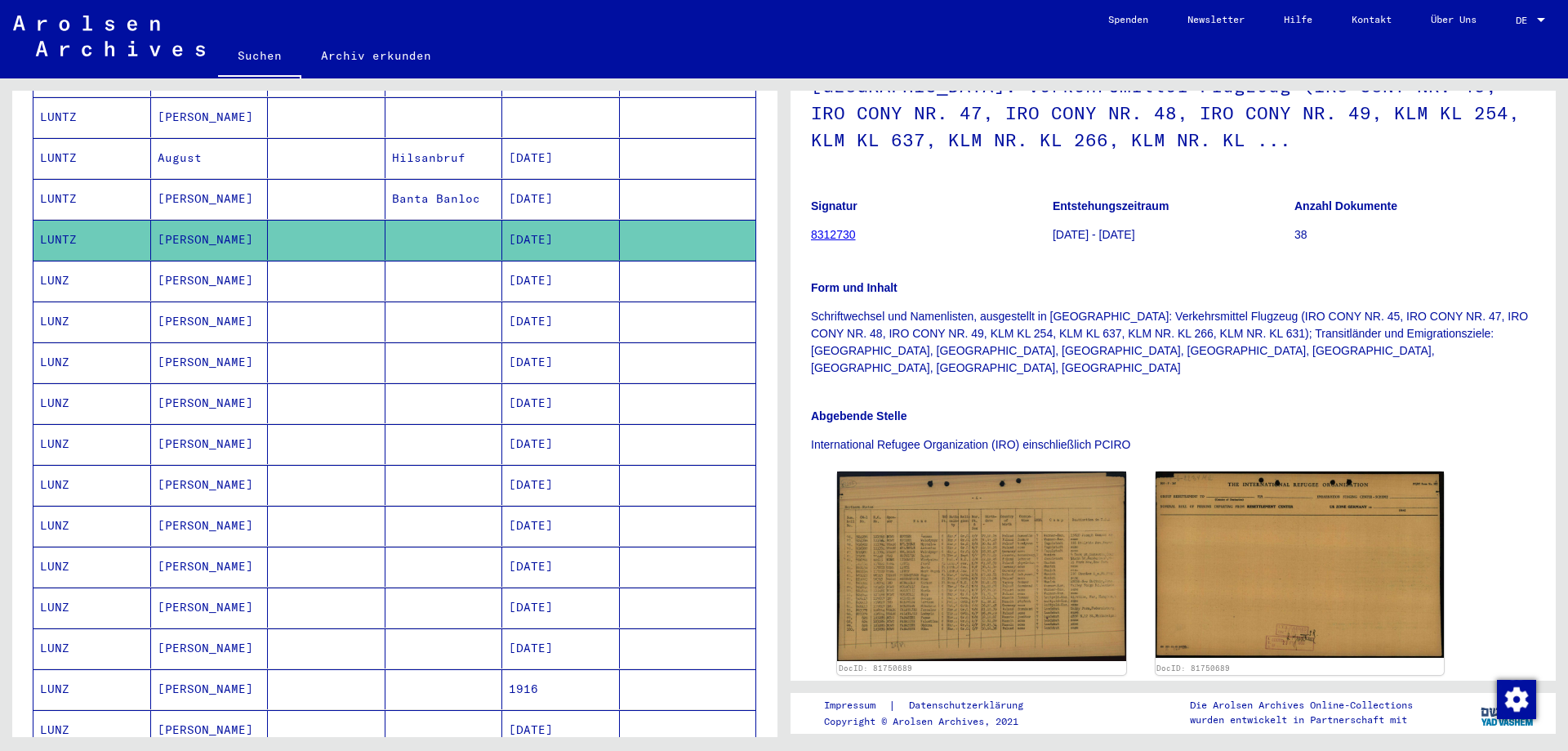
click at [442, 631] on mat-cell at bounding box center [443, 647] width 118 height 40
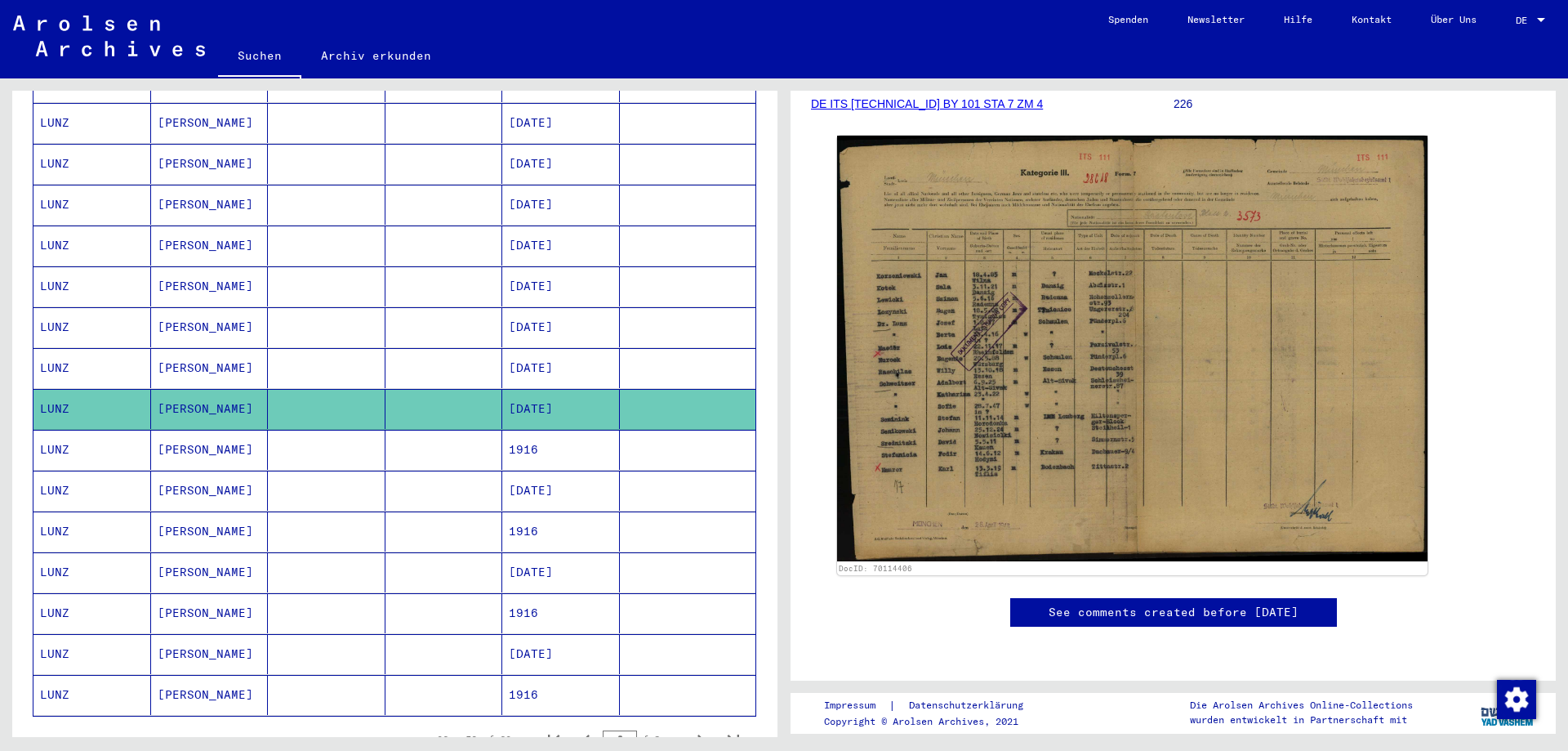
scroll to position [735, 0]
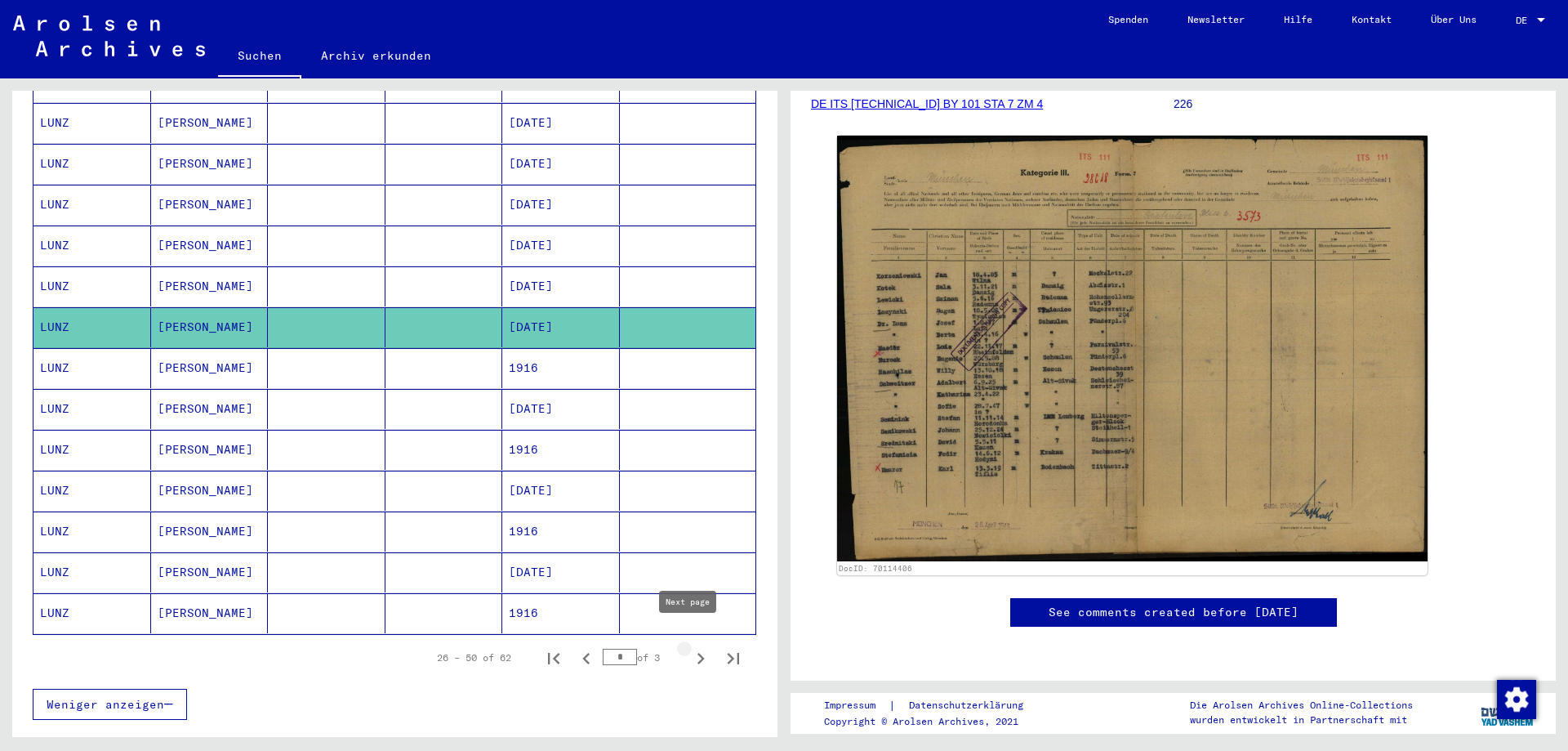
click at [690, 647] on icon "Next page" at bounding box center [701, 658] width 23 height 23
type input "*"
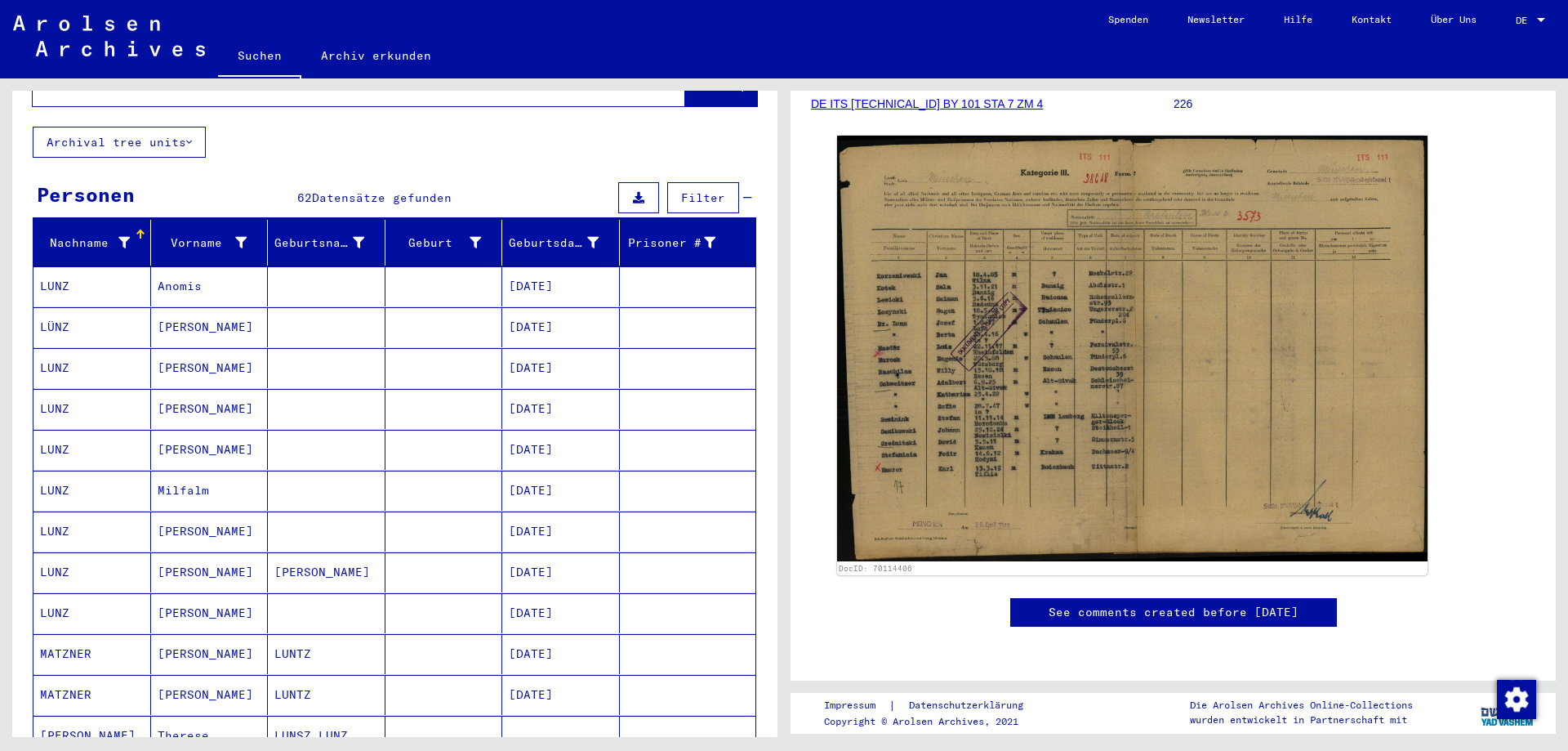
scroll to position [0, 0]
